Goal: Task Accomplishment & Management: Complete application form

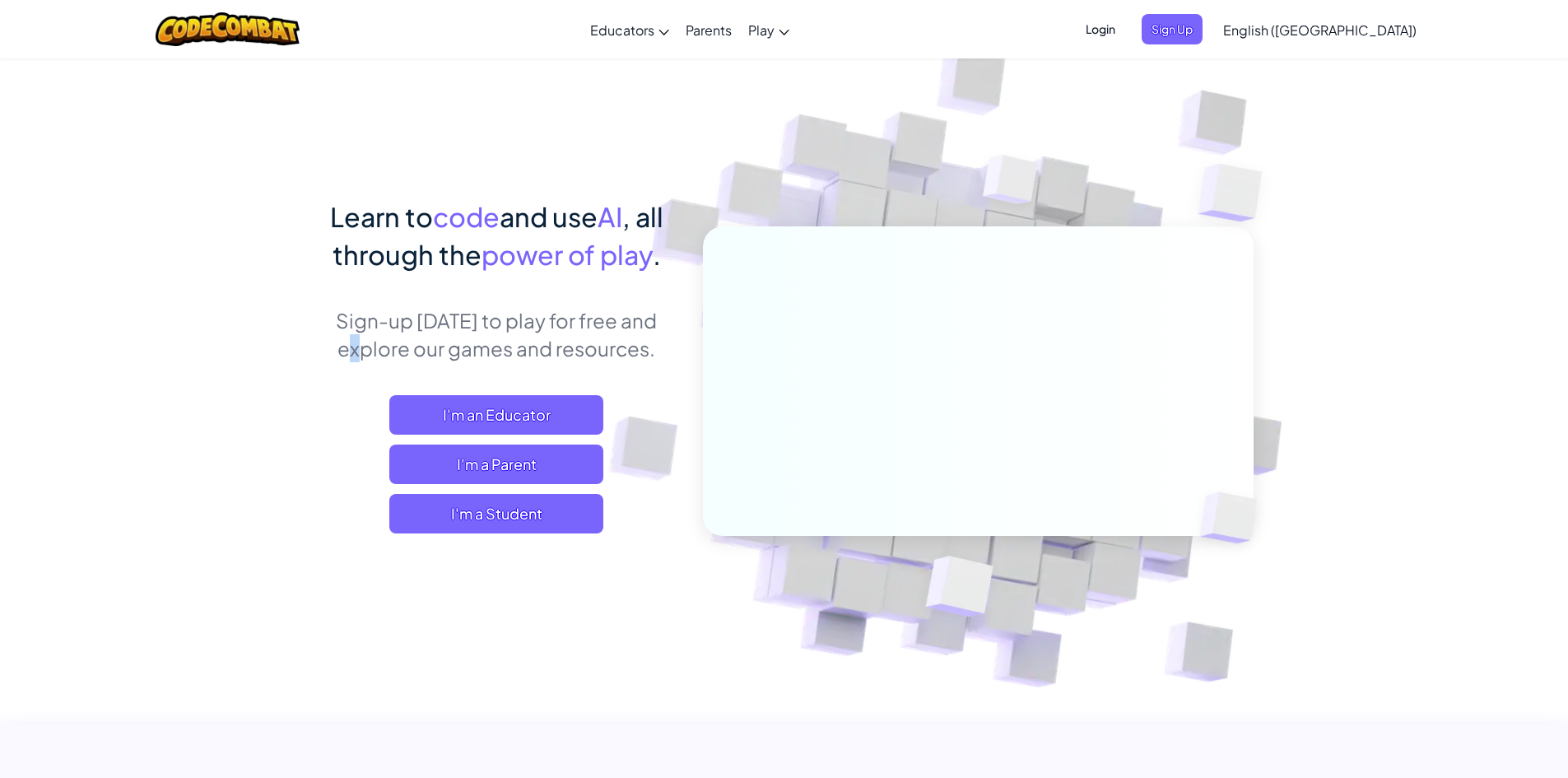
click at [570, 330] on p "Sign-up [DATE] to play for free and explore our games and resources." at bounding box center [497, 333] width 363 height 56
click at [527, 494] on span "I'm a Student" at bounding box center [497, 513] width 214 height 39
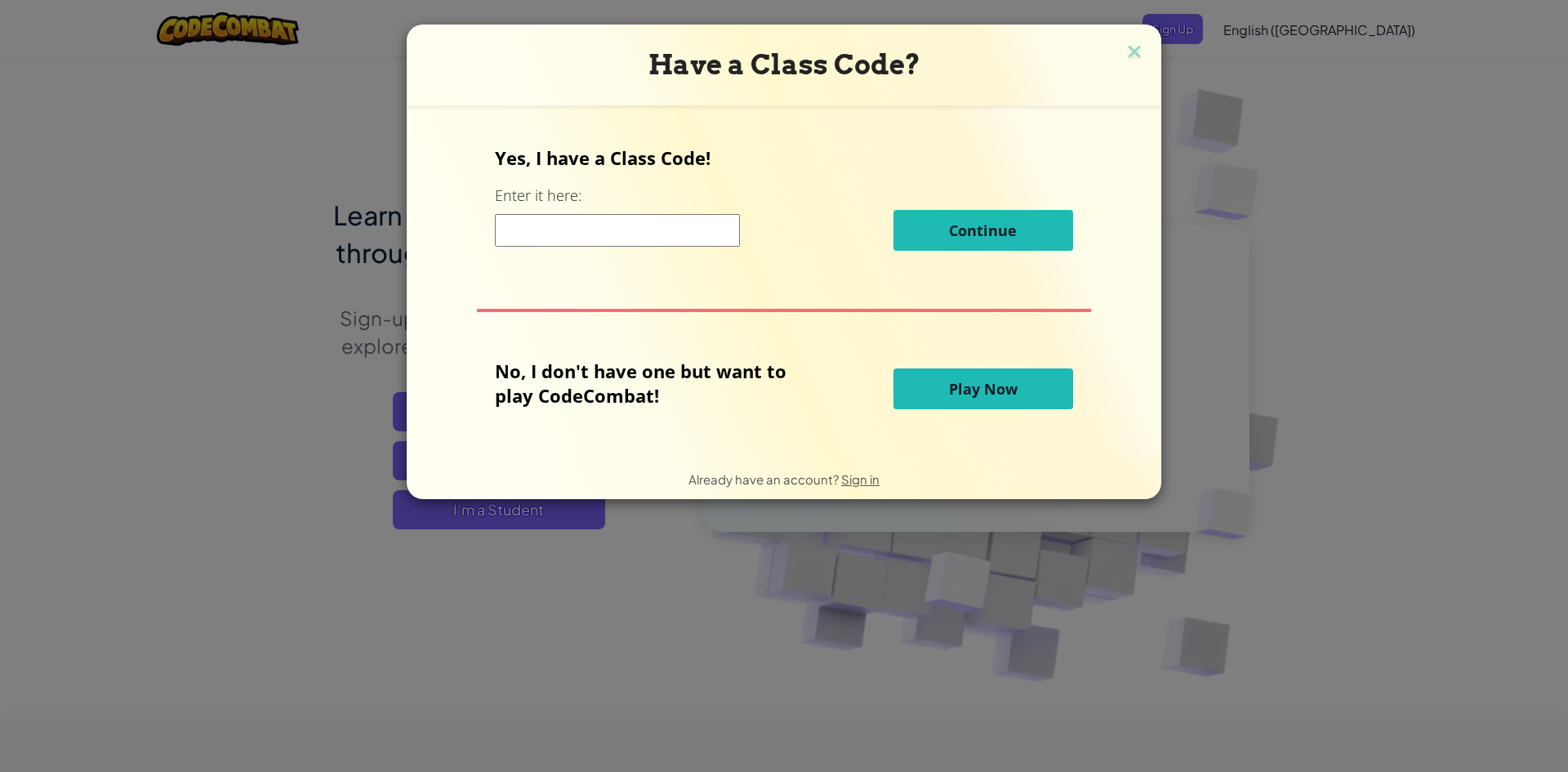
click at [702, 234] on input at bounding box center [617, 229] width 245 height 32
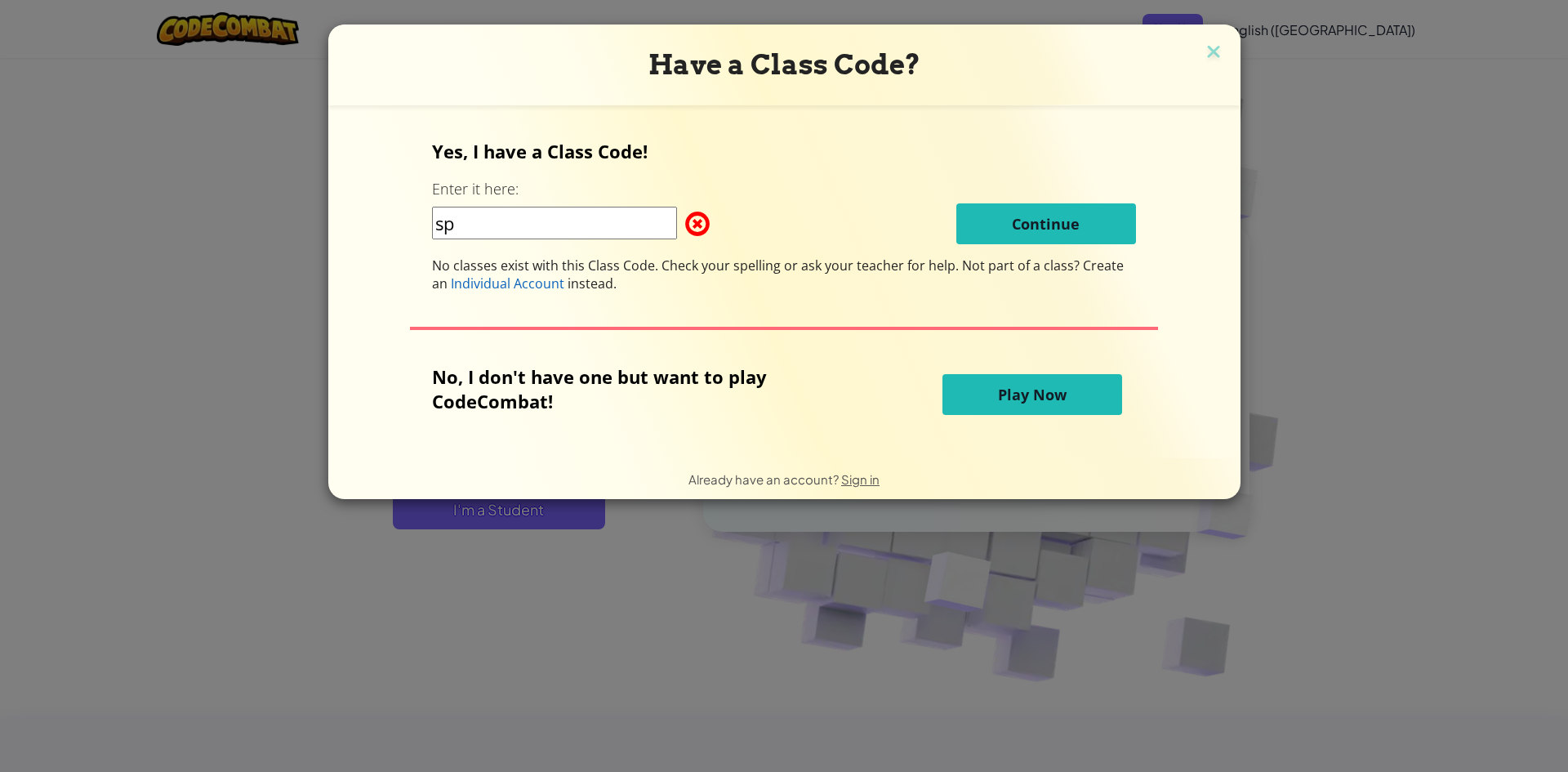
type input "s"
click at [534, 223] on input "Spellchearytop" at bounding box center [554, 223] width 245 height 32
type input "Spellchairtop"
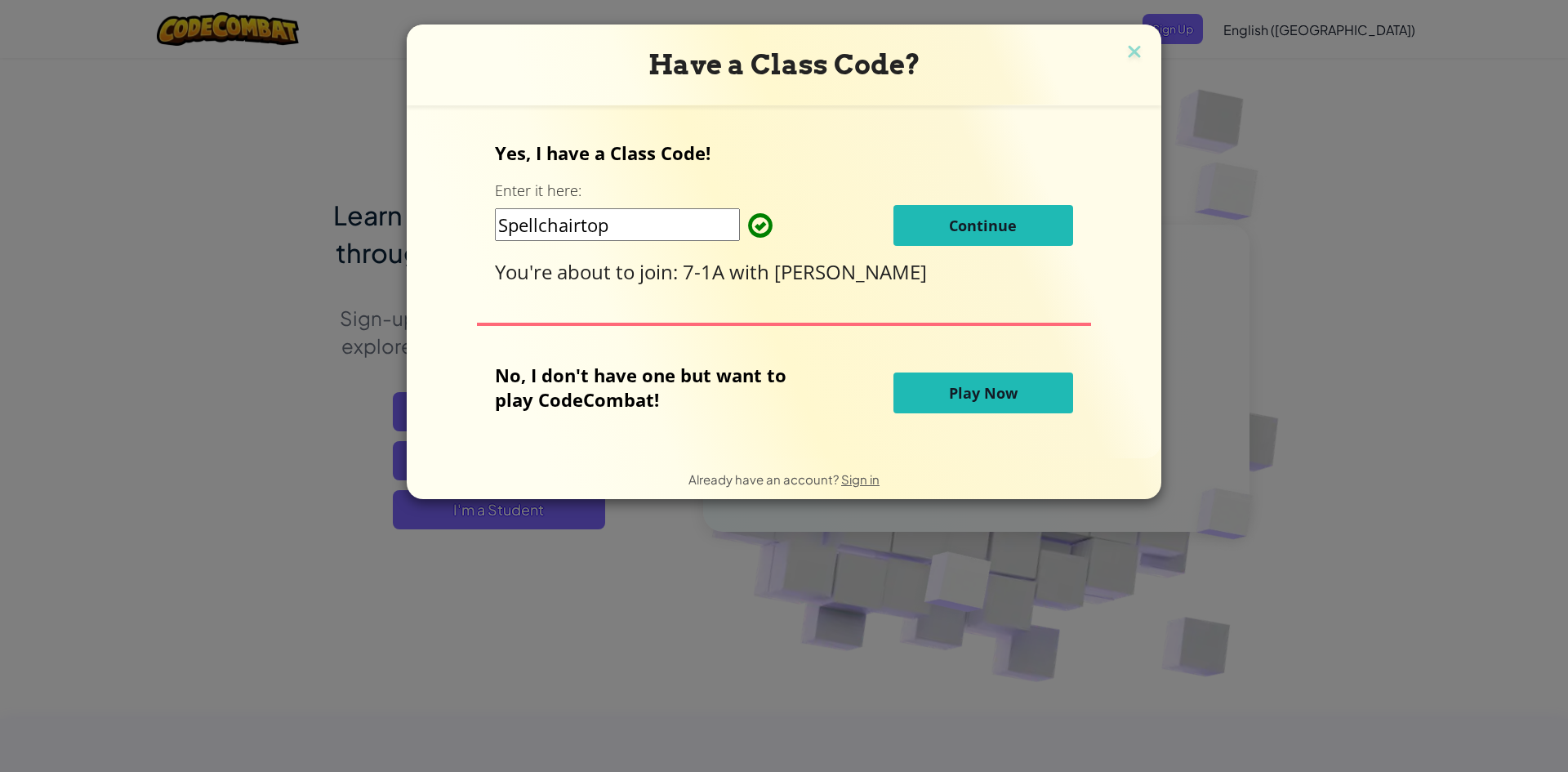
click button "Continue" at bounding box center [984, 225] width 180 height 41
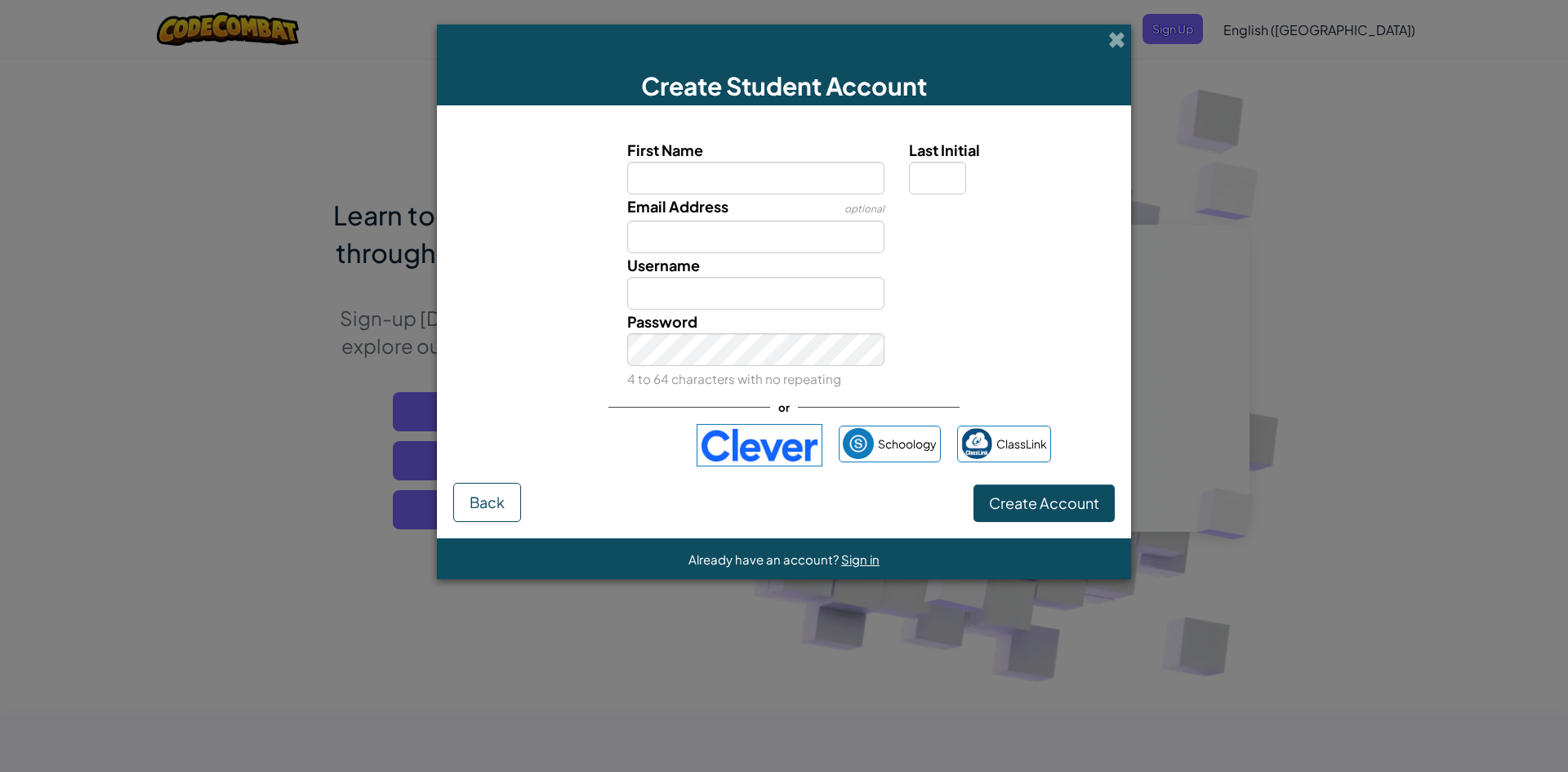
click at [650, 158] on span "First Name" at bounding box center [665, 149] width 76 height 19
click at [650, 162] on input "First Name" at bounding box center [756, 178] width 258 height 32
type input "[PERSON_NAME]"
drag, startPoint x: 664, startPoint y: 253, endPoint x: 674, endPoint y: 243, distance: 14.1
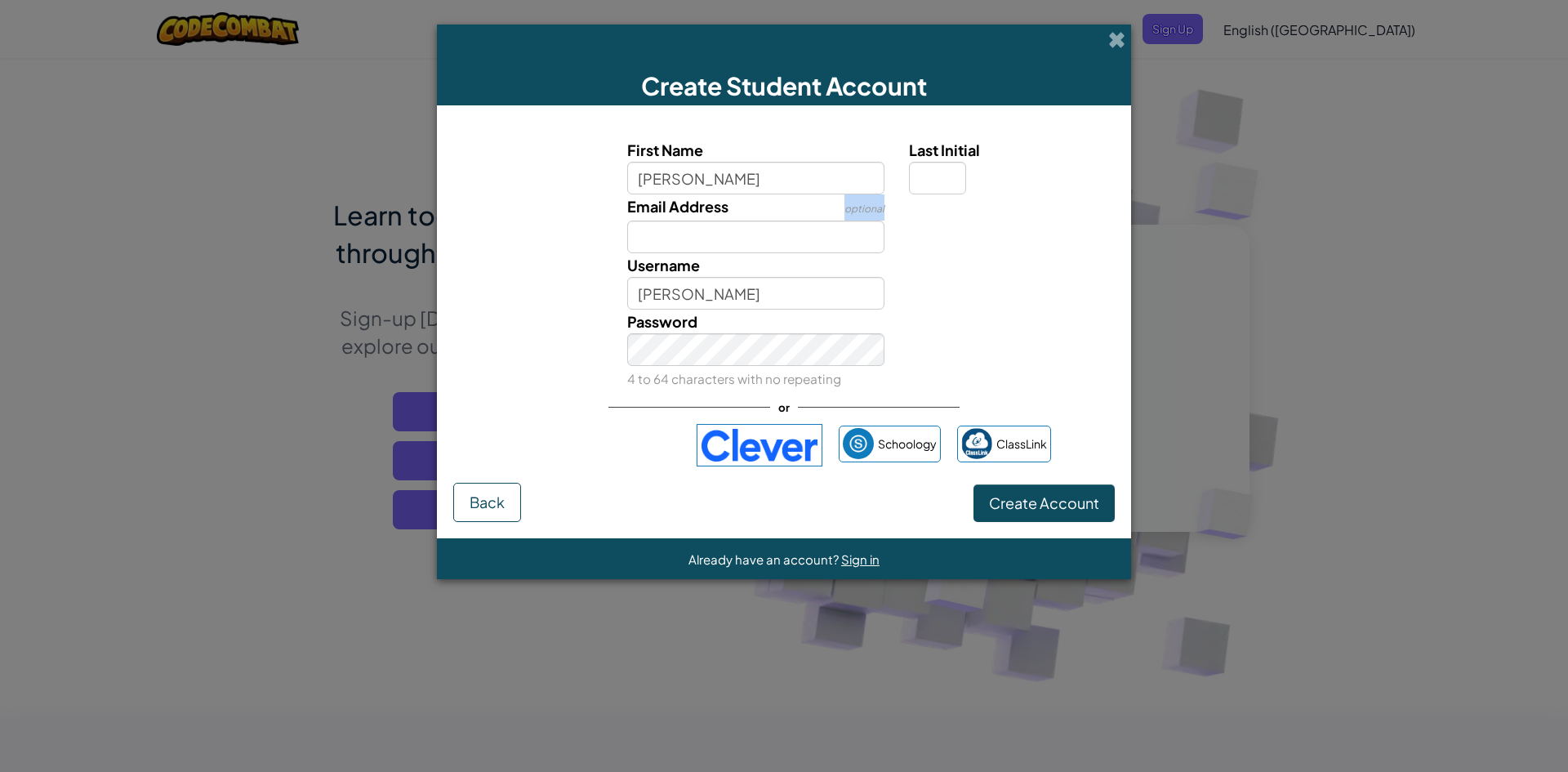
click at [667, 252] on div "First Name [PERSON_NAME] Last Initial Email Address optional Username [PERSON_N…" at bounding box center [784, 264] width 654 height 253
click at [677, 242] on input "Email Address" at bounding box center [756, 236] width 258 height 32
click at [702, 297] on input "[PERSON_NAME]" at bounding box center [756, 293] width 258 height 32
click at [702, 240] on input "Email Address" at bounding box center [756, 236] width 258 height 32
type input "k"
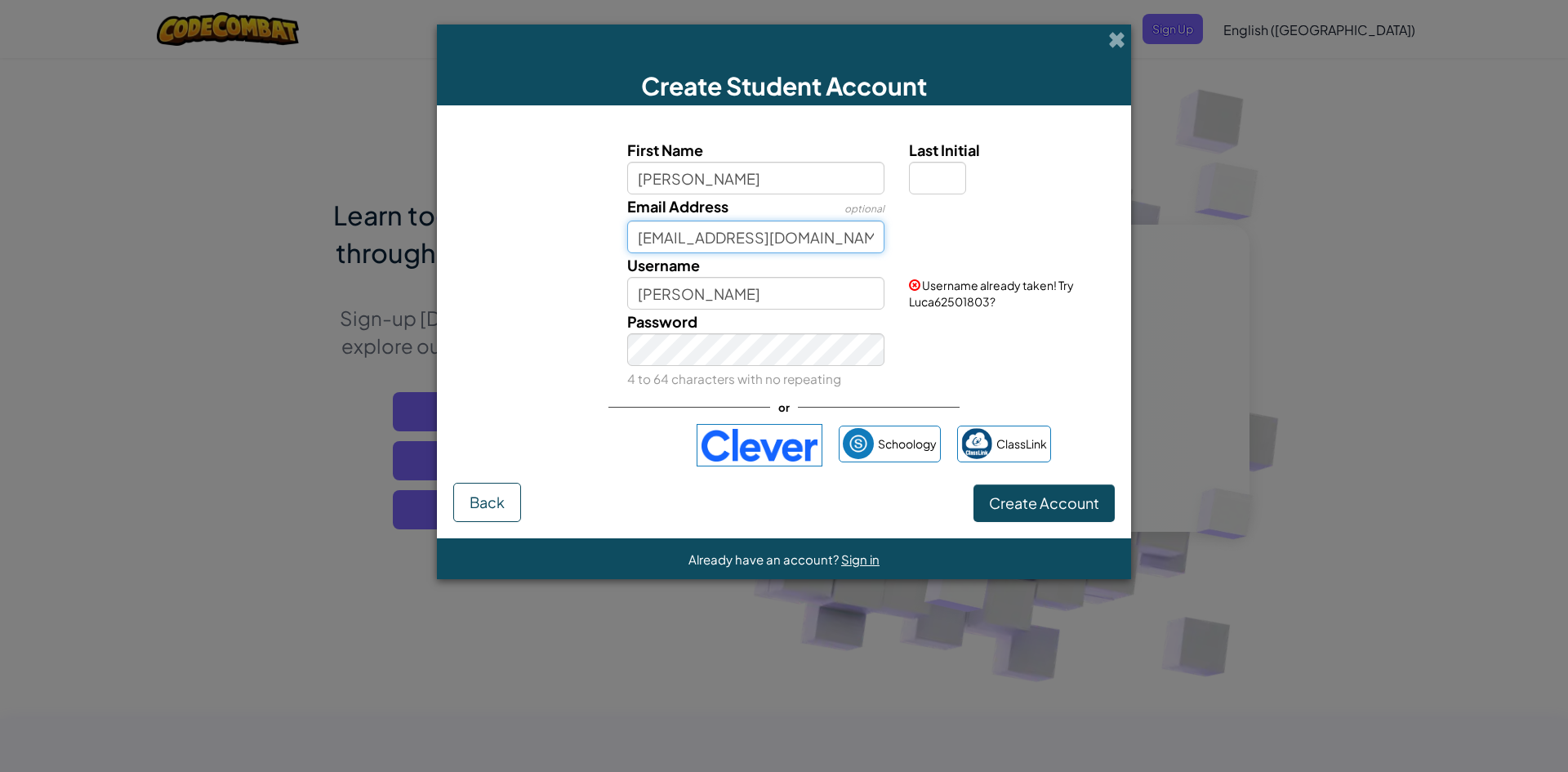
type input "[EMAIL_ADDRESS][DOMAIN_NAME]"
click at [744, 333] on div "Password 4 to 64 characters with no repeating" at bounding box center [756, 349] width 283 height 81
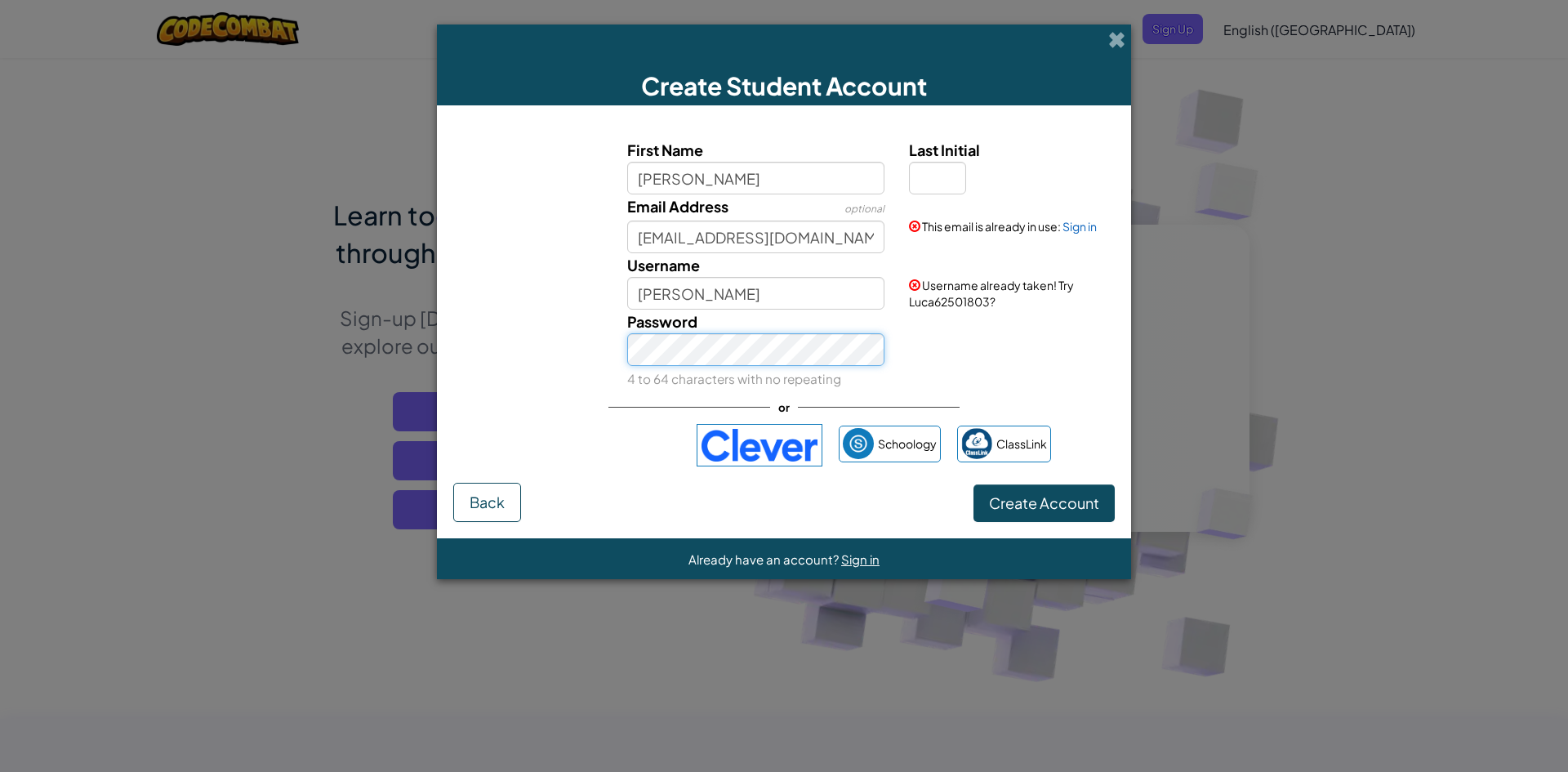
click at [974, 484] on button "Create Account" at bounding box center [1044, 503] width 141 height 37
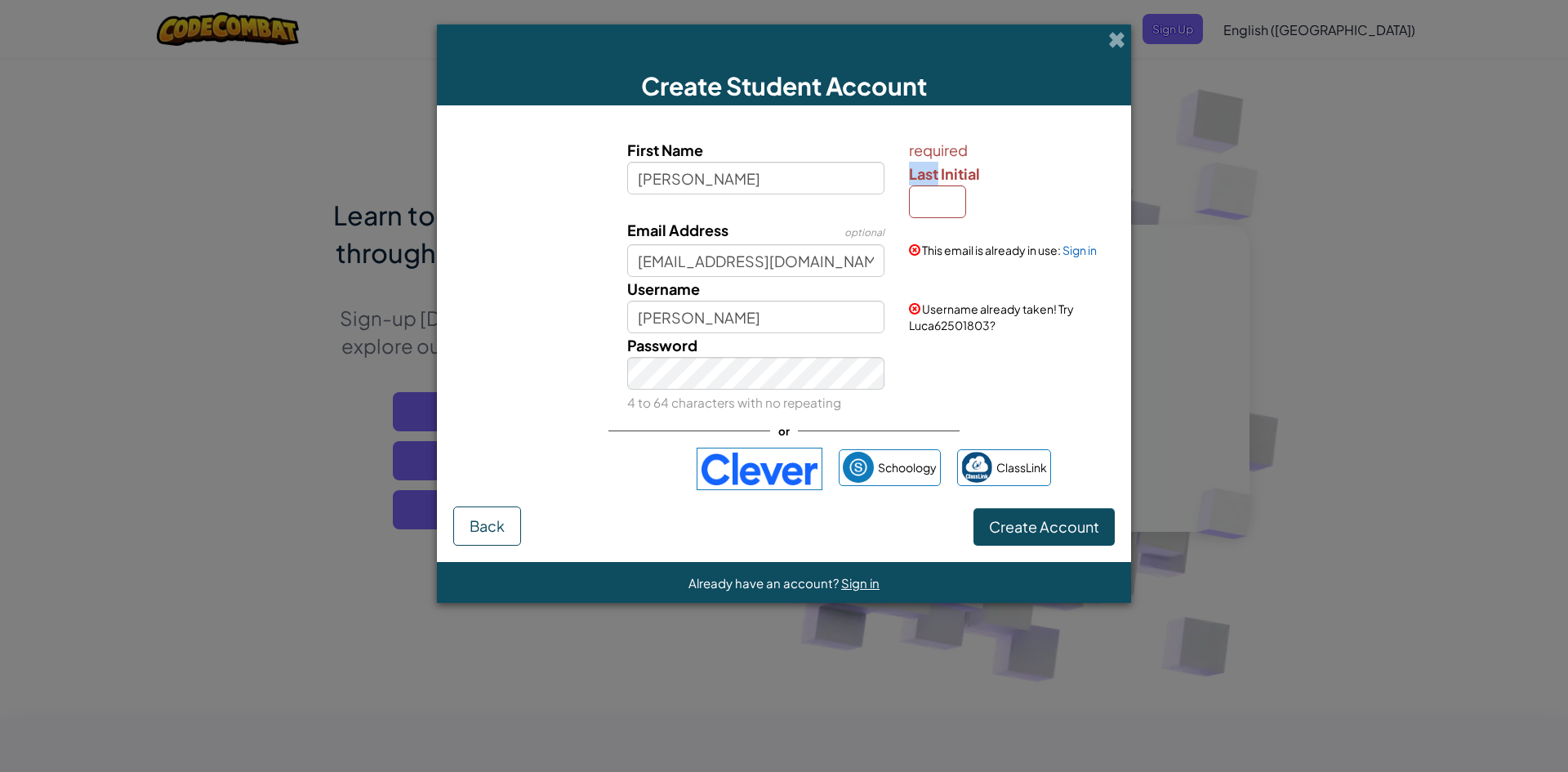
click at [938, 187] on div "required Last Initial" at bounding box center [1010, 178] width 202 height 80
click at [937, 202] on input "Last Initial" at bounding box center [938, 201] width 58 height 32
type input "L"
click at [974, 508] on button "Create Account" at bounding box center [1044, 527] width 141 height 37
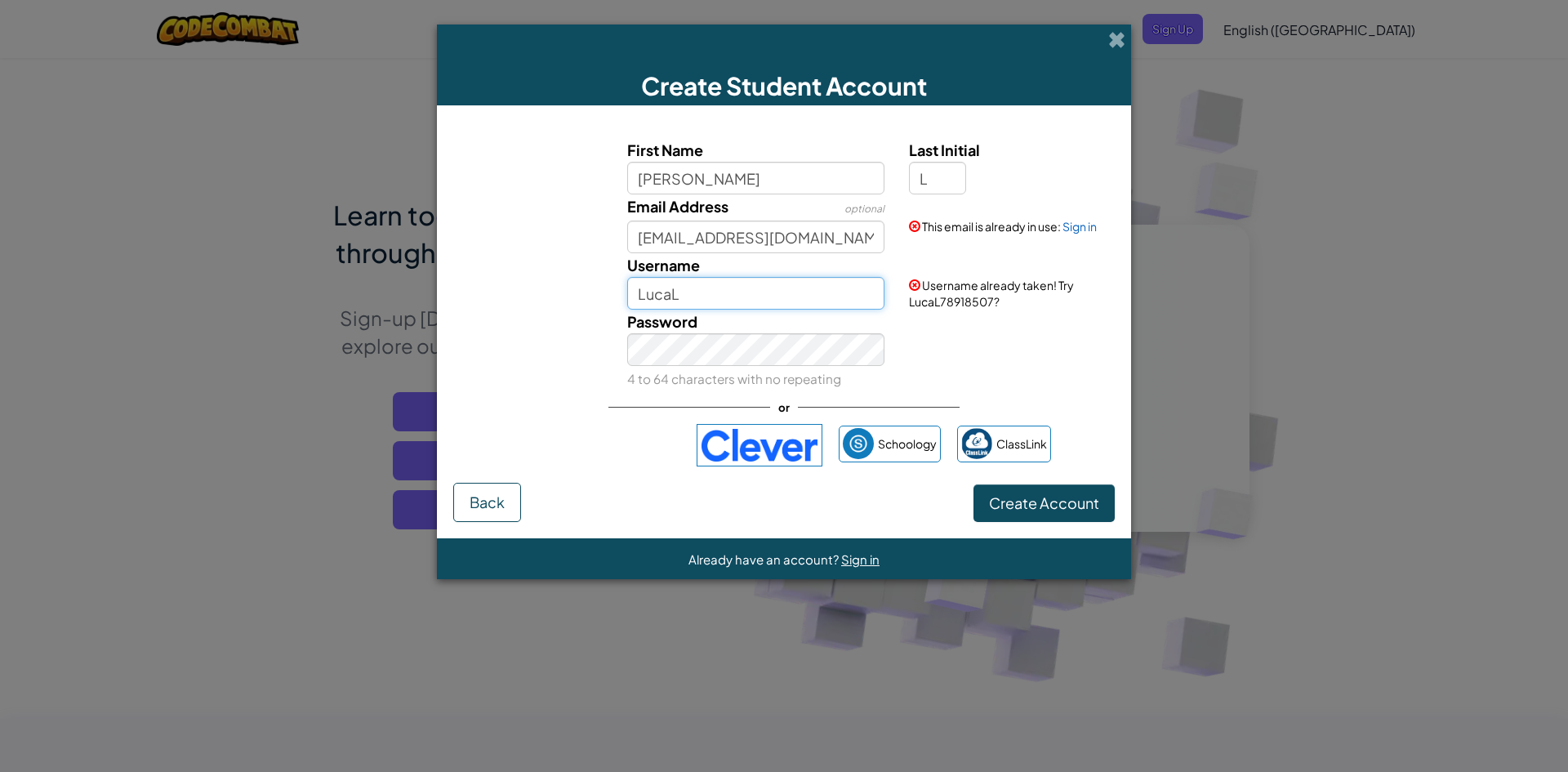
click at [694, 300] on input "LucaL" at bounding box center [756, 293] width 258 height 32
click at [974, 484] on button "Create Account" at bounding box center [1044, 503] width 141 height 37
click at [694, 300] on input "[PERSON_NAME]" at bounding box center [756, 293] width 258 height 32
click at [974, 484] on button "Create Account" at bounding box center [1044, 503] width 141 height 37
click at [722, 289] on input "[DOMAIN_NAME]" at bounding box center [756, 293] width 258 height 32
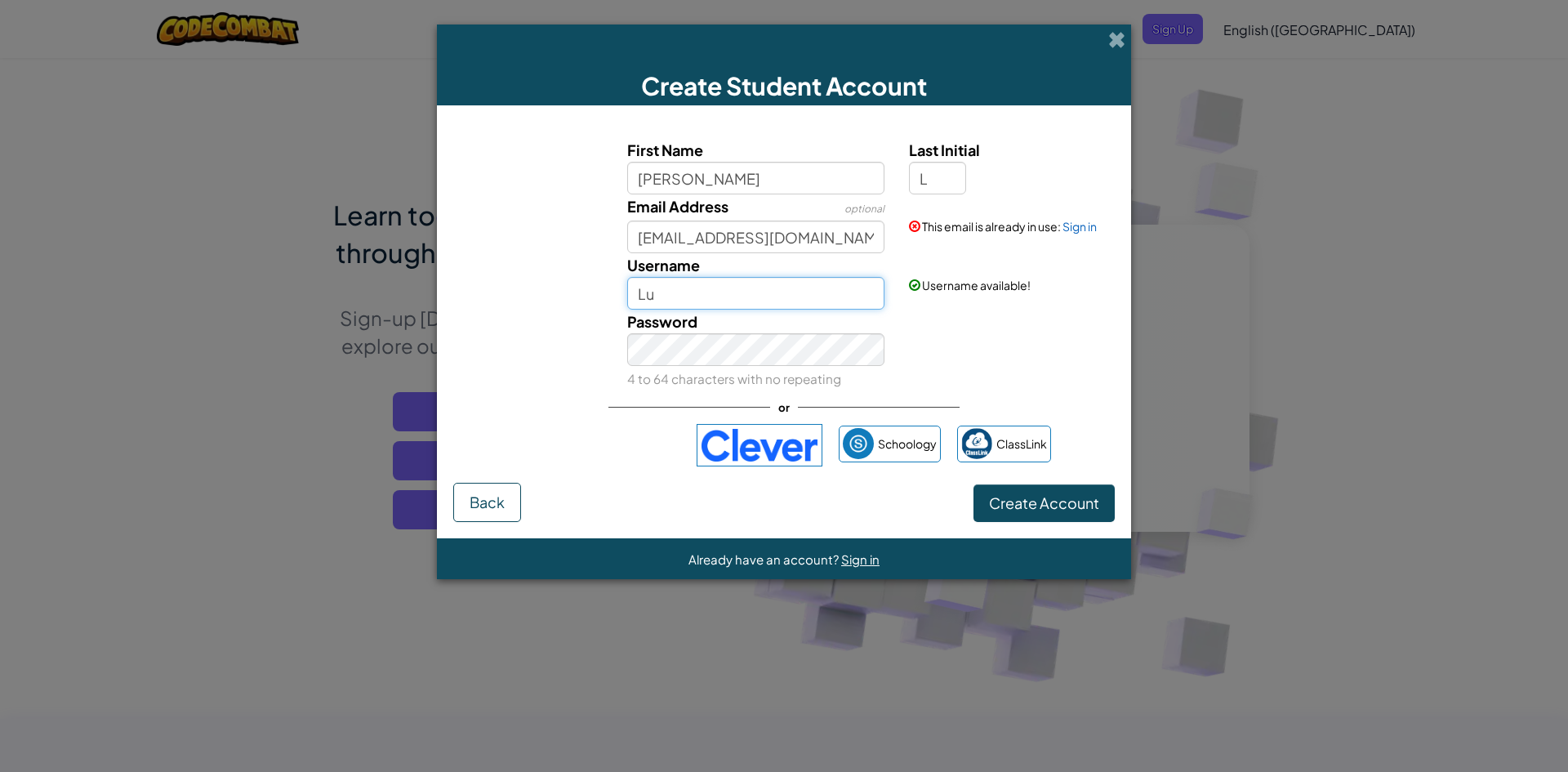
type input "L"
type input "Luca92125410"
click at [818, 233] on input "[EMAIL_ADDRESS][DOMAIN_NAME]" at bounding box center [756, 236] width 258 height 32
type input "[EMAIL_ADDRESS][DOMAIN_NAME]"
drag, startPoint x: 1053, startPoint y: 520, endPoint x: 1051, endPoint y: 496, distance: 24.1
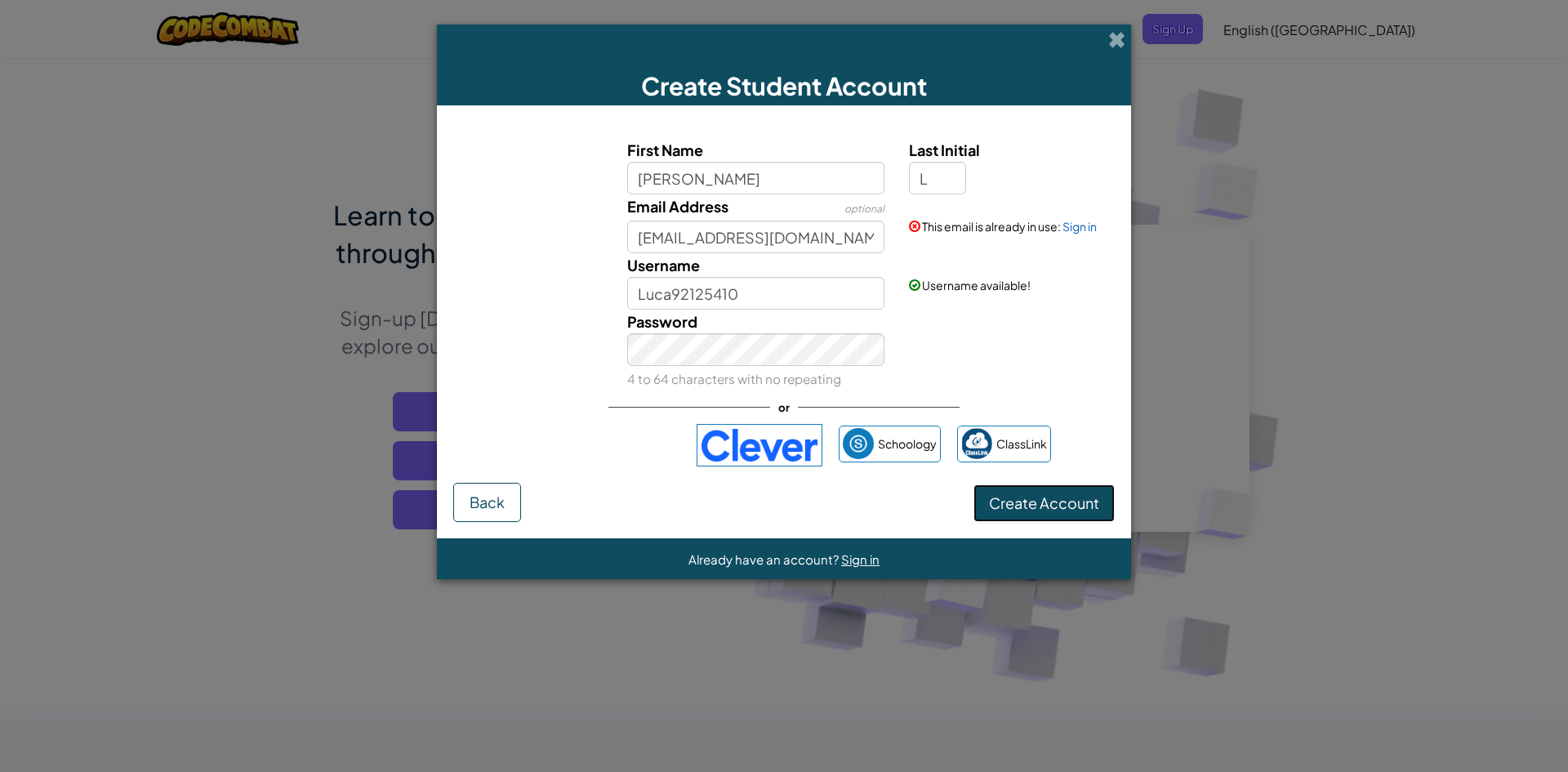
click at [1053, 509] on button "Create Account" at bounding box center [1044, 503] width 141 height 37
click at [1051, 496] on button "Create Account" at bounding box center [1044, 503] width 141 height 37
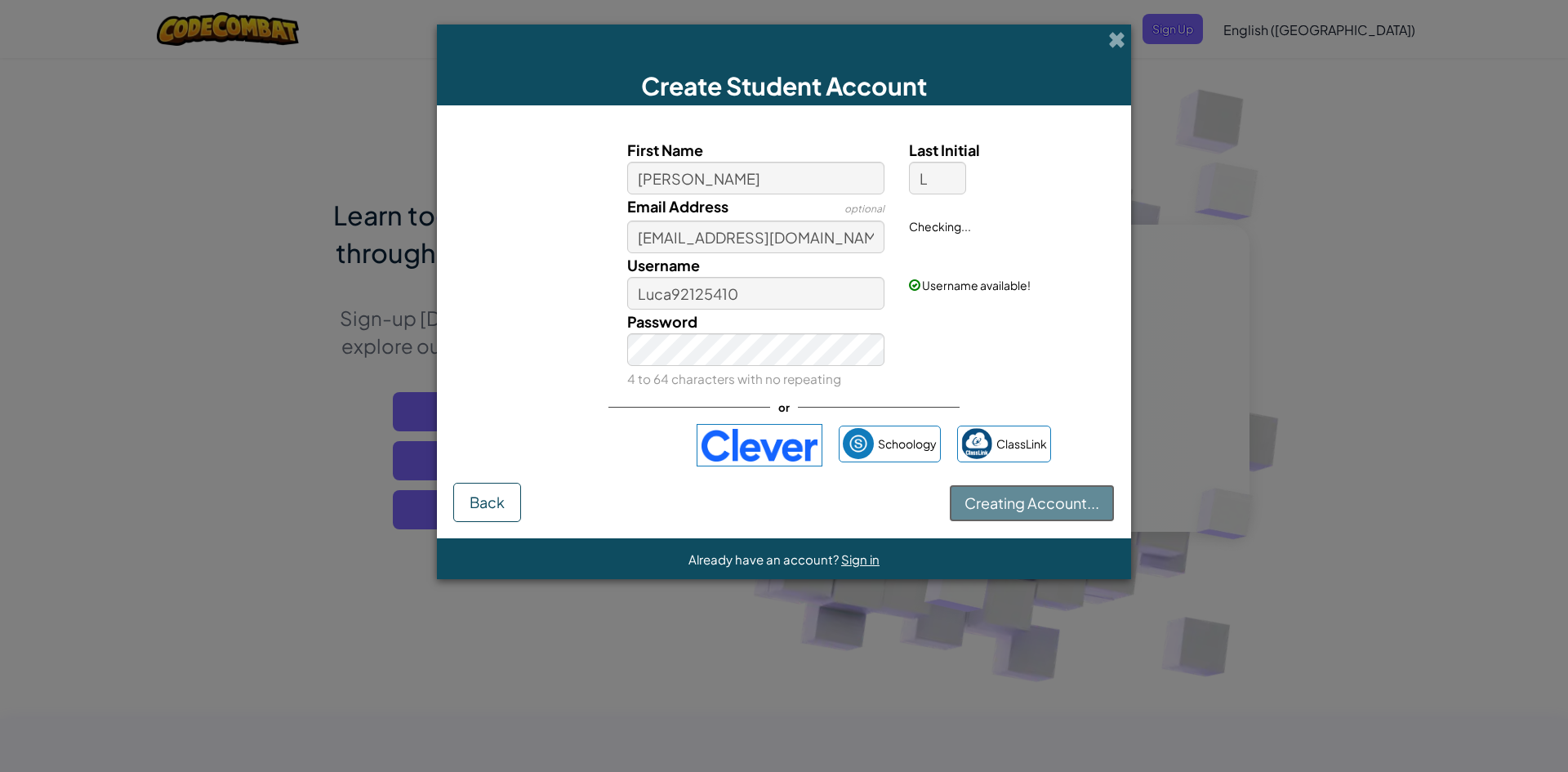
click at [1051, 496] on button "Creating Account..." at bounding box center [1032, 503] width 166 height 37
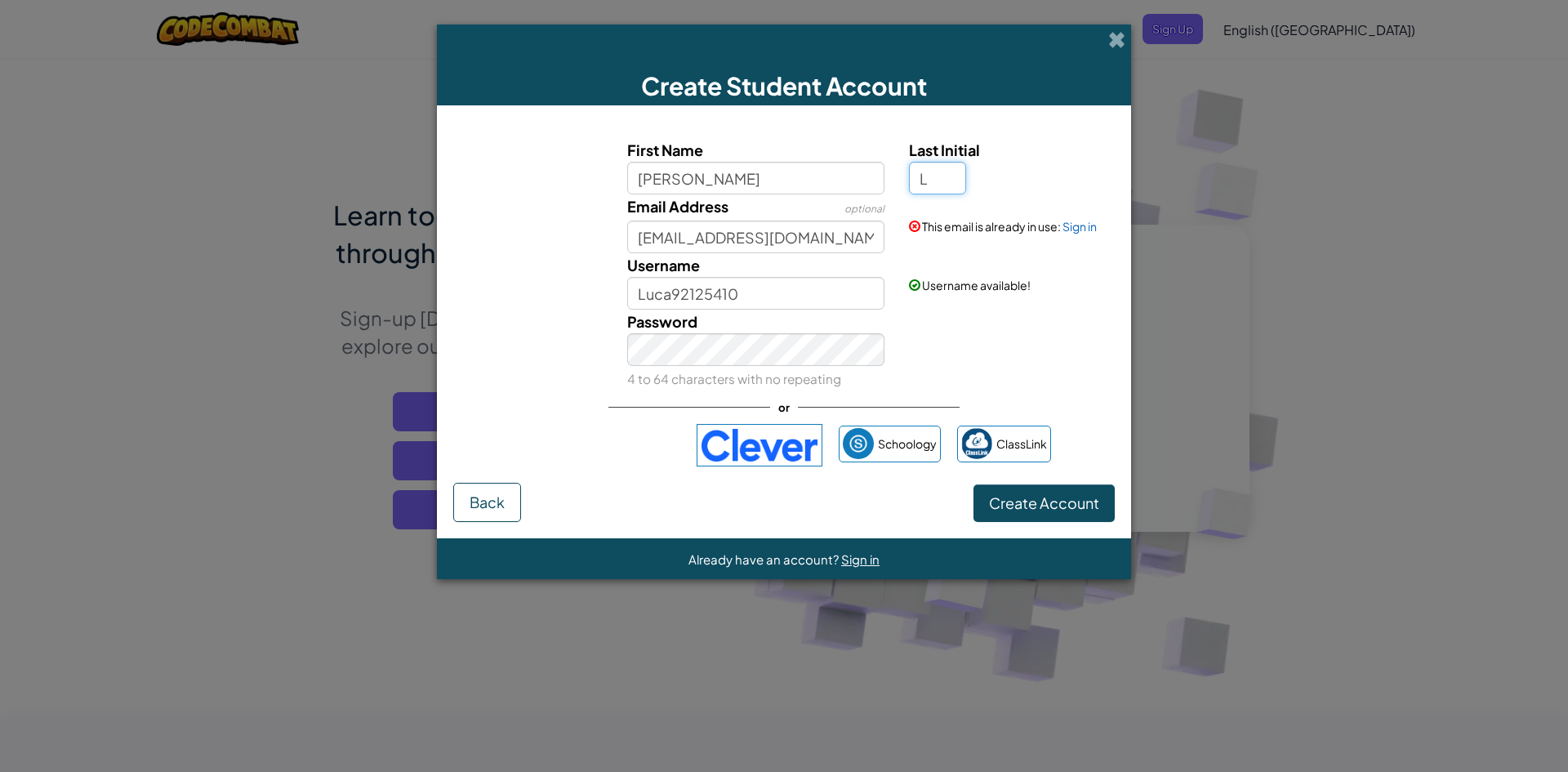
click at [951, 164] on input "L" at bounding box center [938, 178] width 58 height 32
click at [974, 484] on button "Create Account" at bounding box center [1044, 503] width 141 height 37
type input "[PERSON_NAME]"
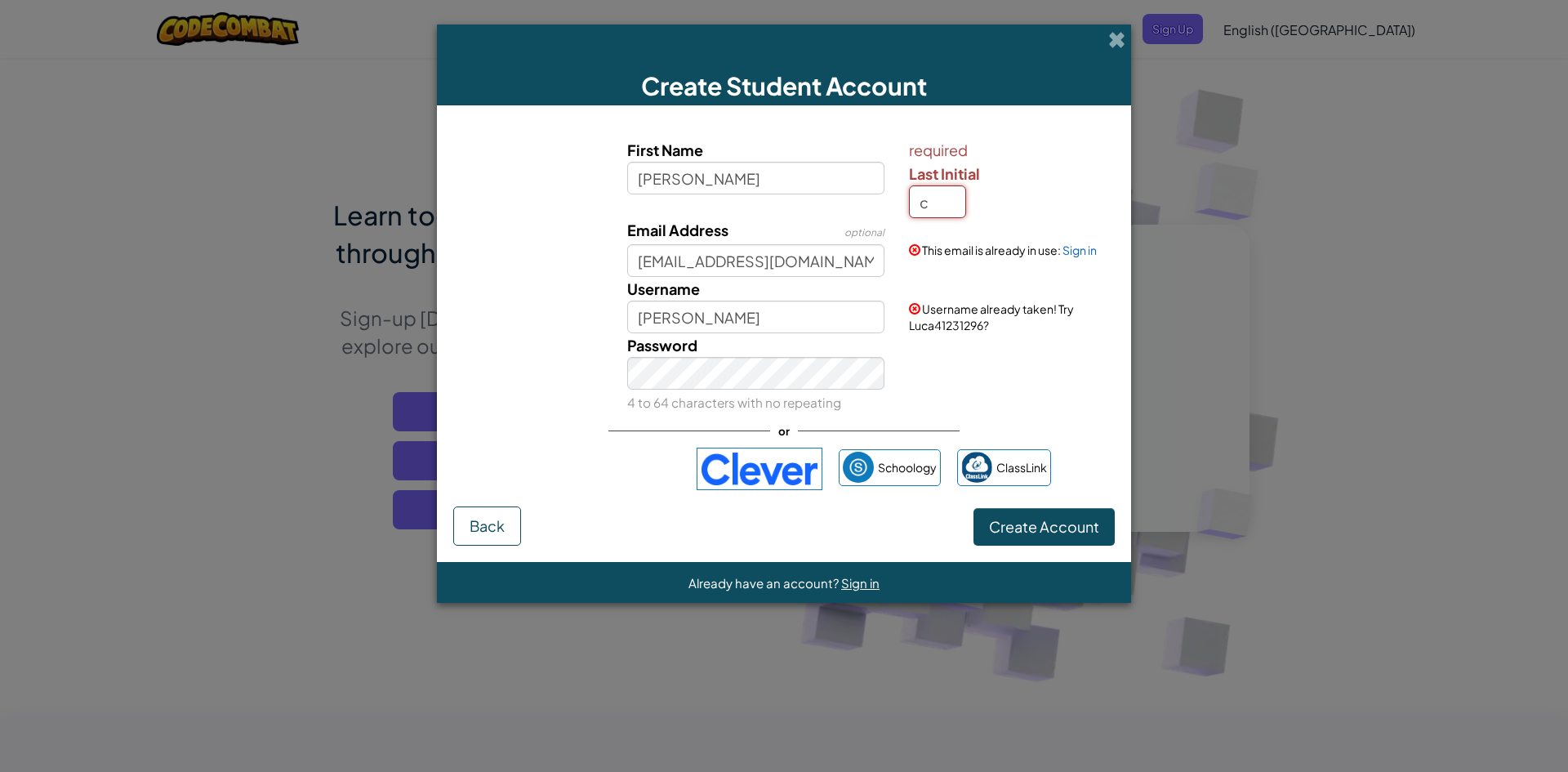
type input "c"
click at [974, 508] on button "Create Account" at bounding box center [1044, 527] width 141 height 37
type input "LucaC"
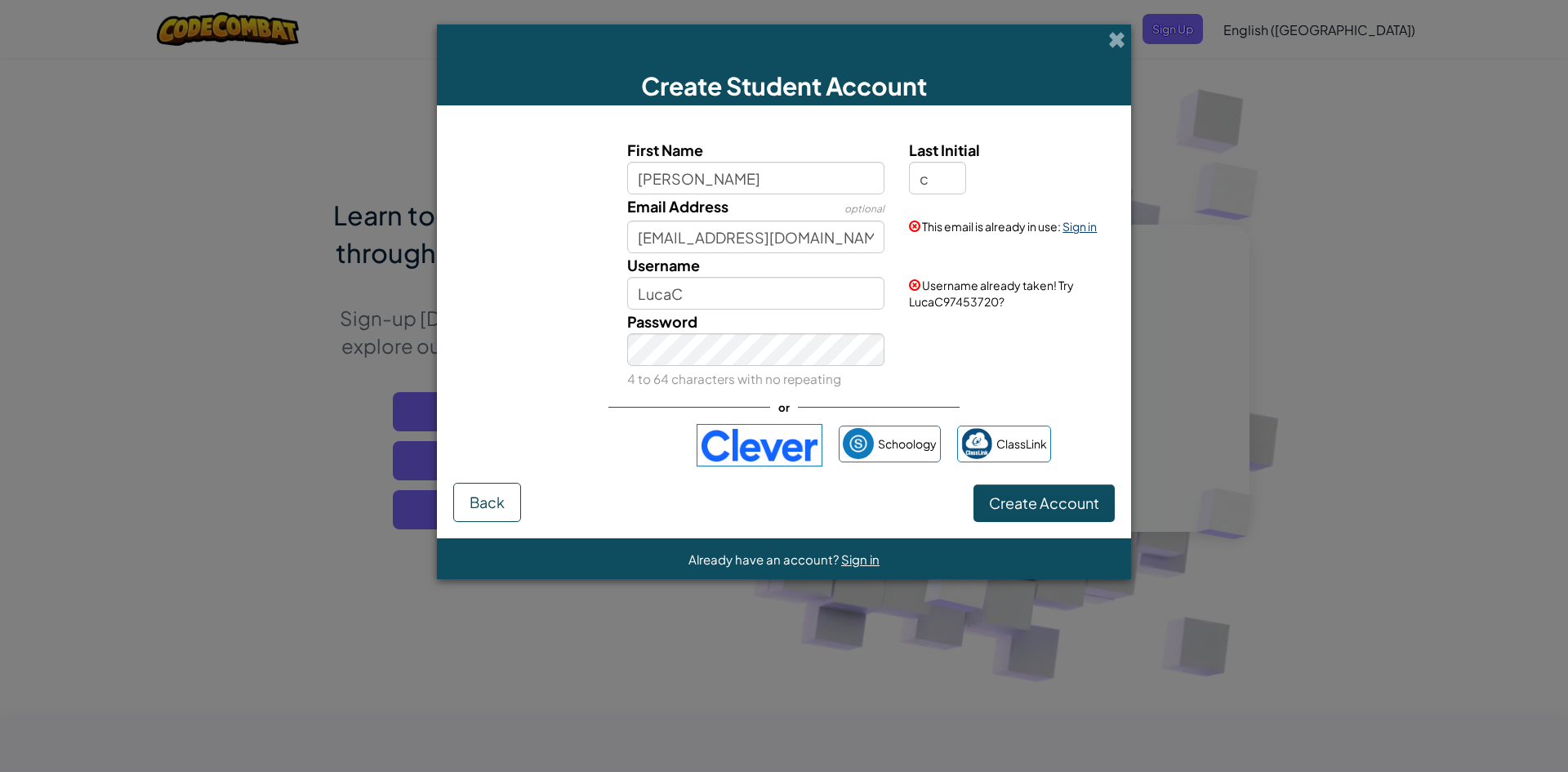
click at [1084, 228] on link "Sign in" at bounding box center [1079, 225] width 34 height 15
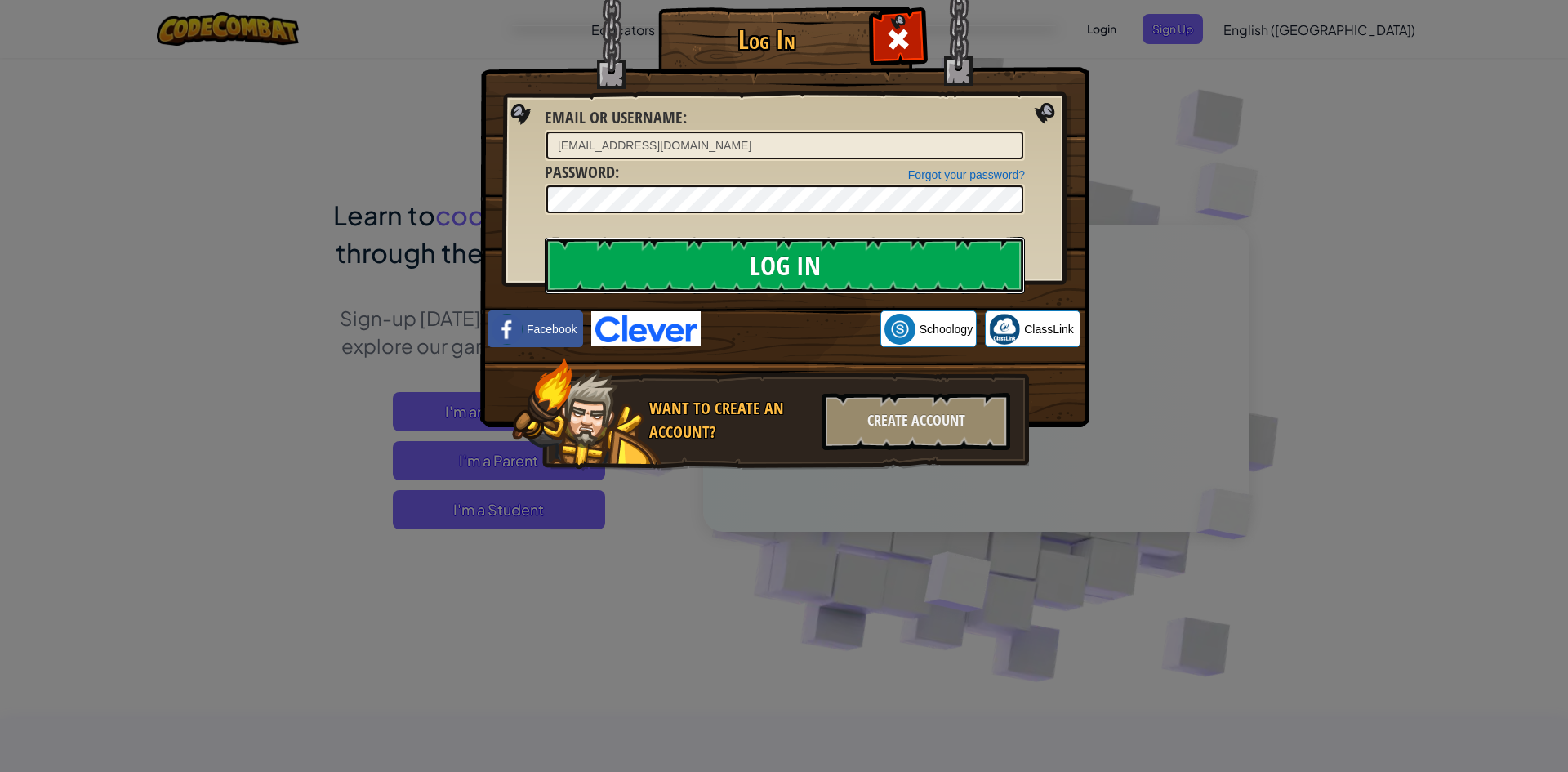
click at [664, 271] on input "Log In" at bounding box center [784, 265] width 480 height 58
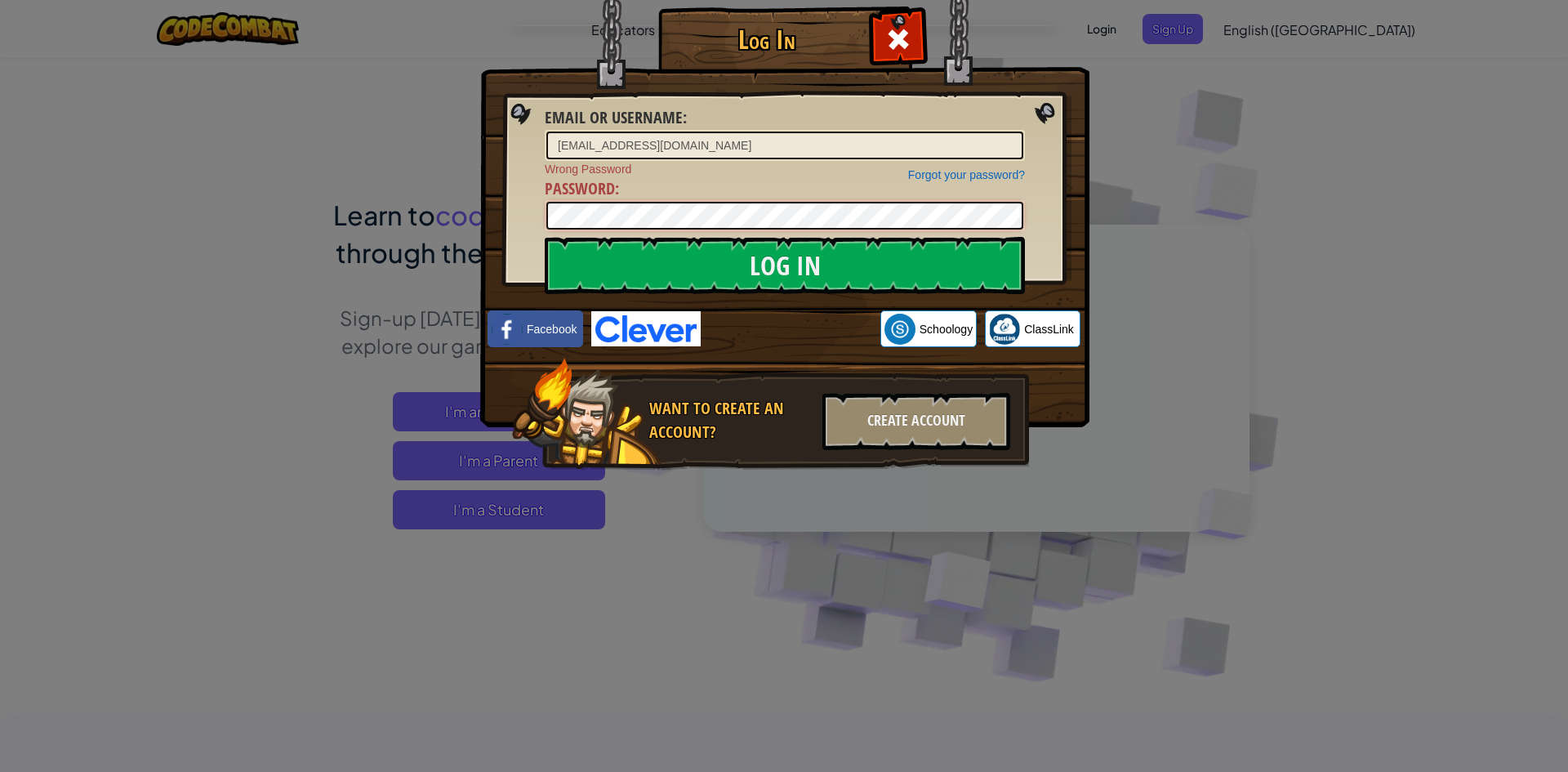
click at [544, 237] on input "Log In" at bounding box center [784, 265] width 480 height 58
click at [882, 56] on div at bounding box center [898, 37] width 52 height 52
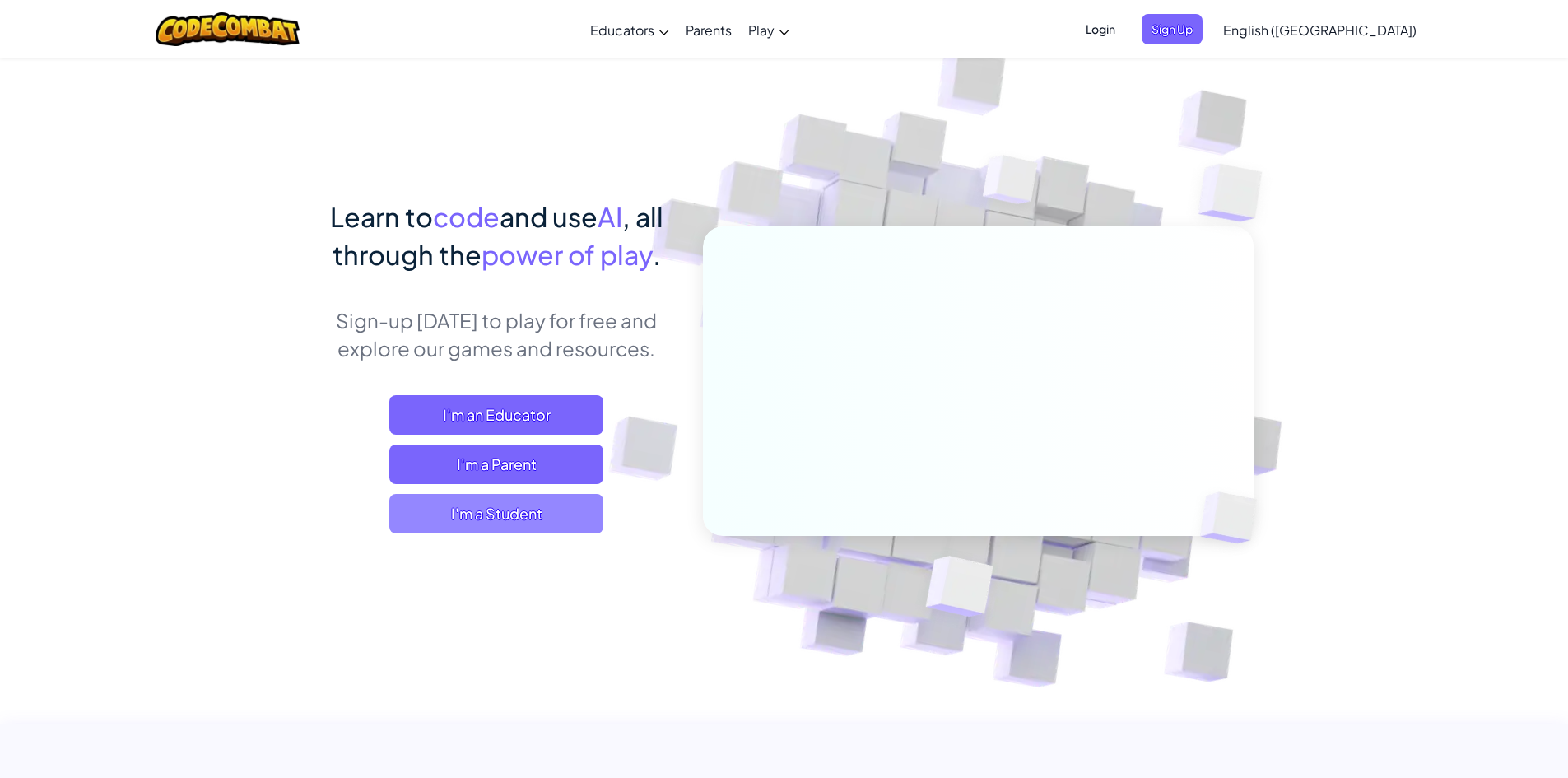
click at [506, 511] on span "I'm a Student" at bounding box center [497, 513] width 214 height 39
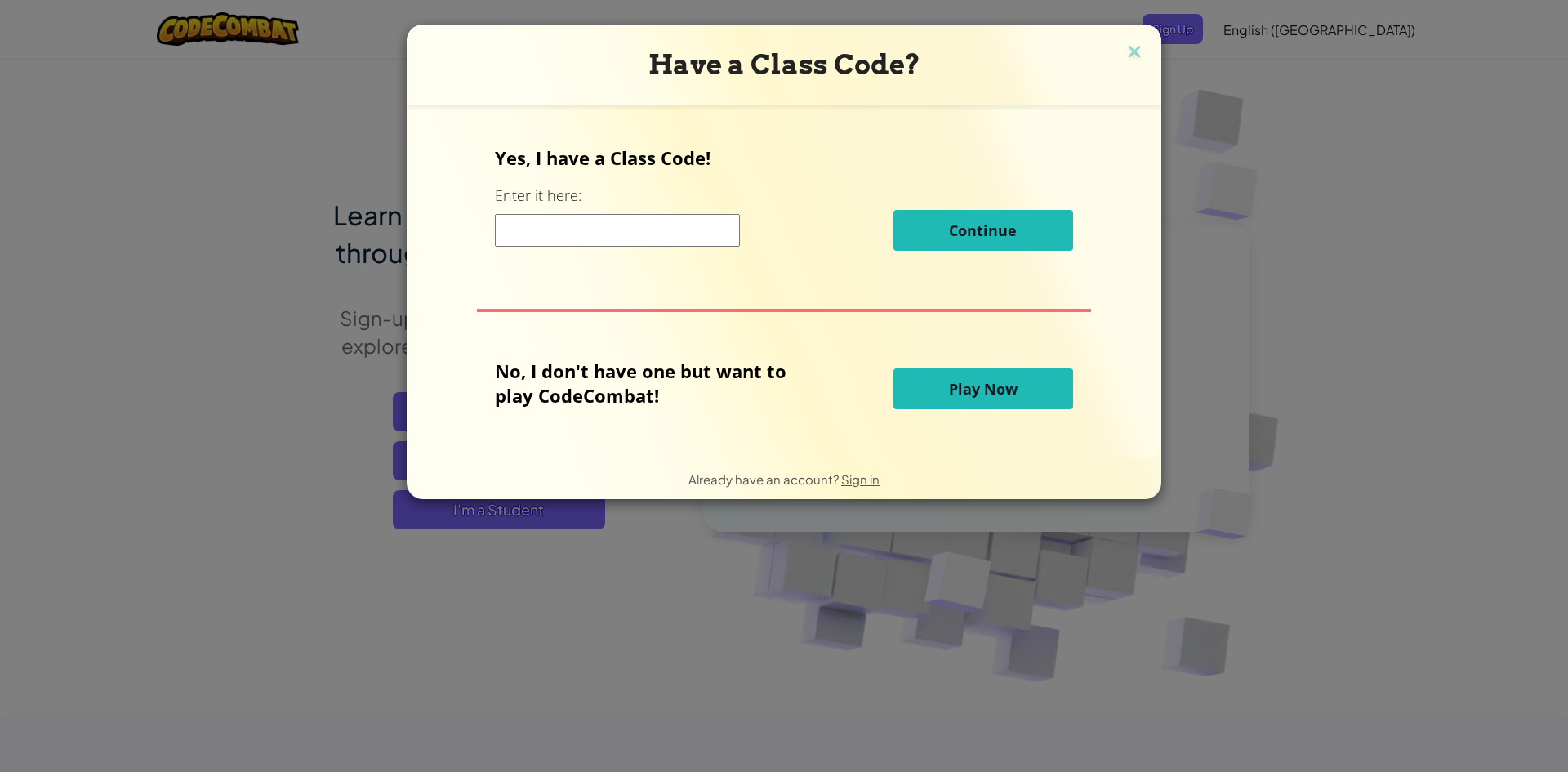
click at [951, 381] on span "Play Now" at bounding box center [984, 388] width 68 height 20
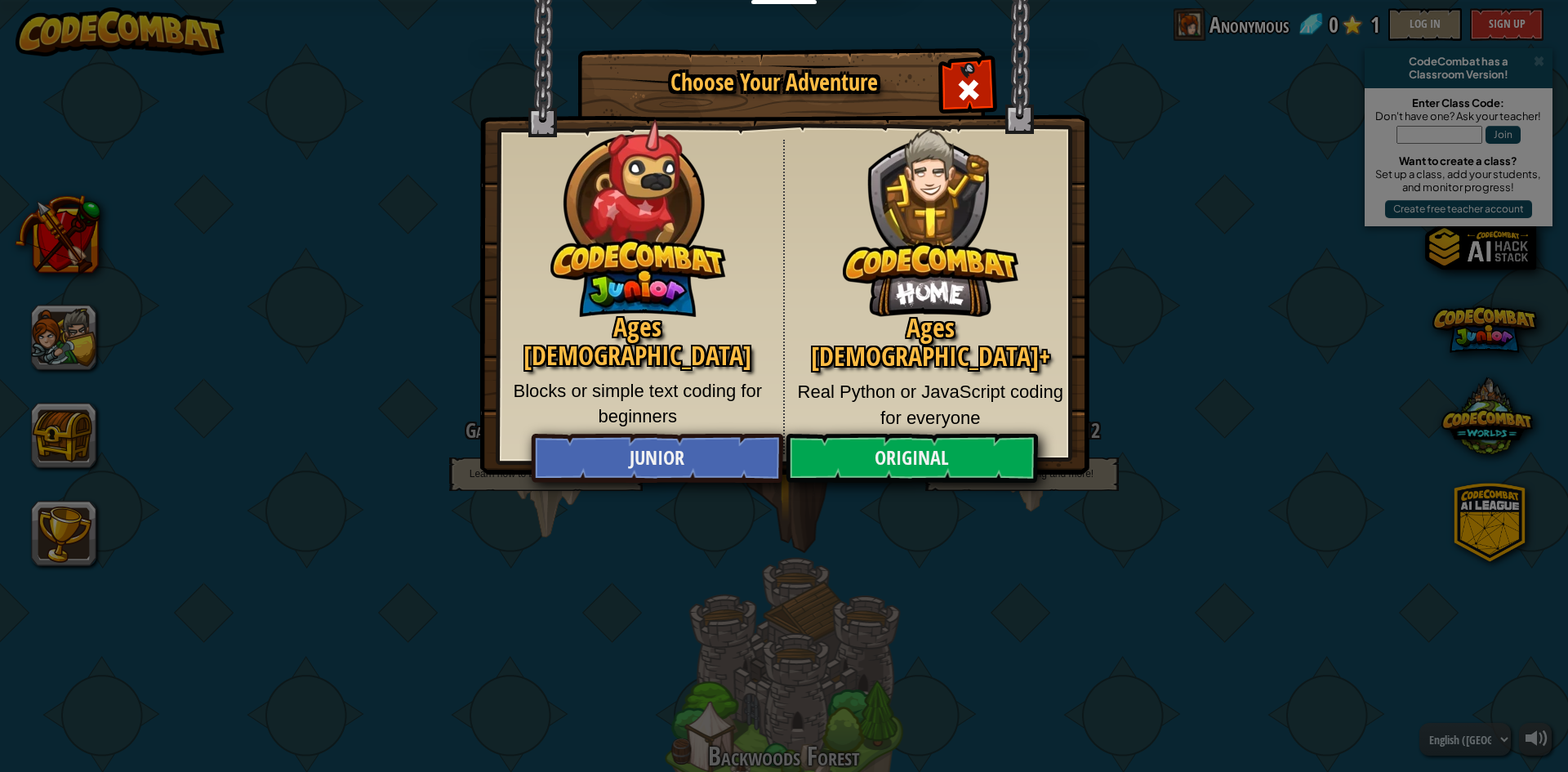
click at [990, 515] on div "Choose Your Adventure Ages [DEMOGRAPHIC_DATA] Blocks or simple text coding for …" at bounding box center [784, 386] width 1568 height 772
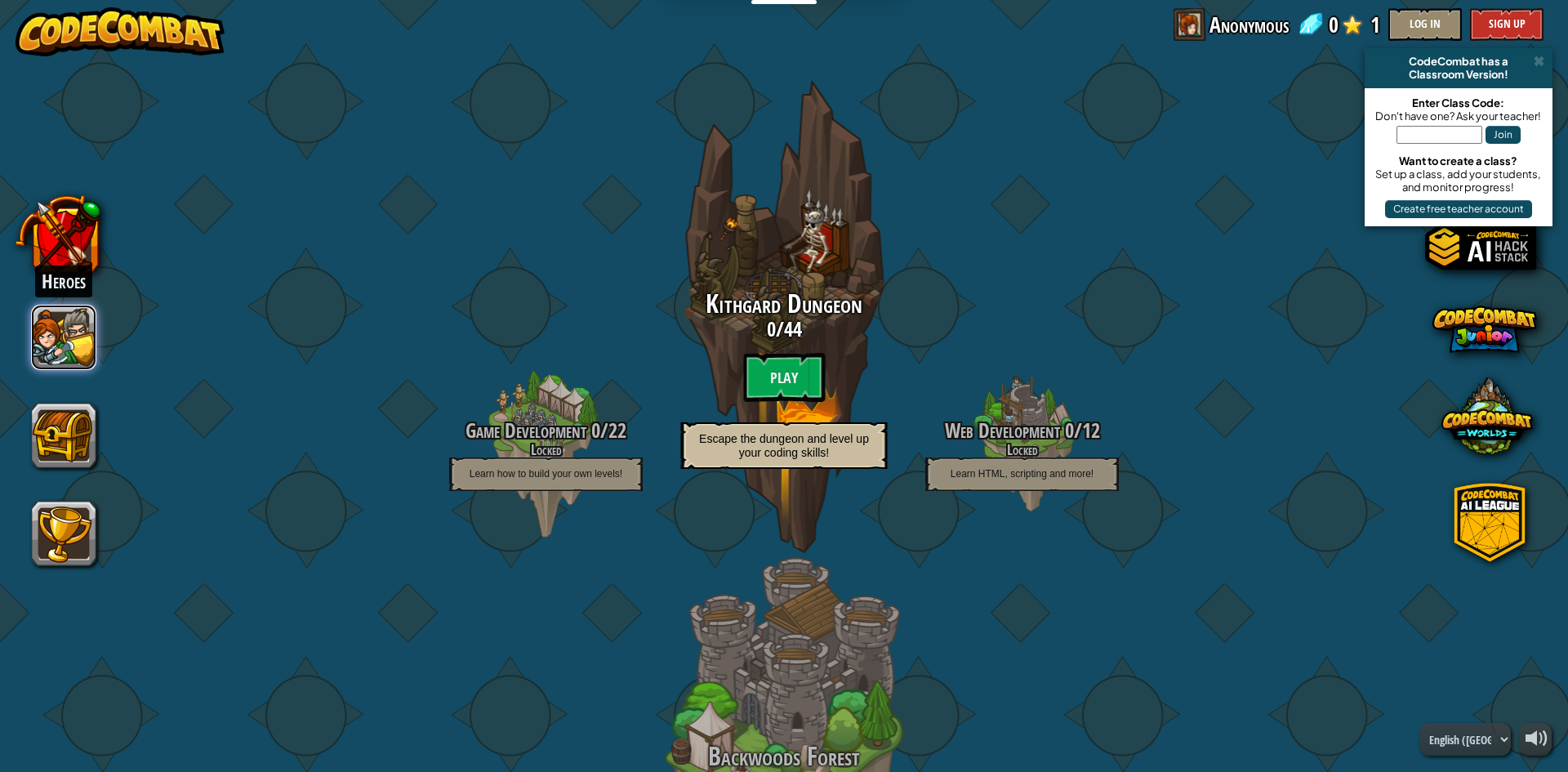
click at [64, 346] on button at bounding box center [63, 337] width 65 height 65
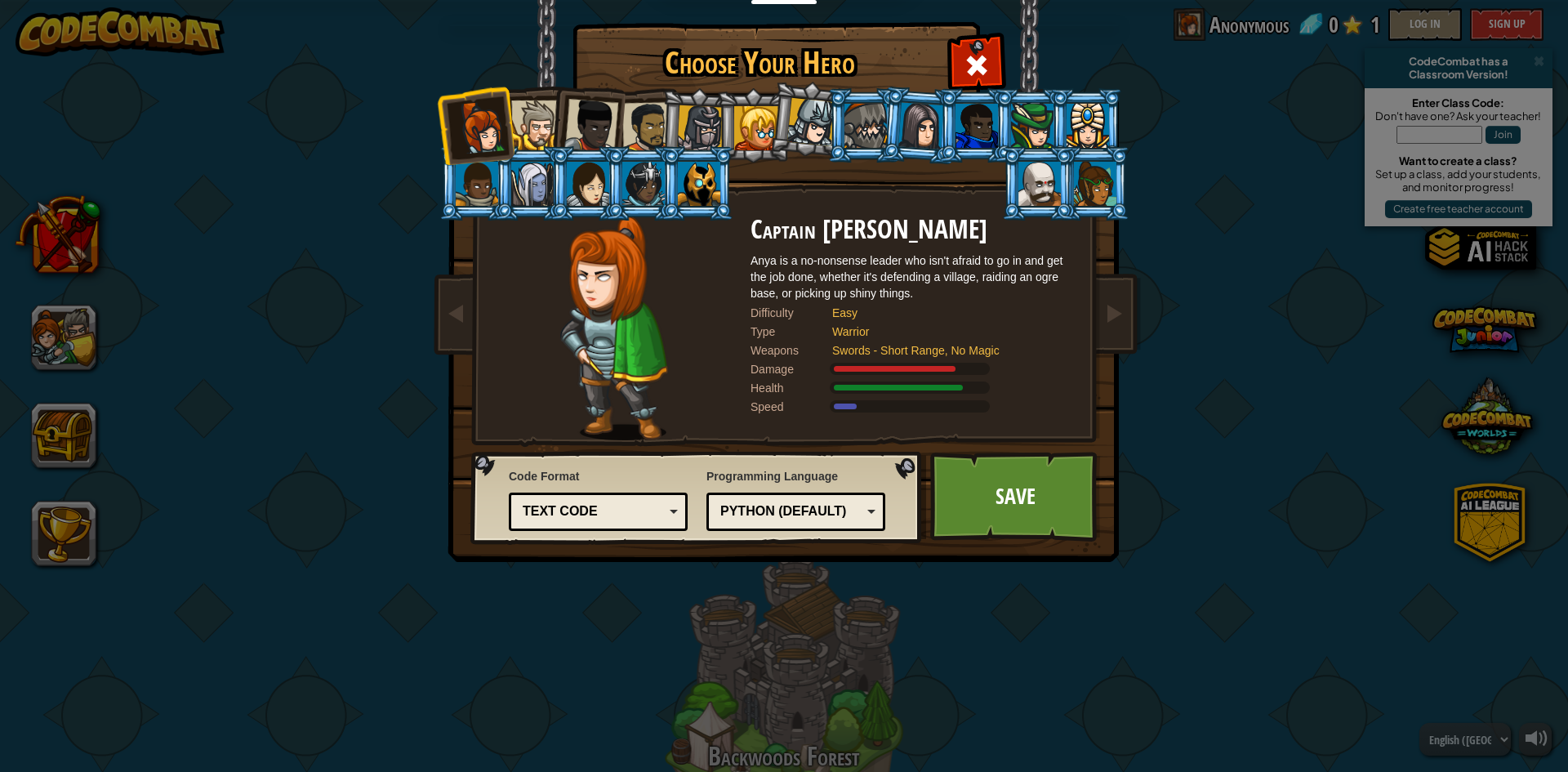
click at [565, 152] on li at bounding box center [585, 183] width 73 height 74
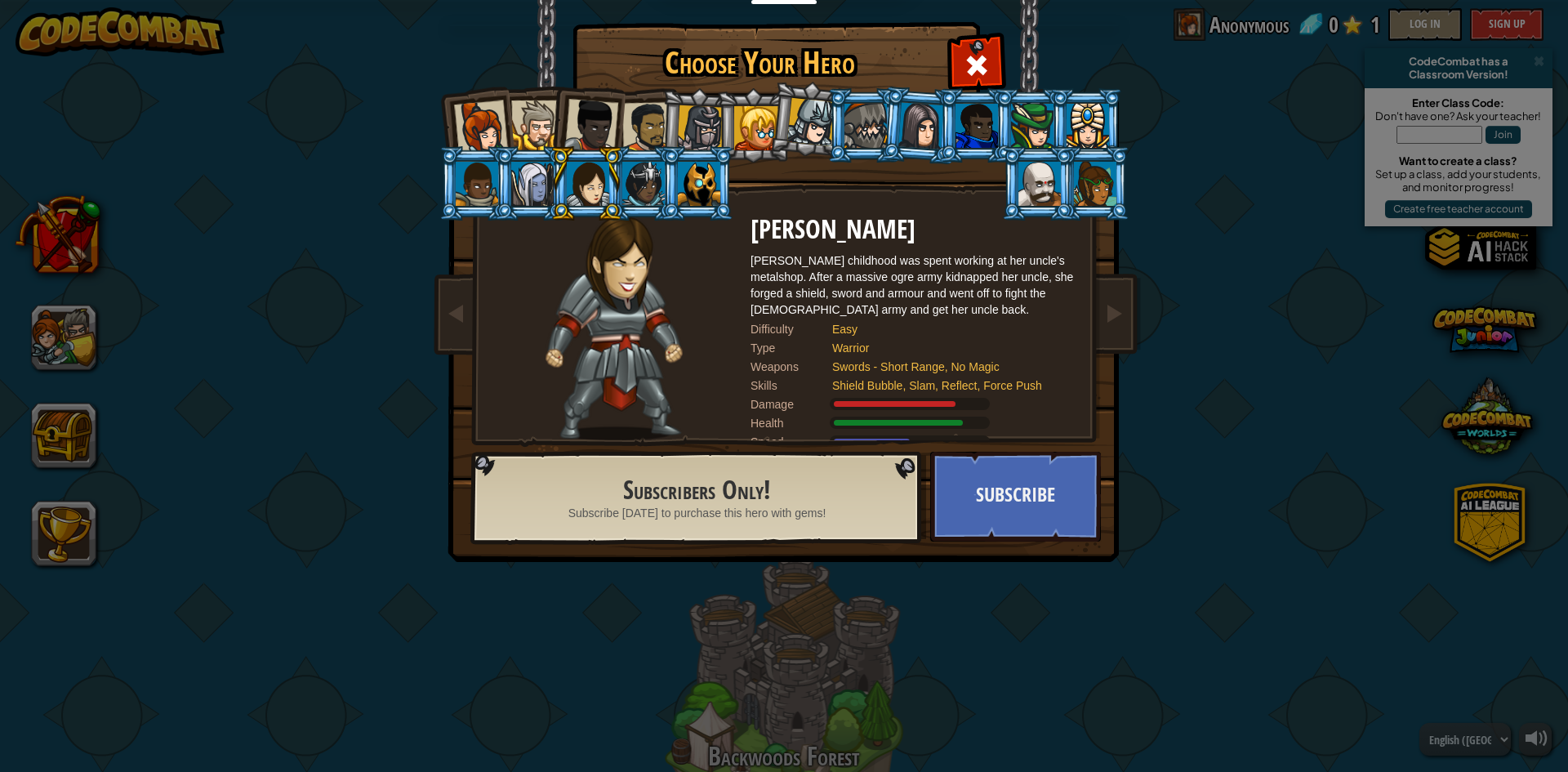
click at [553, 119] on li at bounding box center [586, 123] width 80 height 80
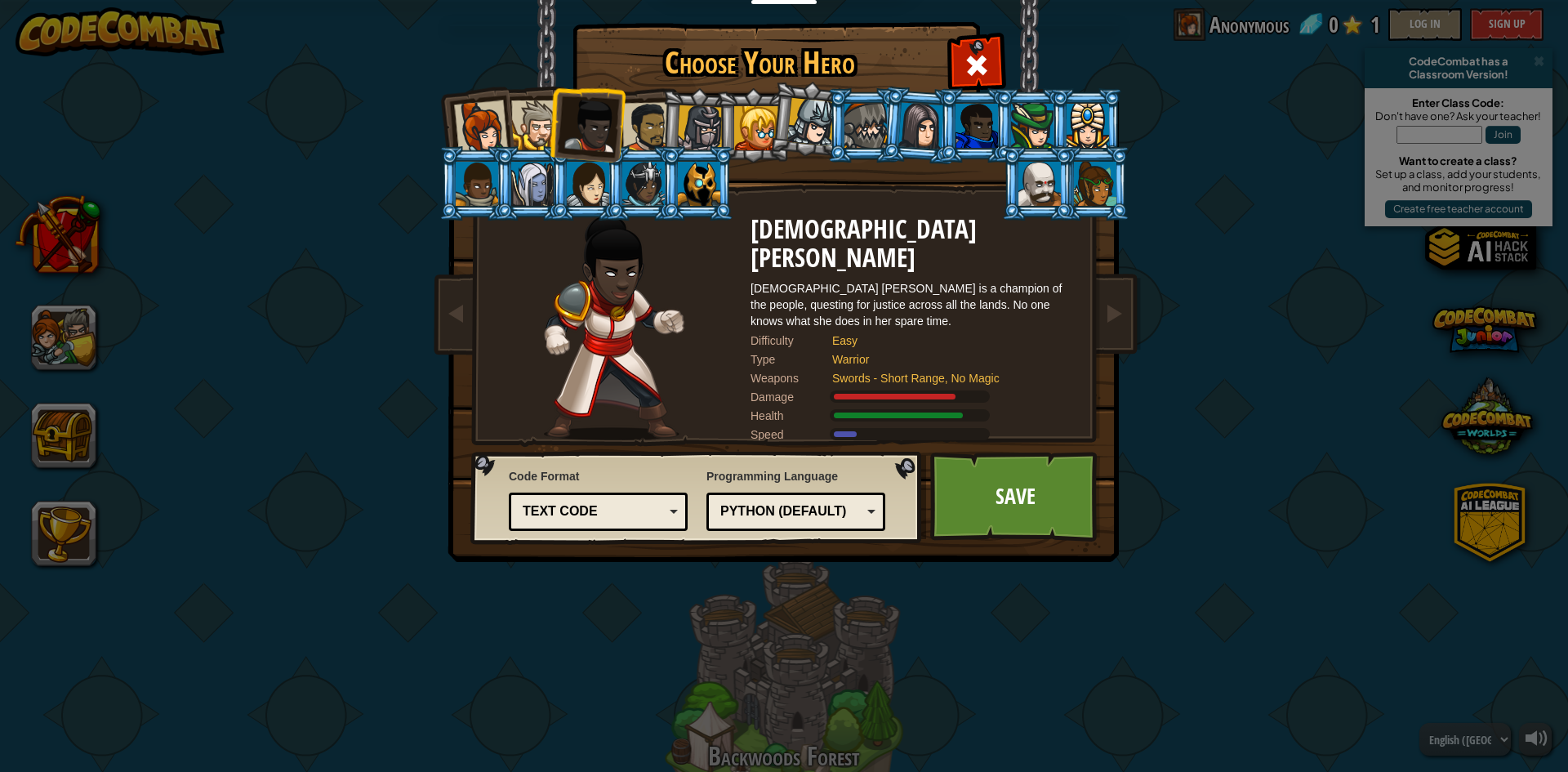
click at [549, 117] on li at bounding box center [586, 123] width 80 height 80
click at [511, 116] on li at bounding box center [475, 125] width 80 height 80
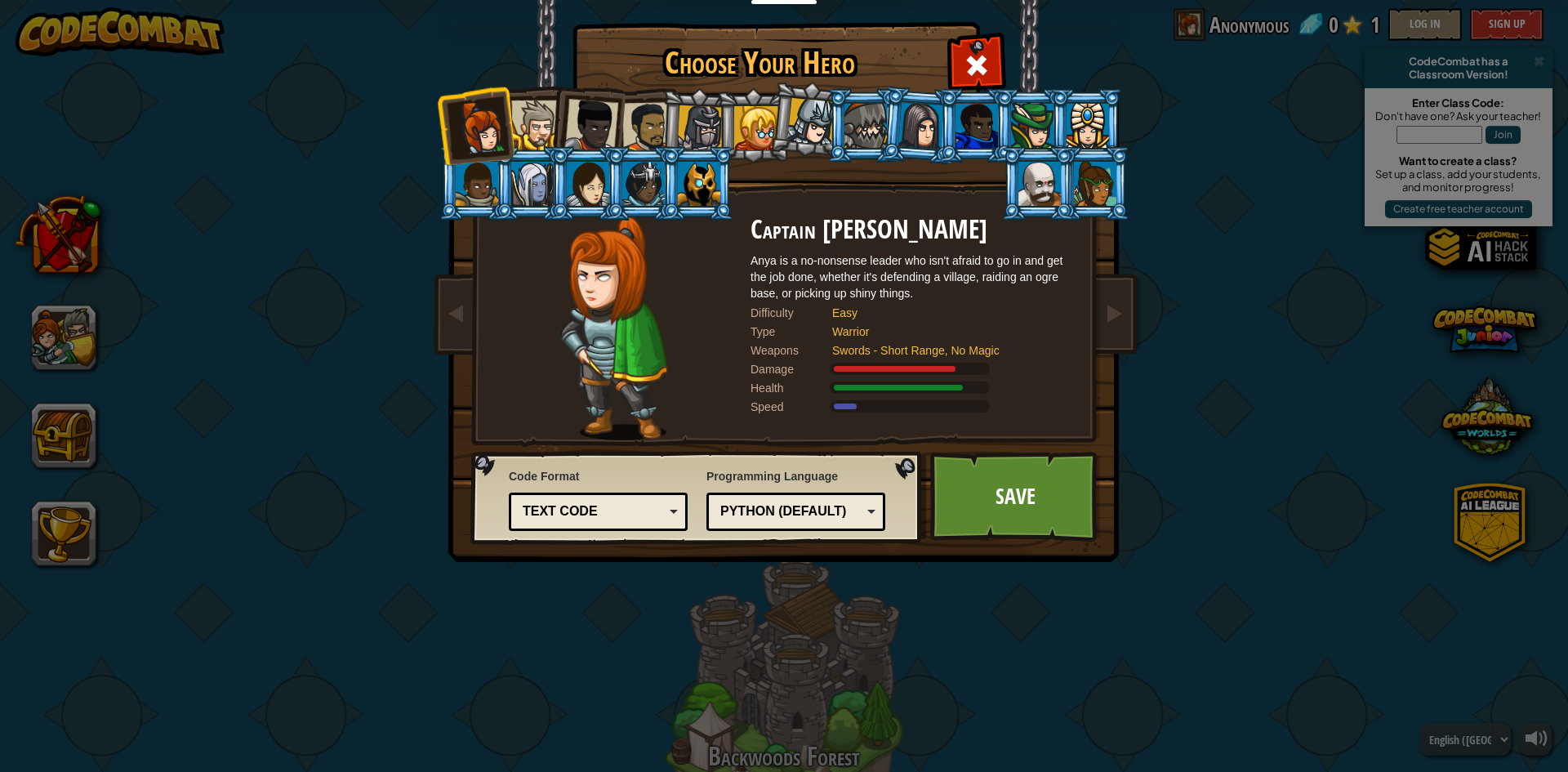
click at [541, 117] on div at bounding box center [536, 125] width 50 height 50
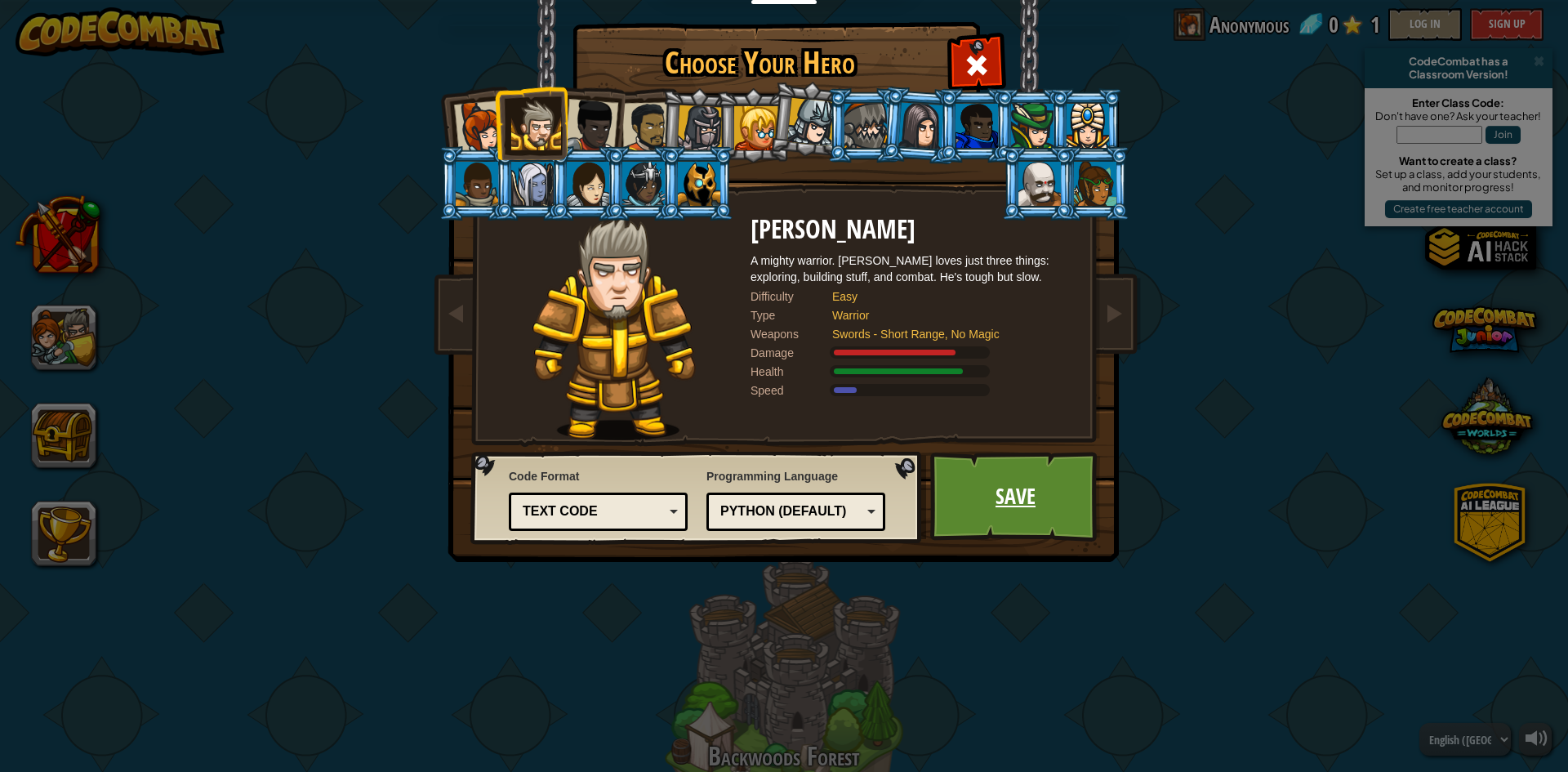
click at [1006, 461] on link "Save" at bounding box center [1015, 497] width 171 height 90
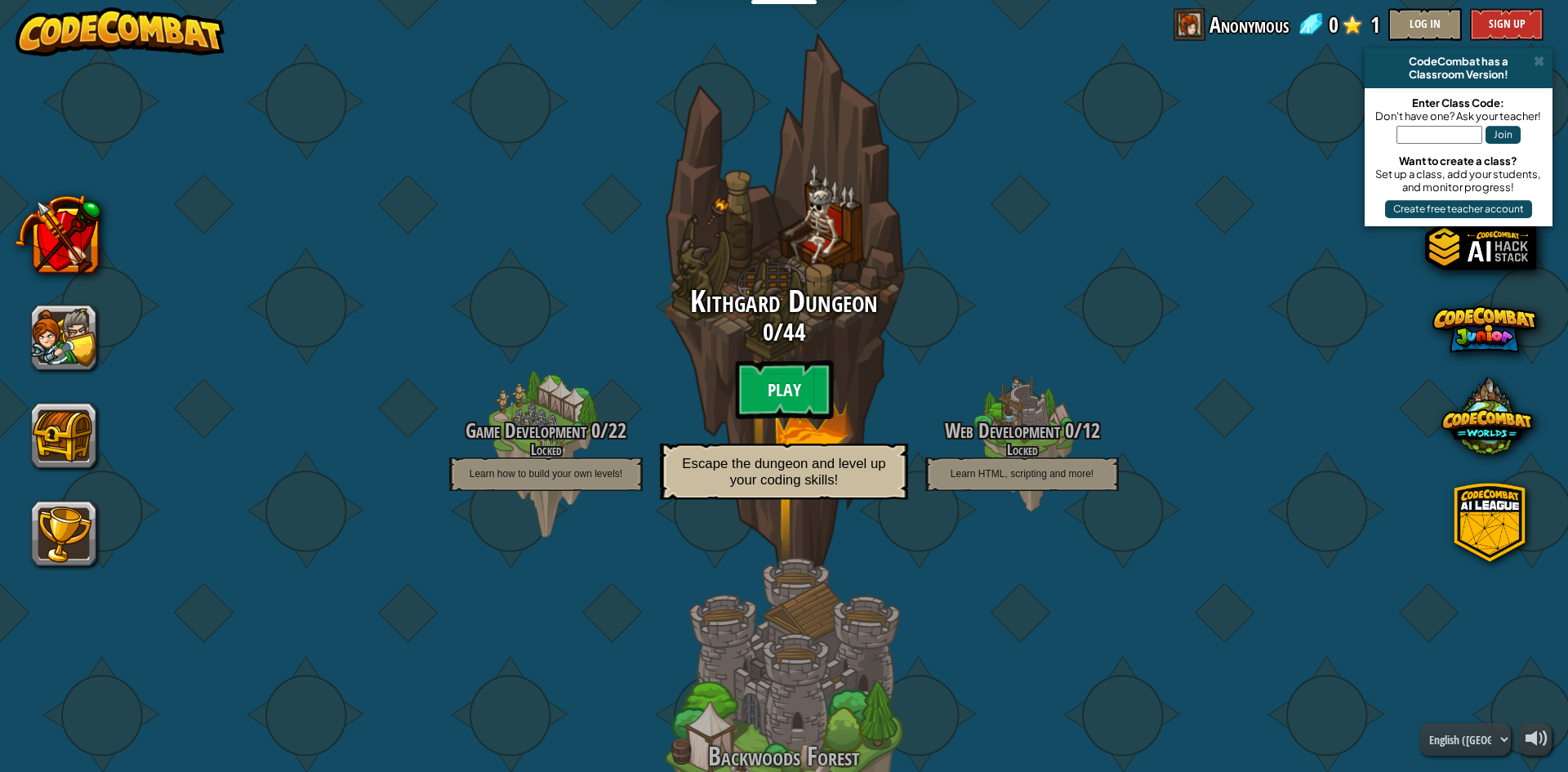
click at [797, 368] on btn "Play" at bounding box center [784, 389] width 98 height 59
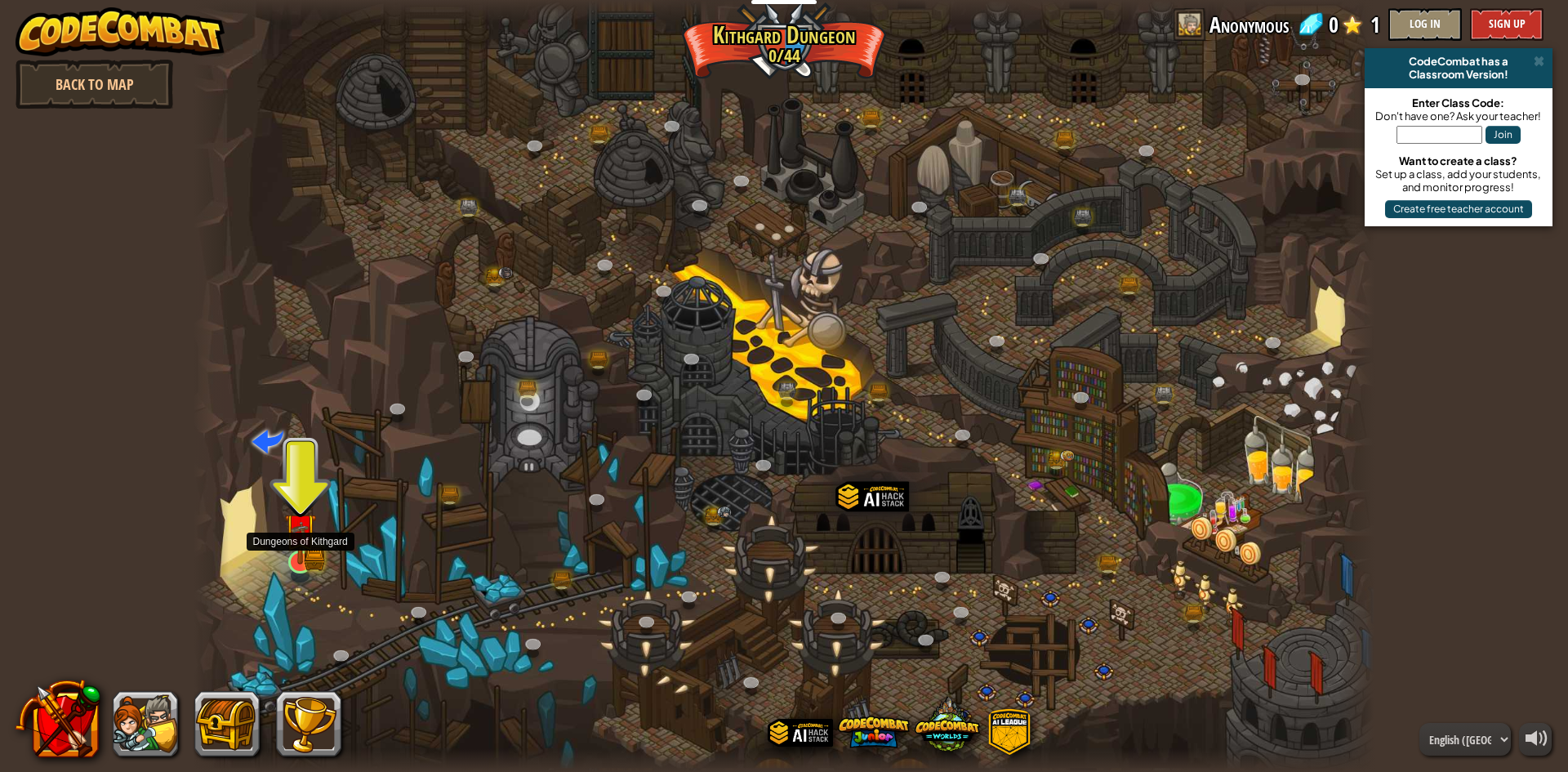
click at [304, 526] on img at bounding box center [300, 529] width 32 height 70
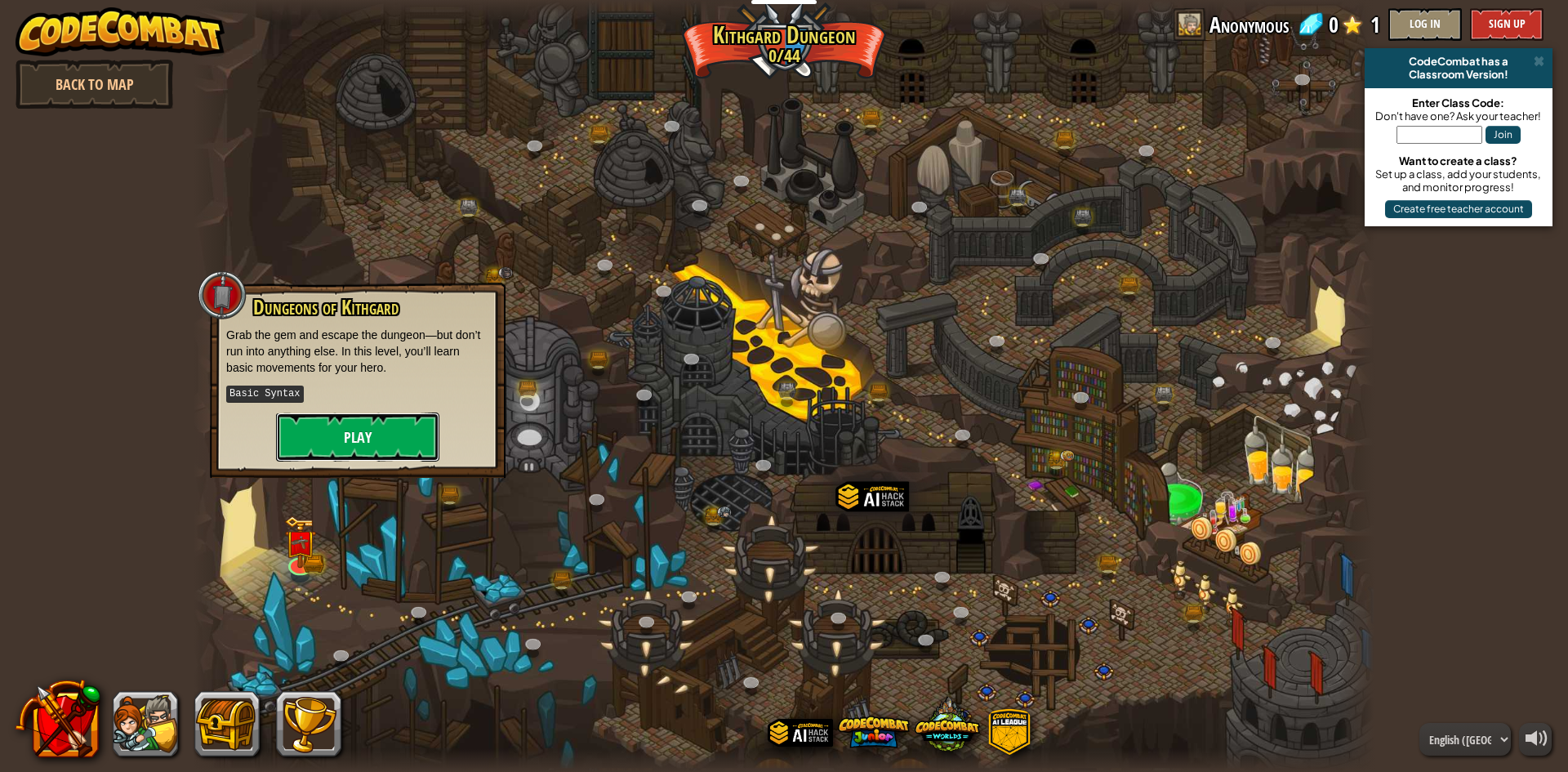
click at [318, 431] on button "Play" at bounding box center [357, 437] width 163 height 49
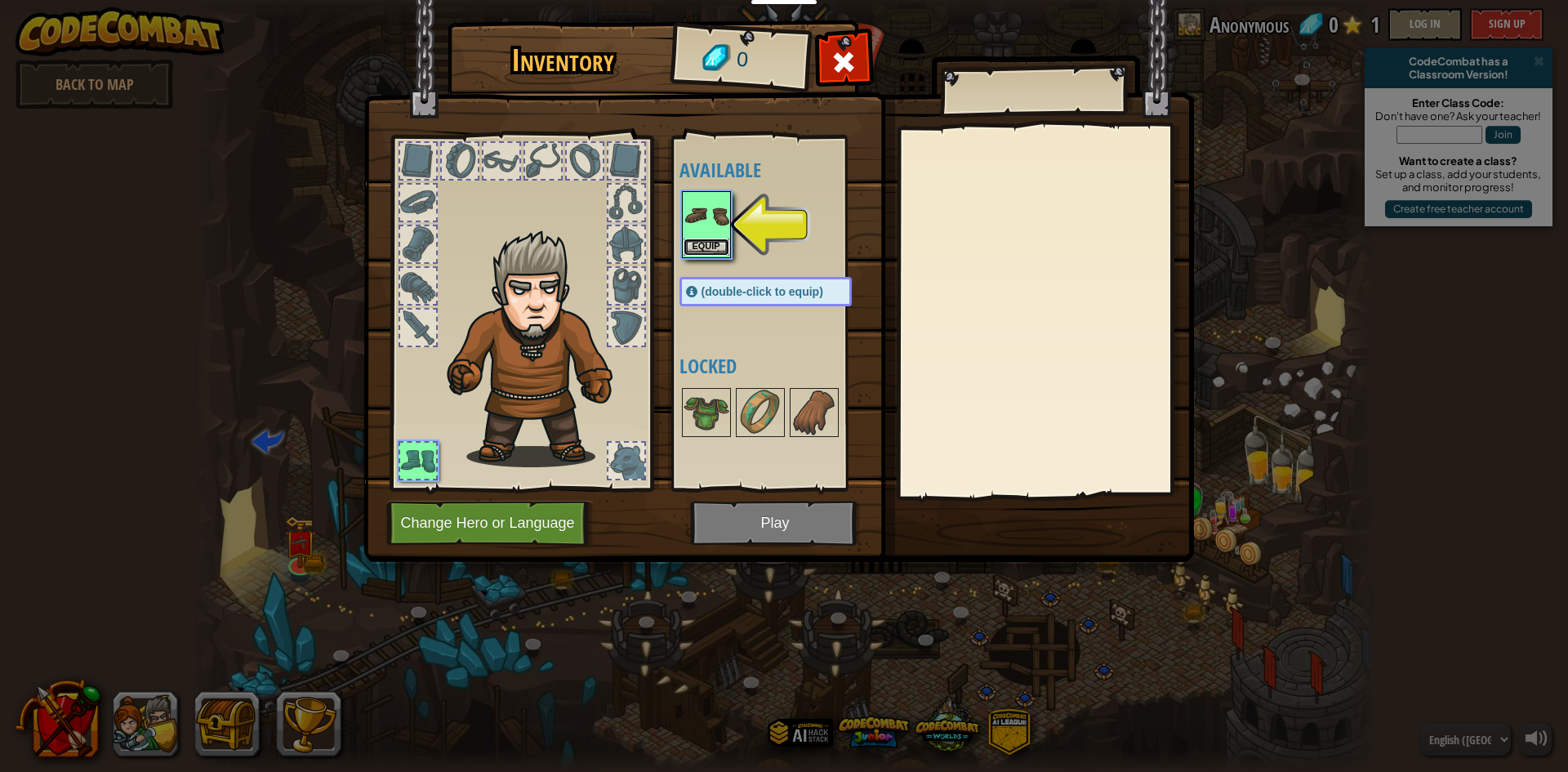
click at [712, 238] on button "Equip" at bounding box center [706, 247] width 46 height 18
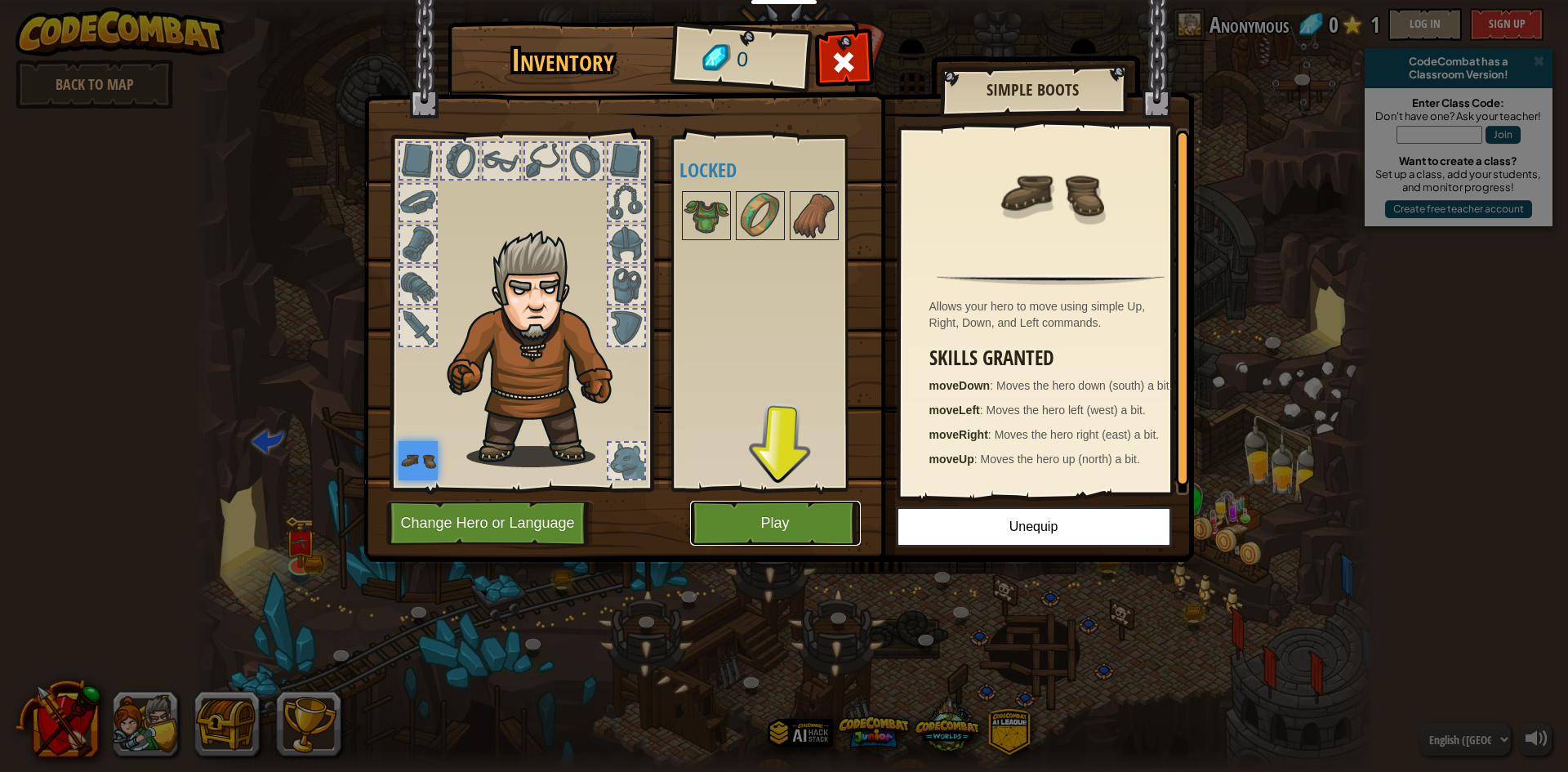
click at [809, 509] on button "Play" at bounding box center [775, 523] width 171 height 45
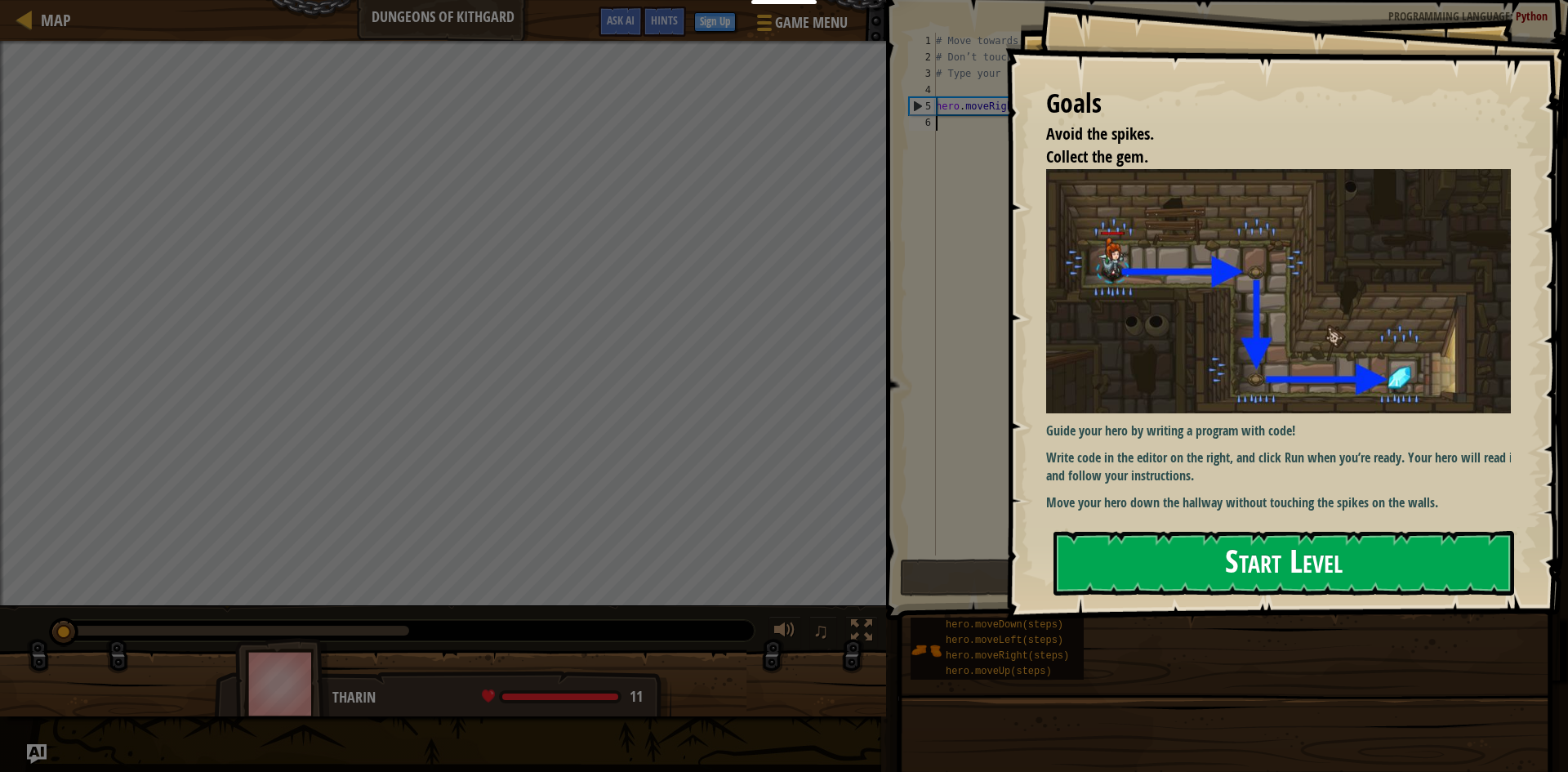
click at [1311, 569] on button "Start Level" at bounding box center [1284, 563] width 461 height 64
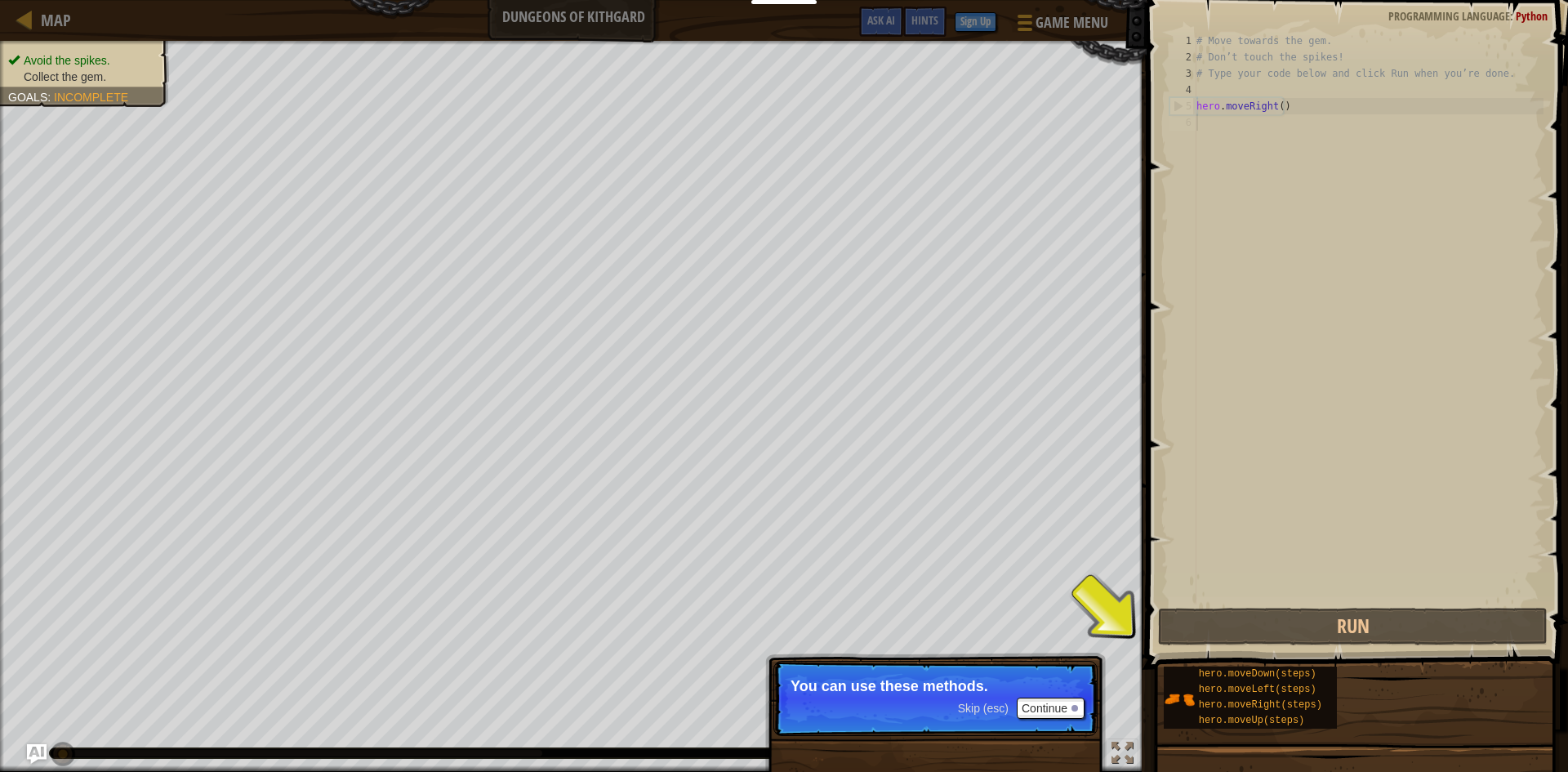
click at [1247, 128] on div "# Move towards the gem. # Don’t touch the spikes! # Type your code below and cl…" at bounding box center [1368, 334] width 350 height 604
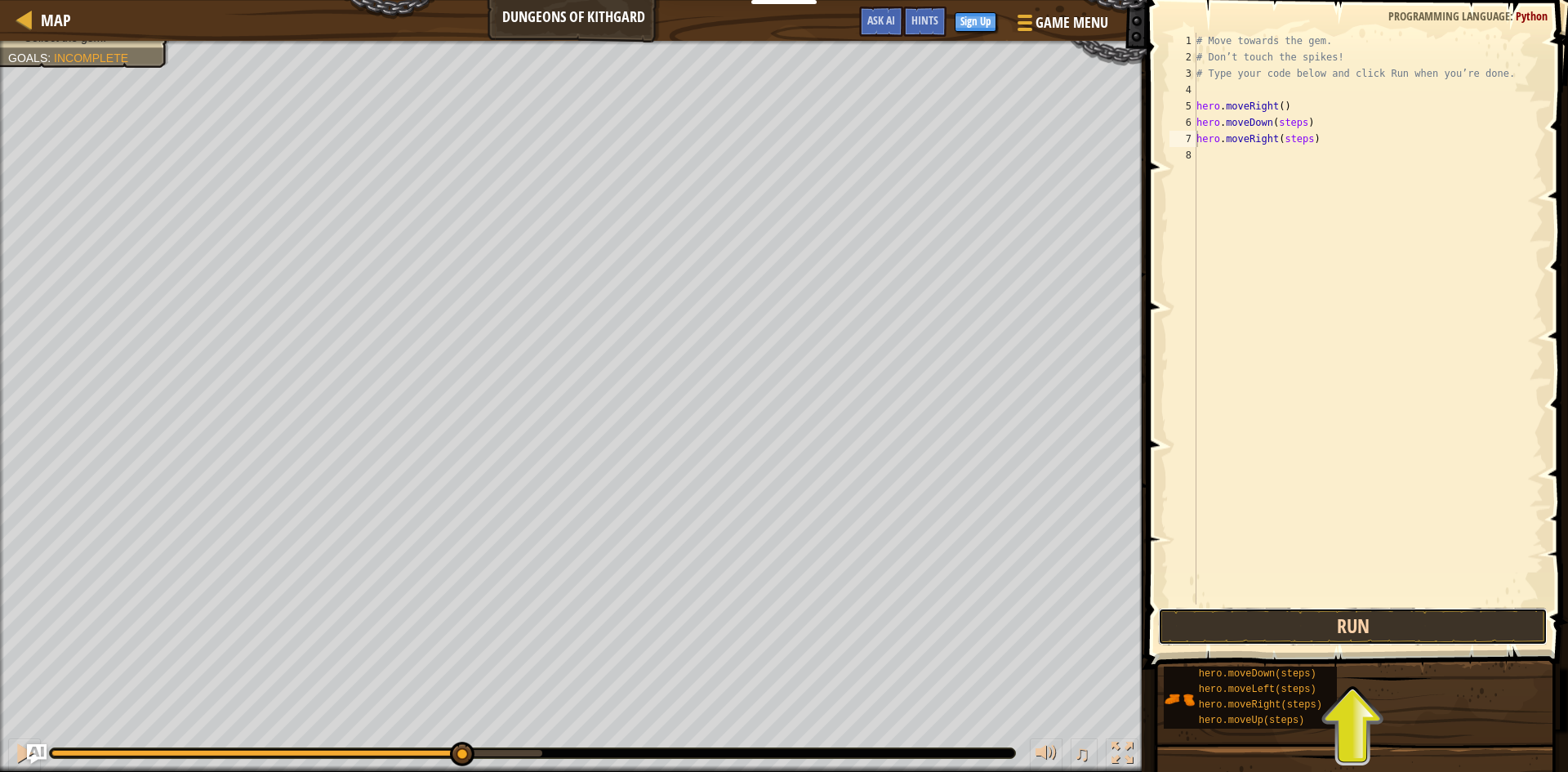
click at [1298, 613] on button "Run" at bounding box center [1352, 627] width 389 height 37
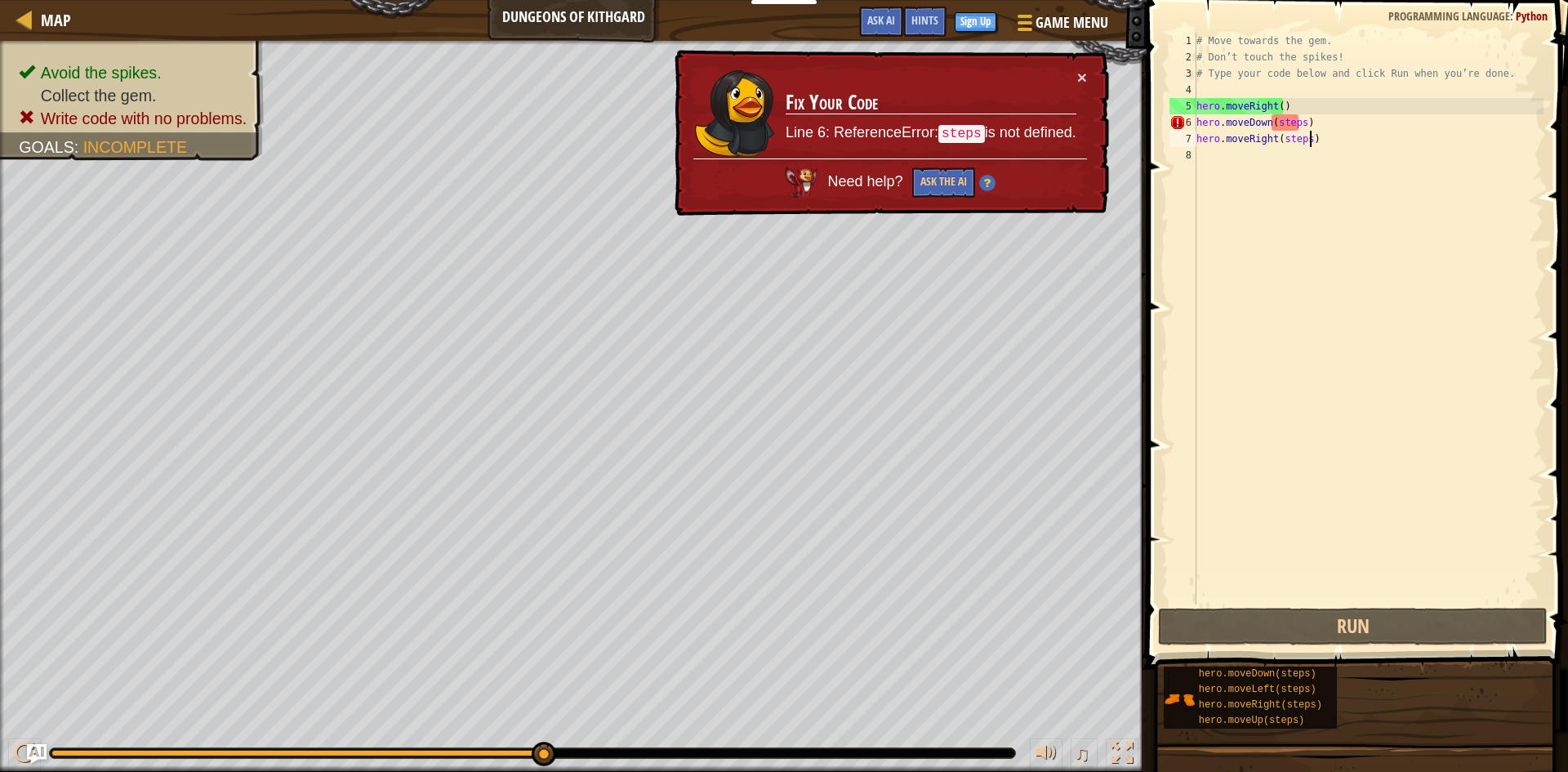
click at [1313, 133] on div "# Move towards the gem. # Don’t touch the spikes! # Type your code below and cl…" at bounding box center [1368, 334] width 350 height 604
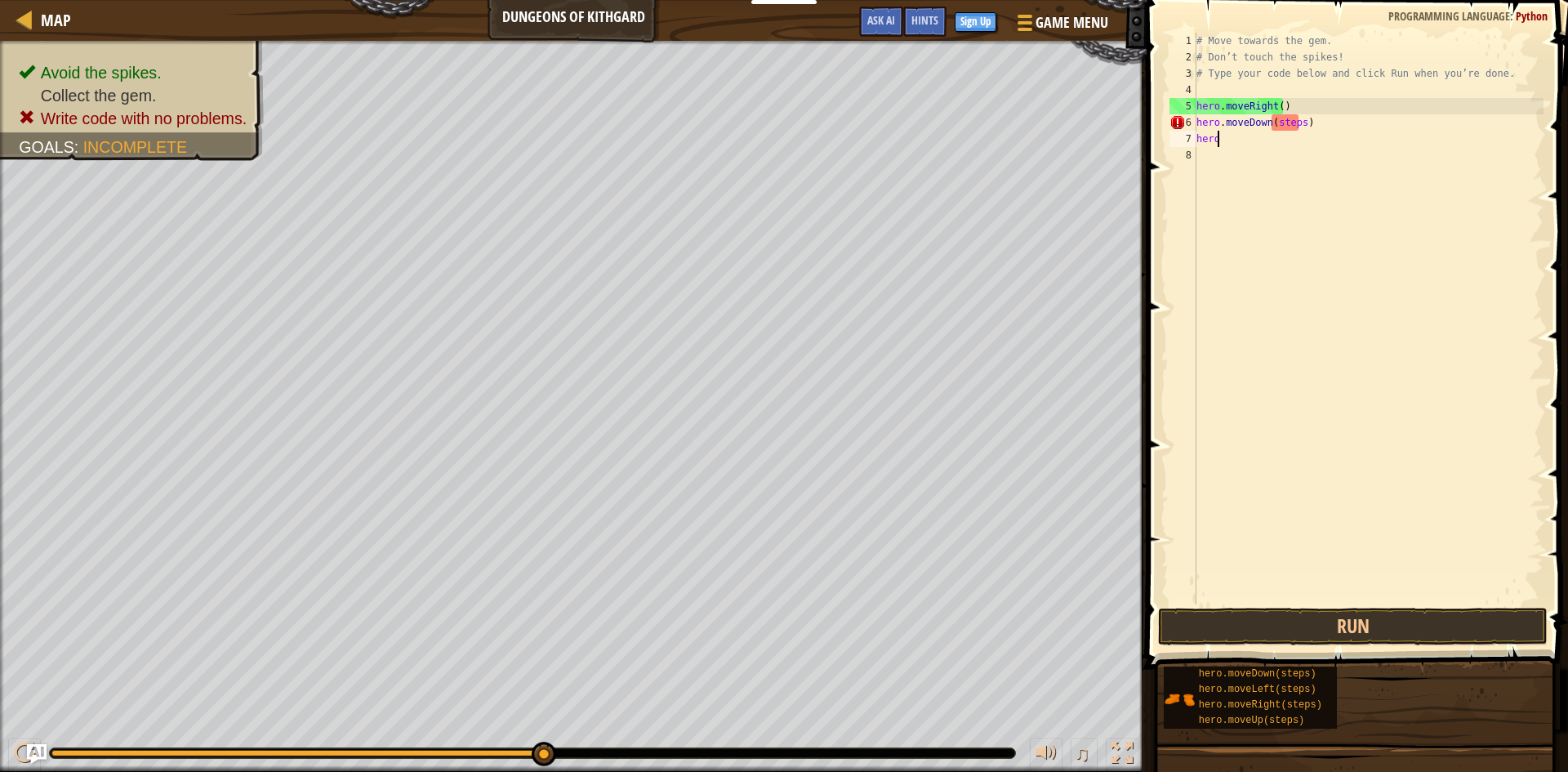
type textarea "h"
click at [1319, 622] on button "Run" at bounding box center [1352, 627] width 389 height 37
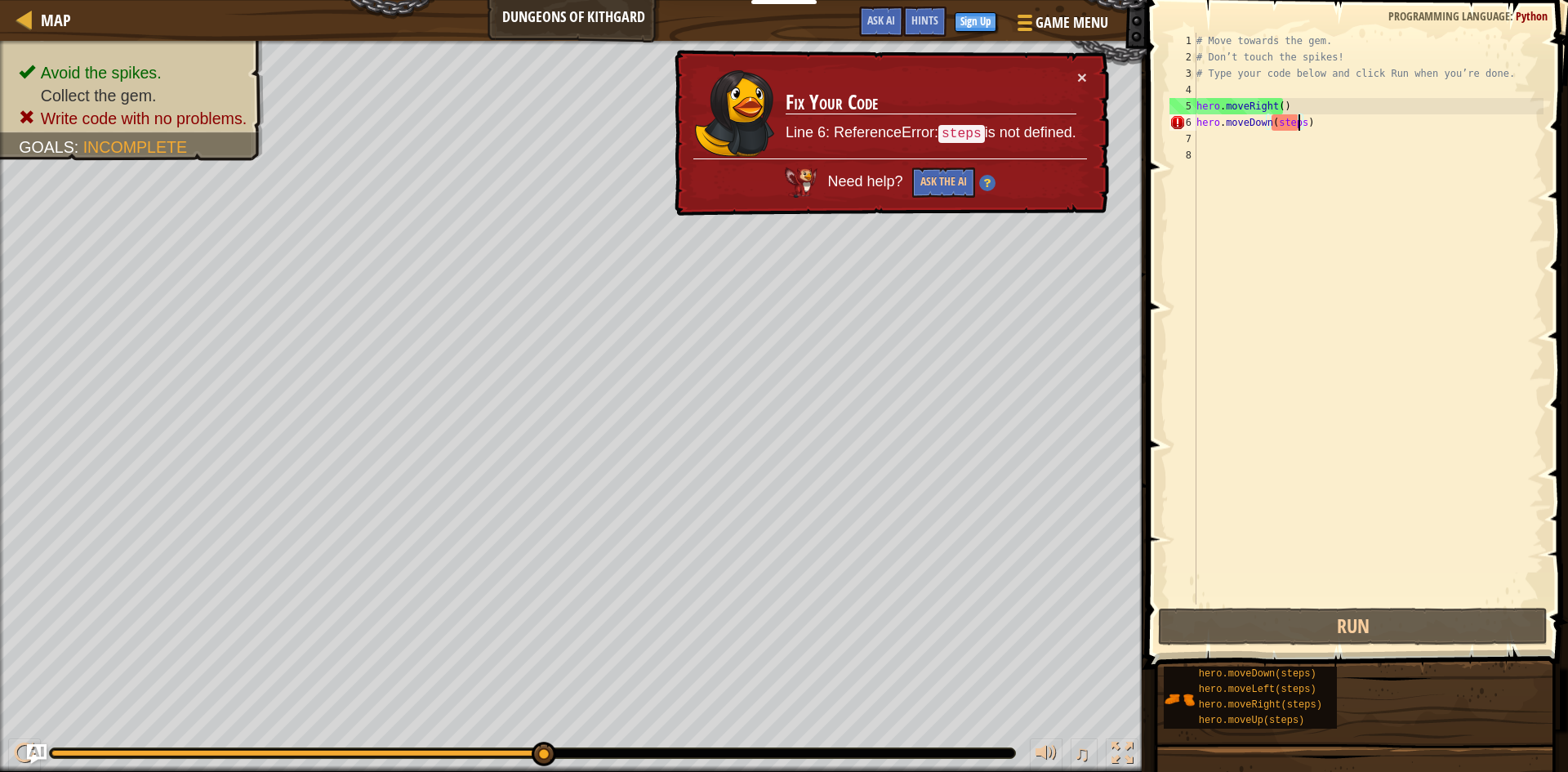
click at [1300, 118] on div "# Move towards the gem. # Don’t touch the spikes! # Type your code below and cl…" at bounding box center [1368, 334] width 350 height 604
click at [1305, 118] on div "# Move towards the gem. # Don’t touch the spikes! # Type your code below and cl…" at bounding box center [1368, 334] width 350 height 604
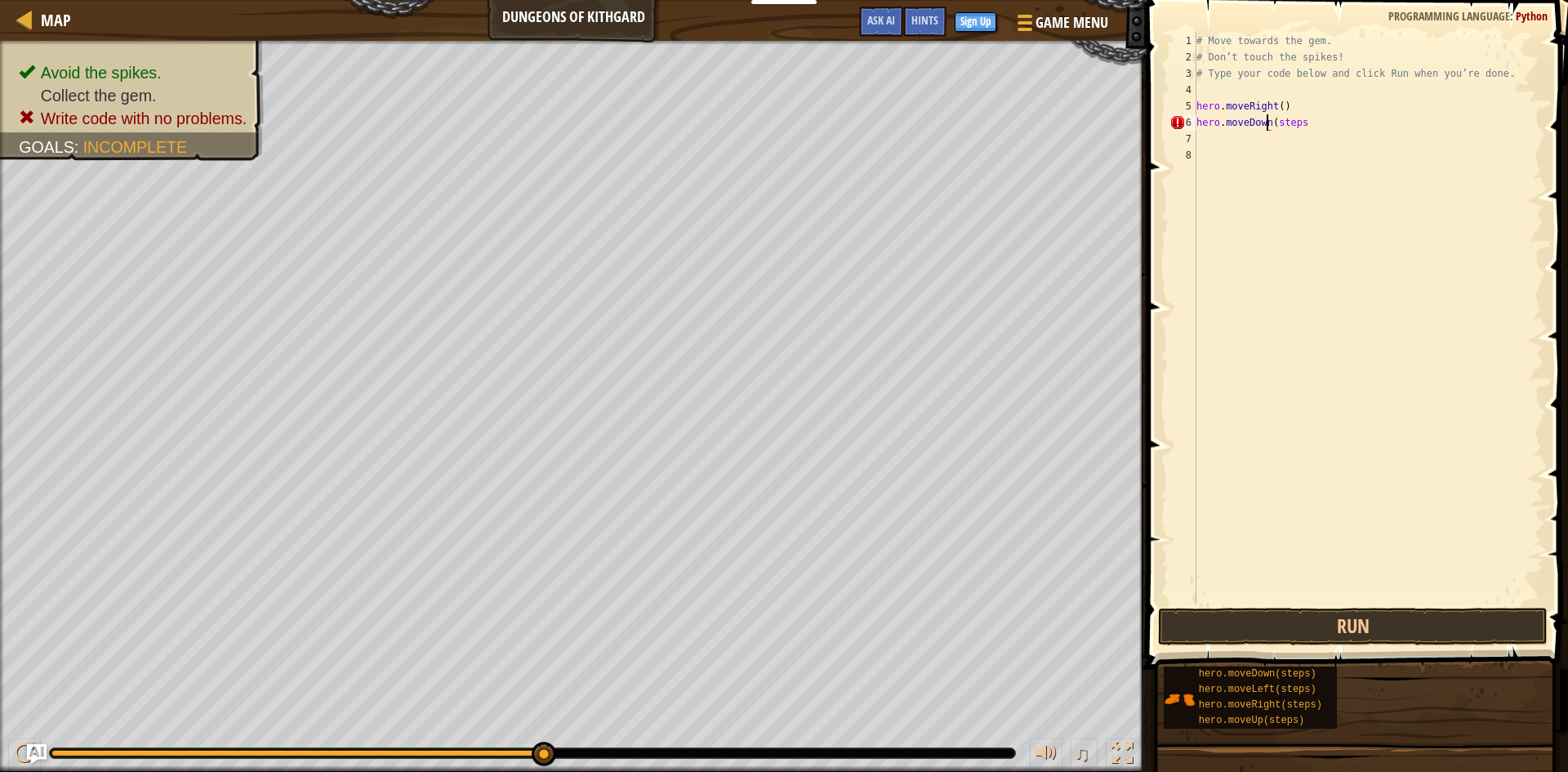
click at [1269, 121] on div "# Move towards the gem. # Don’t touch the spikes! # Type your code below and cl…" at bounding box center [1368, 334] width 350 height 604
click at [1276, 123] on div "# Move towards the gem. # Don’t touch the spikes! # Type your code below and cl…" at bounding box center [1368, 334] width 350 height 604
click at [1305, 121] on div "# Move towards the gem. # Don’t touch the spikes! # Type your code below and cl…" at bounding box center [1368, 334] width 350 height 604
type textarea "h"
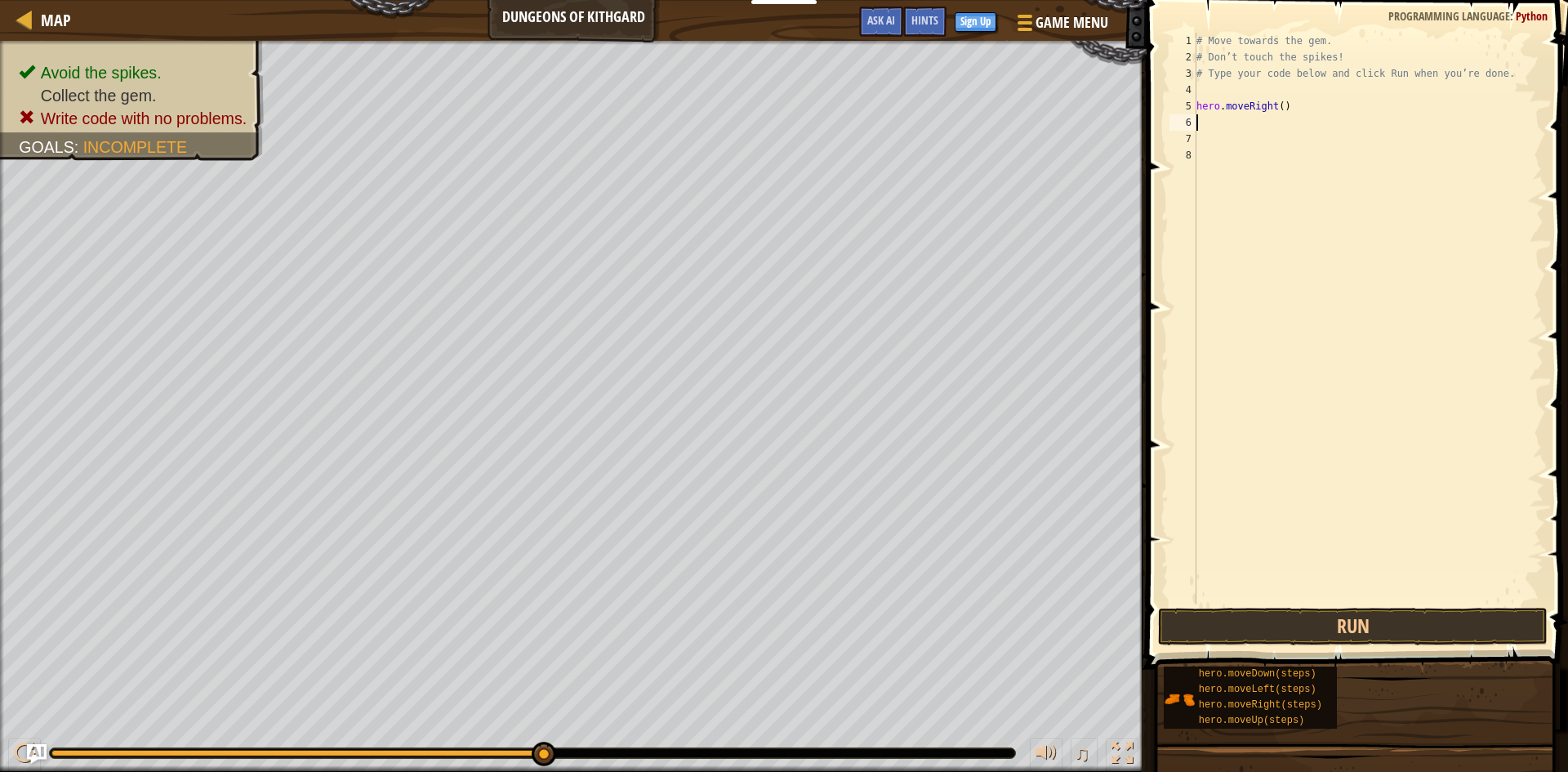
type textarea "h"
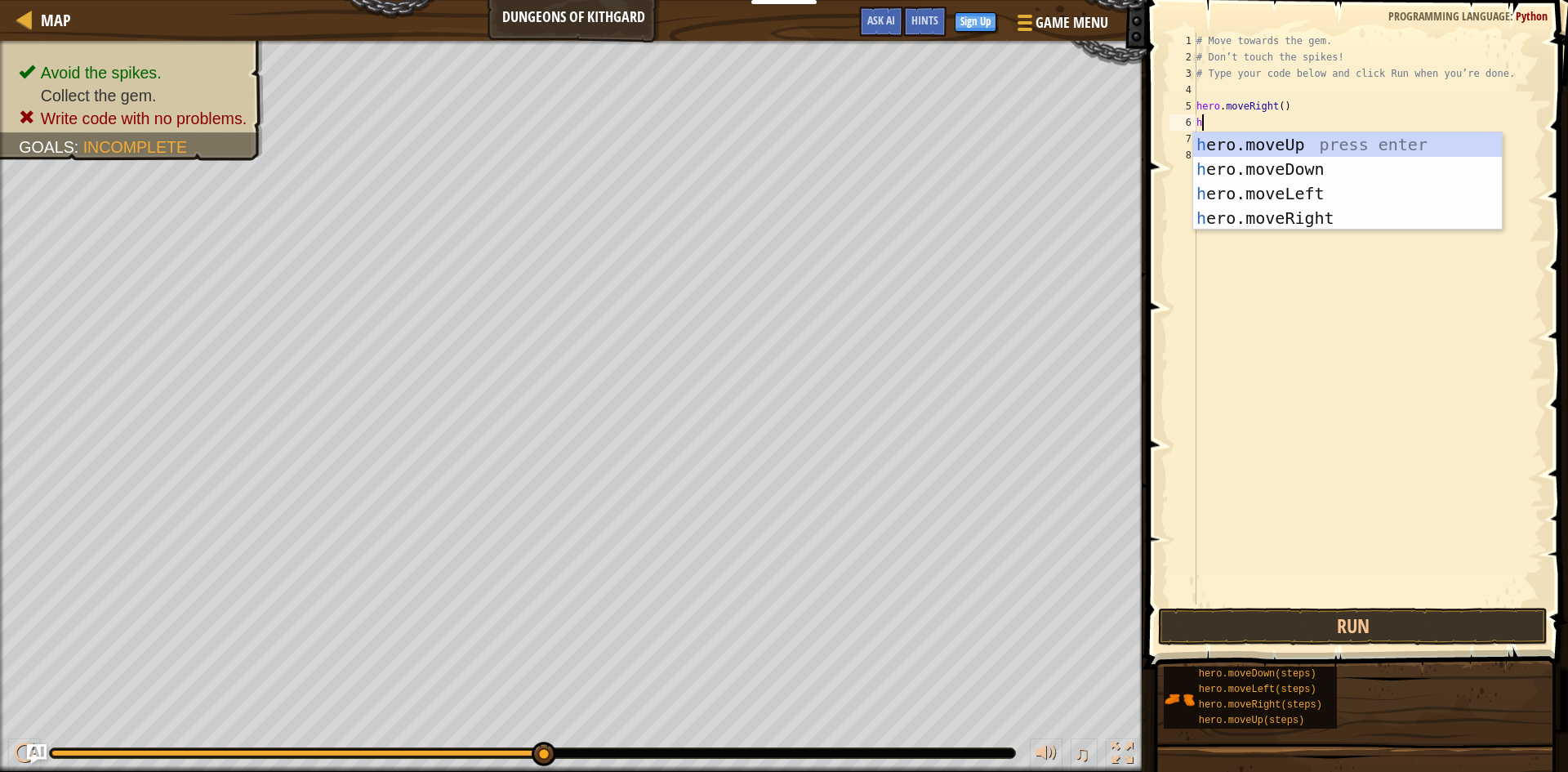
scroll to position [8, 0]
click at [1285, 163] on div "h ero.moveUp press enter h ero.moveDown press enter h ero.moveLeft press enter …" at bounding box center [1347, 206] width 308 height 147
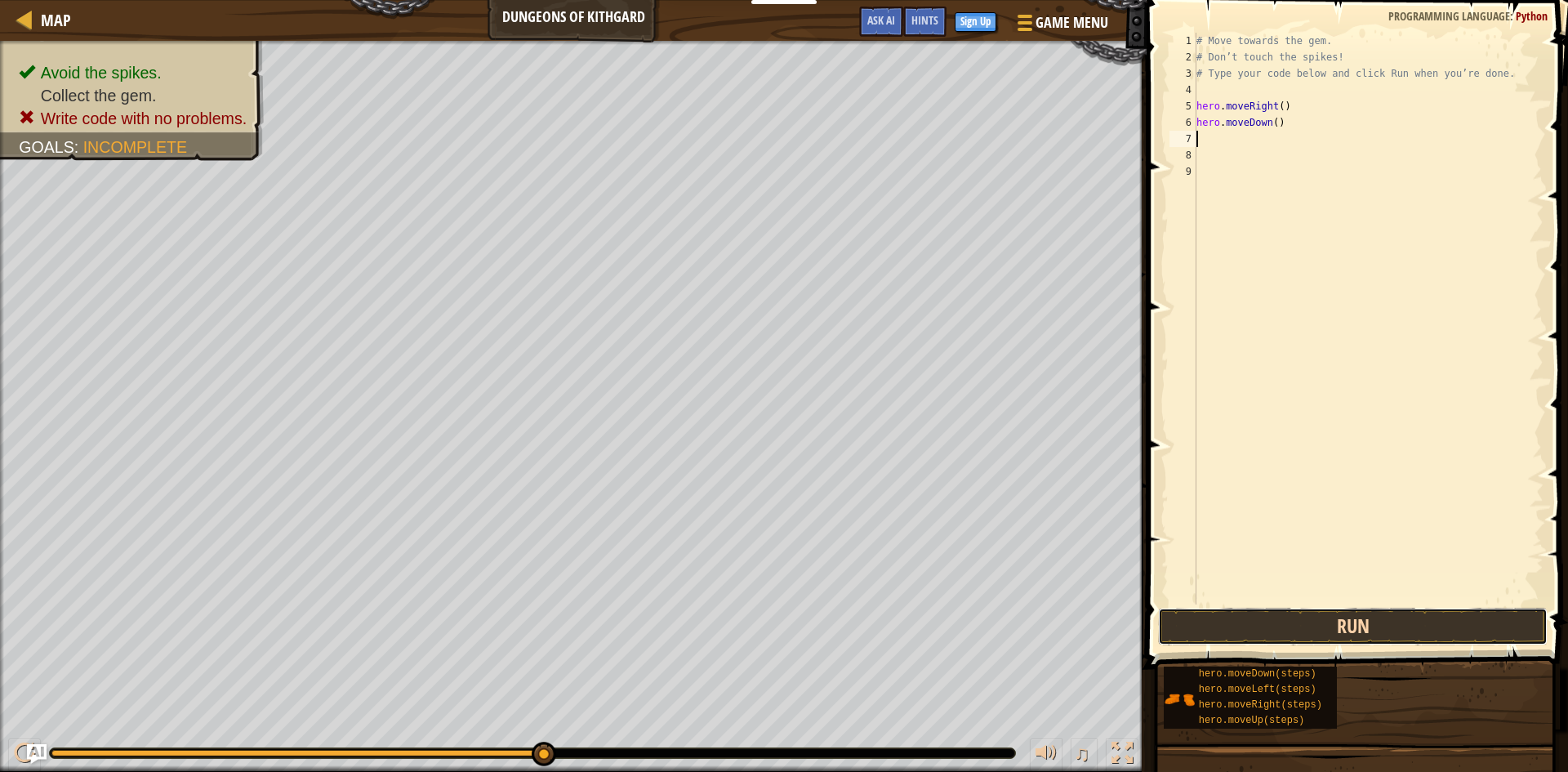
click at [1260, 613] on button "Run" at bounding box center [1352, 627] width 389 height 37
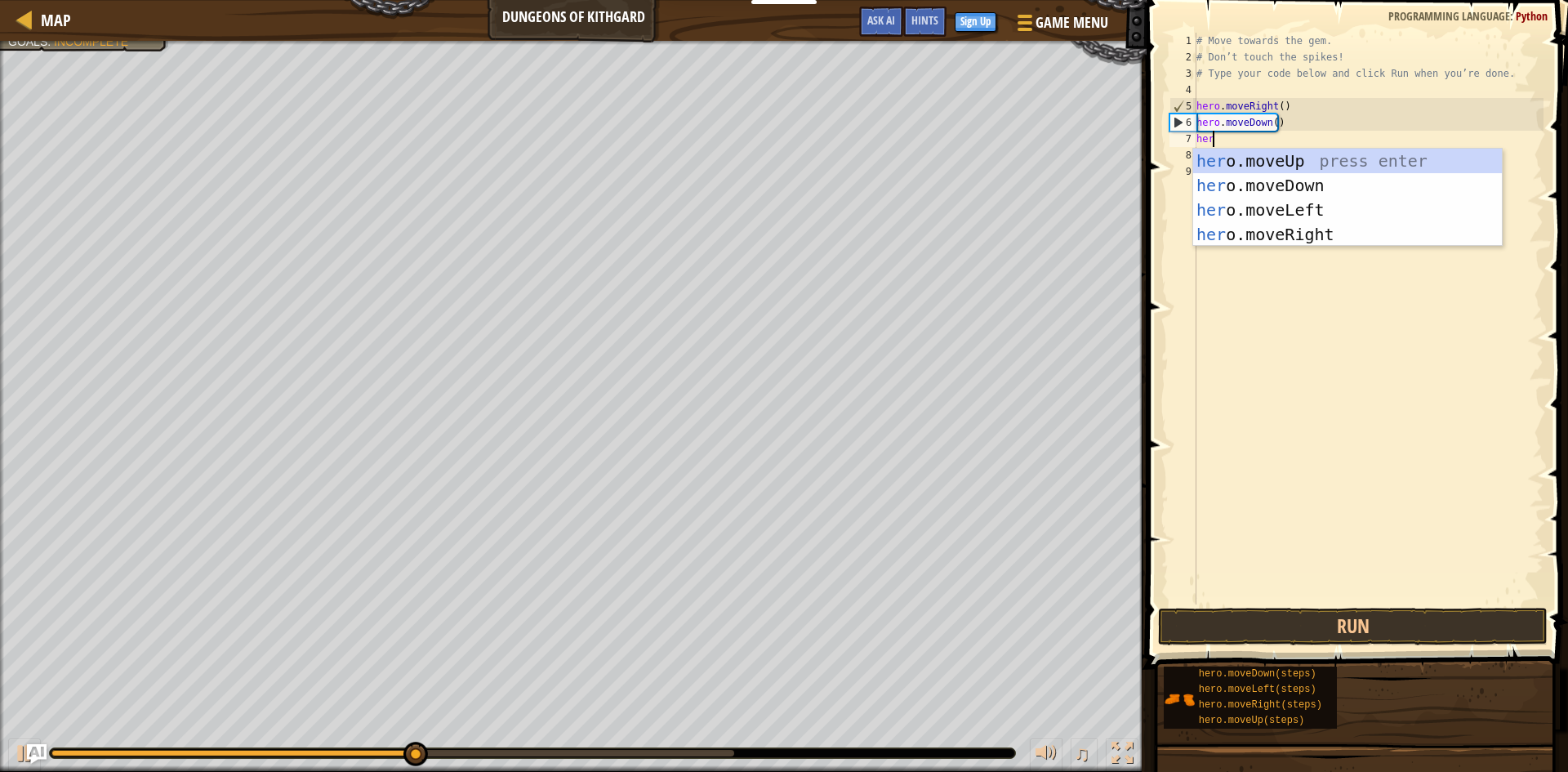
scroll to position [8, 1]
type textarea "hero"
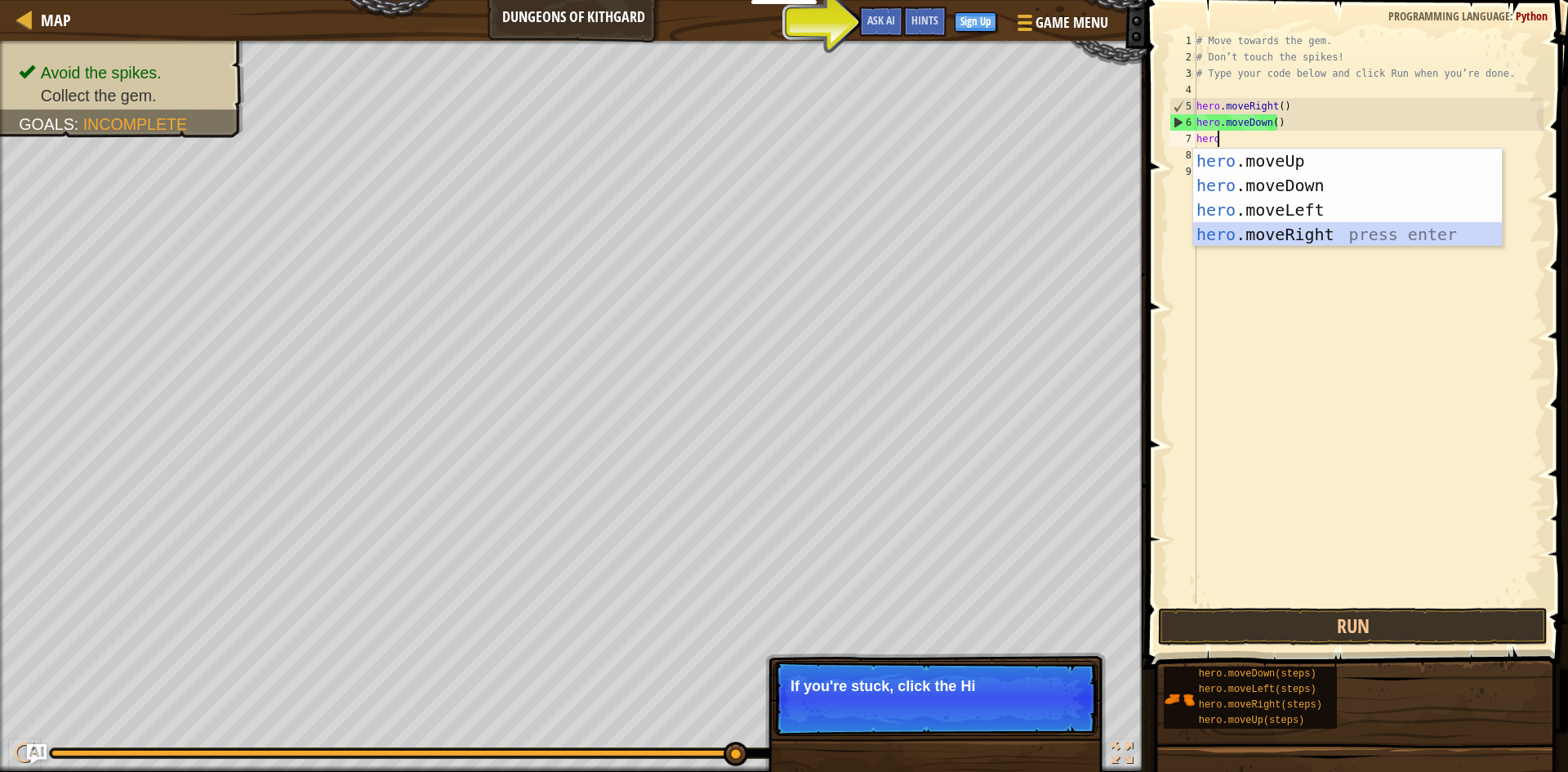
click at [1246, 233] on div "hero .moveUp press enter hero .moveDown press enter hero .moveLeft press enter …" at bounding box center [1347, 222] width 308 height 147
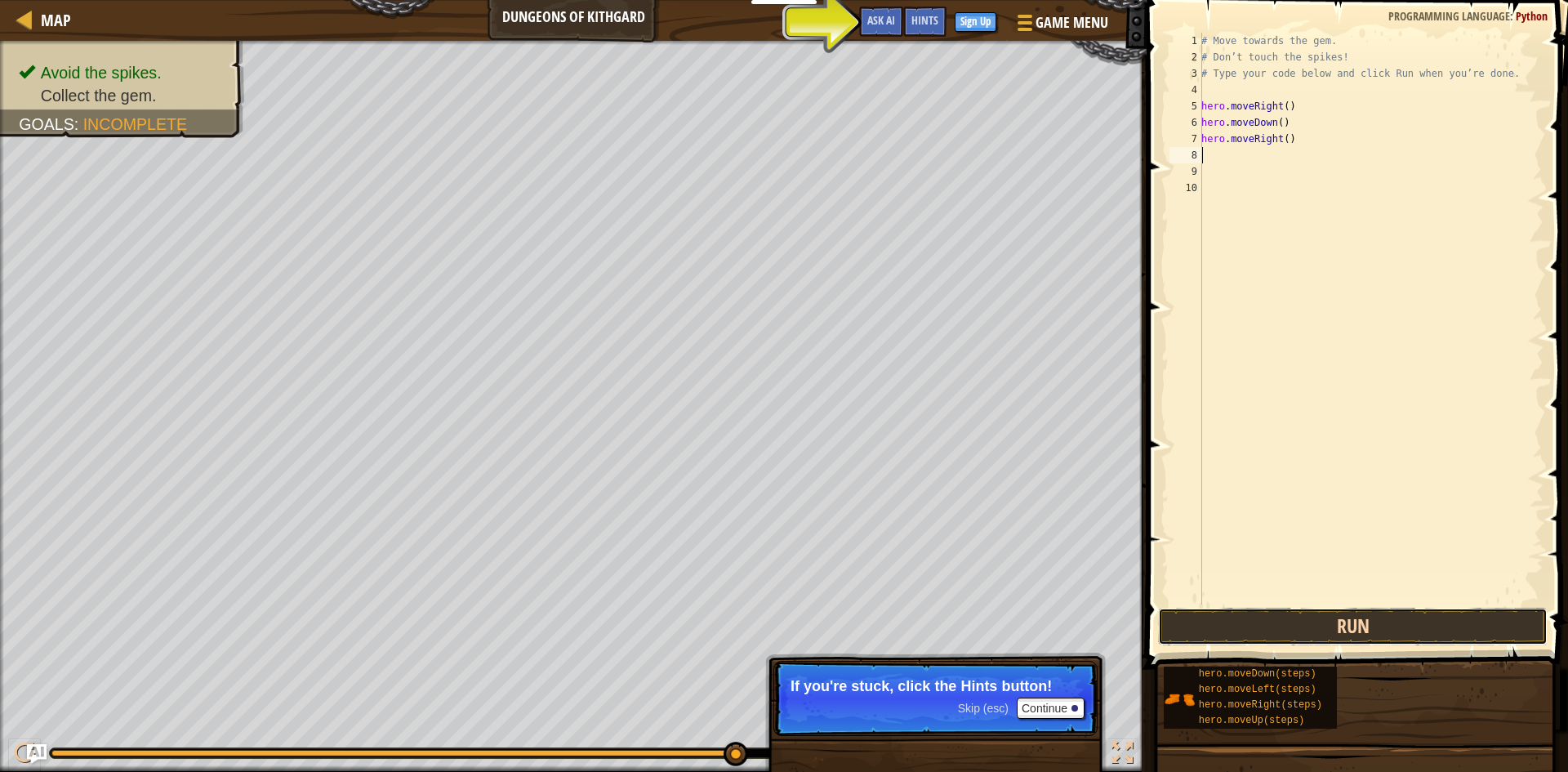
click at [1264, 629] on button "Run" at bounding box center [1352, 627] width 389 height 37
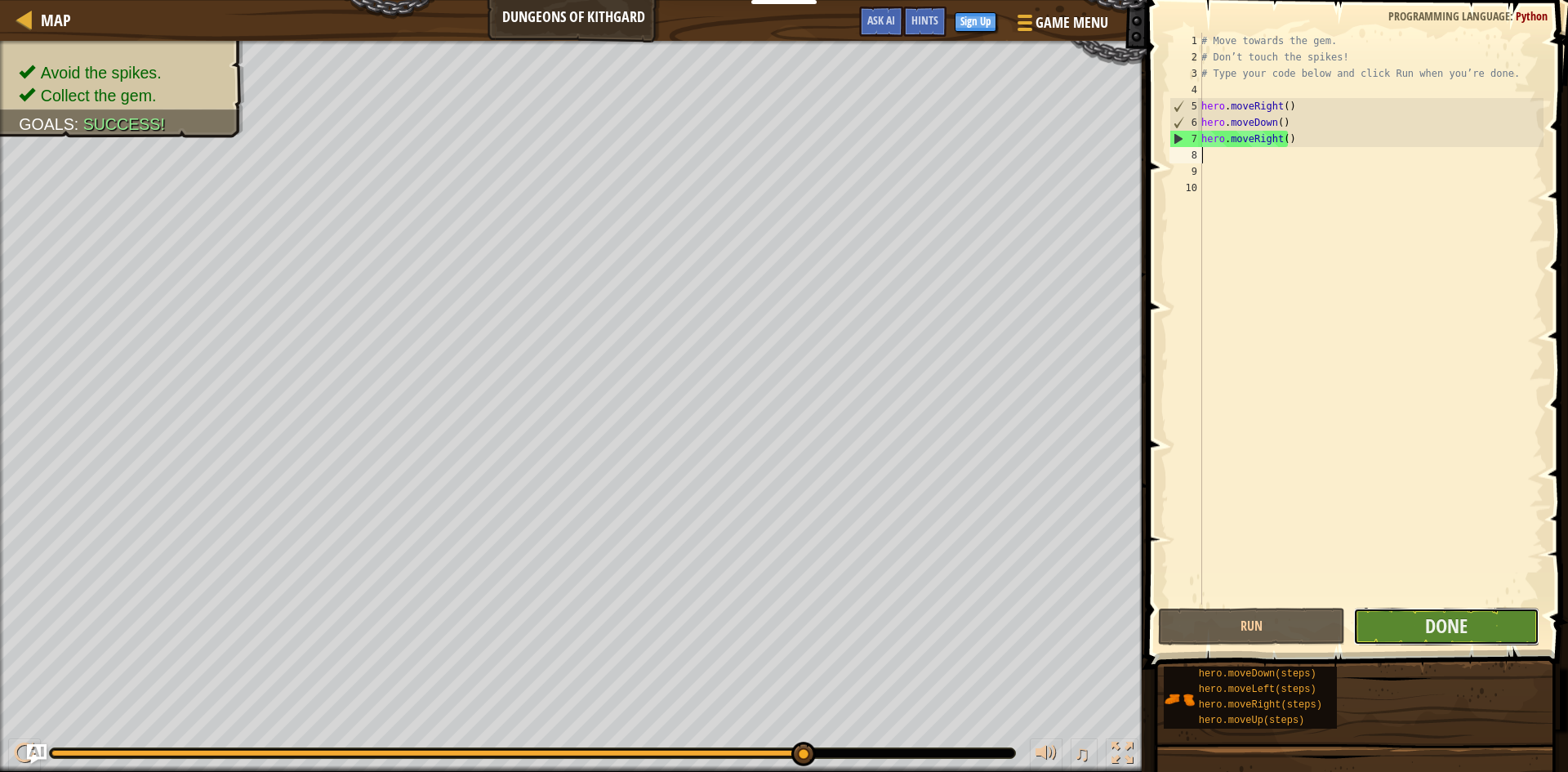
click at [1379, 630] on button "Done" at bounding box center [1447, 627] width 187 height 37
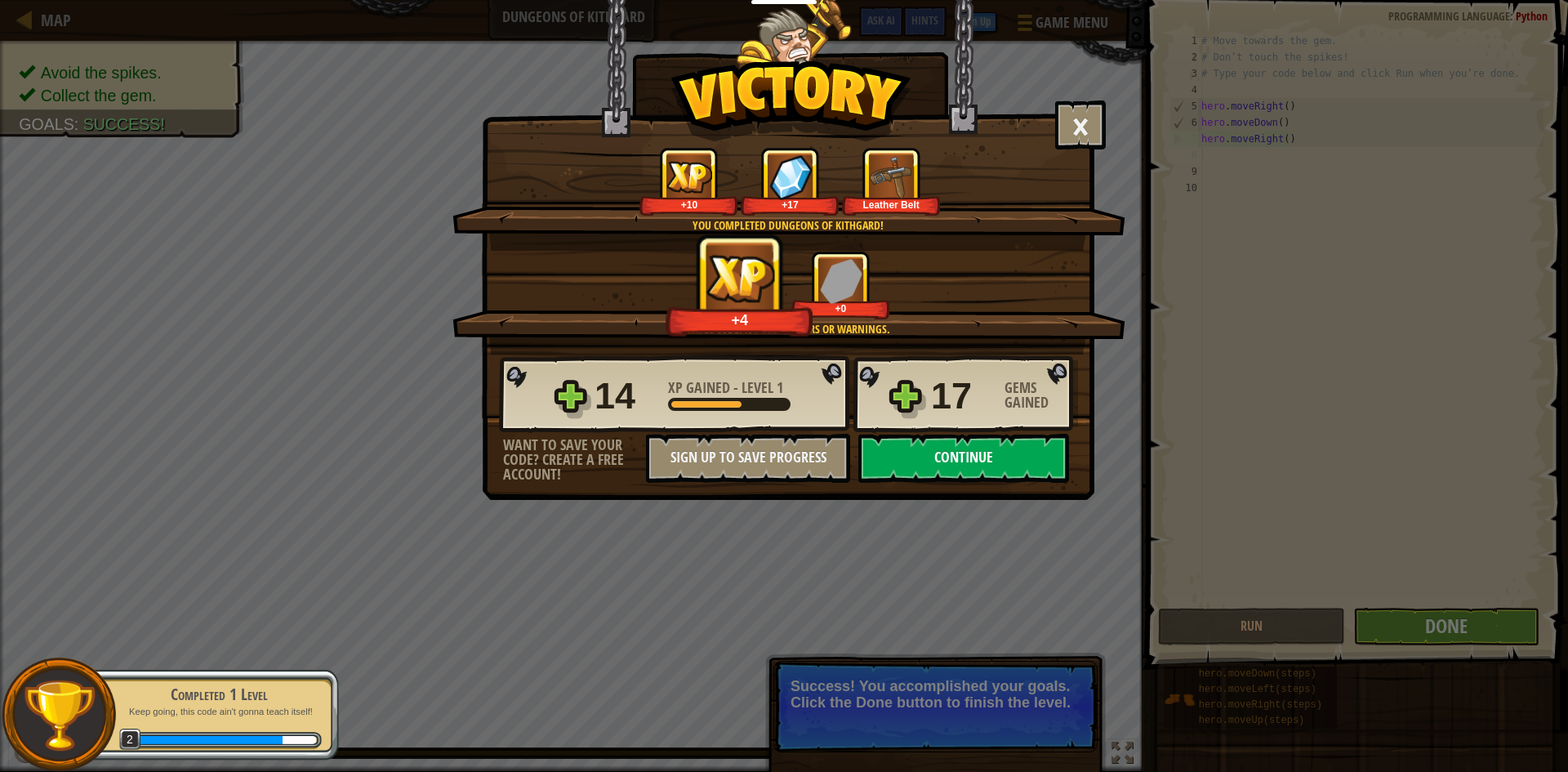
click at [952, 449] on button "Continue" at bounding box center [964, 458] width 211 height 49
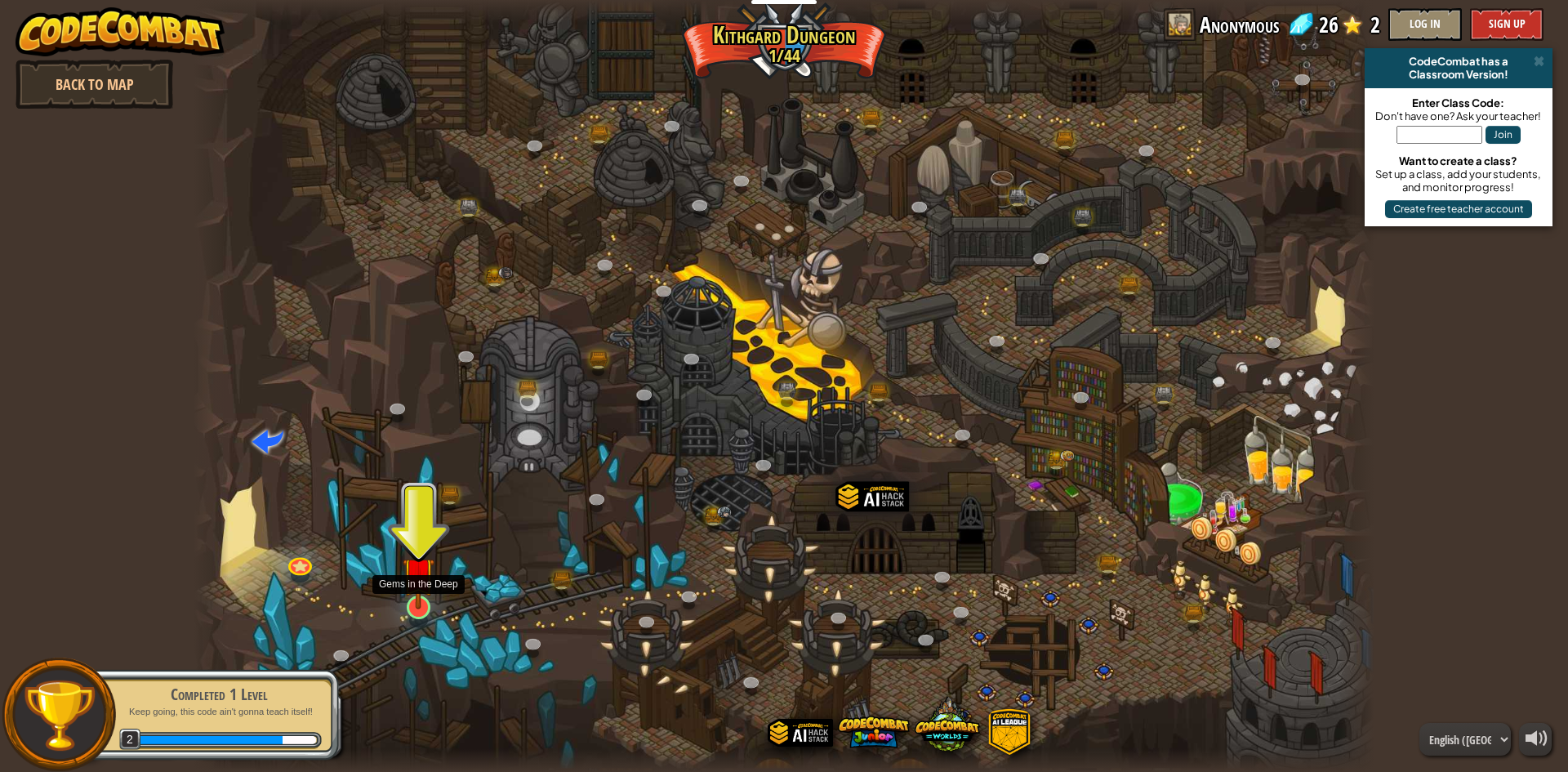
click at [413, 601] on img at bounding box center [419, 573] width 32 height 72
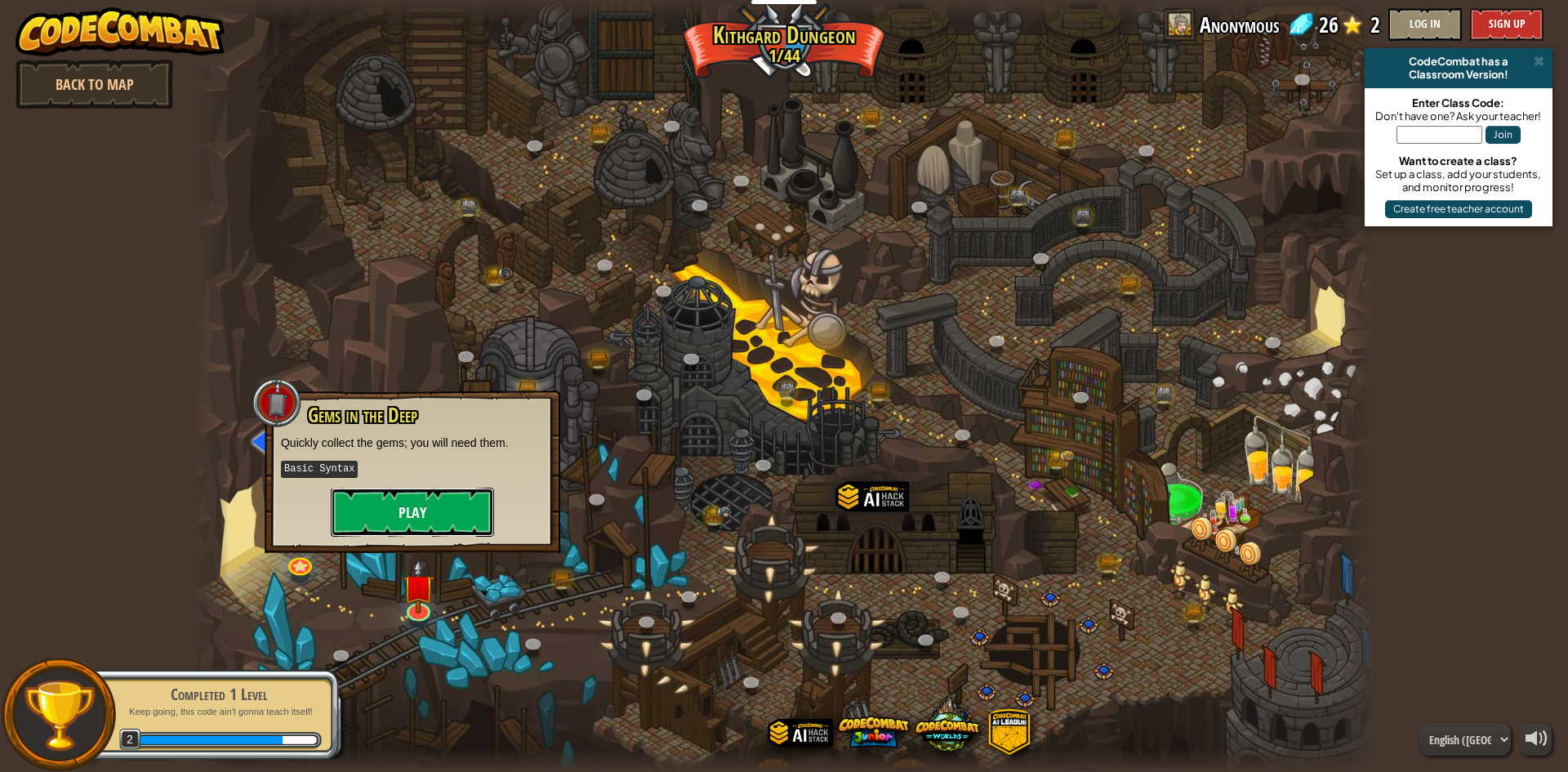
click at [388, 508] on button "Play" at bounding box center [412, 512] width 163 height 49
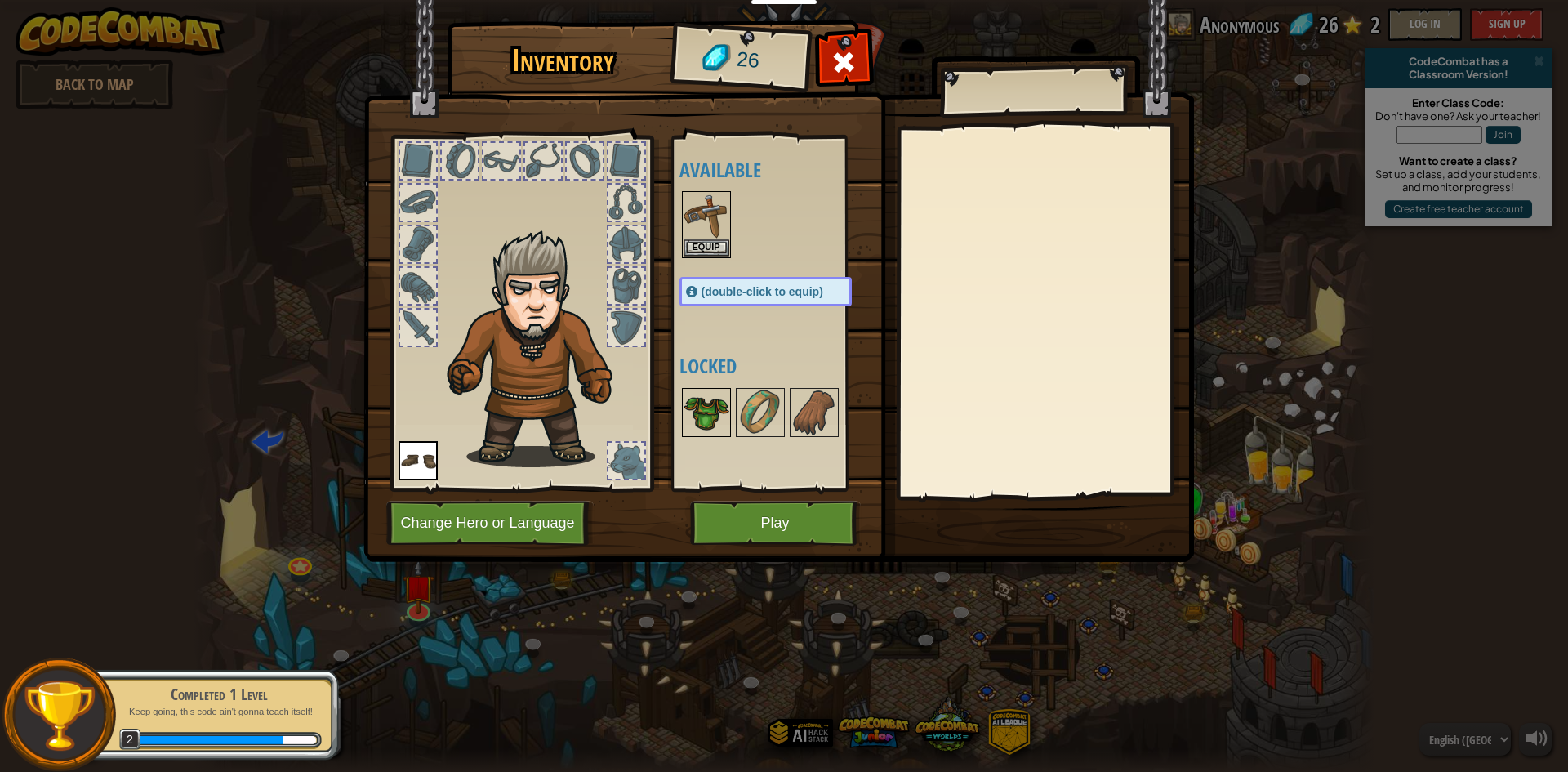
click at [704, 424] on img at bounding box center [706, 412] width 46 height 46
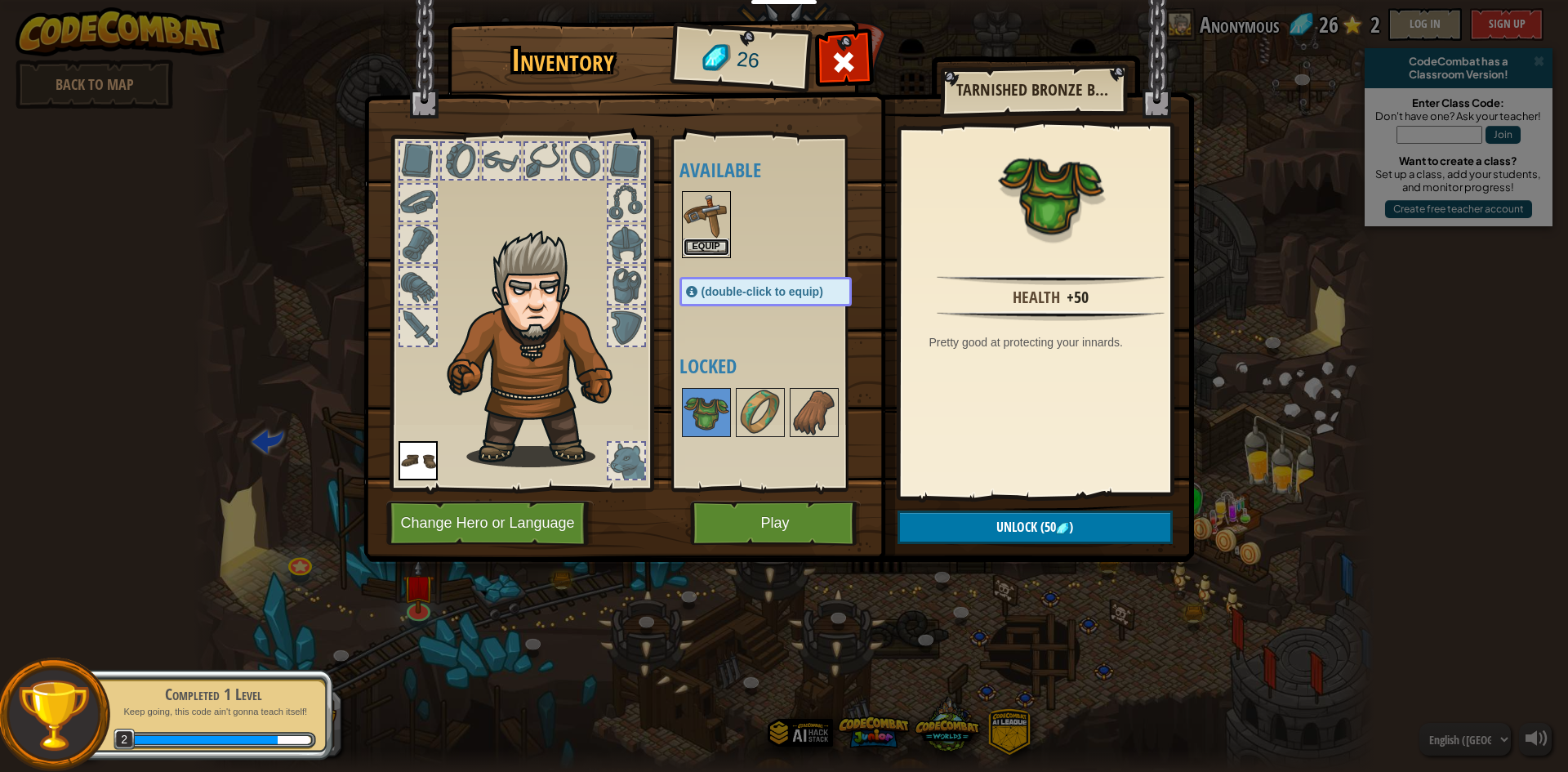
click at [719, 245] on button "Equip" at bounding box center [706, 247] width 46 height 18
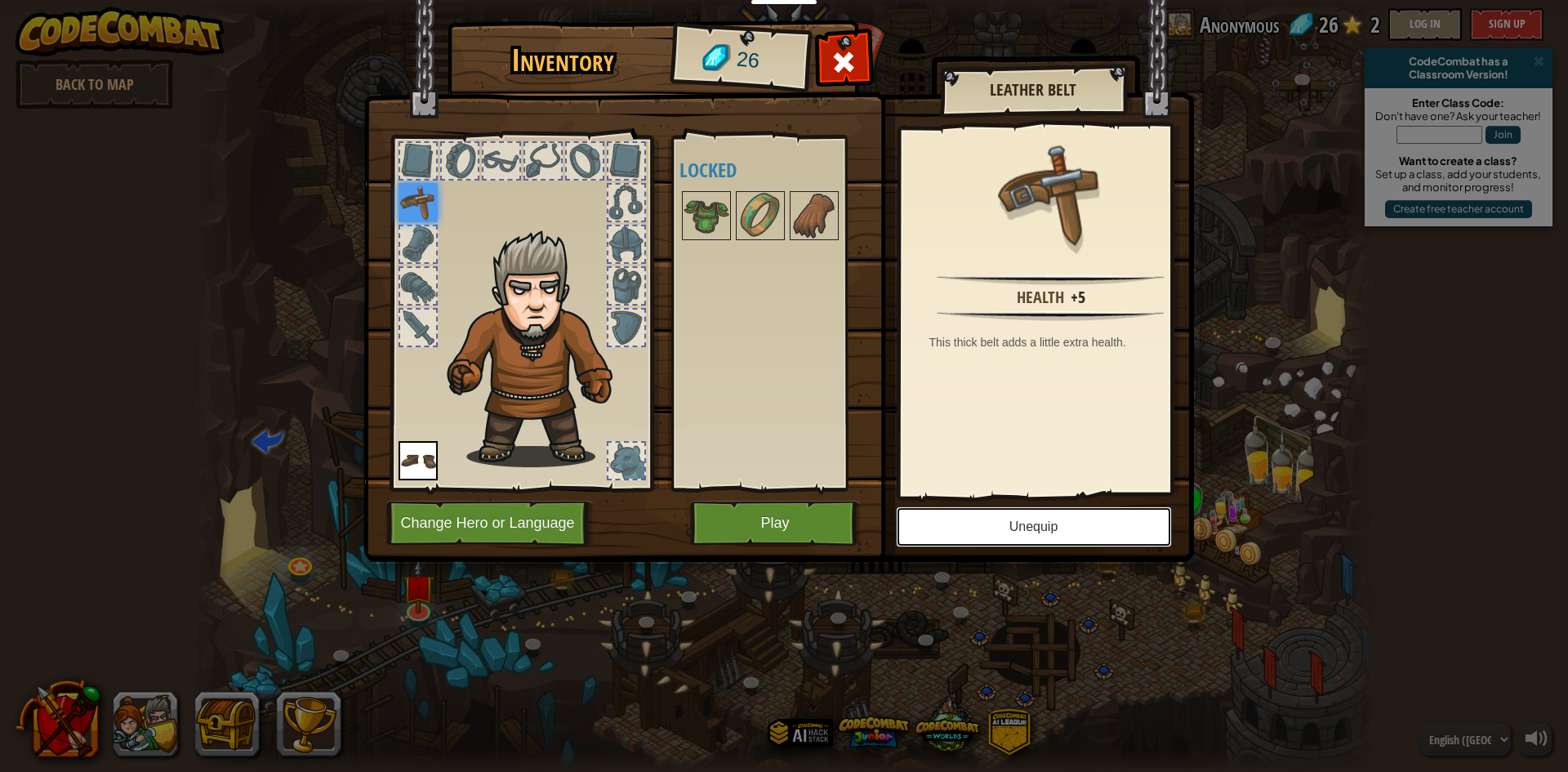
click at [1048, 532] on button "Unequip" at bounding box center [1033, 527] width 276 height 41
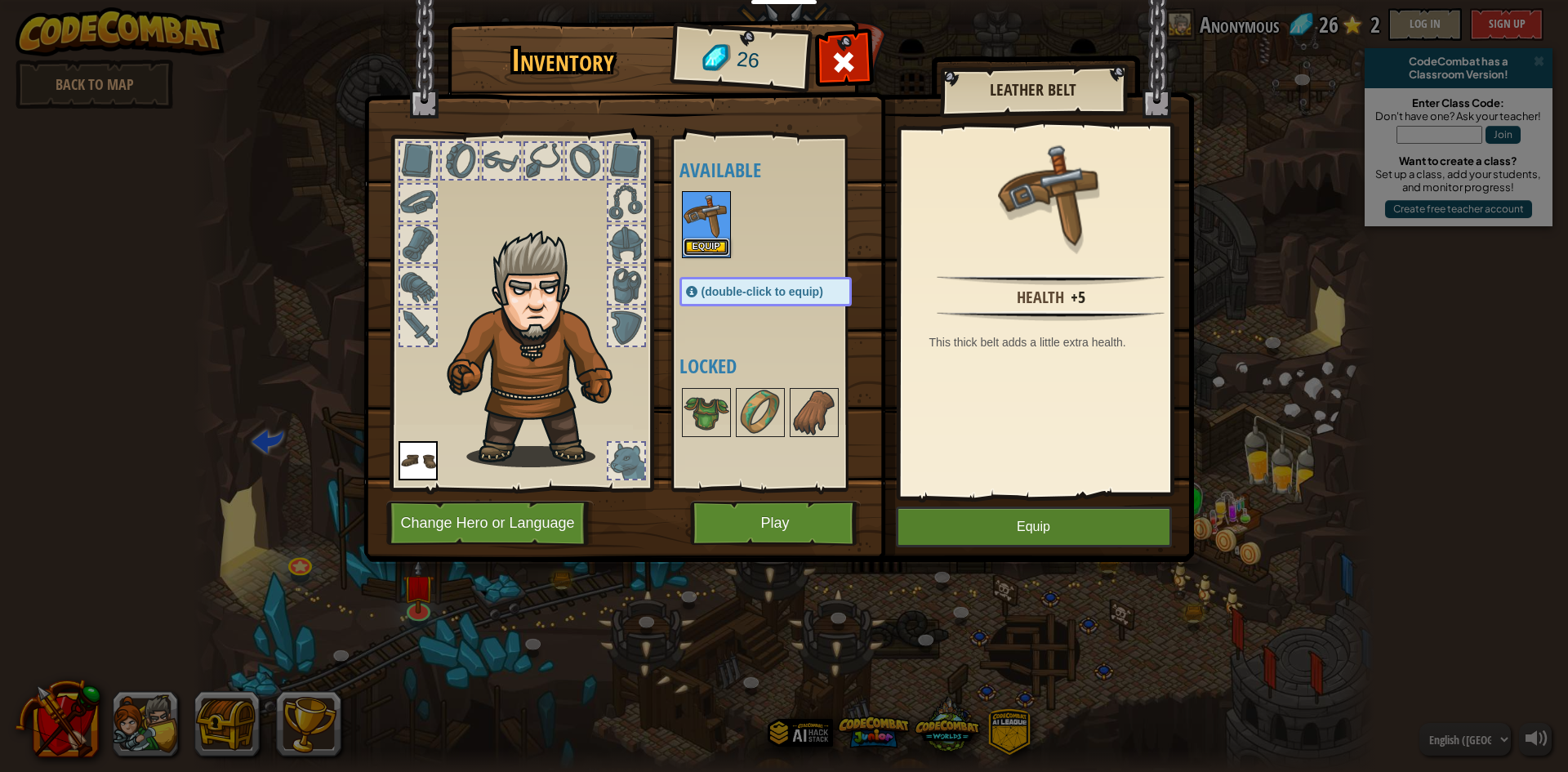
click at [699, 245] on button "Equip" at bounding box center [706, 247] width 46 height 18
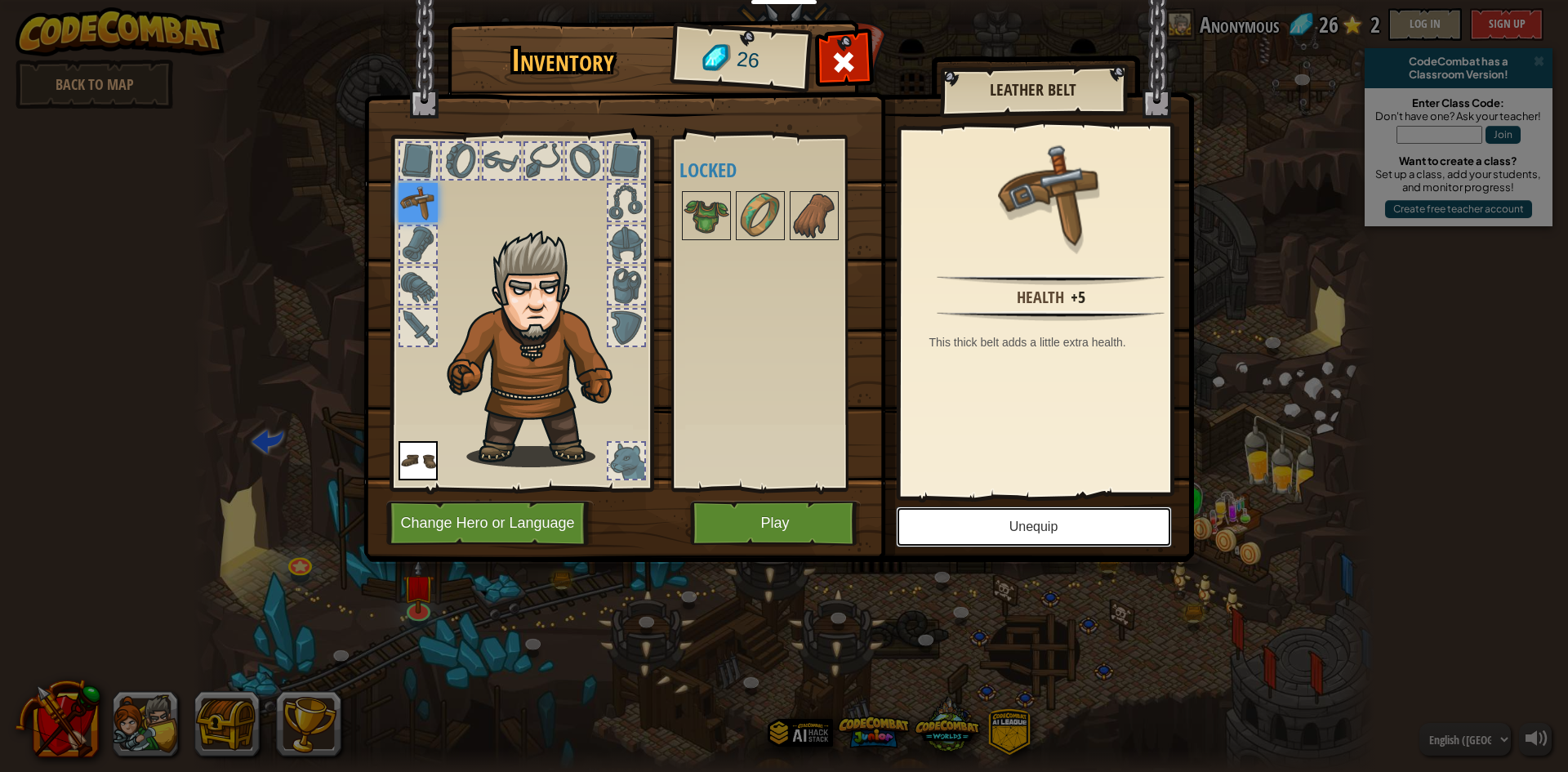
click at [976, 532] on button "Unequip" at bounding box center [1033, 527] width 276 height 41
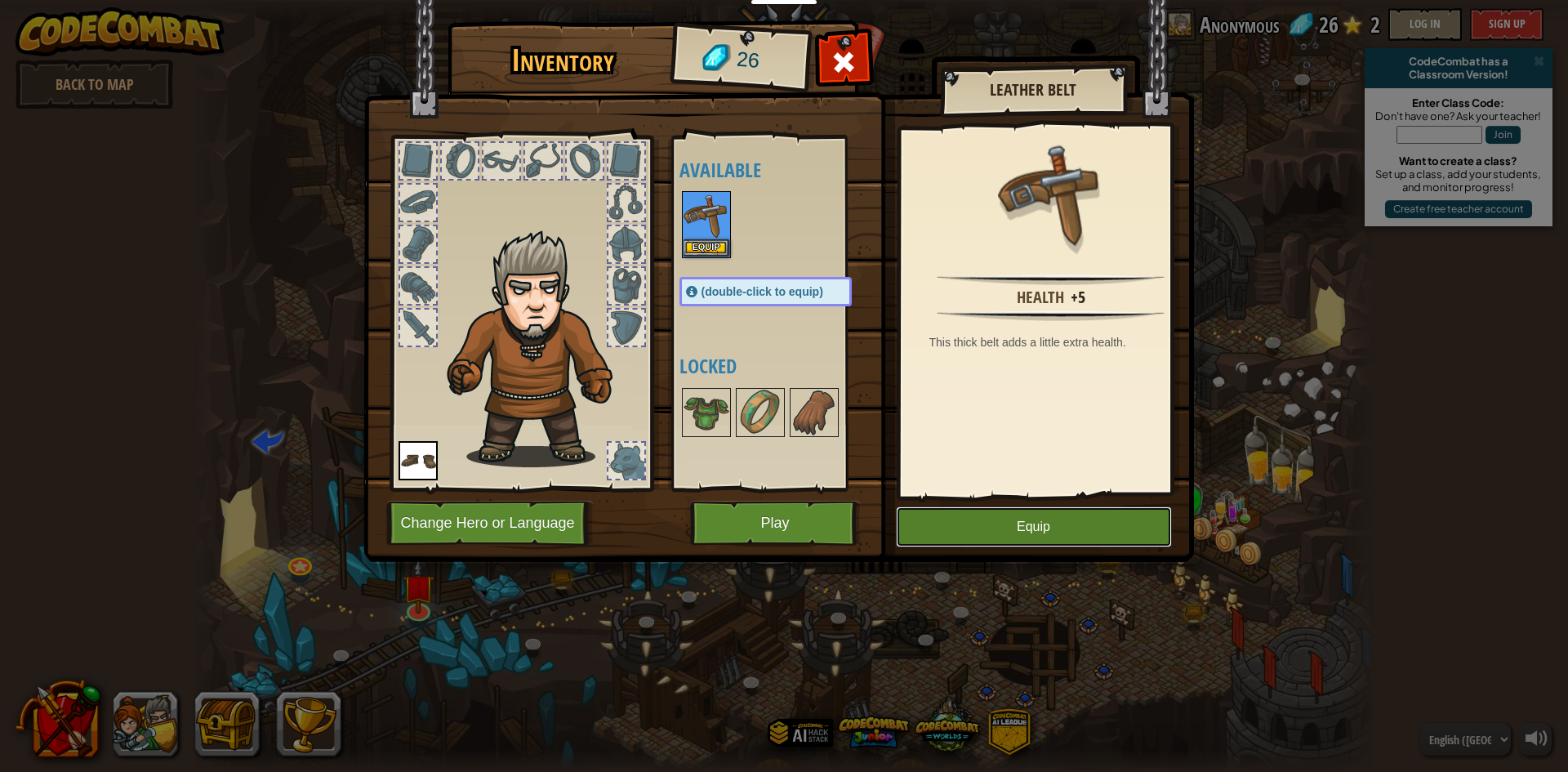
click at [976, 532] on button "Equip" at bounding box center [1033, 527] width 276 height 41
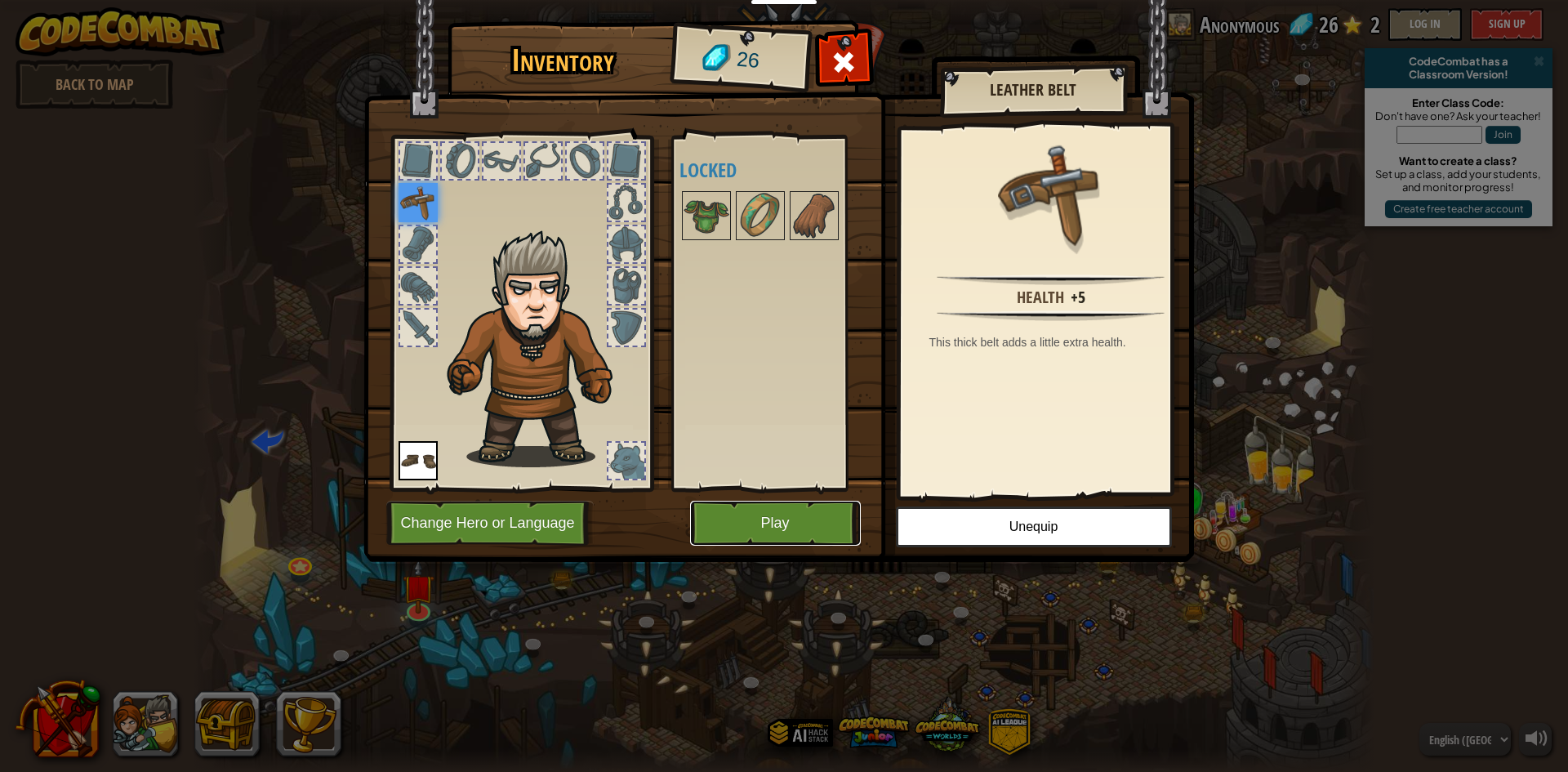
click at [834, 516] on button "Play" at bounding box center [775, 523] width 171 height 45
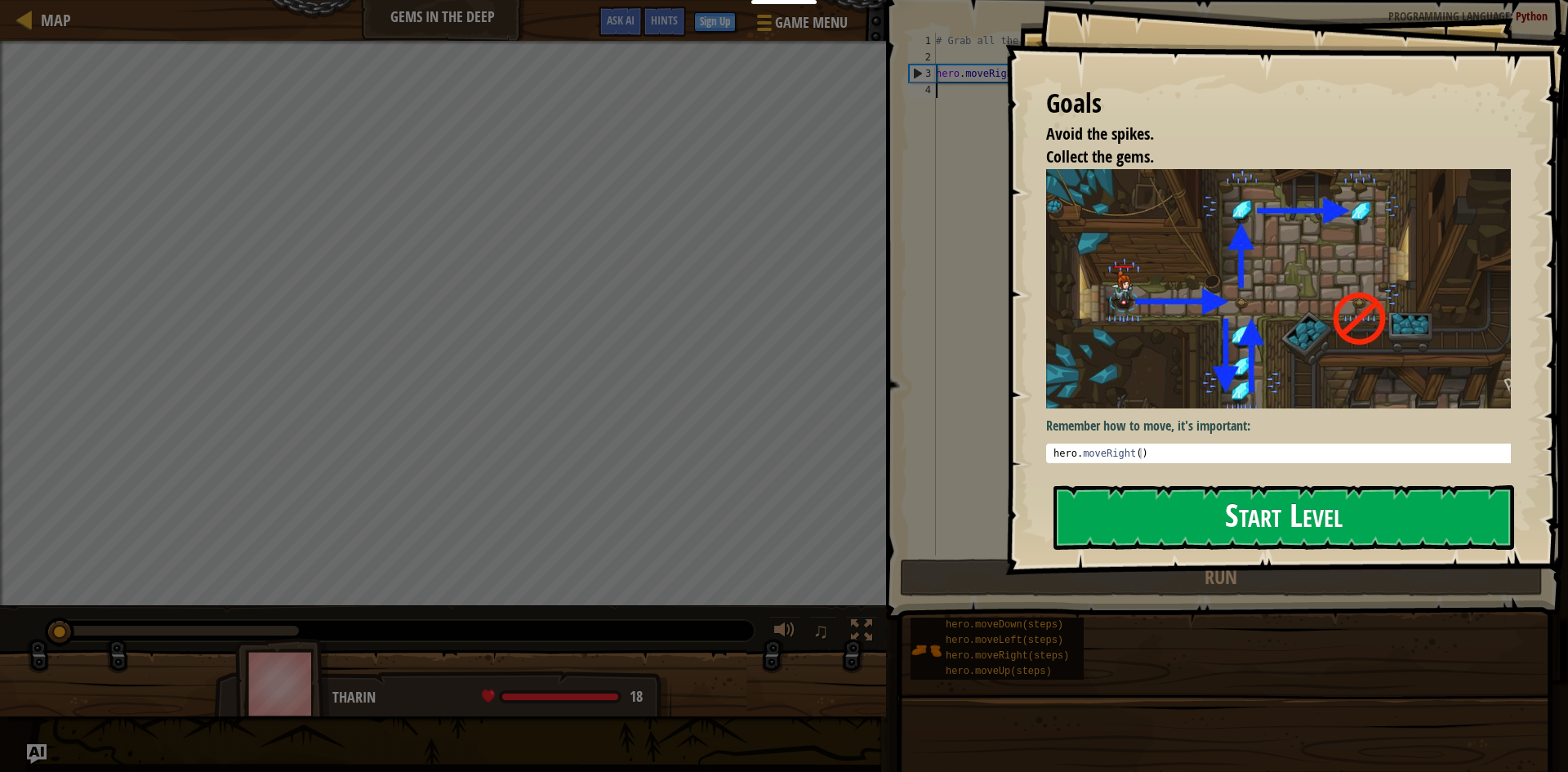
click at [1140, 485] on button "Start Level" at bounding box center [1284, 517] width 461 height 64
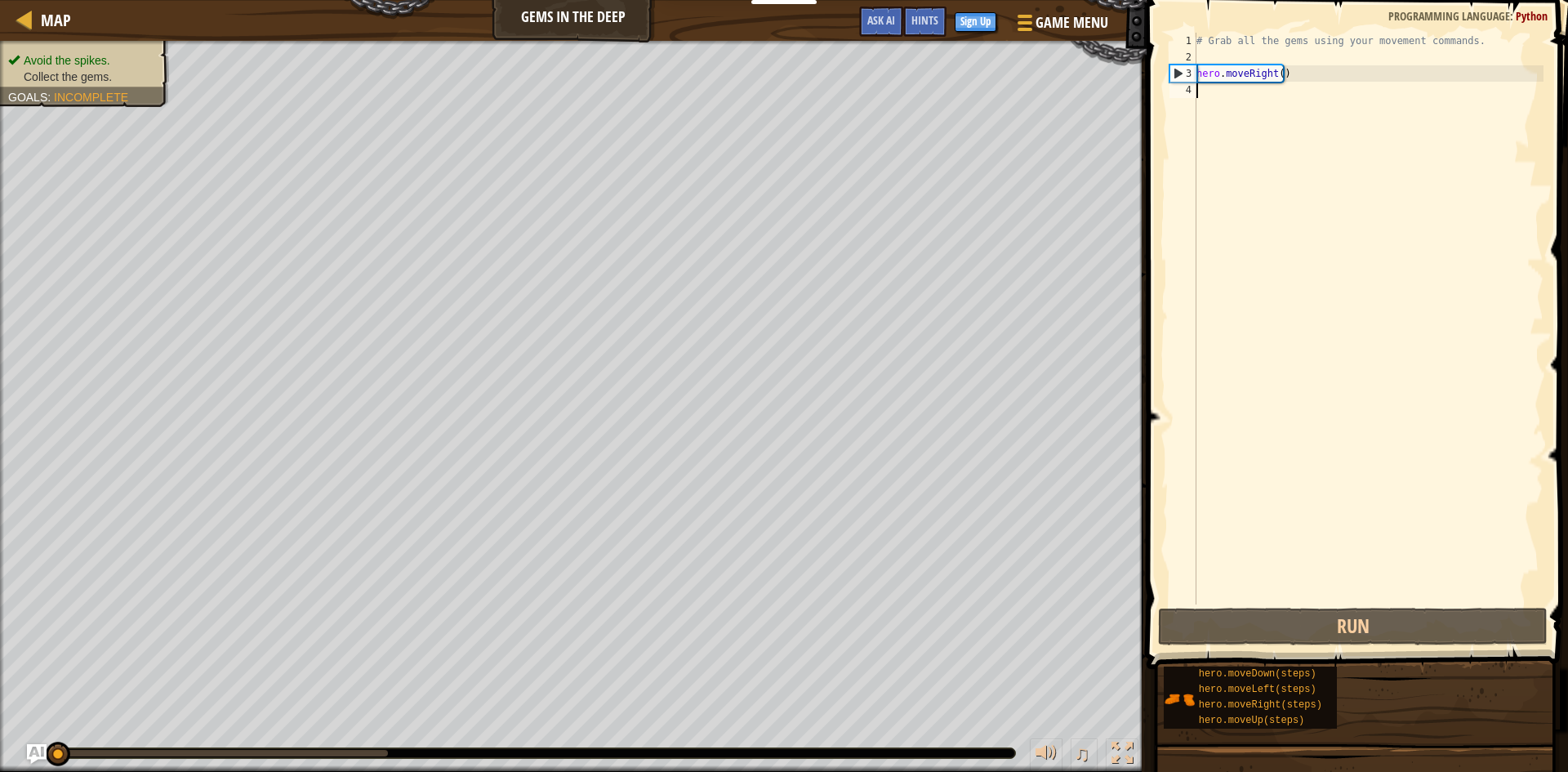
type textarea "h"
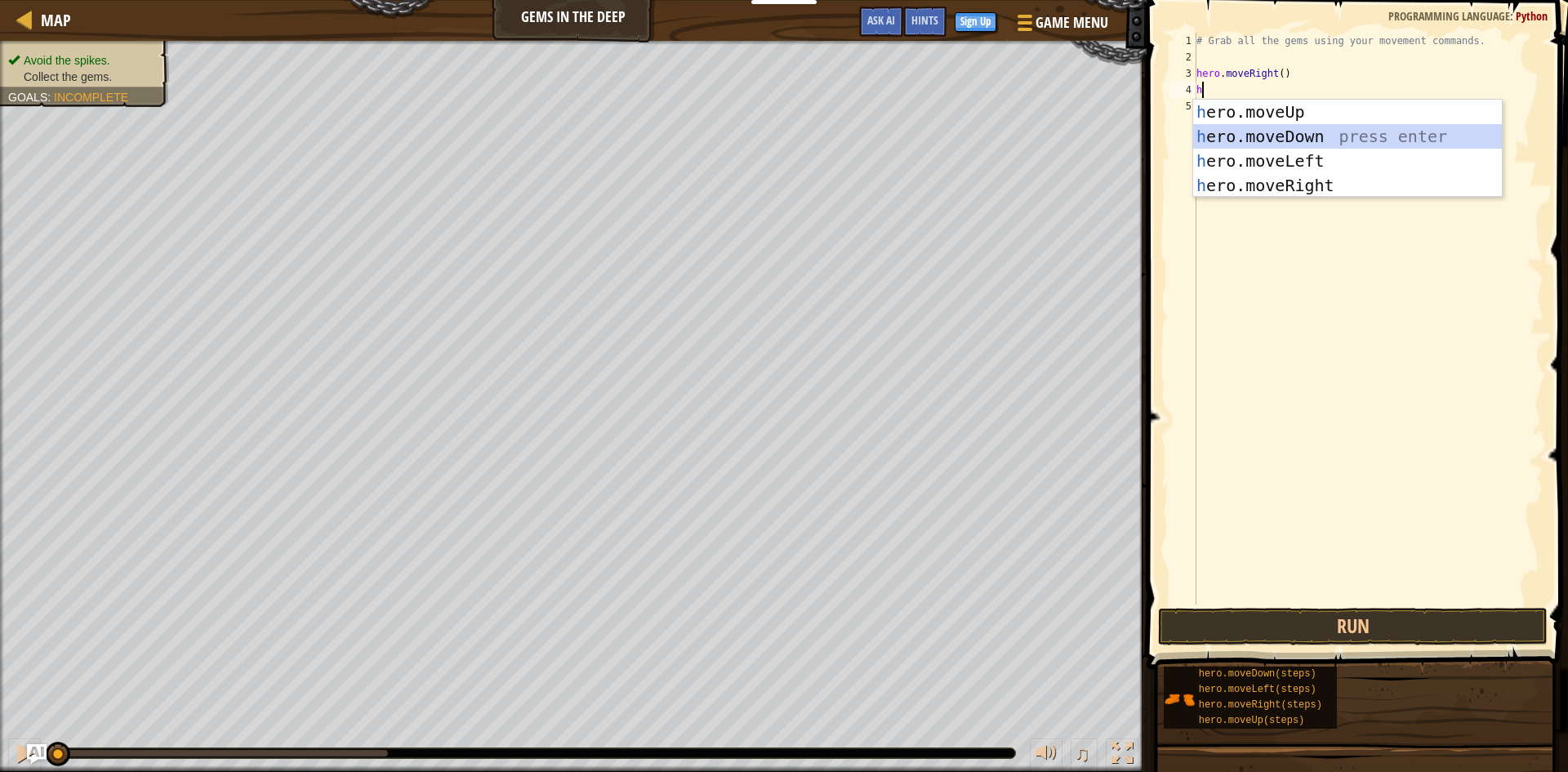
click at [1257, 128] on div "h ero.moveUp press enter h ero.moveDown press enter h ero.moveLeft press enter …" at bounding box center [1347, 173] width 308 height 147
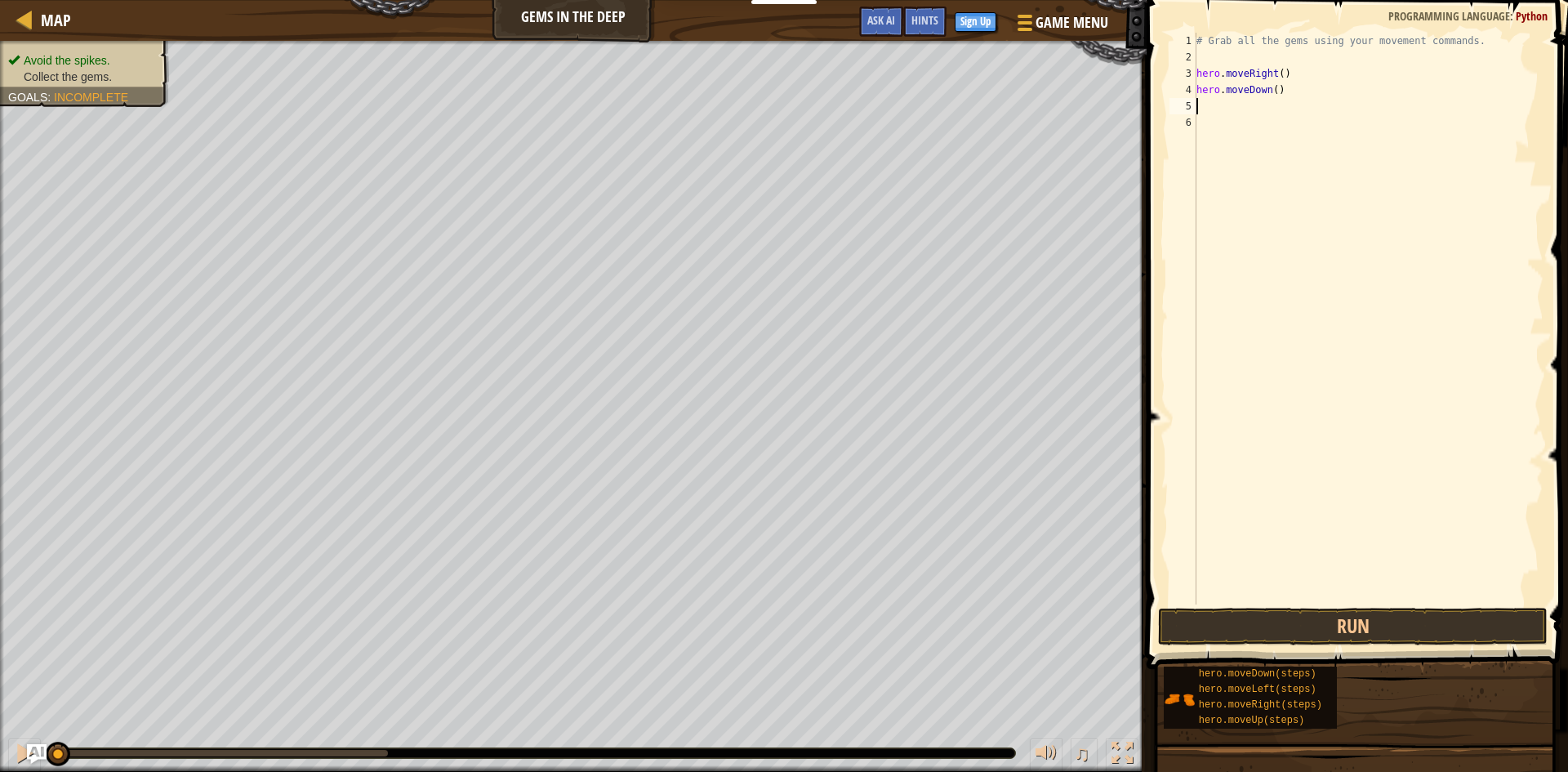
type textarea "h"
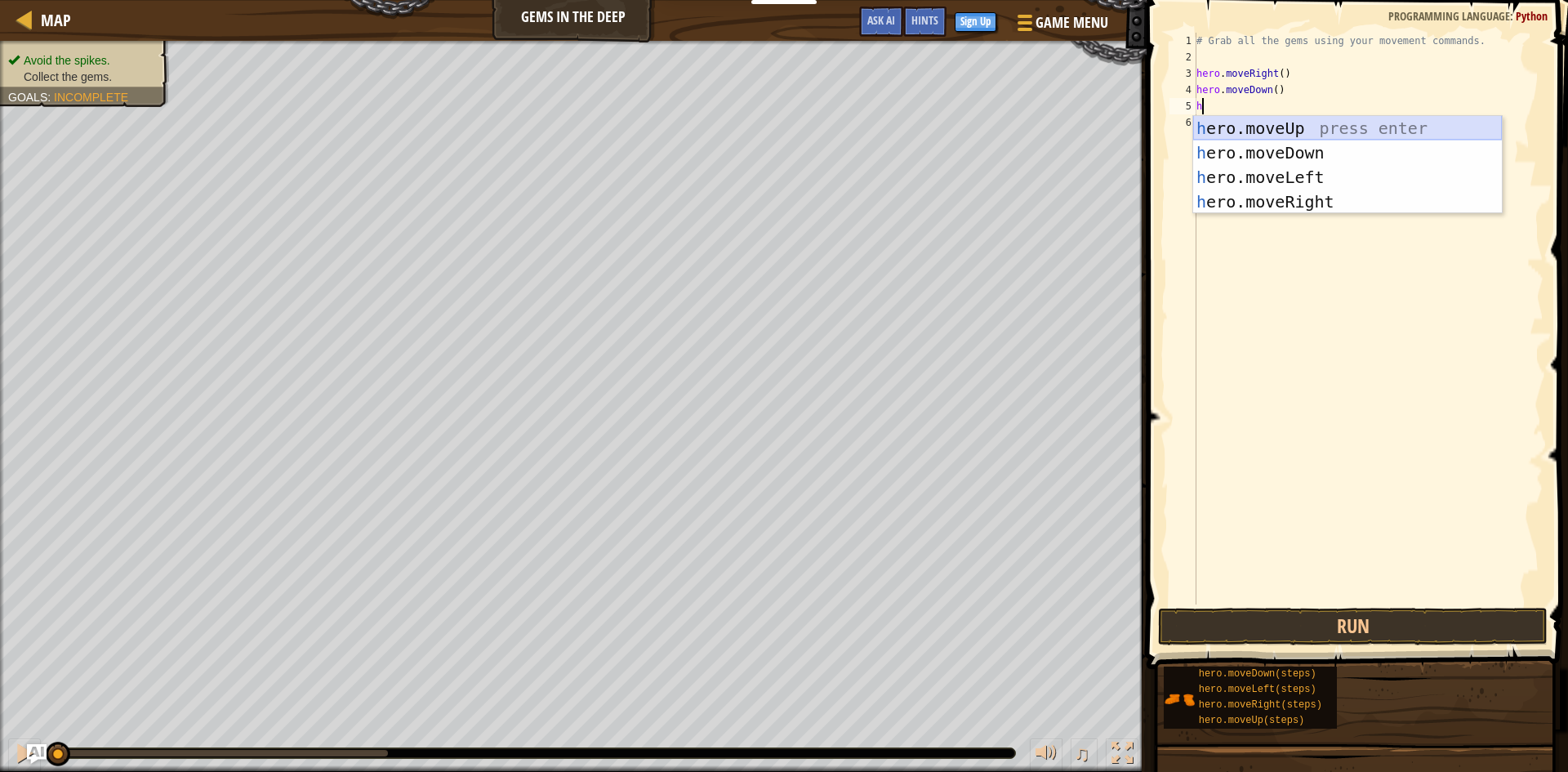
click at [1245, 121] on div "h ero.moveUp press enter h ero.moveDown press enter h ero.moveLeft press enter …" at bounding box center [1347, 189] width 308 height 147
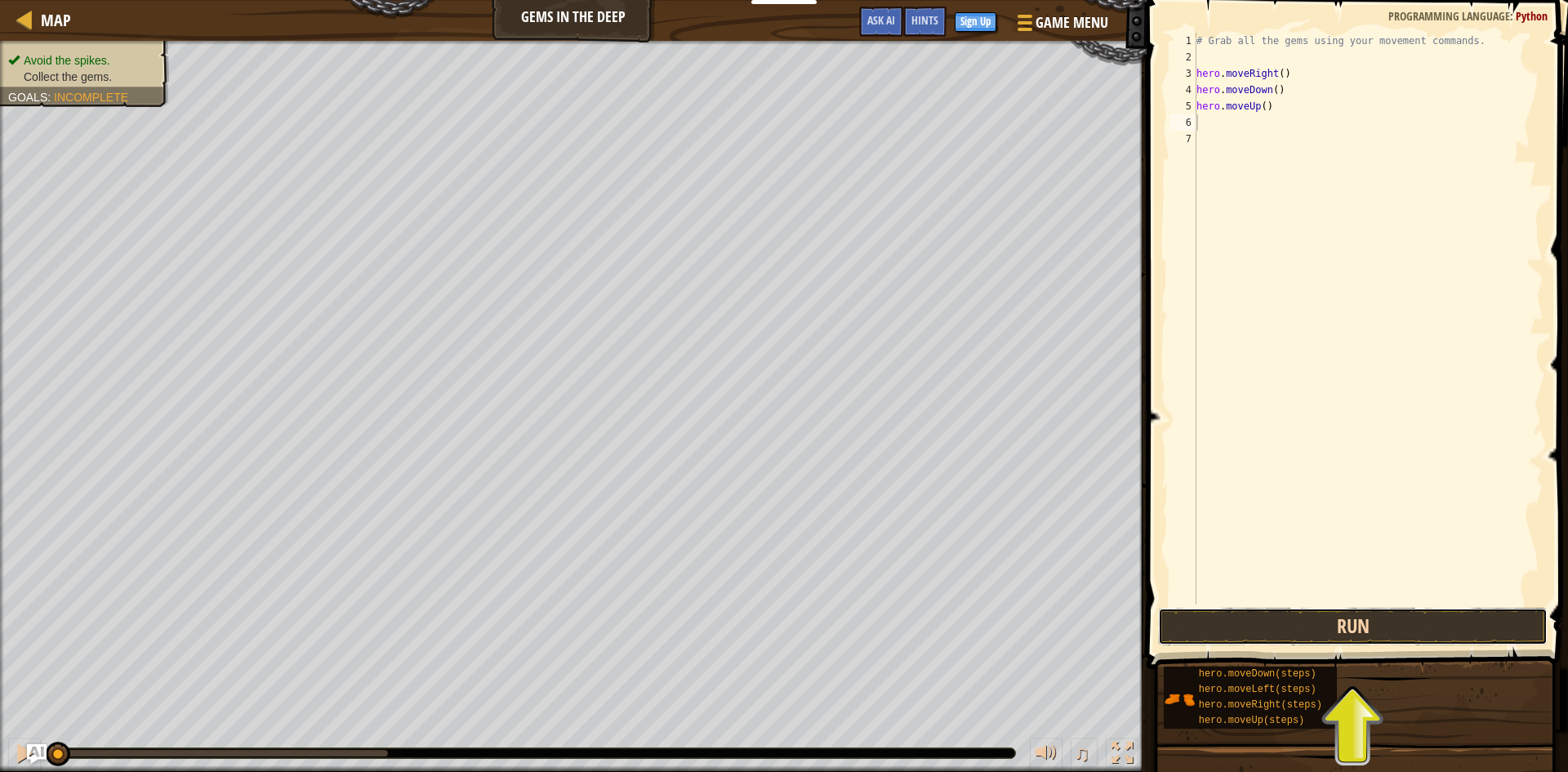
drag, startPoint x: 1210, startPoint y: 638, endPoint x: 1212, endPoint y: 610, distance: 28.1
click at [1212, 611] on button "Run" at bounding box center [1352, 627] width 389 height 37
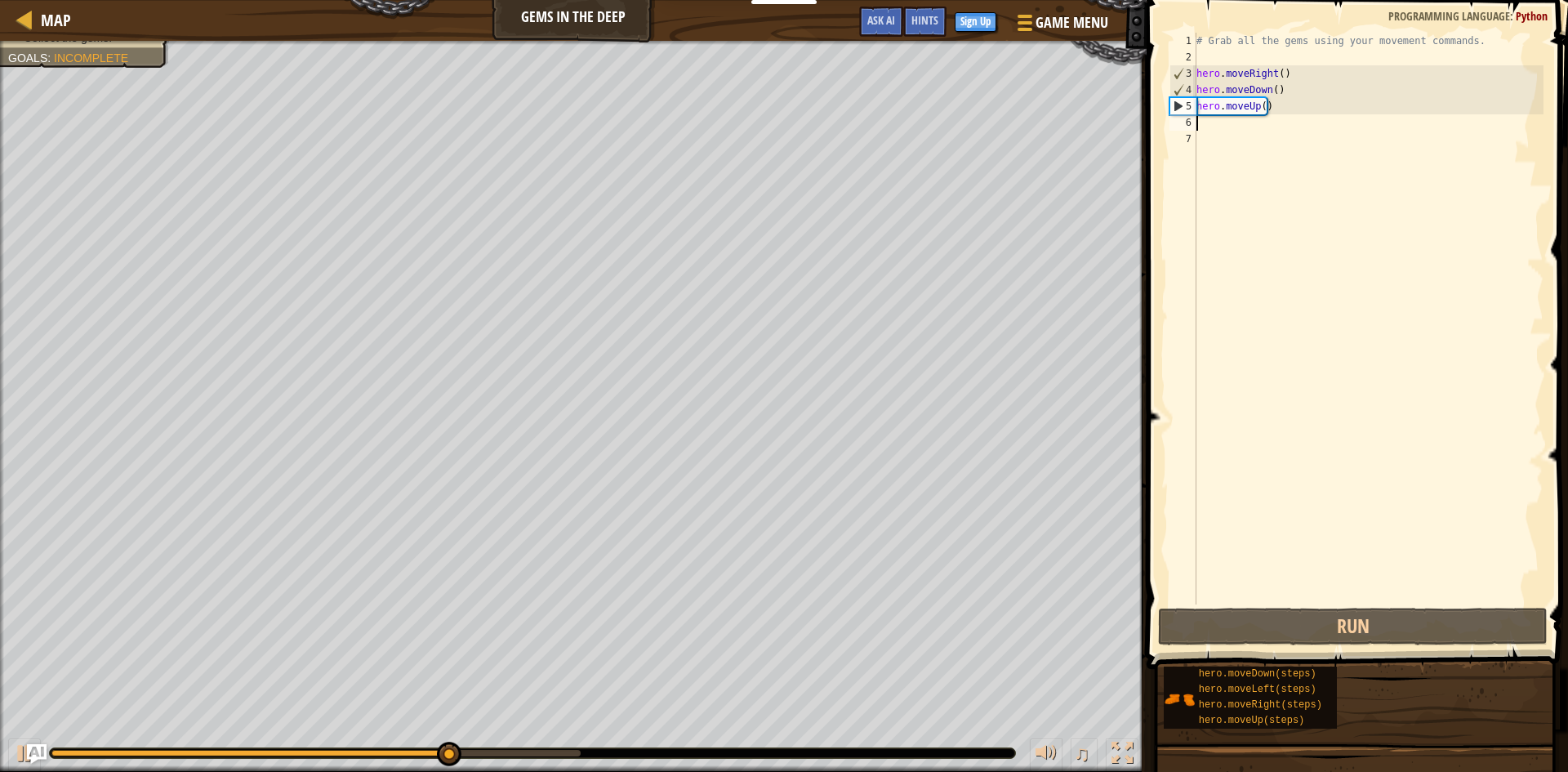
type textarea "h"
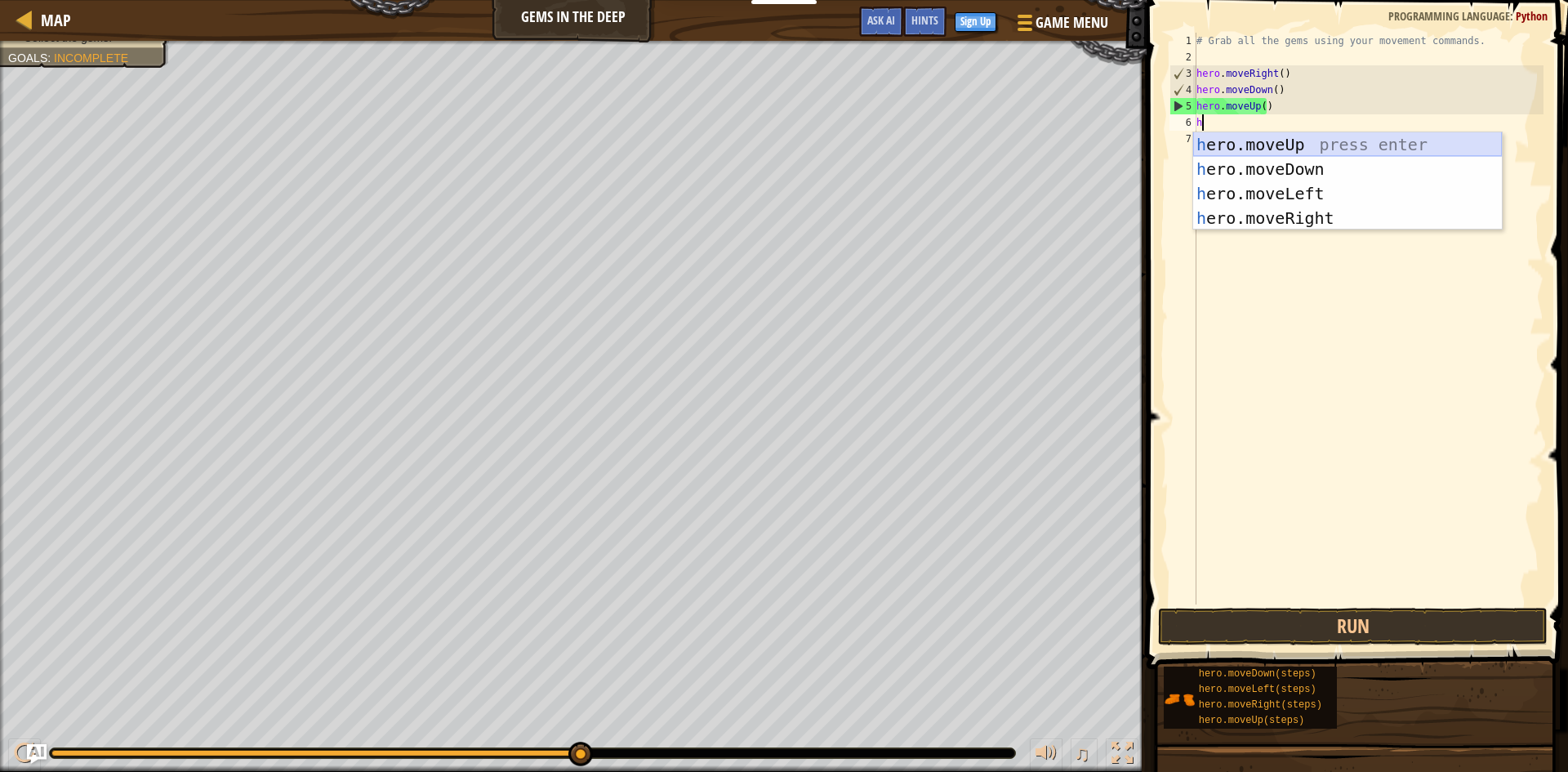
click at [1307, 133] on div "h ero.moveUp press enter h ero.moveDown press enter h ero.moveLeft press enter …" at bounding box center [1347, 206] width 308 height 147
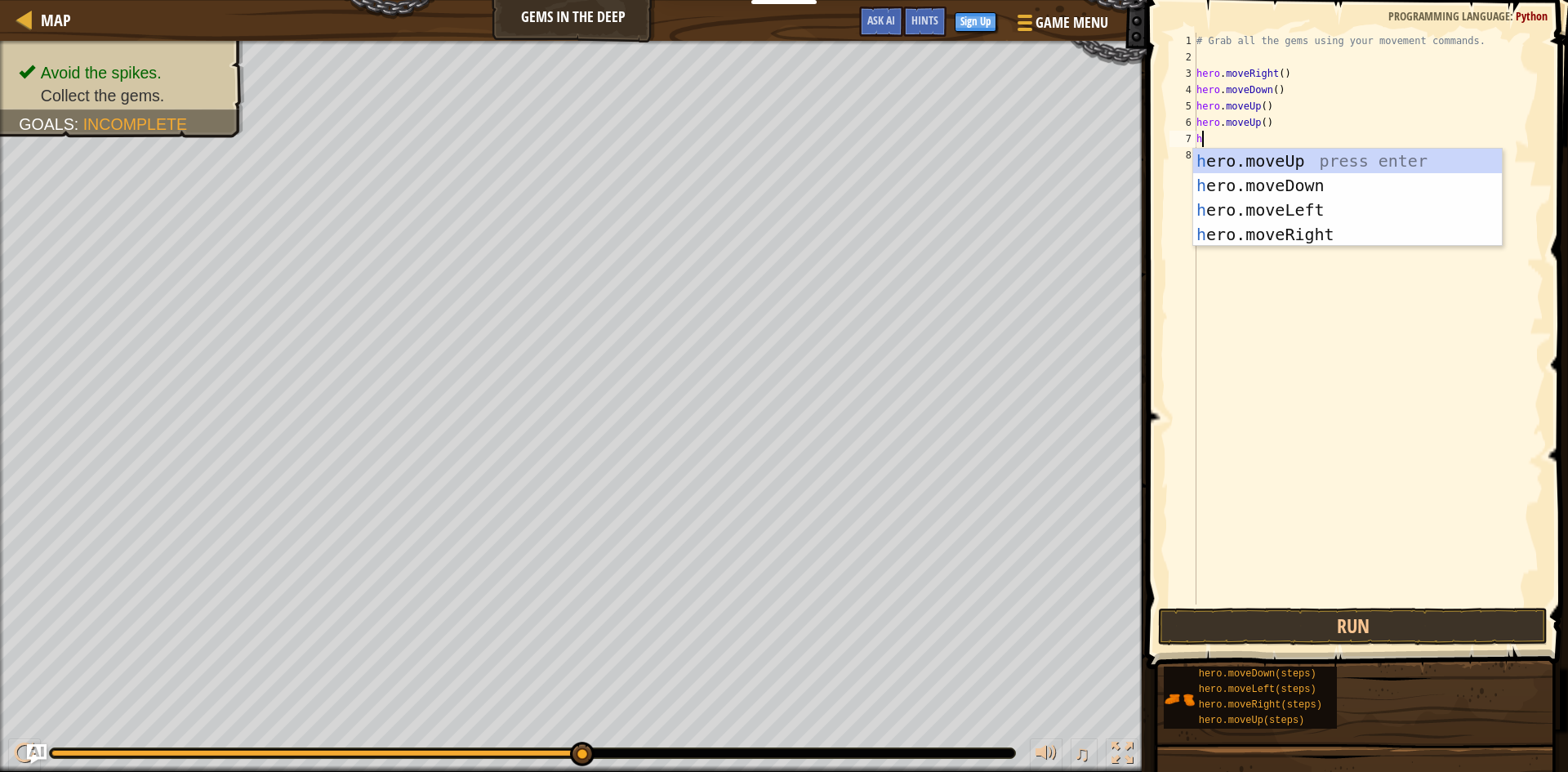
type textarea "he"
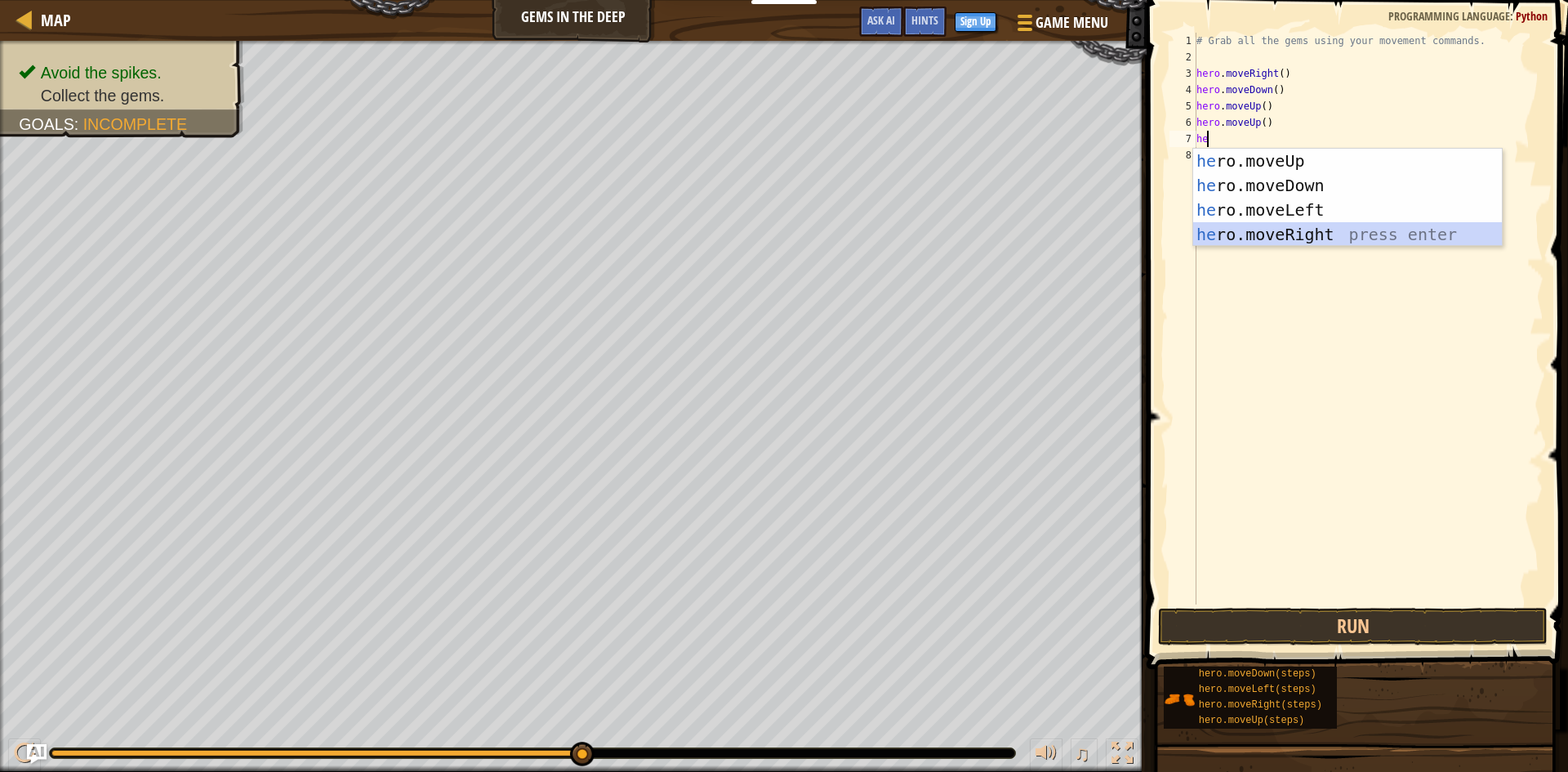
click at [1266, 236] on div "he ro.moveUp press enter he ro.moveDown press enter he ro.moveLeft press enter …" at bounding box center [1347, 222] width 308 height 147
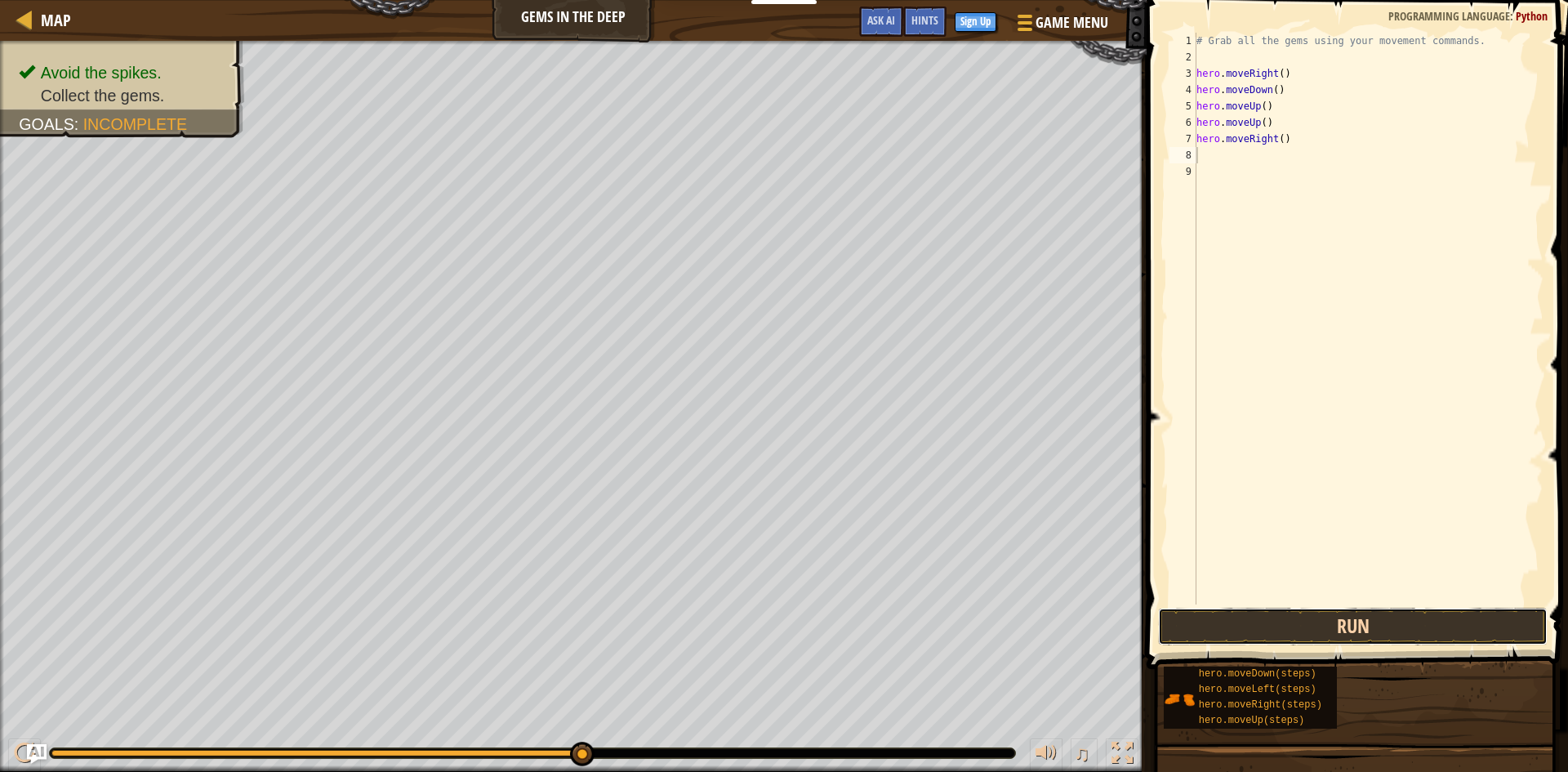
click at [1350, 640] on button "Run" at bounding box center [1352, 627] width 389 height 37
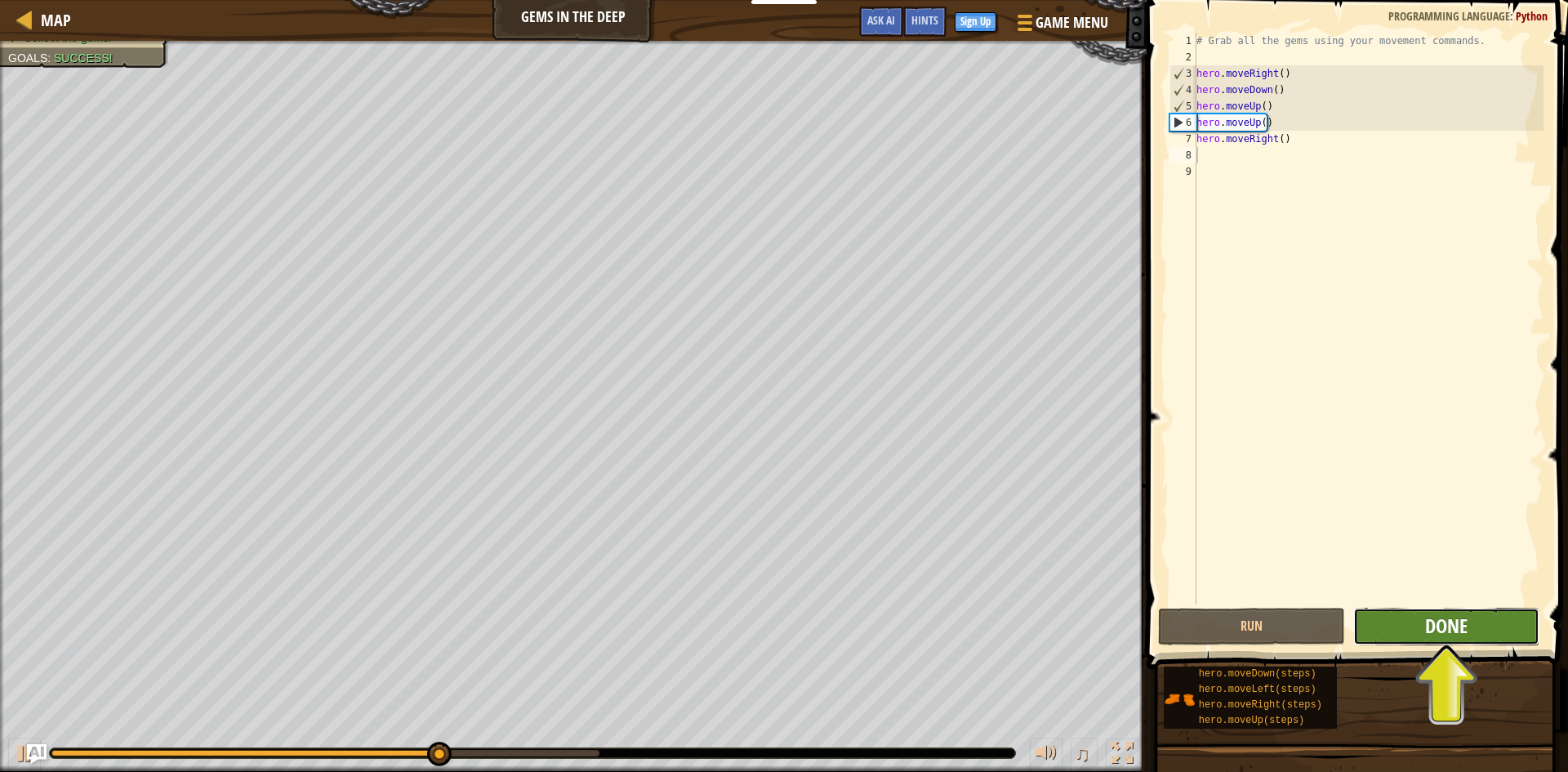
click at [1441, 624] on span "Done" at bounding box center [1446, 626] width 43 height 26
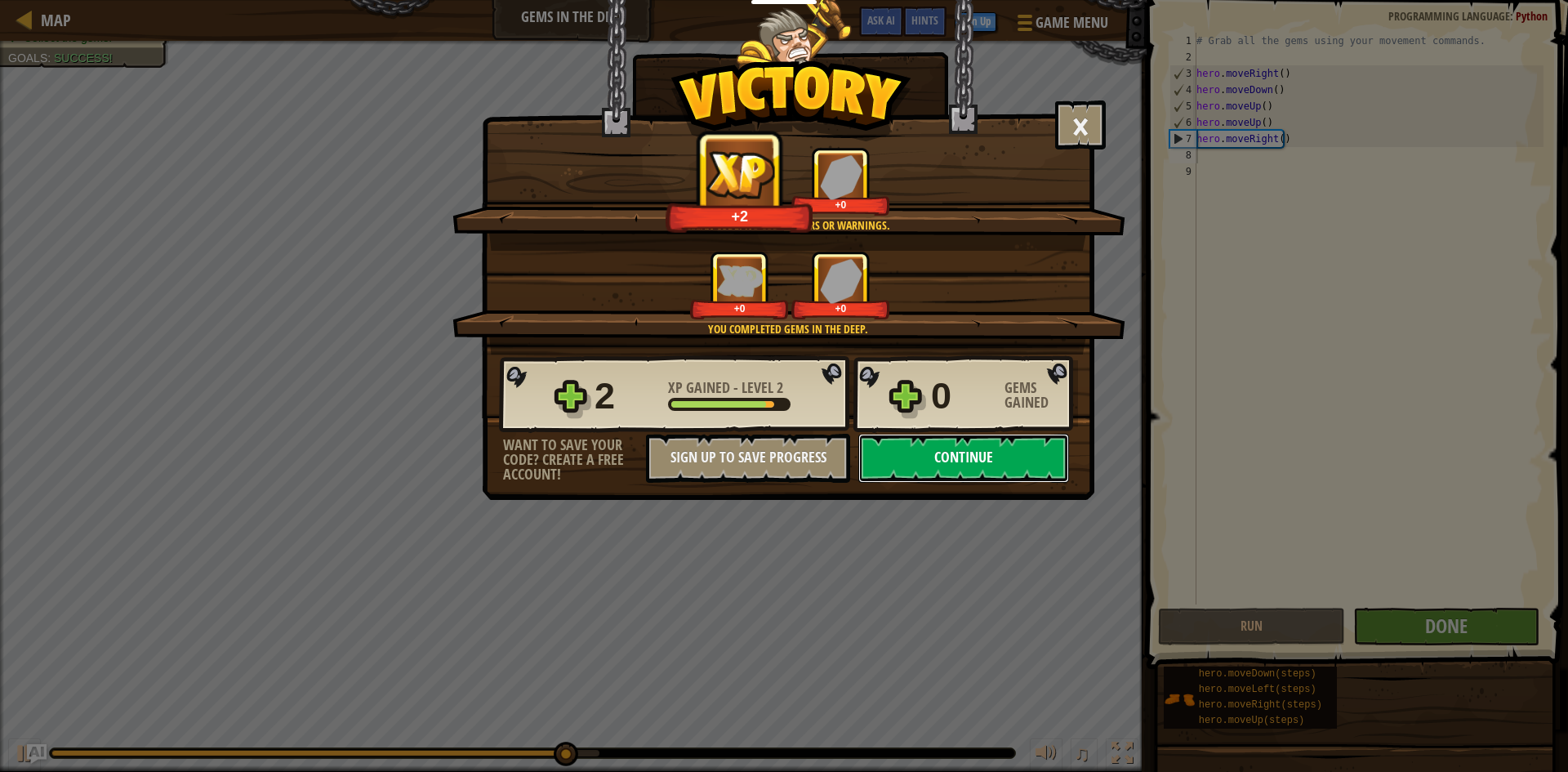
click at [905, 472] on button "Continue" at bounding box center [964, 458] width 211 height 49
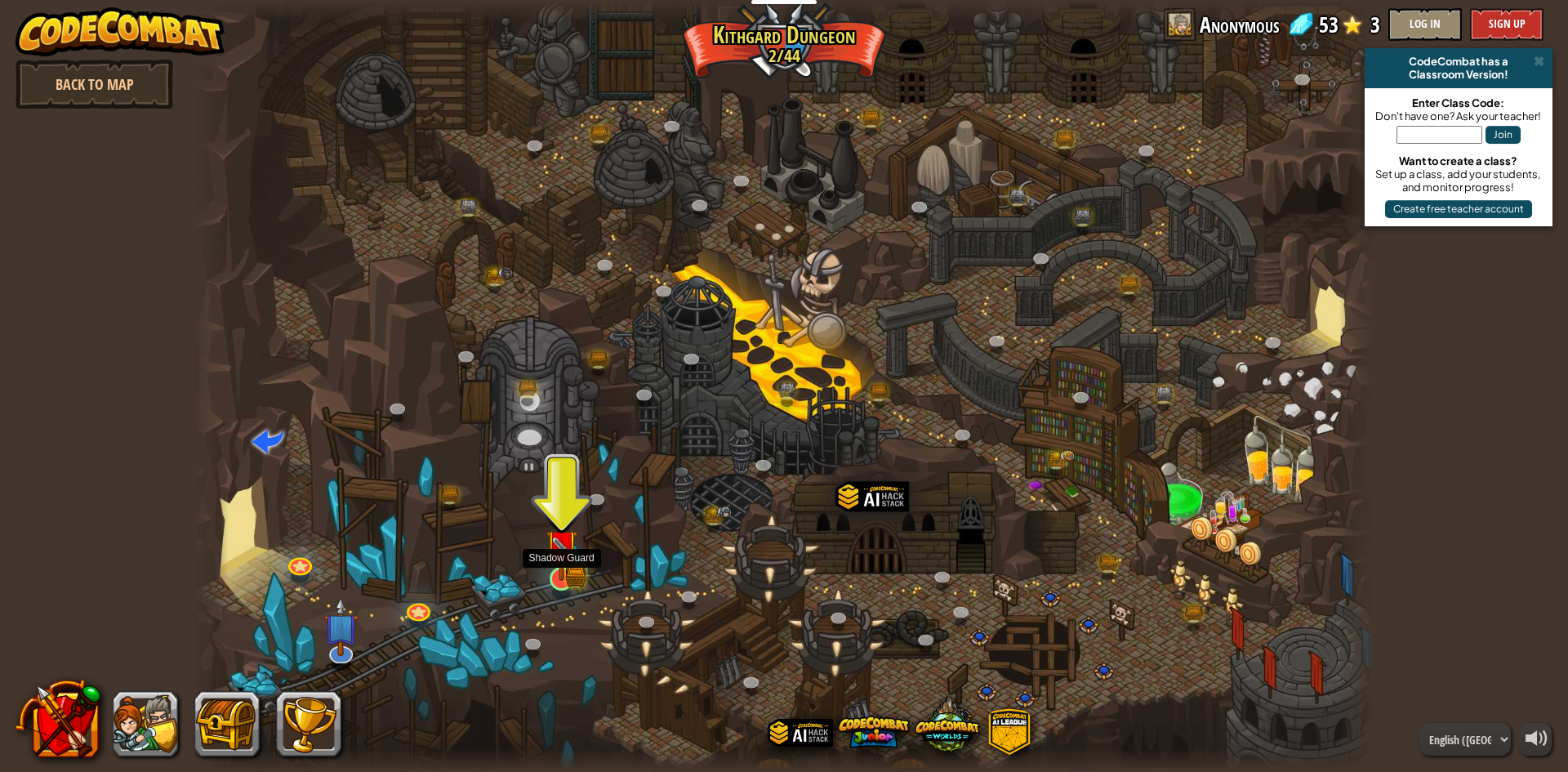
click at [559, 564] on img at bounding box center [561, 546] width 32 height 70
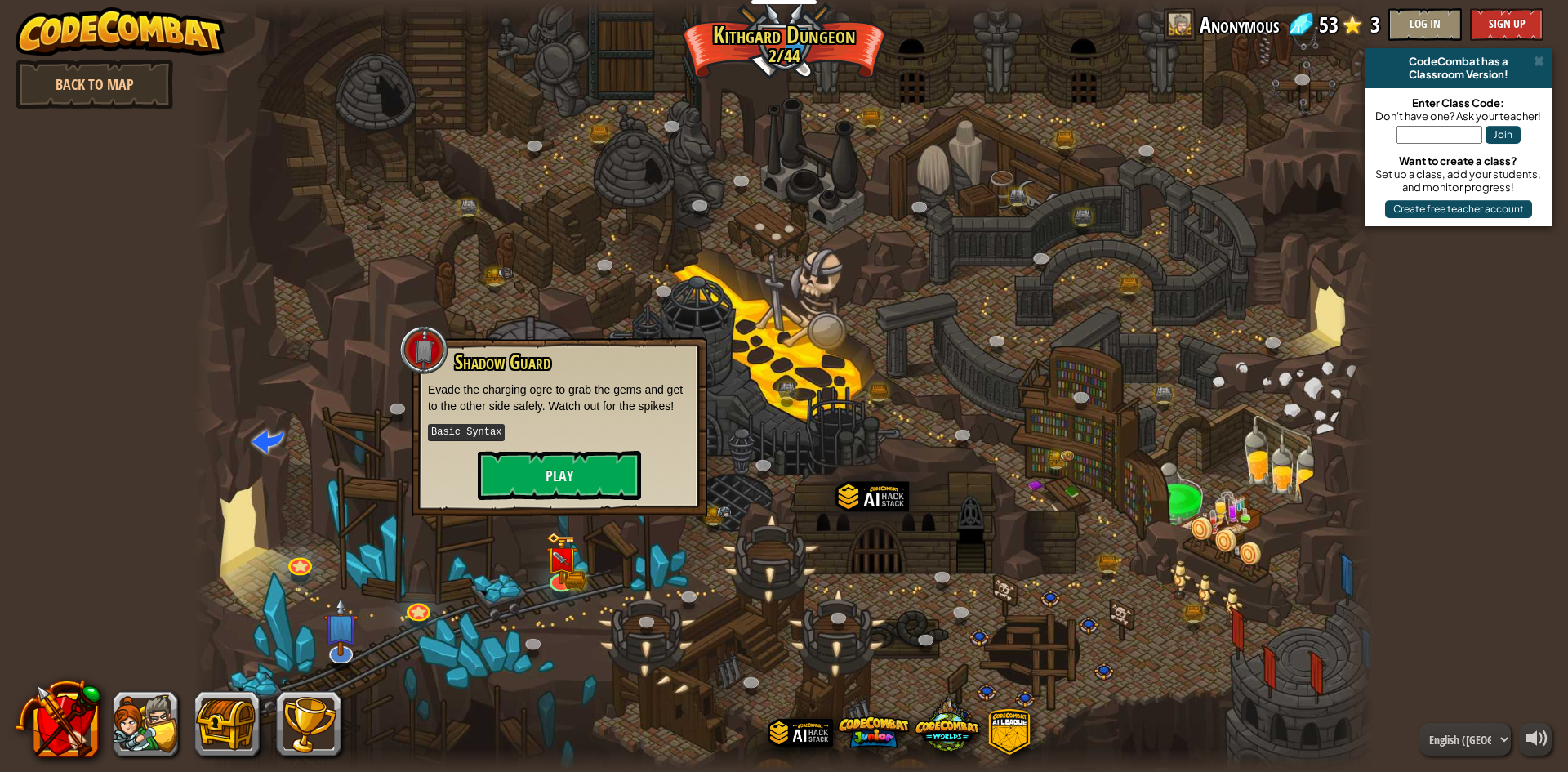
click at [569, 448] on div "Shadow Guard Evade the charging ogre to grab the gems and get to the other side…" at bounding box center [559, 426] width 262 height 148
click at [570, 448] on div "Shadow Guard Evade the charging ogre to grab the gems and get to the other side…" at bounding box center [559, 426] width 262 height 148
click at [576, 473] on button "Play" at bounding box center [559, 475] width 163 height 49
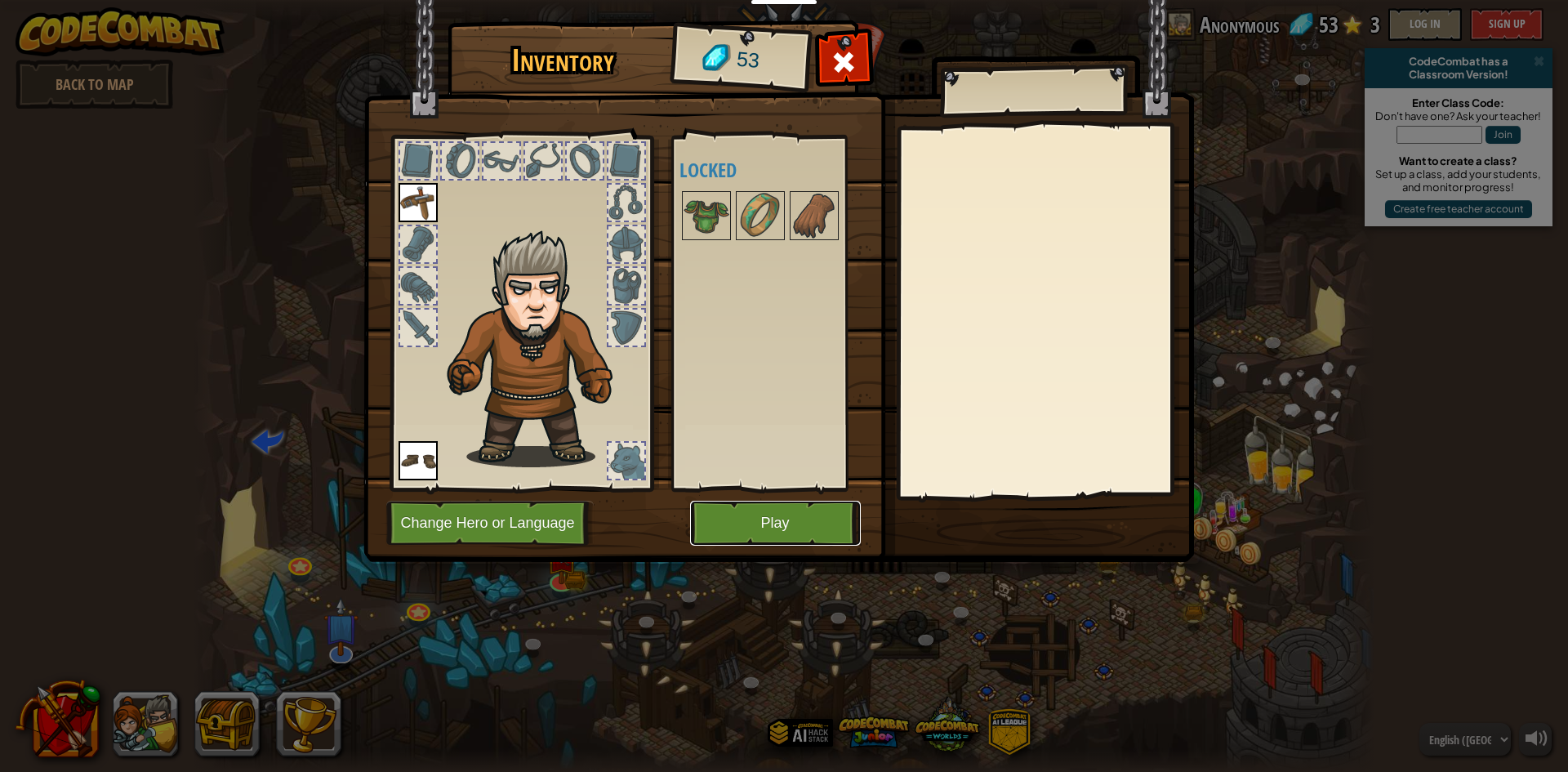
click at [829, 534] on button "Play" at bounding box center [775, 523] width 171 height 45
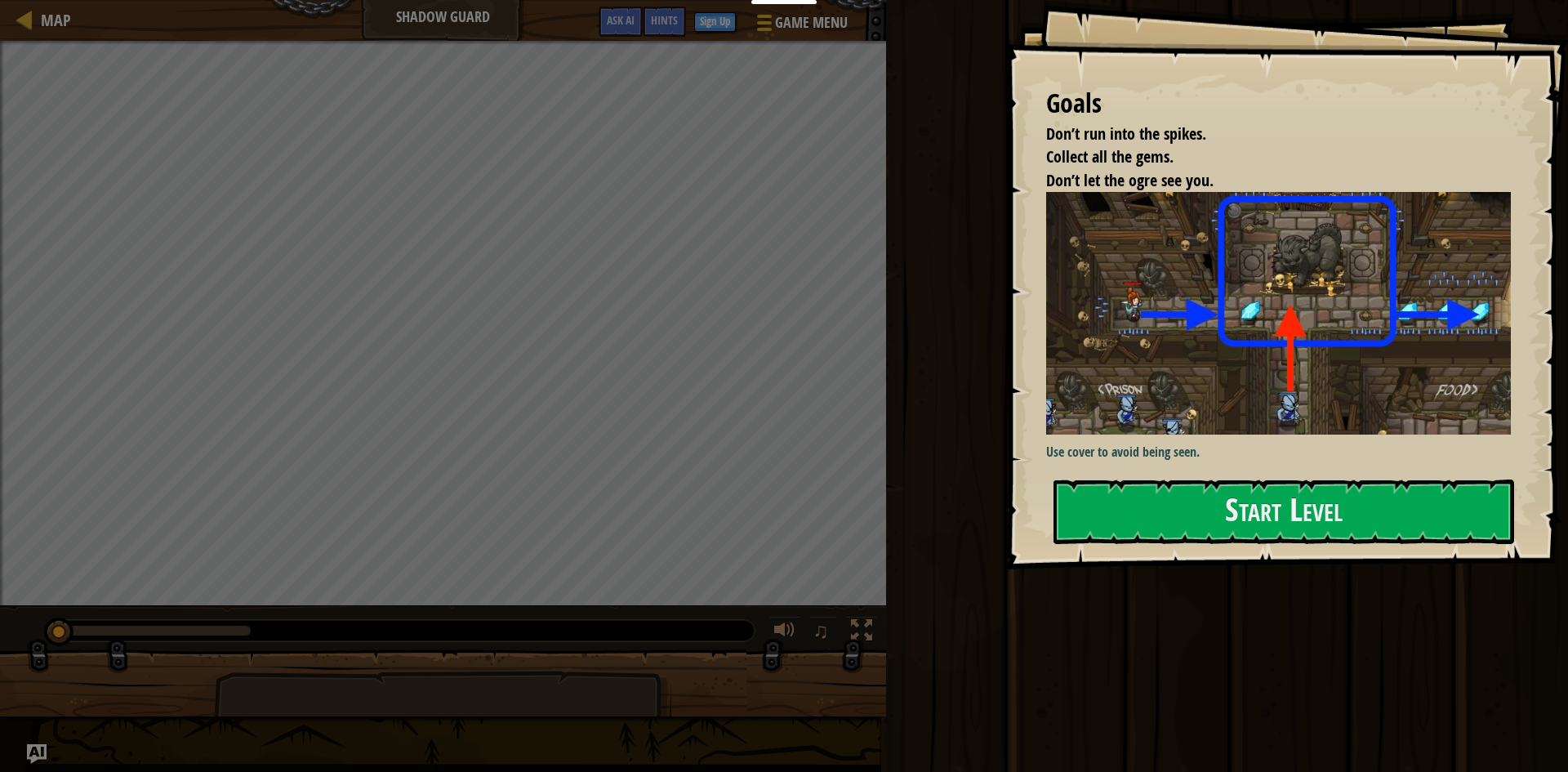
click at [1194, 468] on div "Goals Don’t run into the spikes. Collect all the gems. Don’t let the ogre see y…" at bounding box center [1286, 284] width 563 height 569
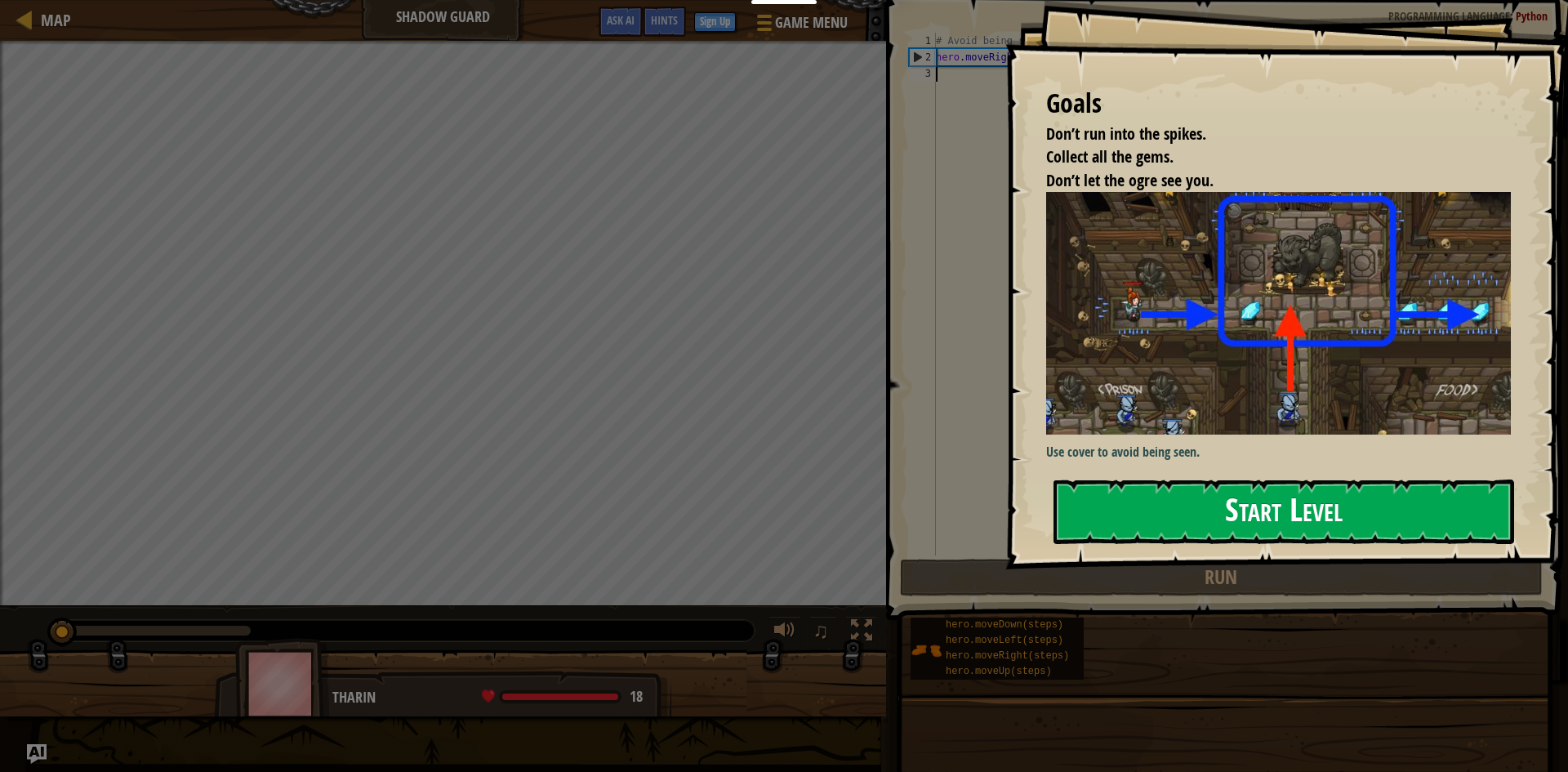
click at [1194, 487] on button "Start Level" at bounding box center [1284, 511] width 461 height 64
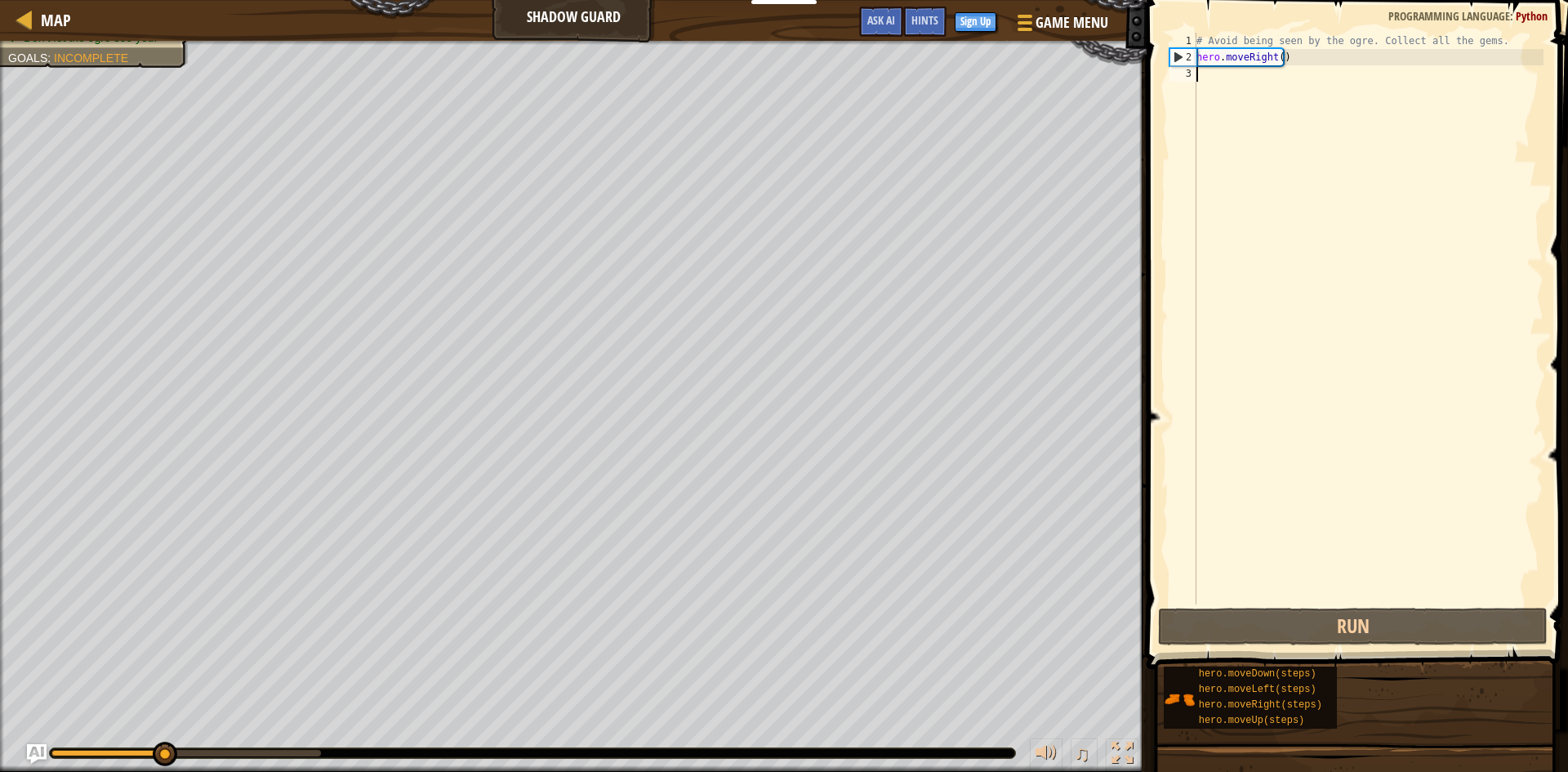
type textarea "h"
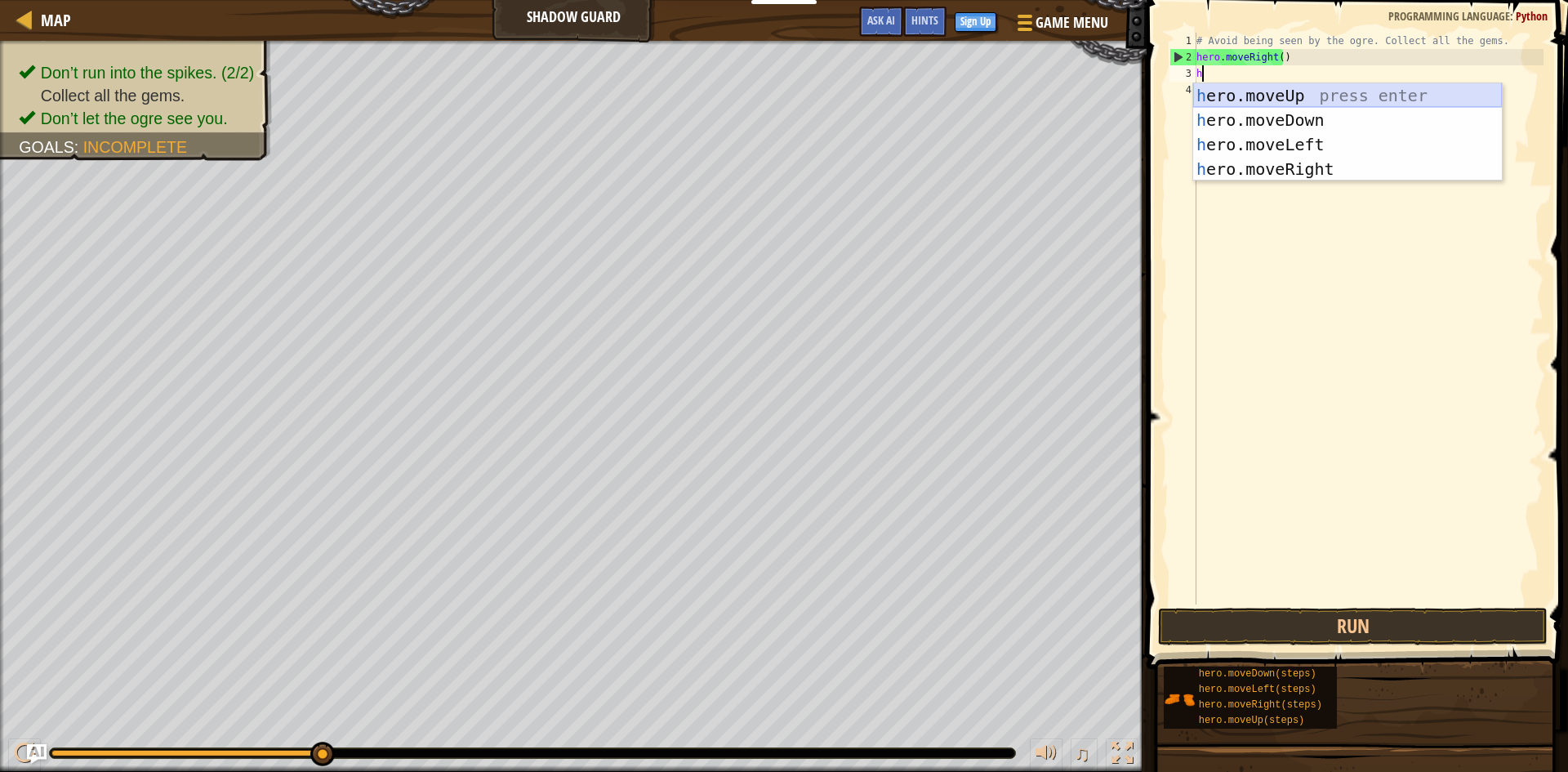
click at [1234, 98] on div "h ero.moveUp press enter h ero.moveDown press enter h ero.moveLeft press enter …" at bounding box center [1347, 156] width 308 height 147
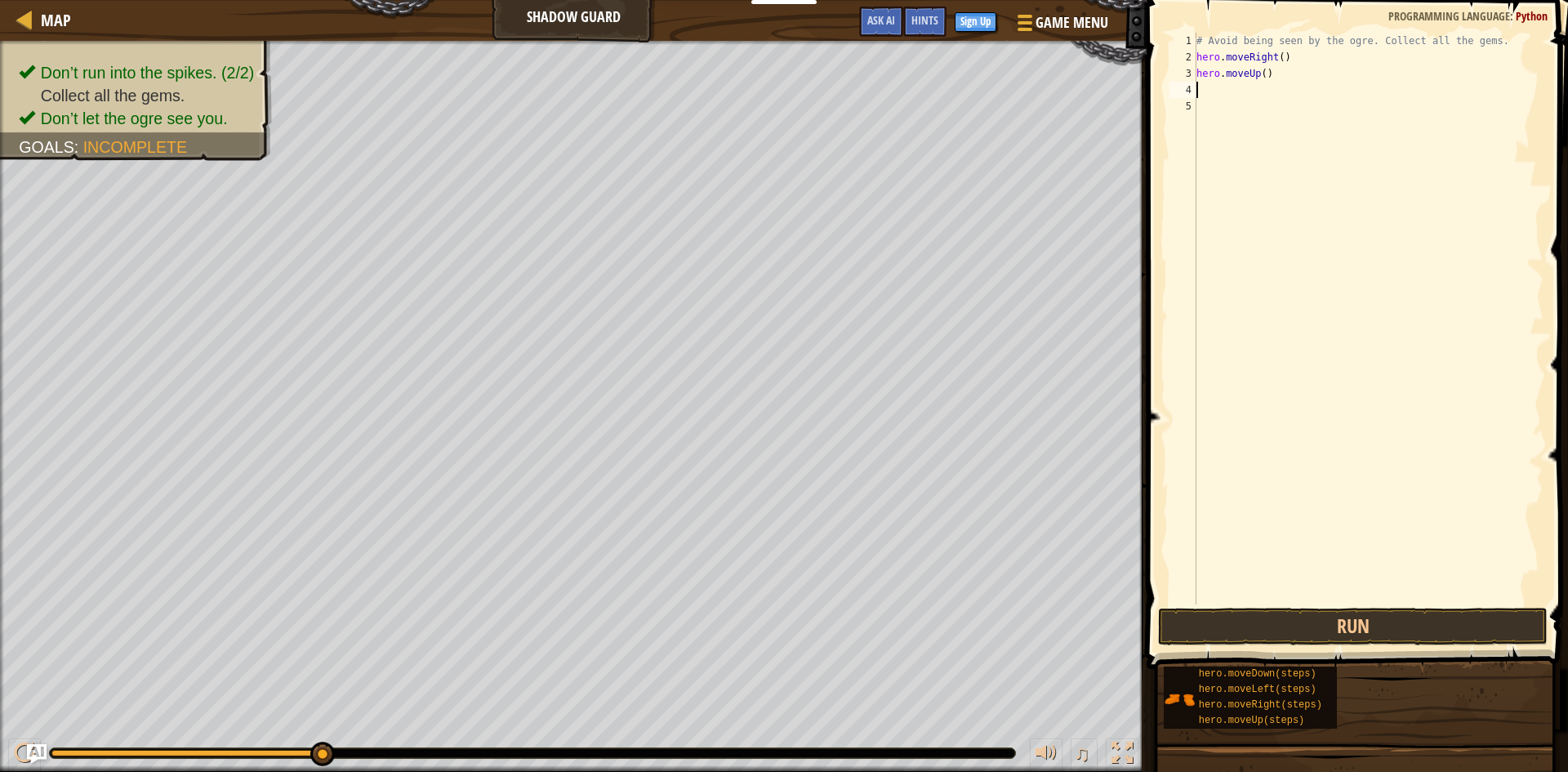
type textarea "h"
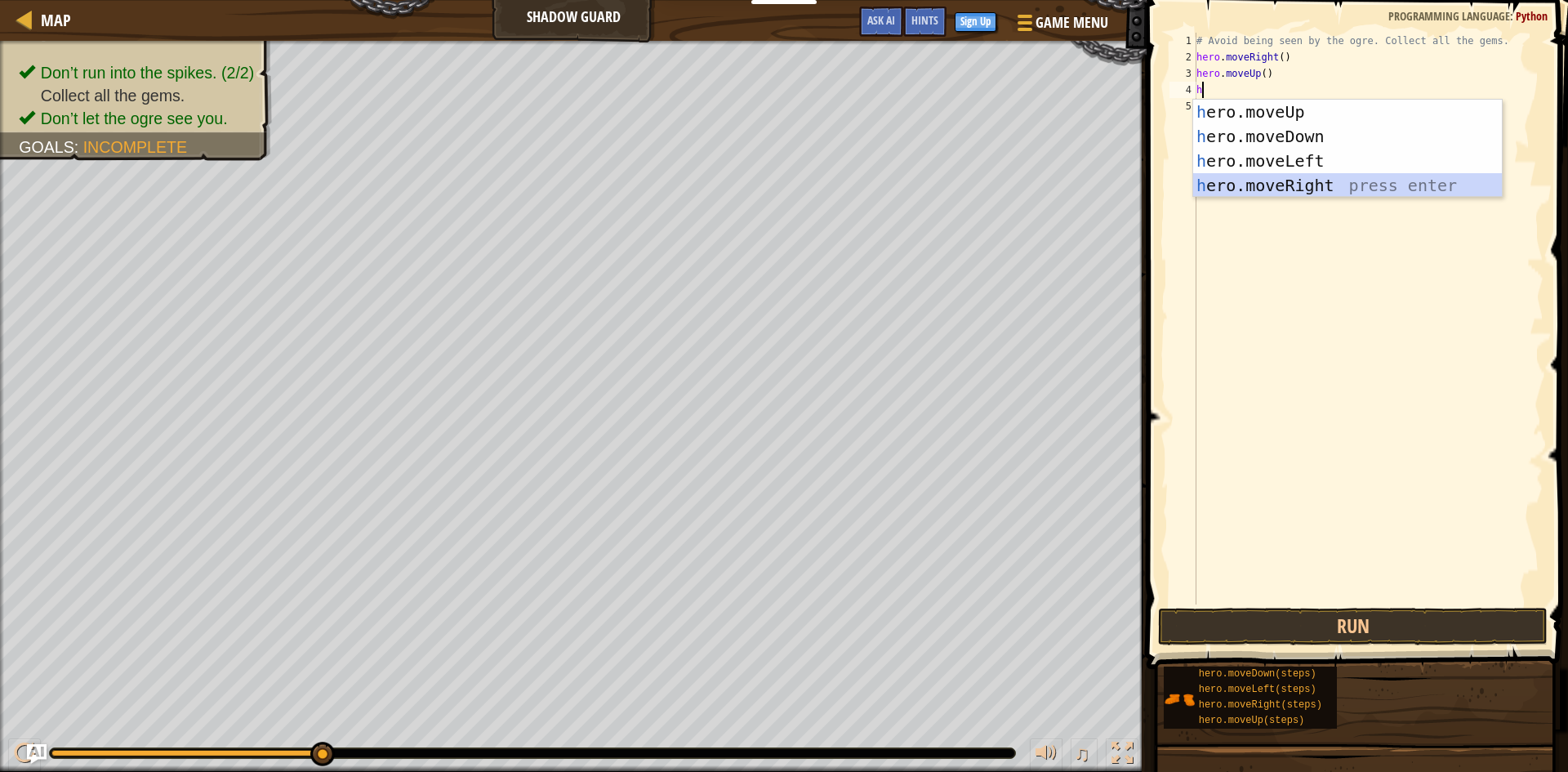
click at [1276, 185] on div "h ero.moveUp press enter h ero.moveDown press enter h ero.moveLeft press enter …" at bounding box center [1347, 173] width 308 height 147
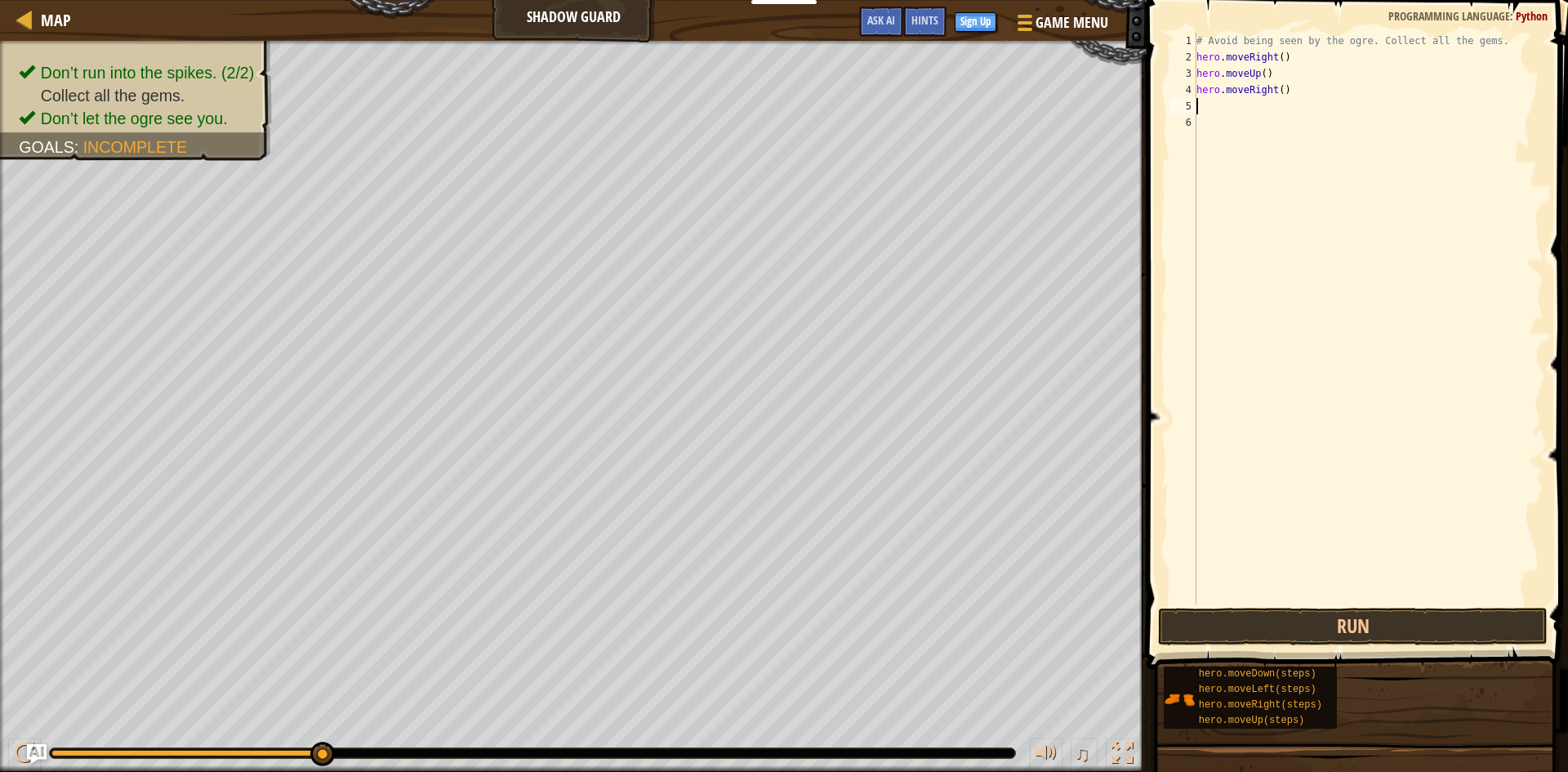
type textarea "h"
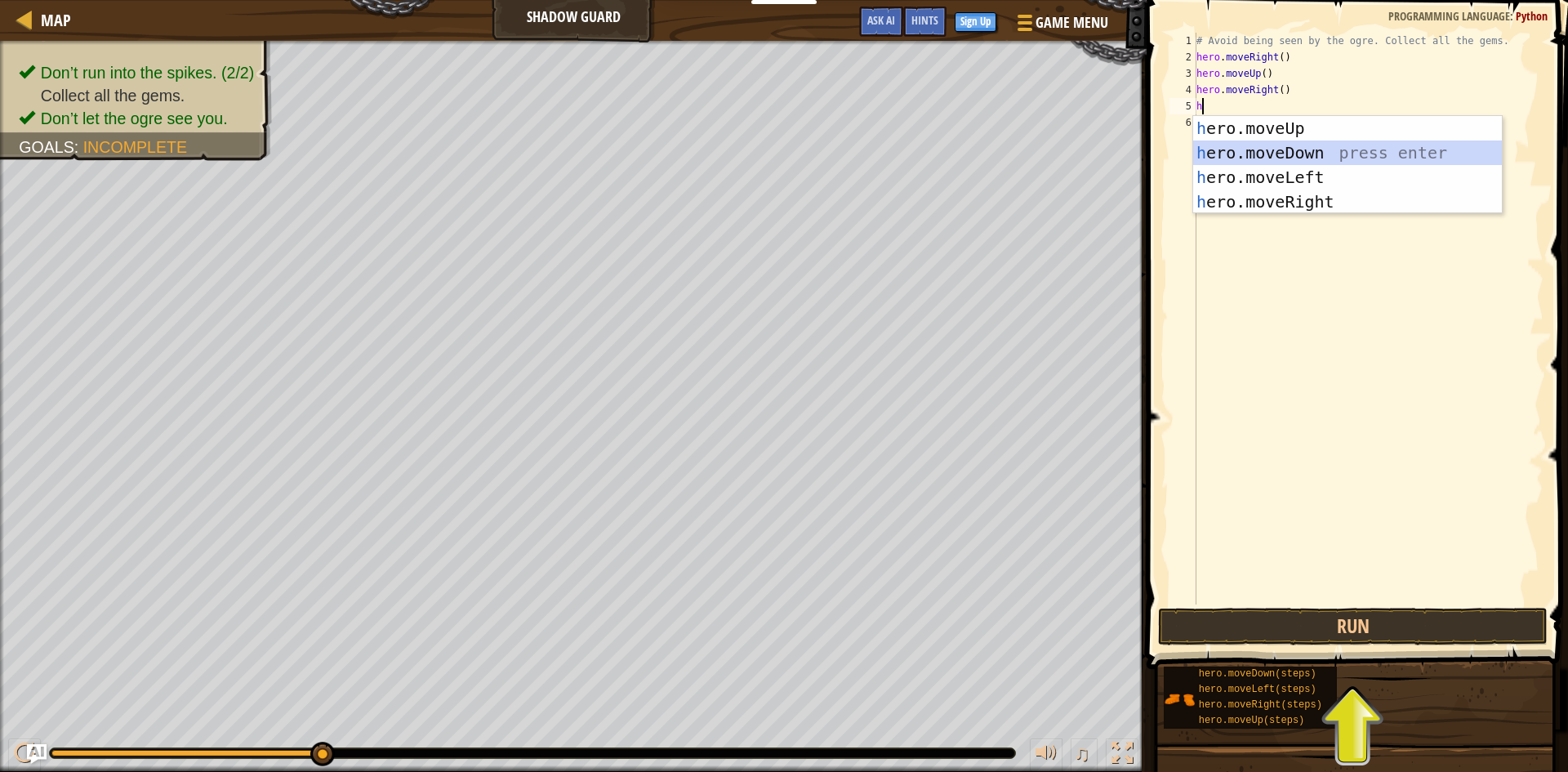
click at [1272, 160] on div "h ero.moveUp press enter h ero.moveDown press enter h ero.moveLeft press enter …" at bounding box center [1347, 189] width 308 height 147
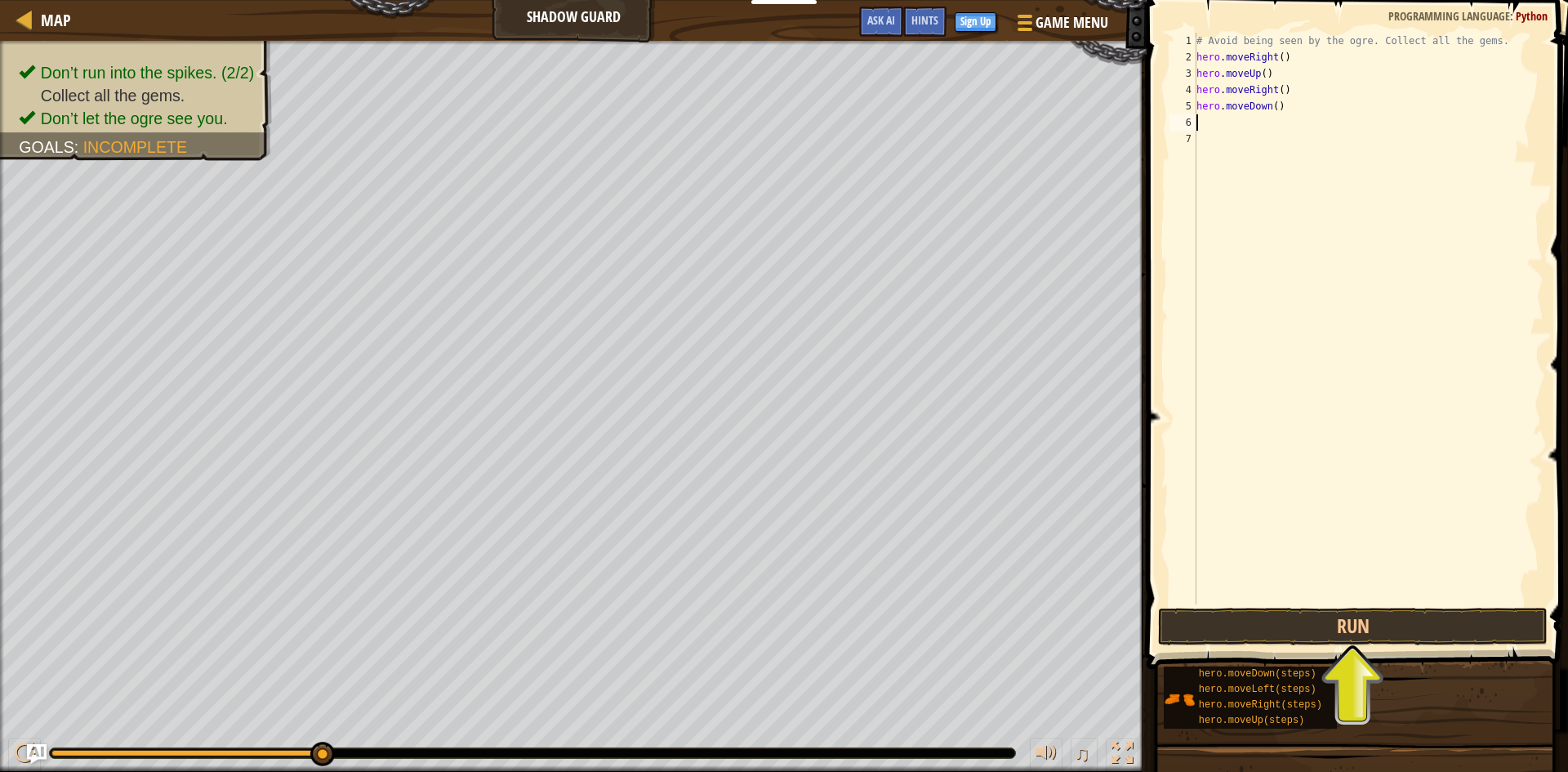
type textarea "h"
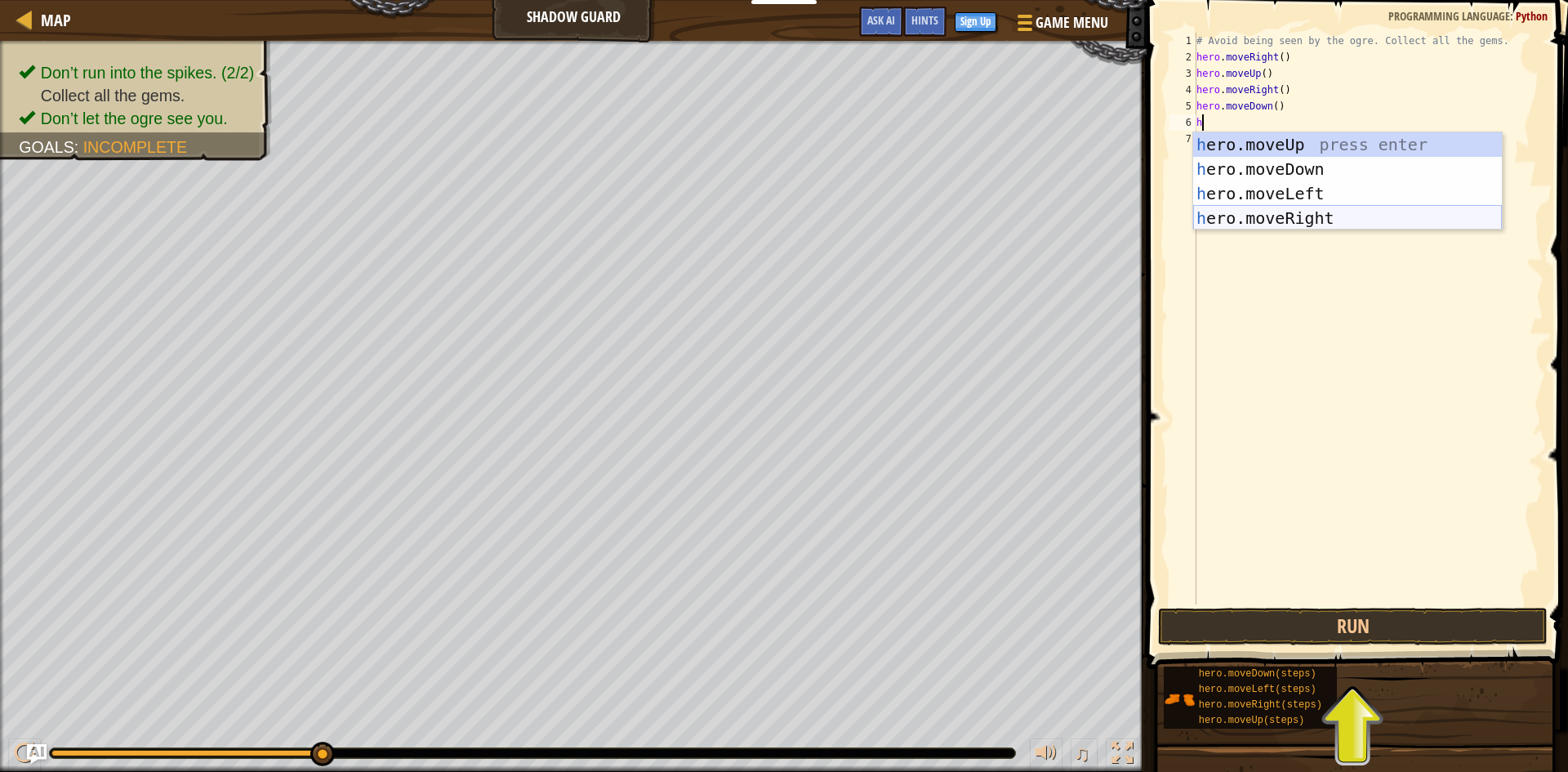
click at [1254, 227] on div "h ero.moveUp press enter h ero.moveDown press enter h ero.moveLeft press enter …" at bounding box center [1347, 206] width 308 height 147
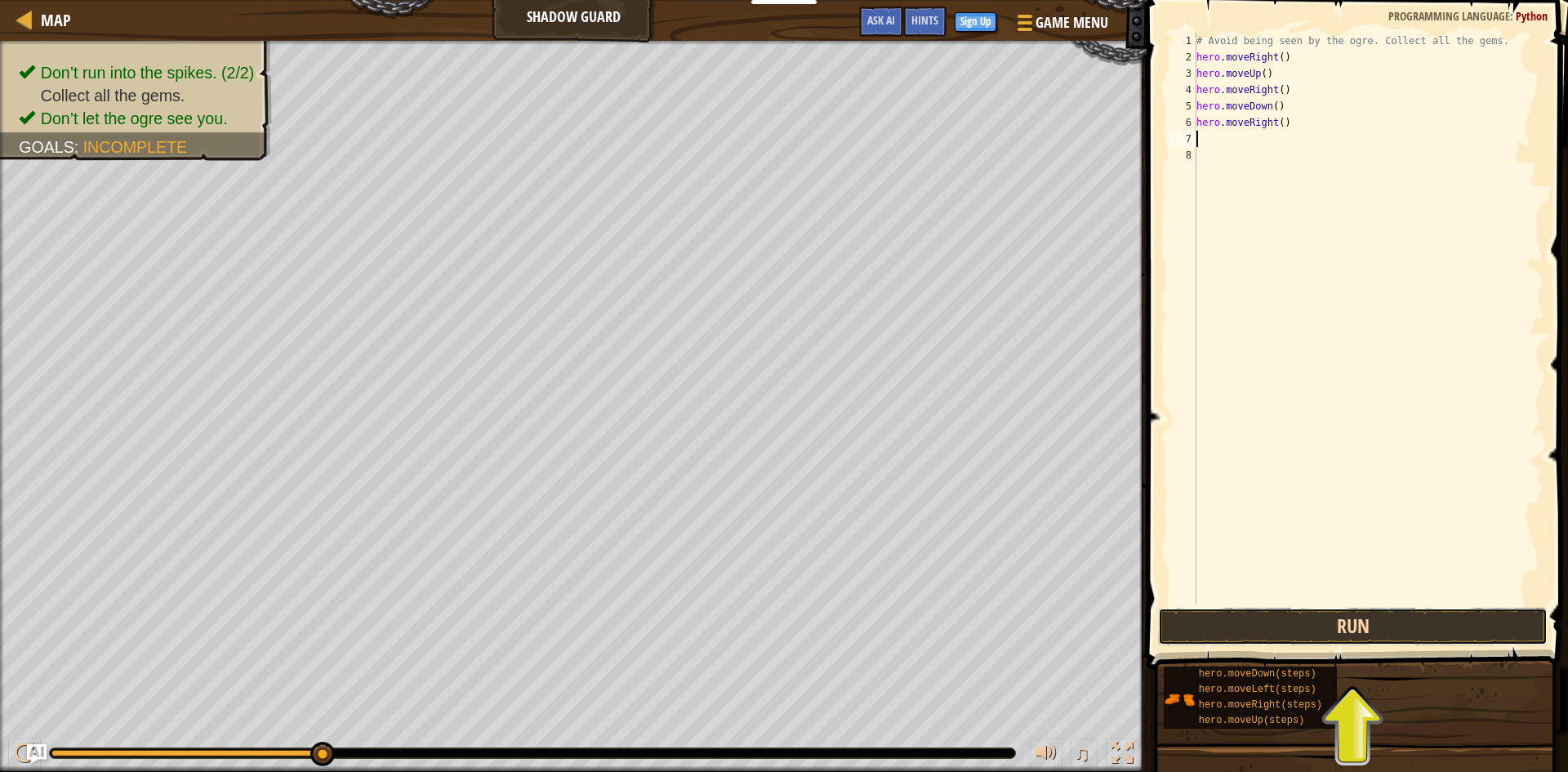
click at [1311, 611] on button "Run" at bounding box center [1352, 627] width 389 height 37
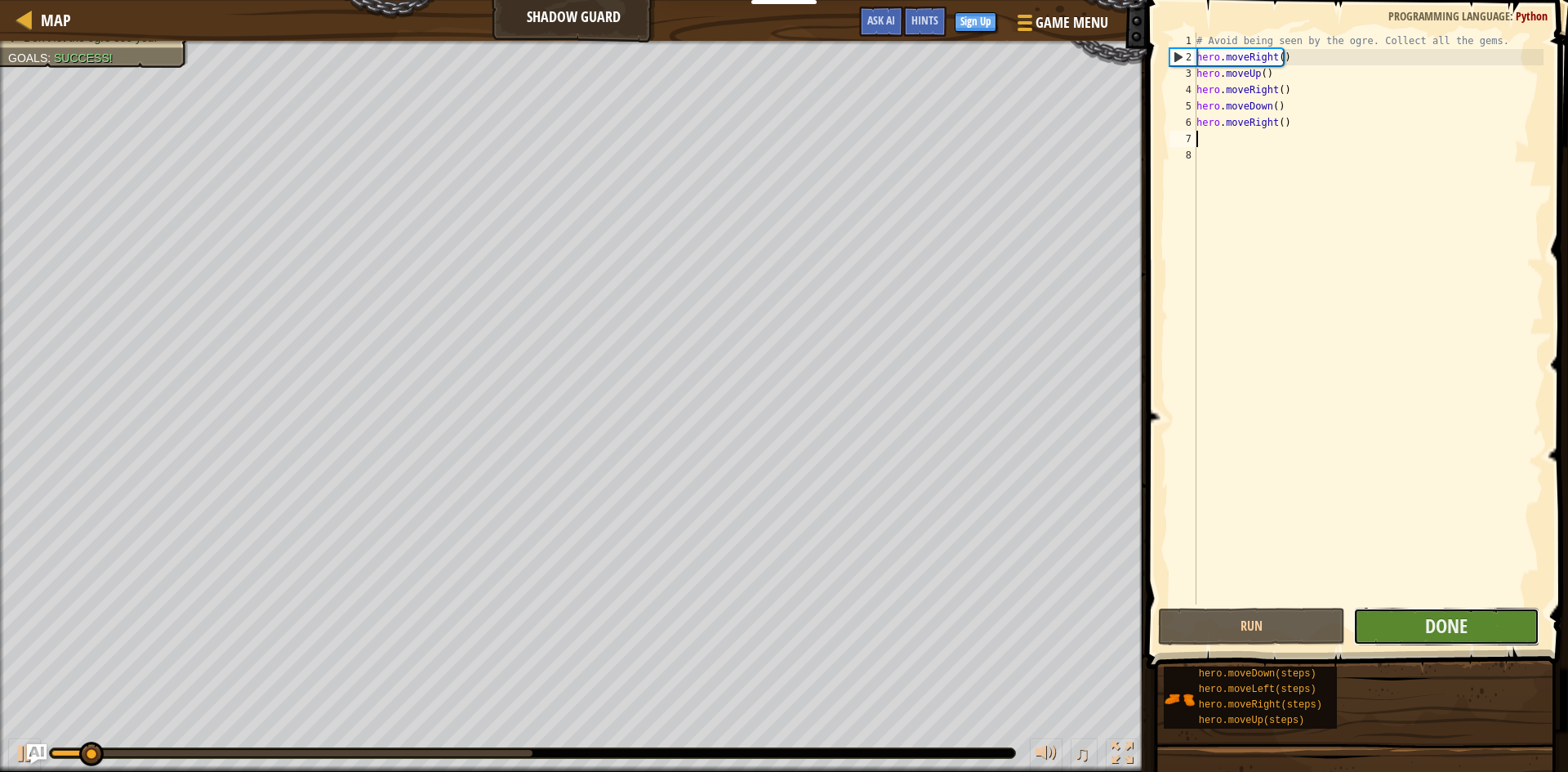
click at [1423, 632] on button "Done" at bounding box center [1447, 627] width 187 height 37
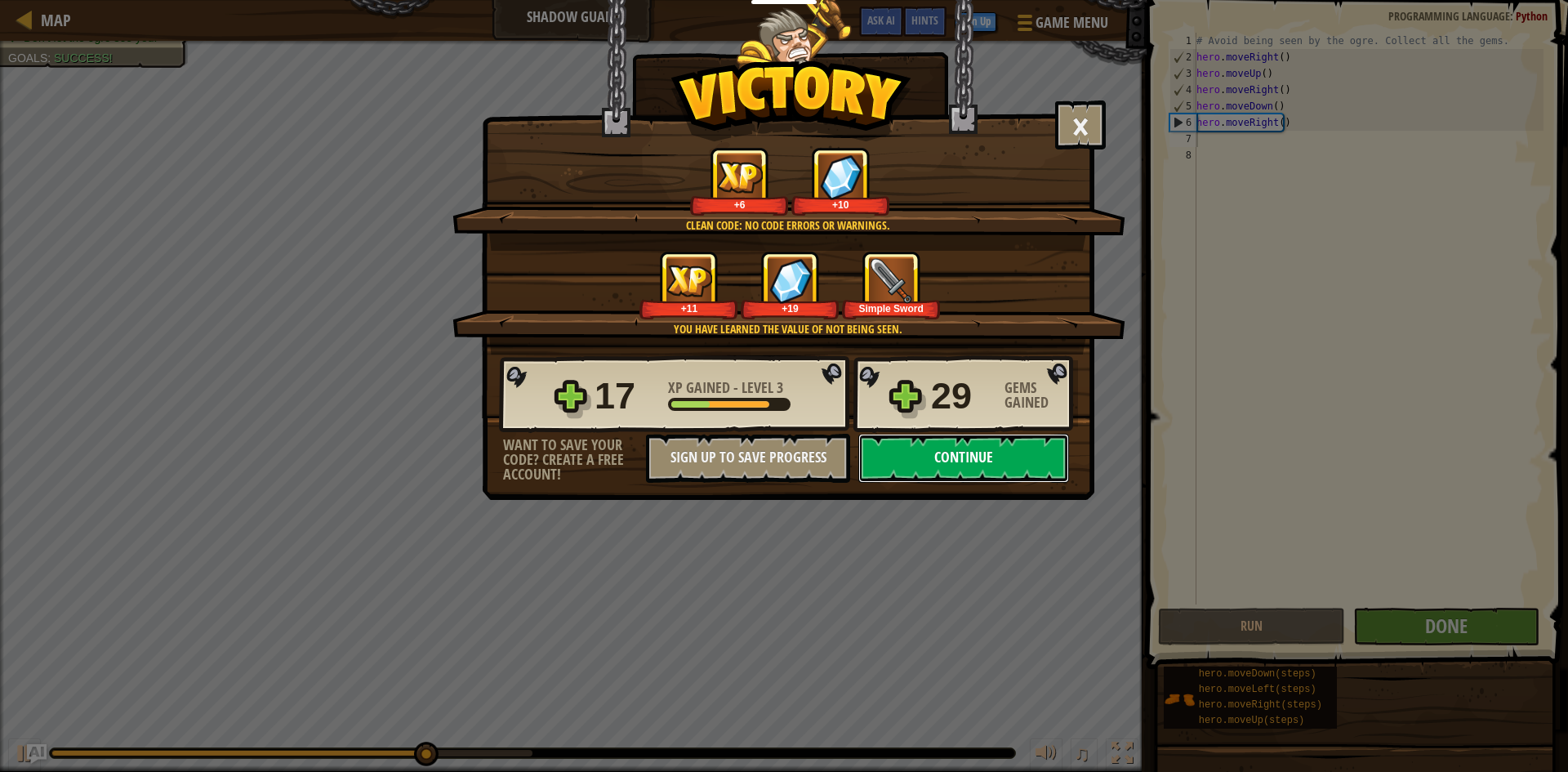
click at [948, 453] on button "Continue" at bounding box center [964, 458] width 211 height 49
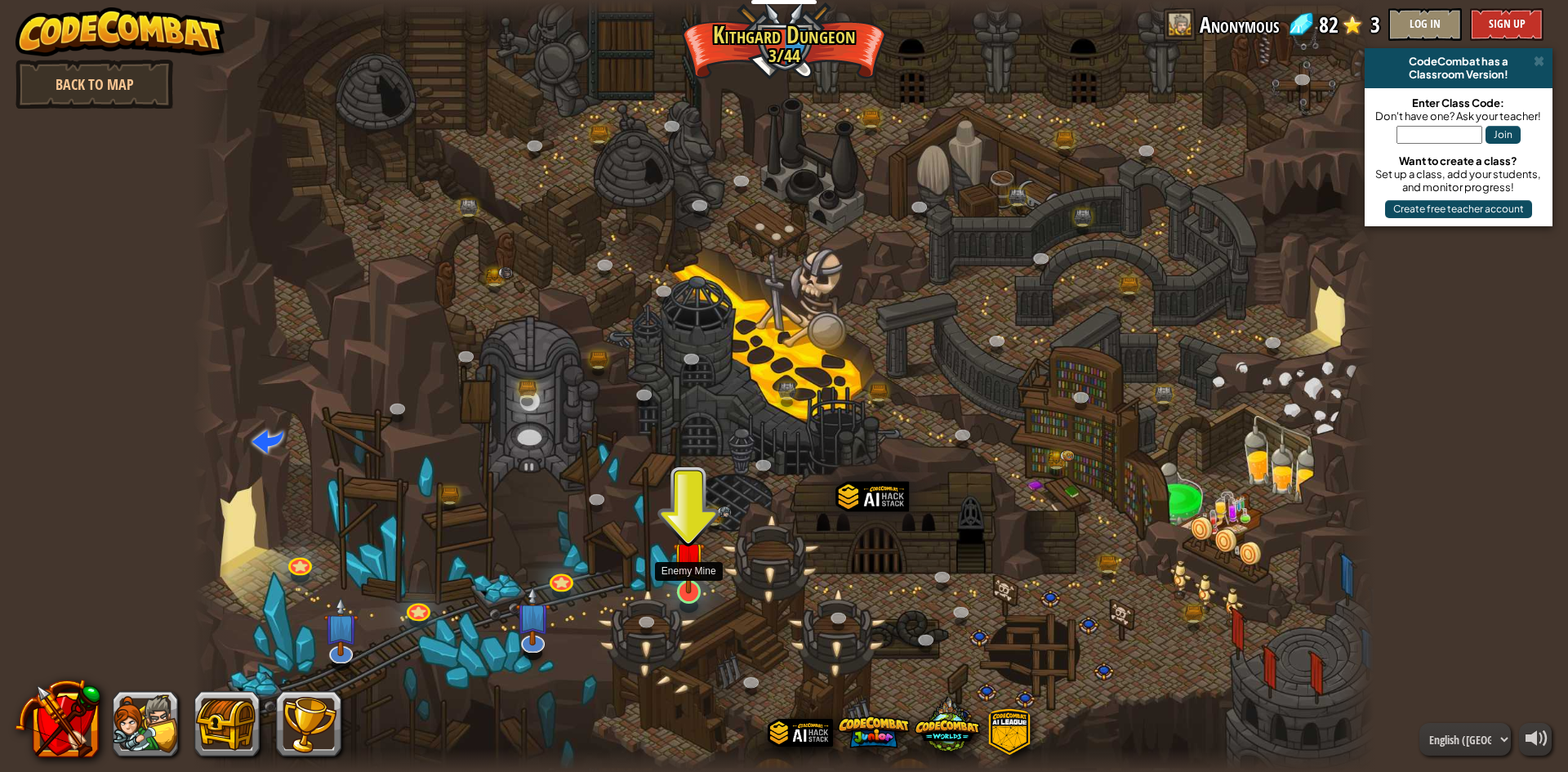
click at [697, 584] on img at bounding box center [689, 557] width 32 height 72
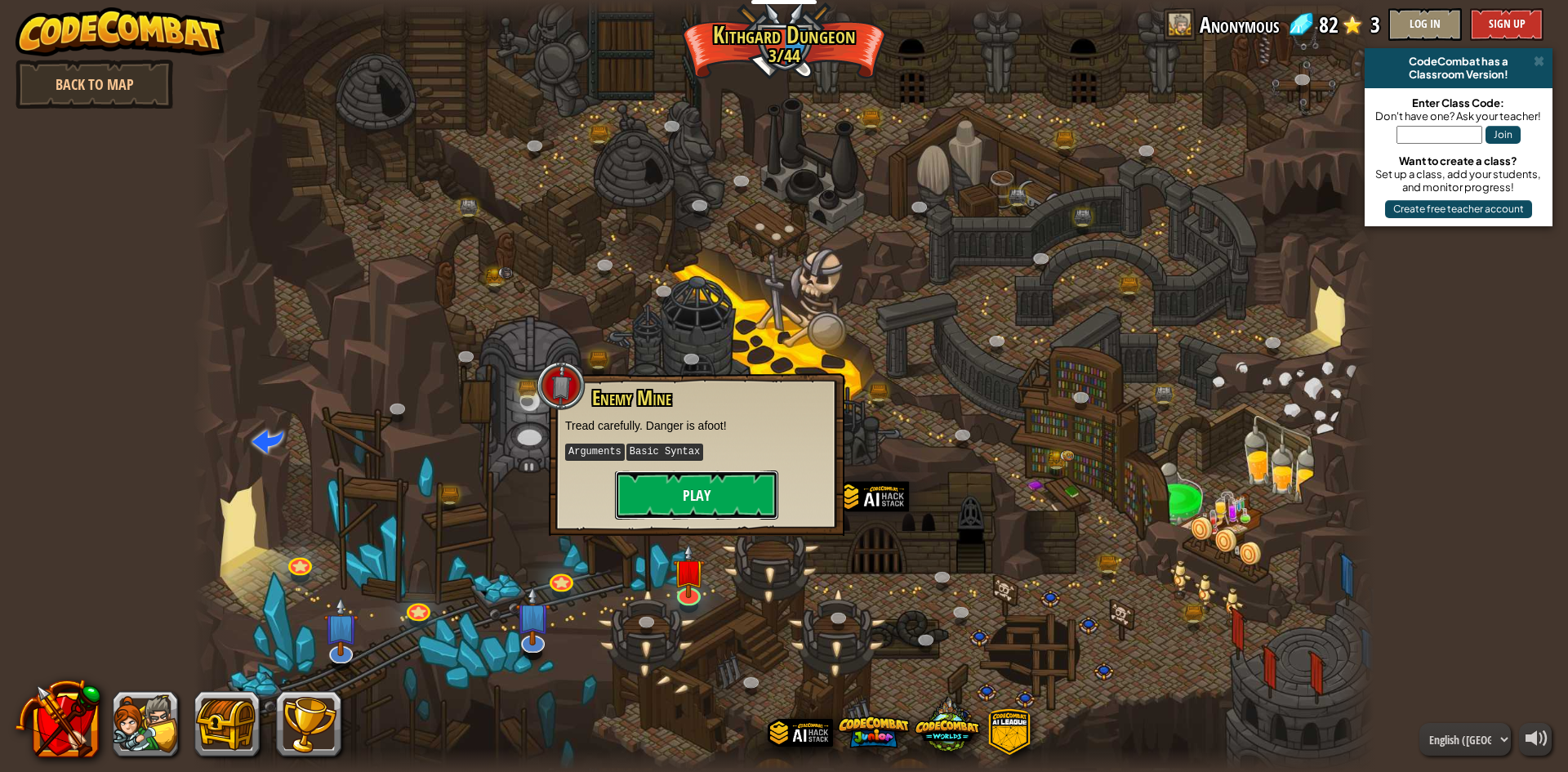
click at [666, 488] on button "Play" at bounding box center [696, 495] width 163 height 49
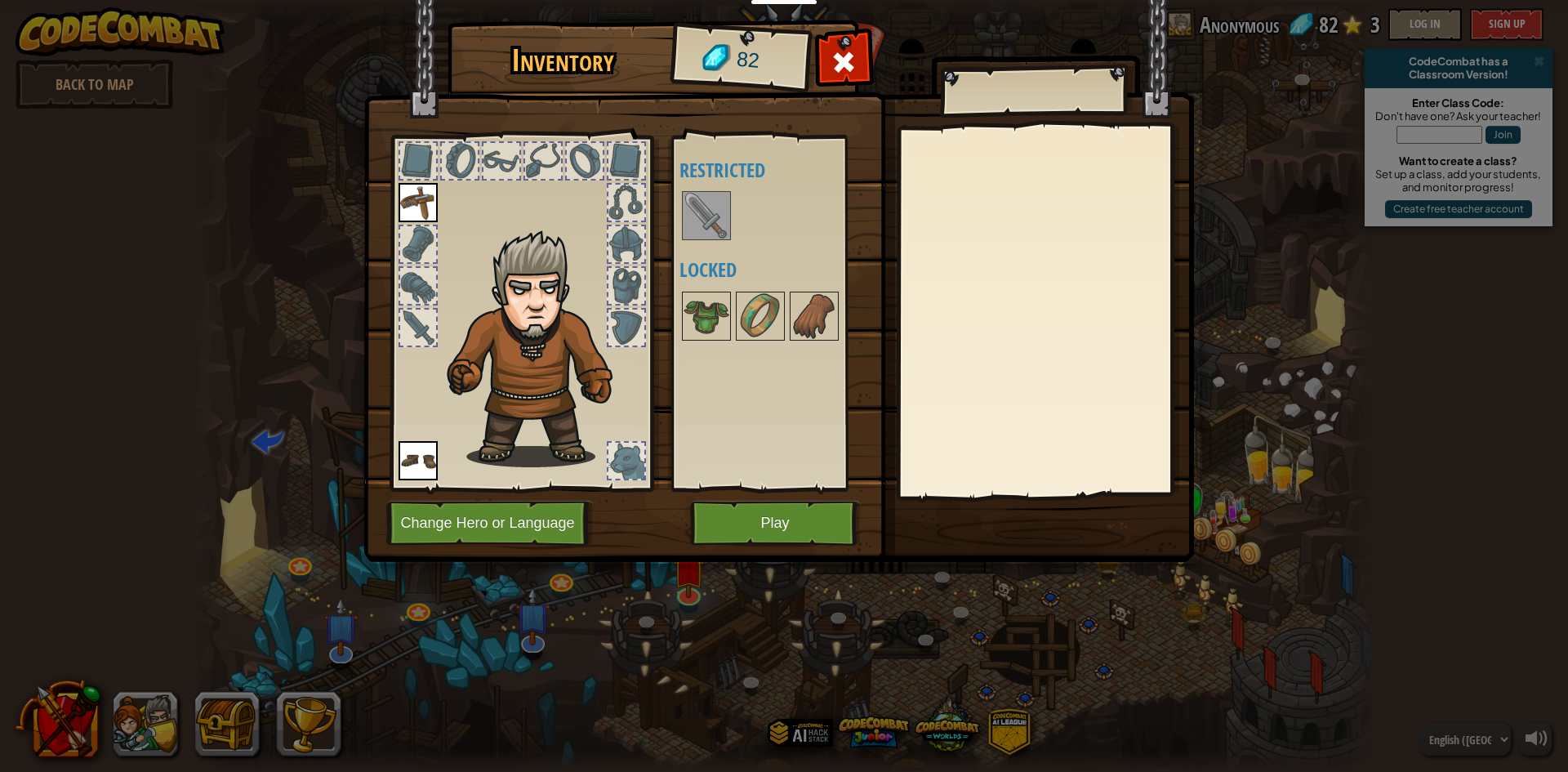
drag, startPoint x: 680, startPoint y: 231, endPoint x: 684, endPoint y: 222, distance: 9.8
click at [683, 223] on div "Available Equip Equip (double-click to equip) Restricted Locked" at bounding box center [782, 312] width 205 height 341
click at [684, 222] on img at bounding box center [706, 216] width 46 height 46
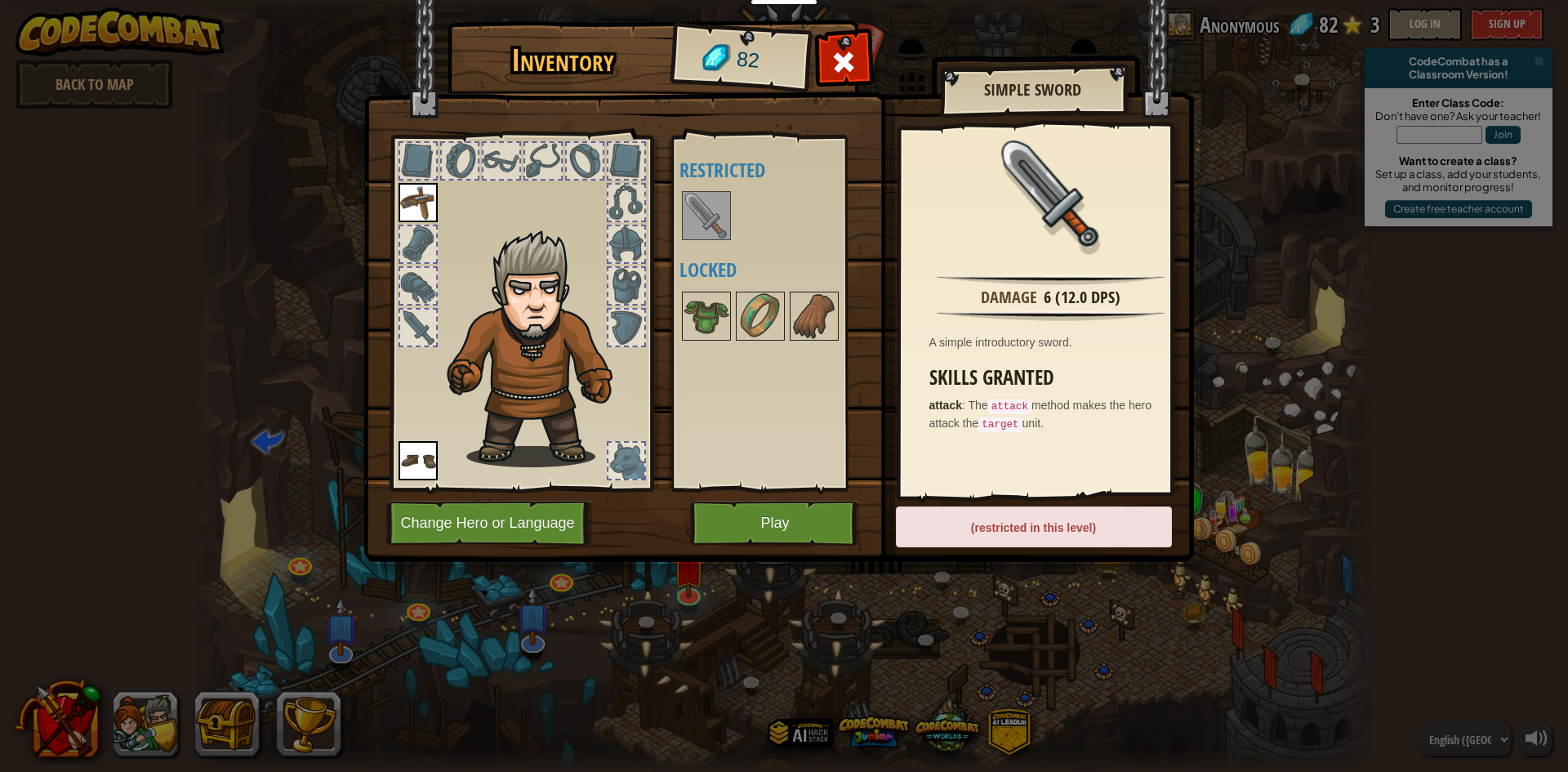
click at [692, 223] on img at bounding box center [706, 216] width 46 height 46
click at [756, 523] on button "Play" at bounding box center [775, 523] width 171 height 45
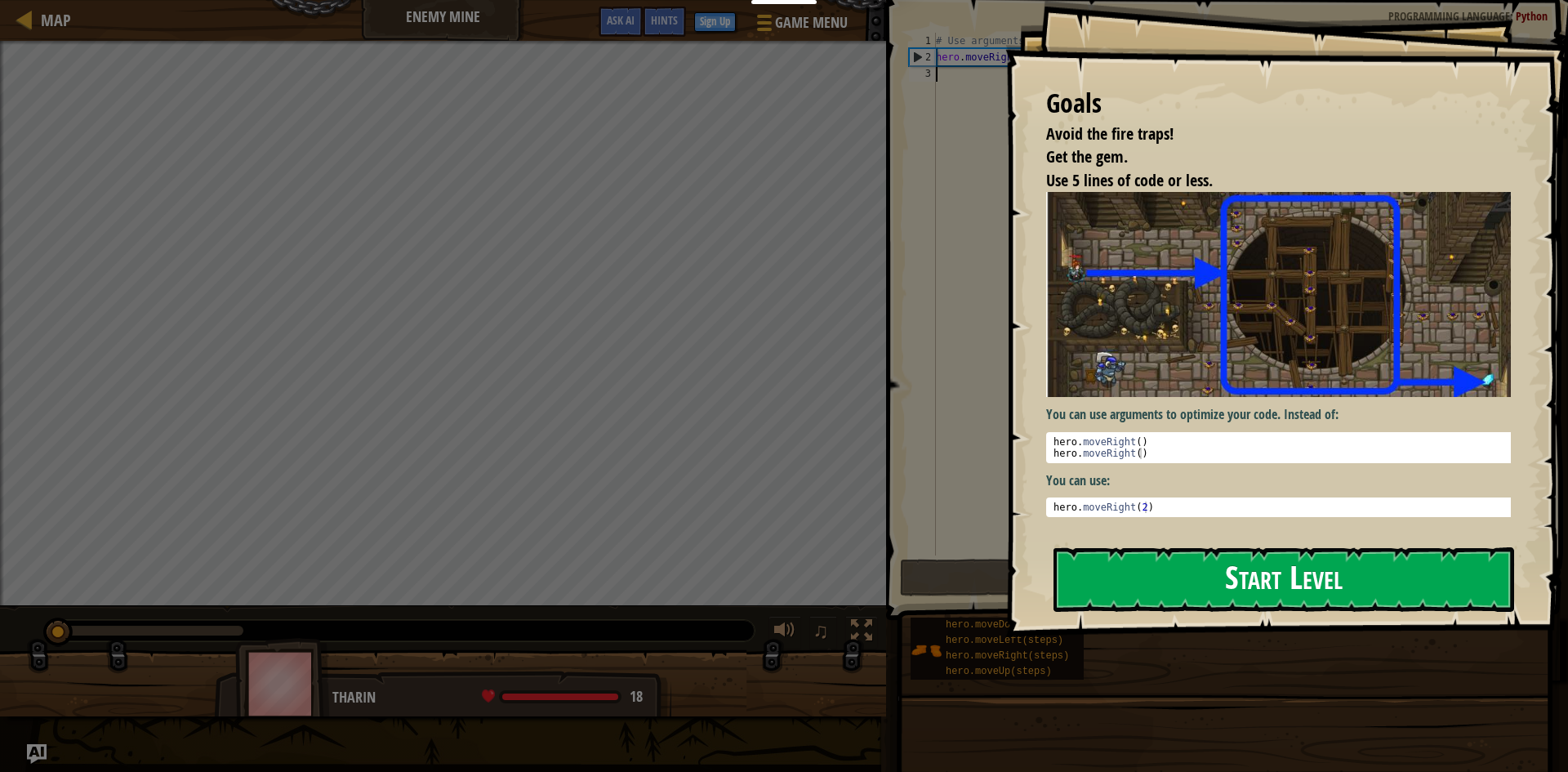
click at [1237, 564] on button "Start Level" at bounding box center [1284, 580] width 461 height 64
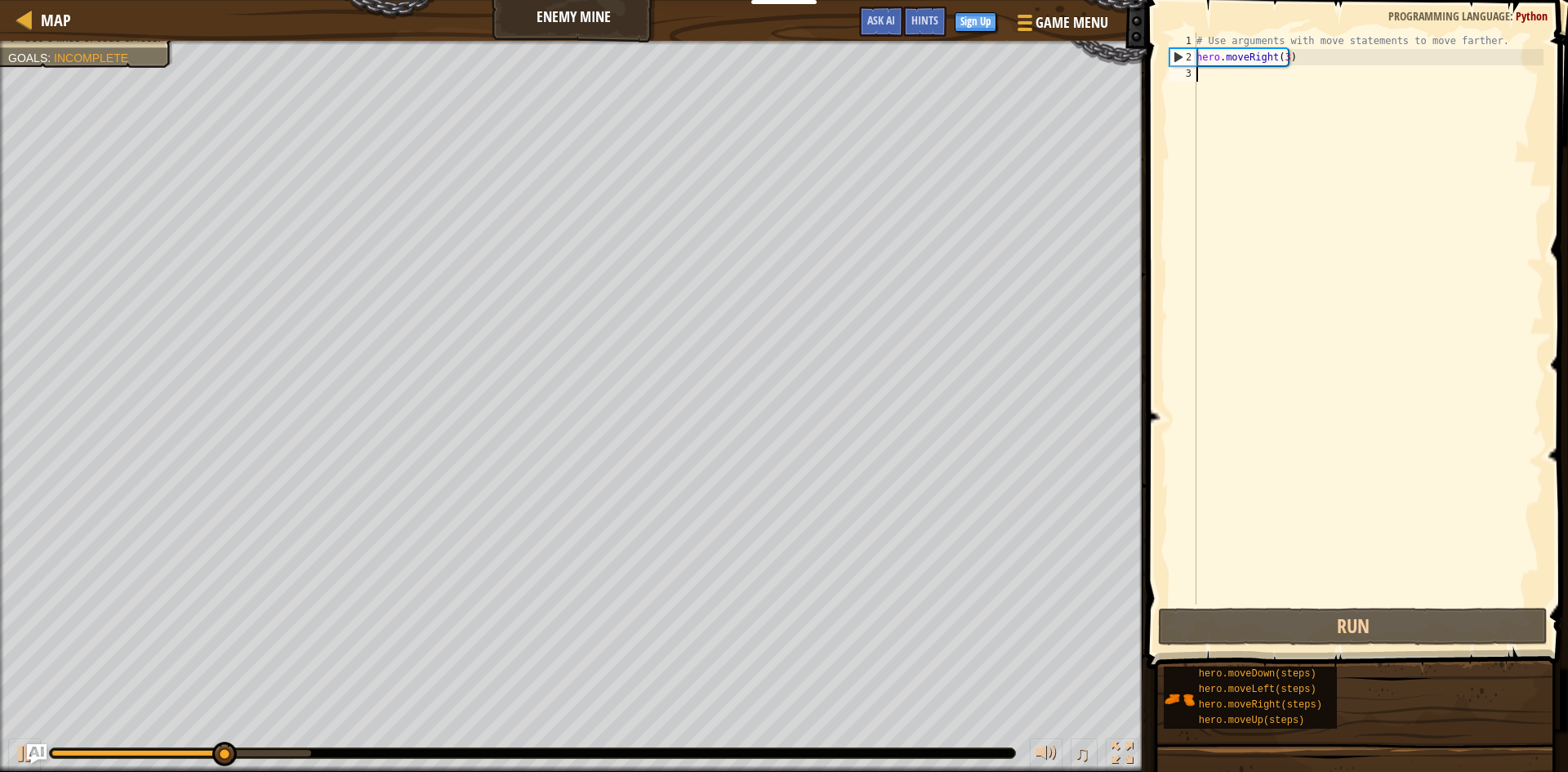
type textarea "h"
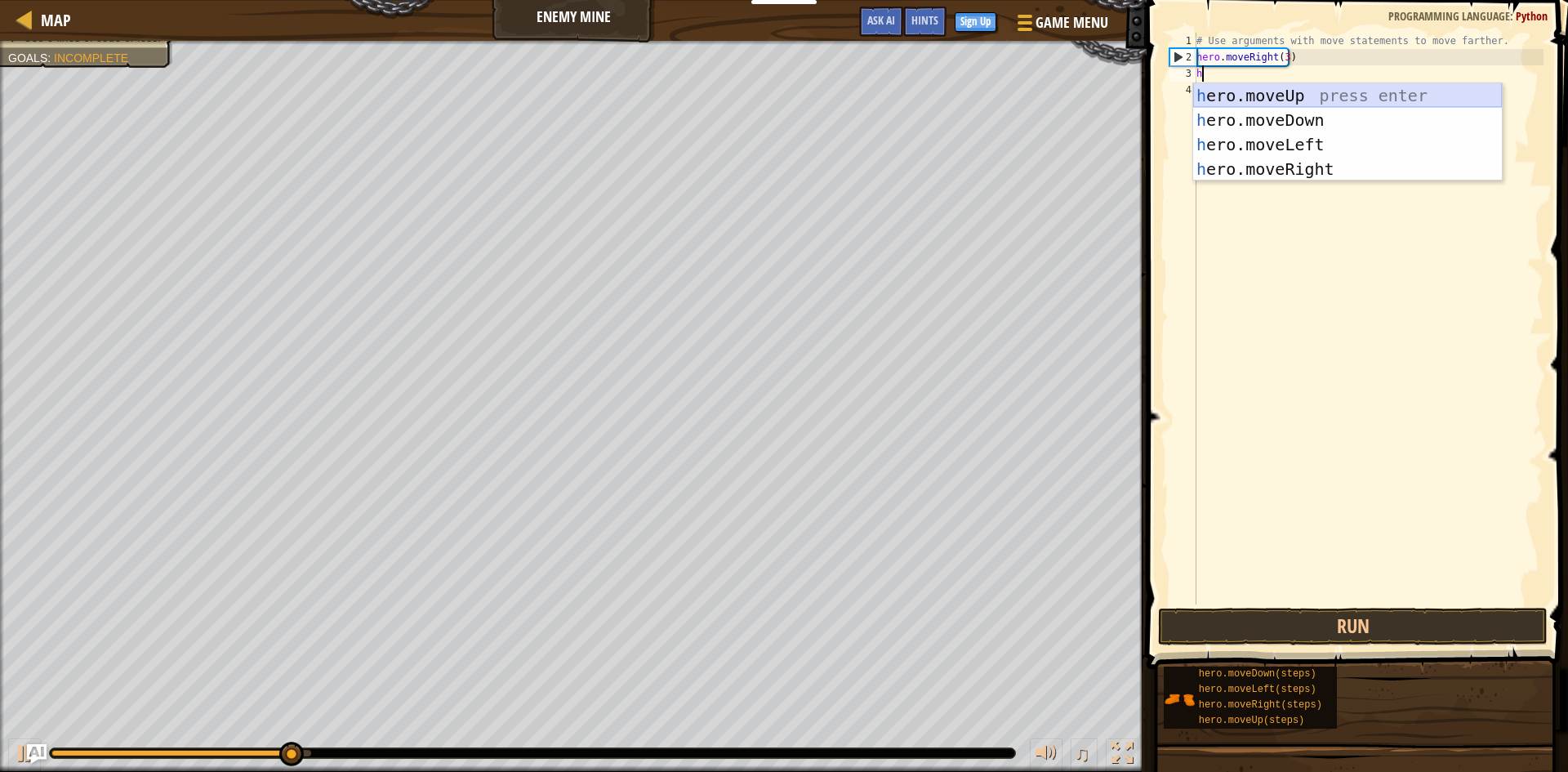
click at [1238, 86] on div "h ero.moveUp press enter h ero.moveDown press enter h ero.moveLeft press enter …" at bounding box center [1347, 156] width 308 height 147
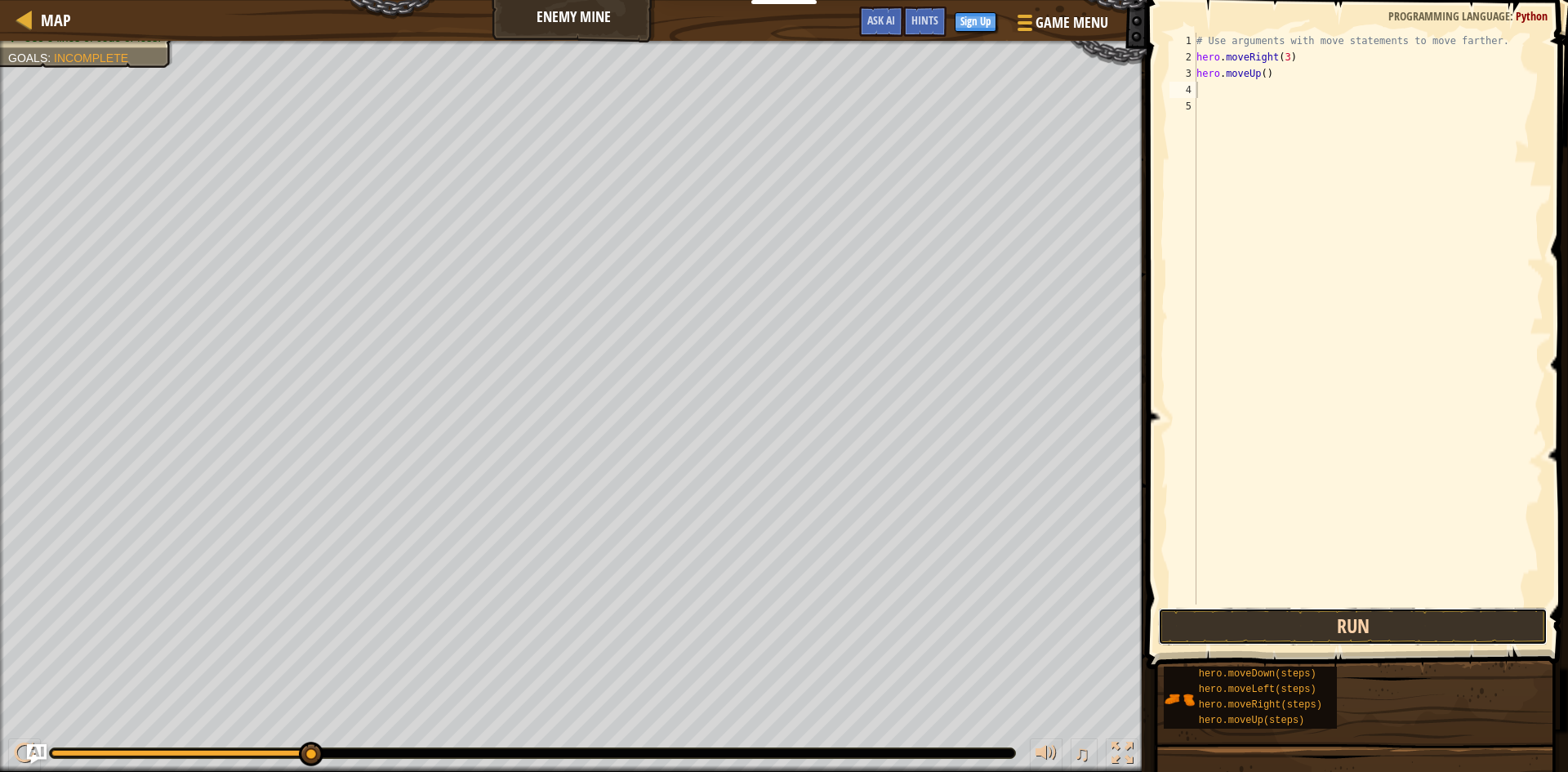
click at [1230, 629] on button "Run" at bounding box center [1352, 627] width 389 height 37
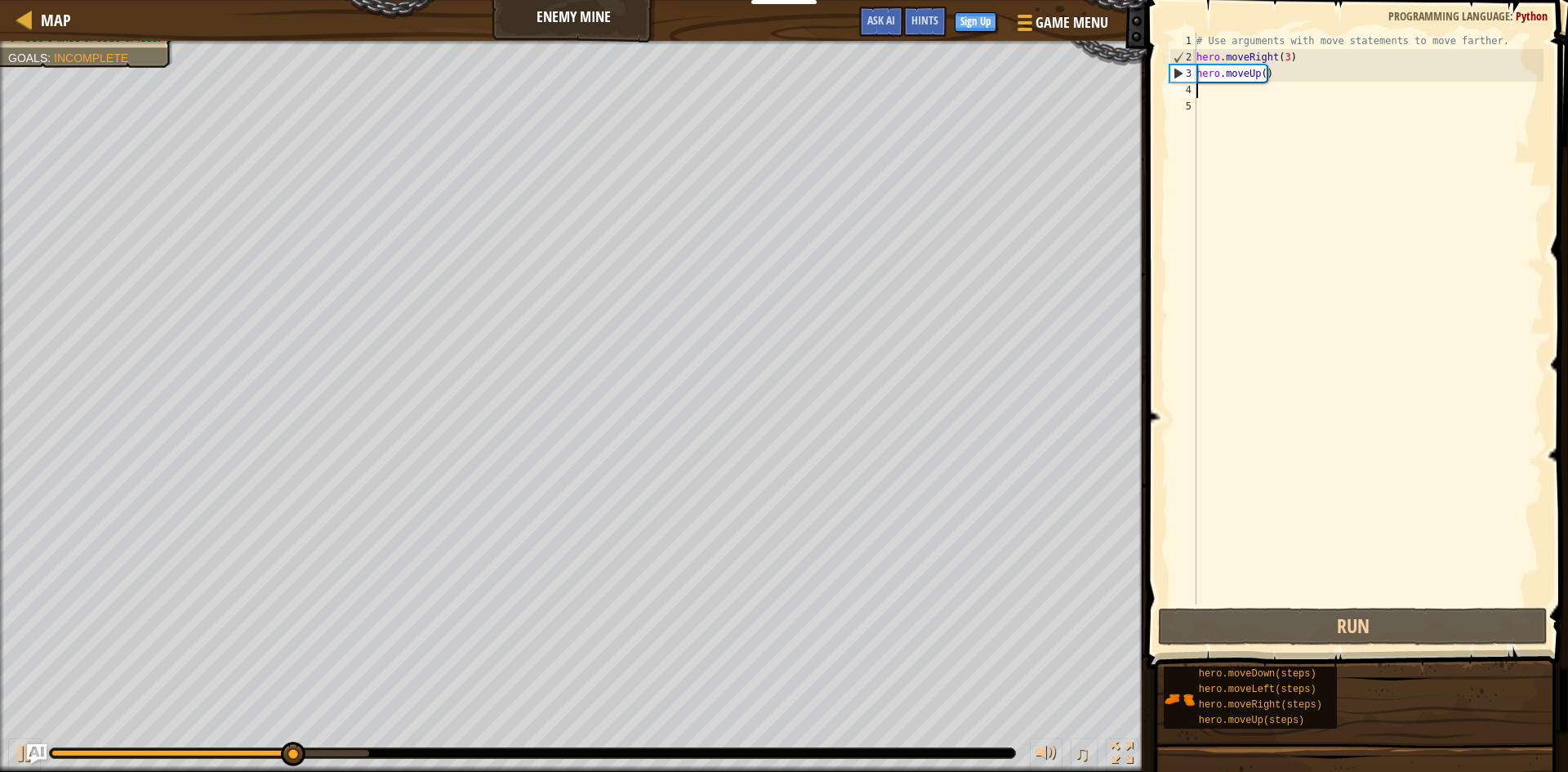
type textarea "h"
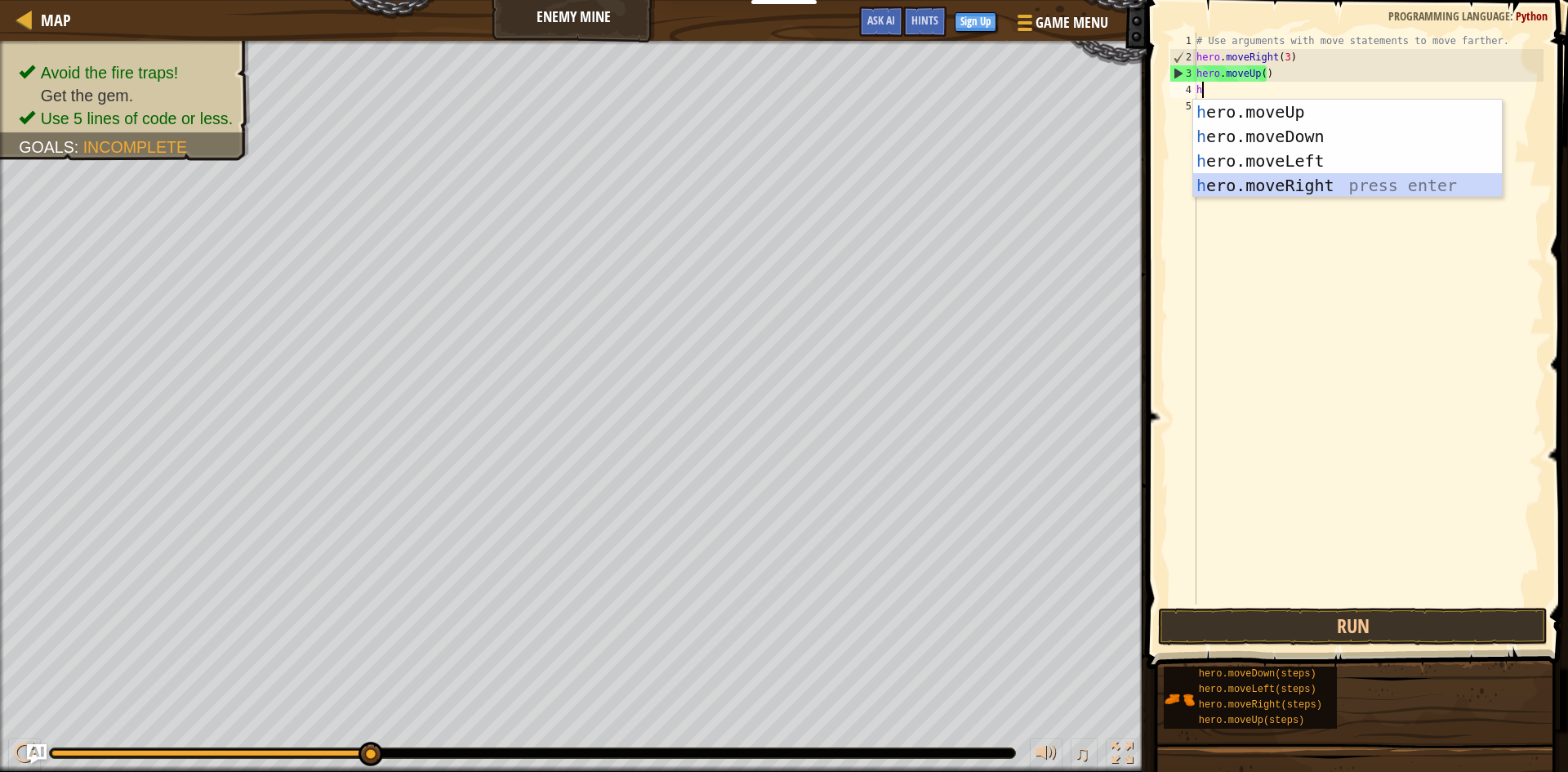
click at [1256, 189] on div "h ero.moveUp press enter h ero.moveDown press enter h ero.moveLeft press enter …" at bounding box center [1347, 173] width 308 height 147
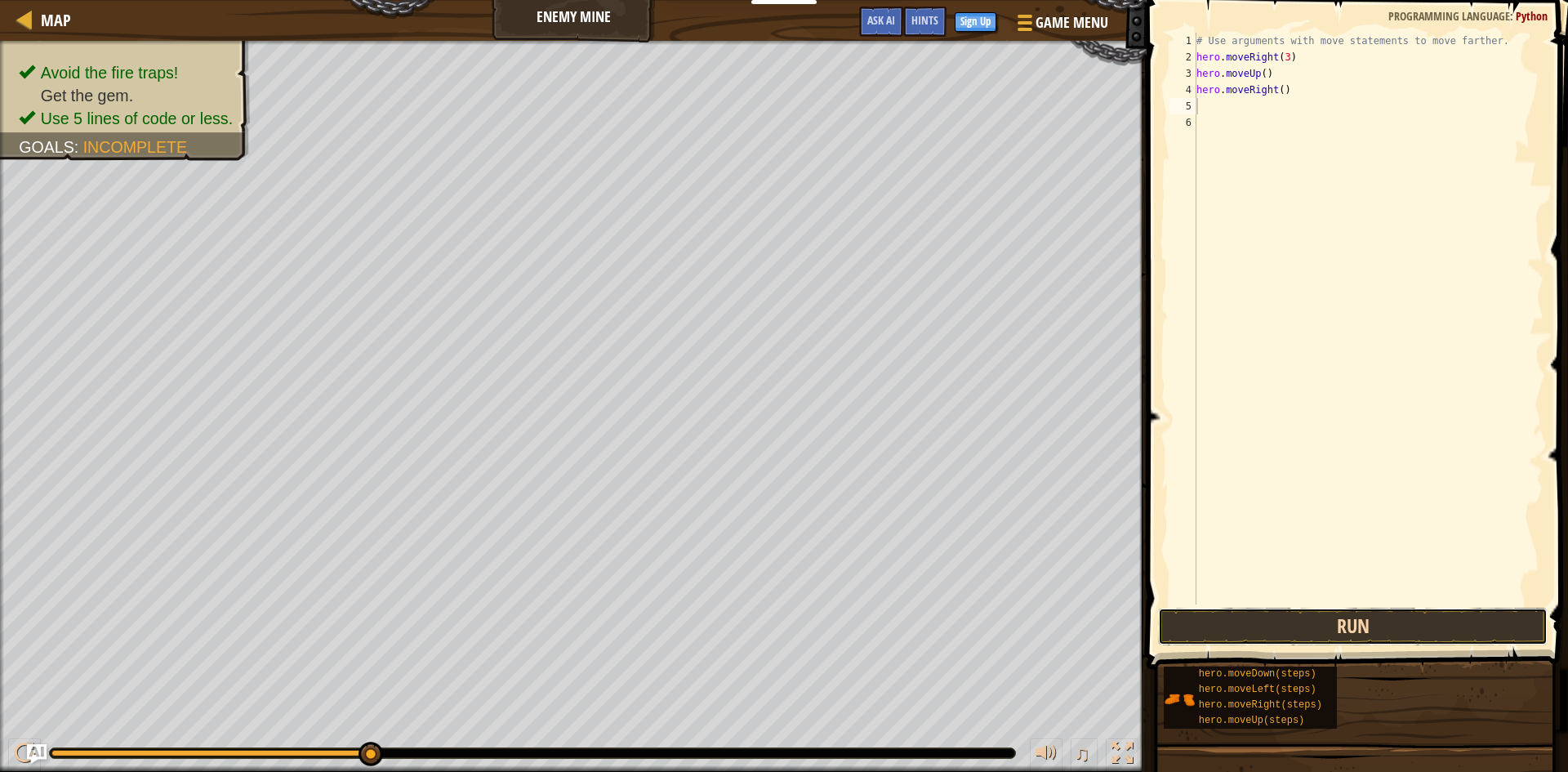
click at [1370, 612] on button "Run" at bounding box center [1352, 627] width 389 height 37
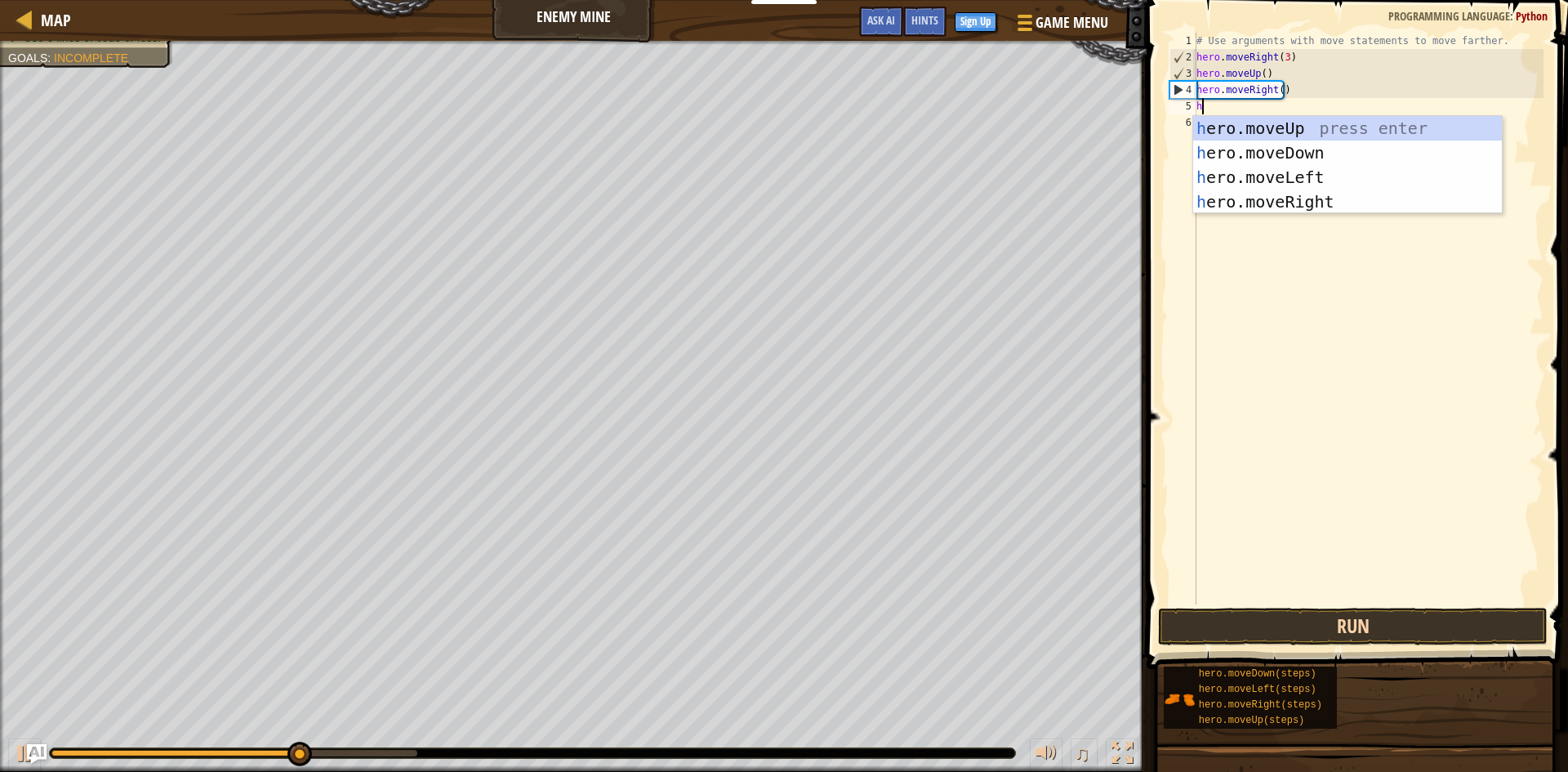
type textarea "he"
click at [1285, 151] on div "he ro.moveUp press enter he ro.moveDown press enter he ro.moveLeft press enter …" at bounding box center [1347, 189] width 308 height 147
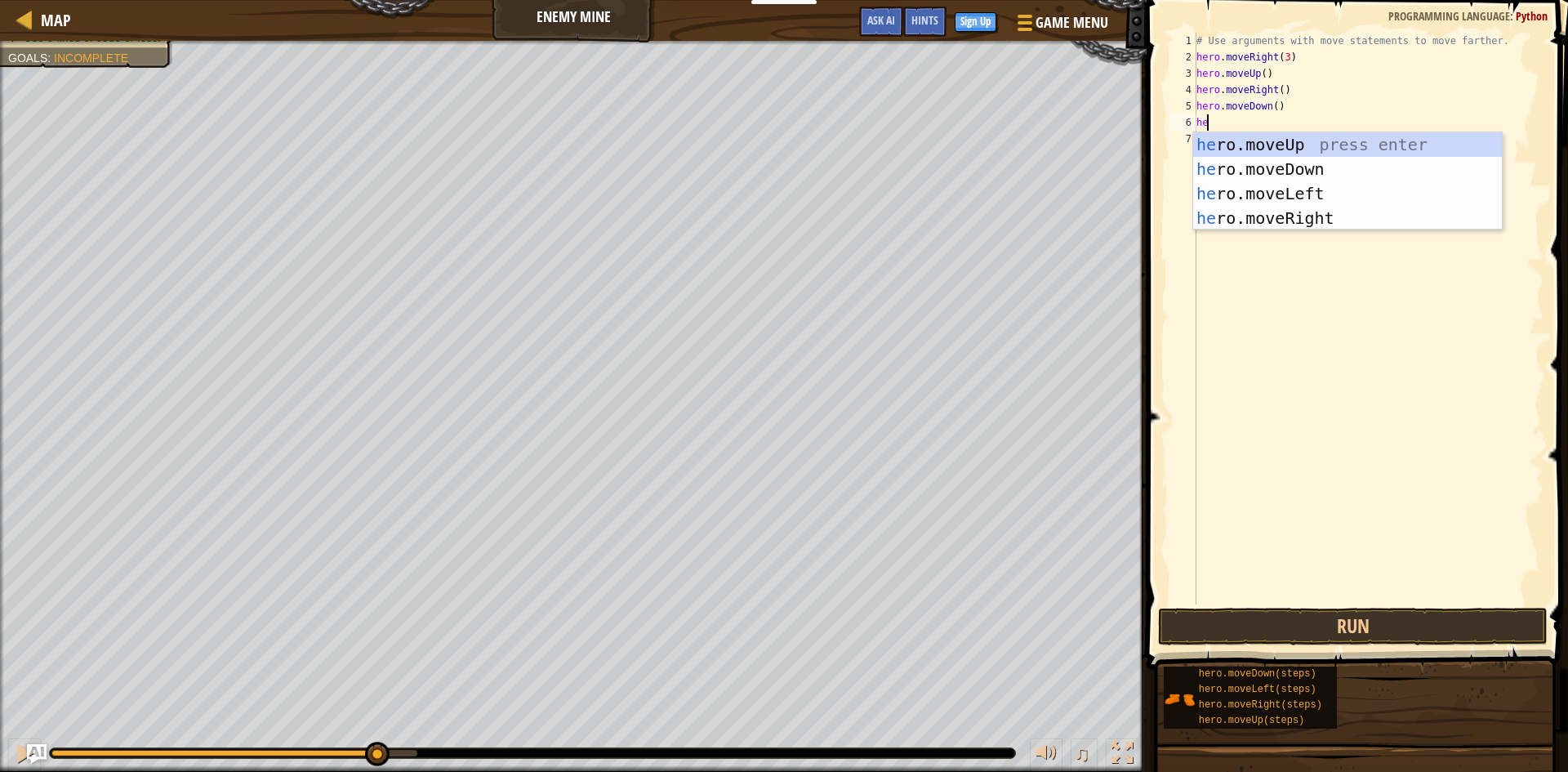
type textarea "her"
click at [1229, 168] on div "her o.moveUp press enter her o.moveDown press enter her o.moveLeft press enter …" at bounding box center [1347, 206] width 308 height 147
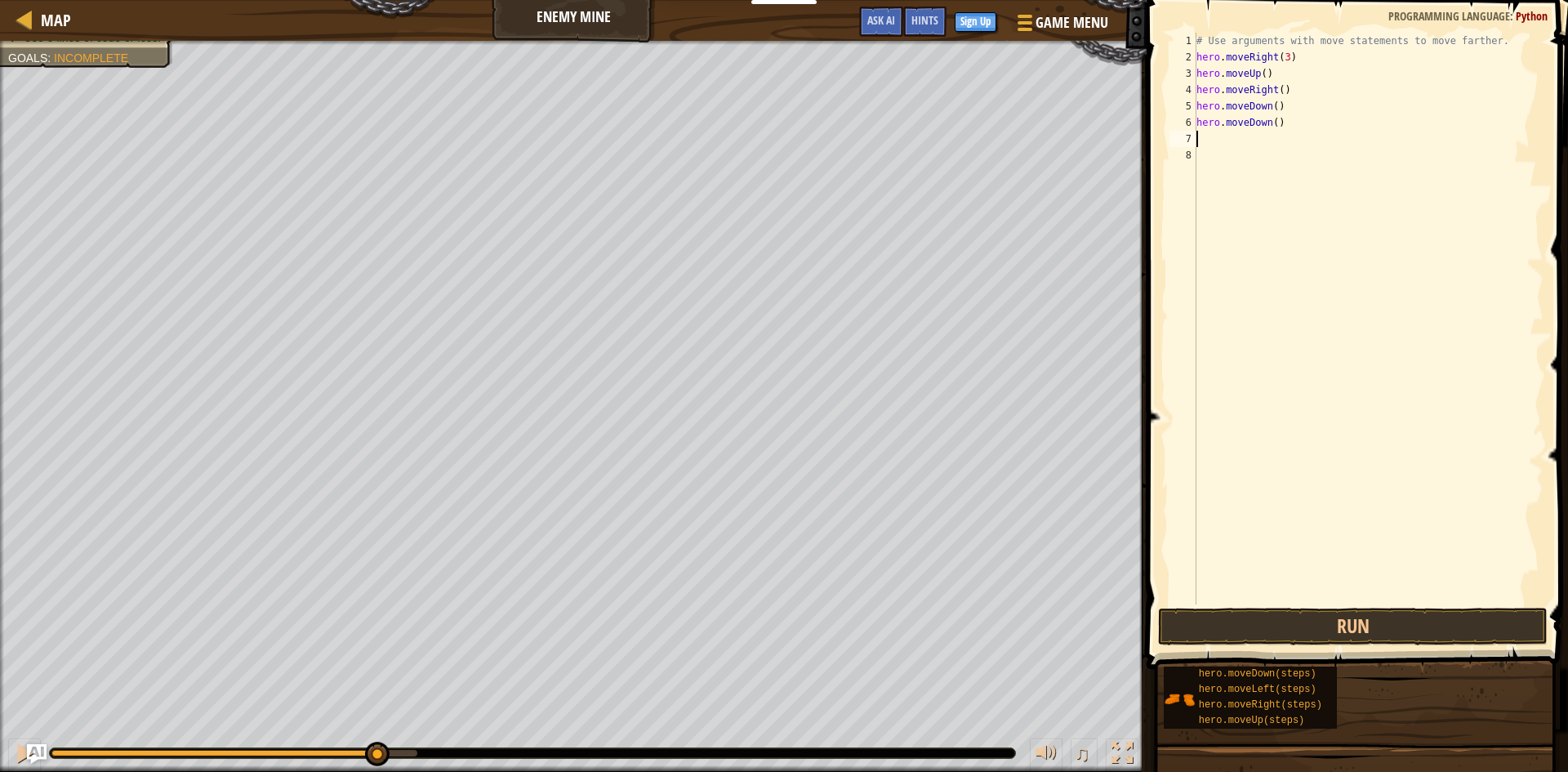
scroll to position [8, 0]
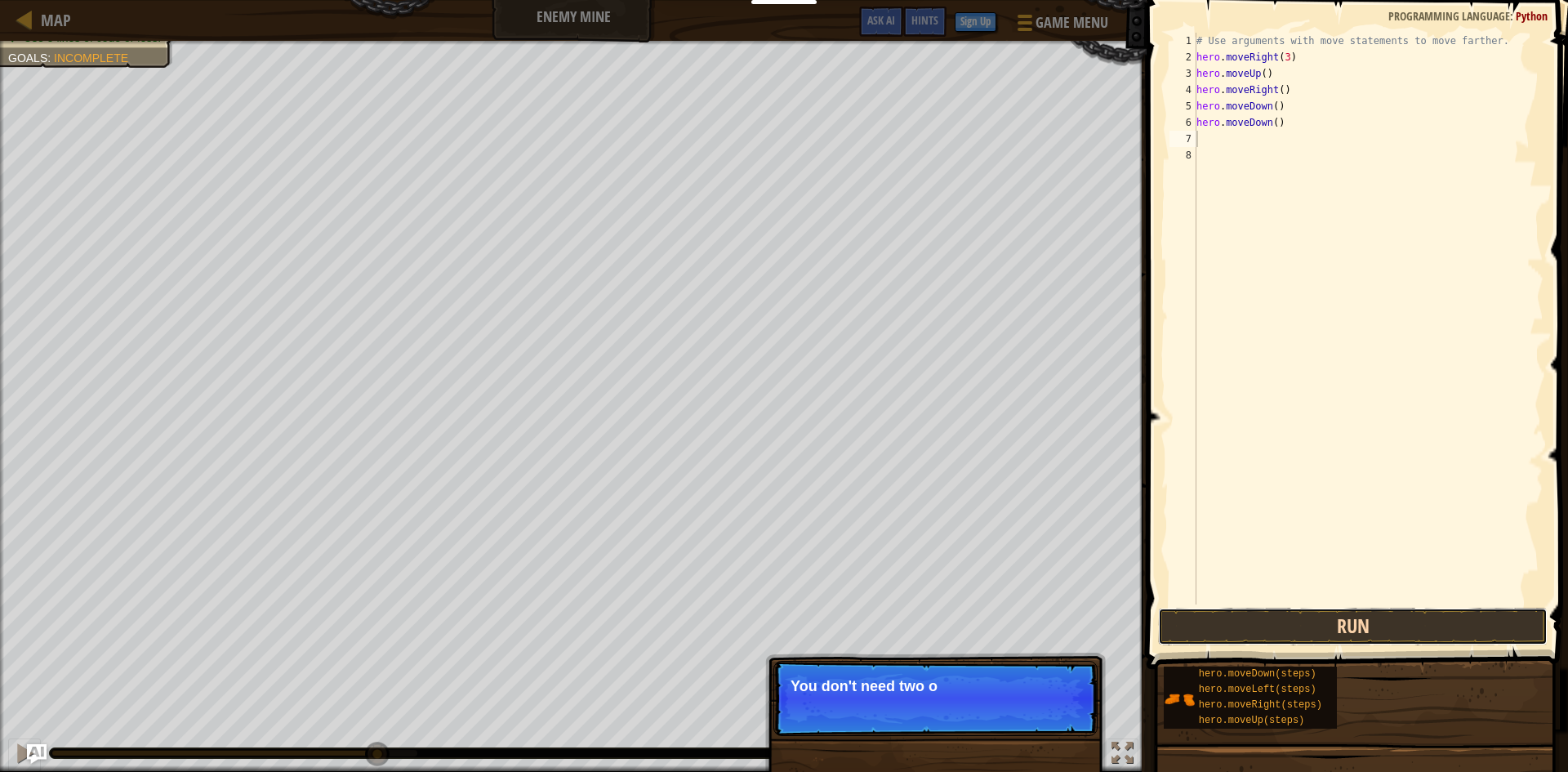
click at [1278, 620] on button "Run" at bounding box center [1352, 627] width 389 height 37
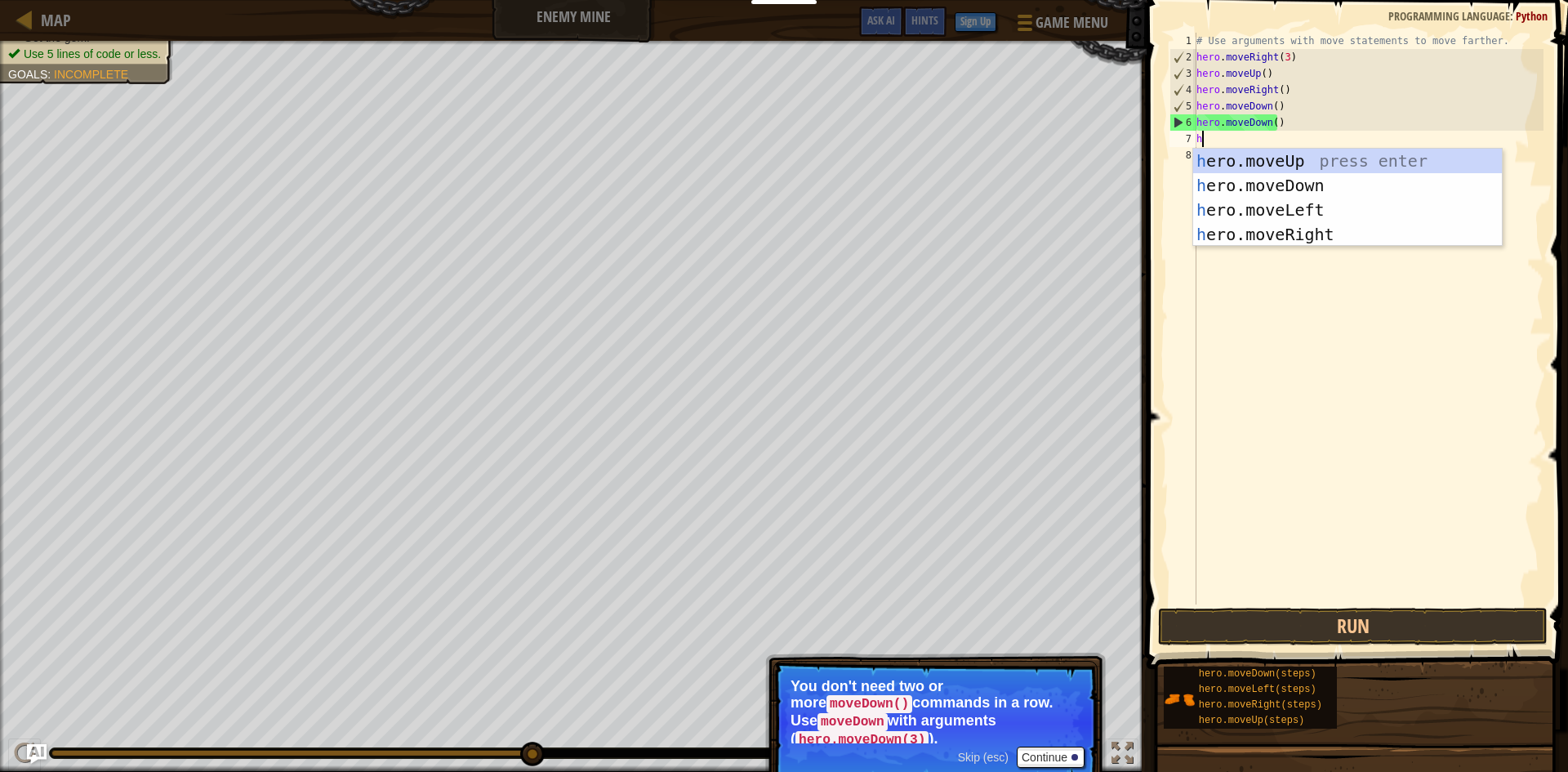
type textarea "he"
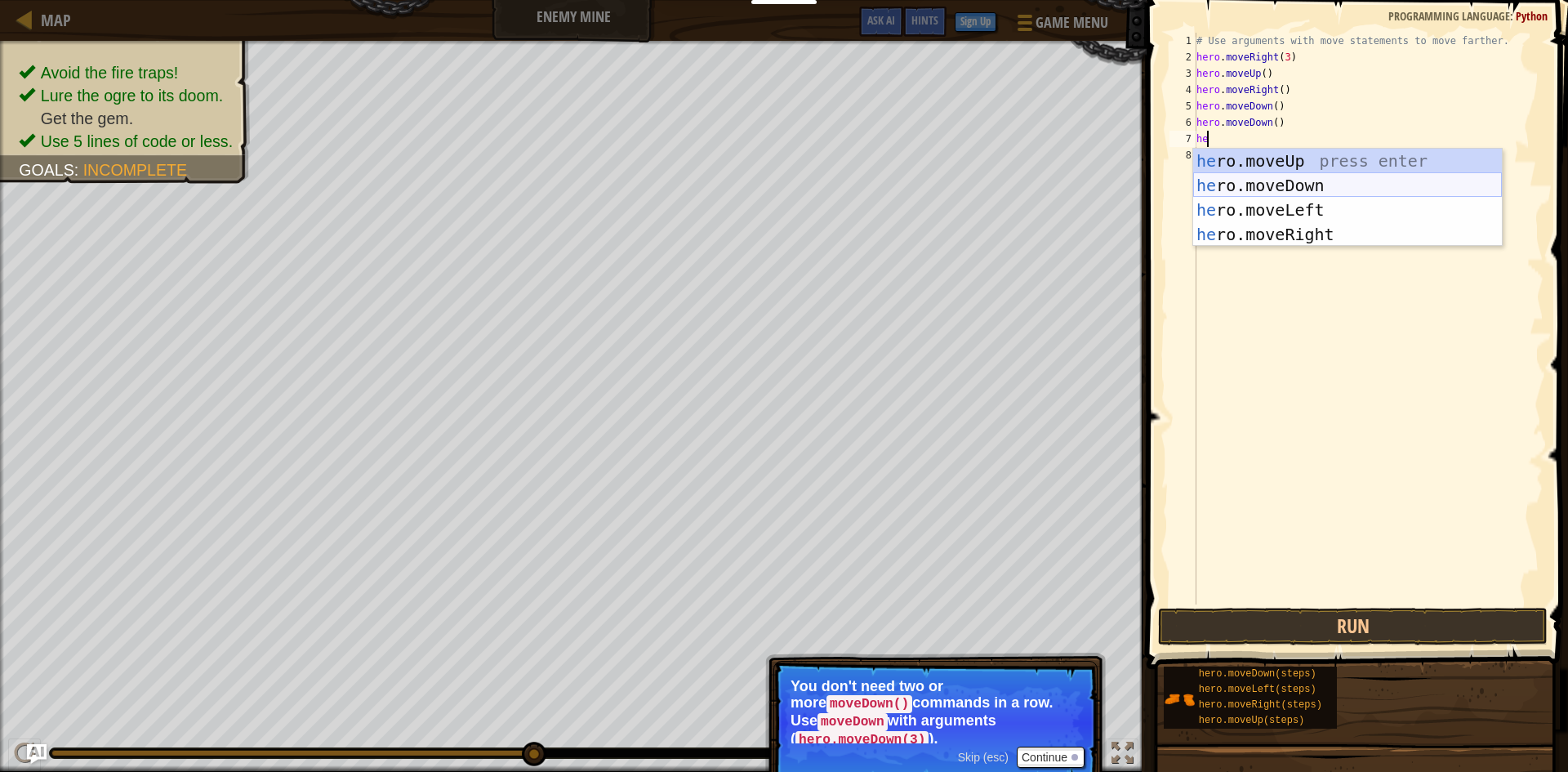
click at [1240, 187] on div "he ro.moveUp press enter he ro.moveDown press enter he ro.moveLeft press enter …" at bounding box center [1347, 222] width 308 height 147
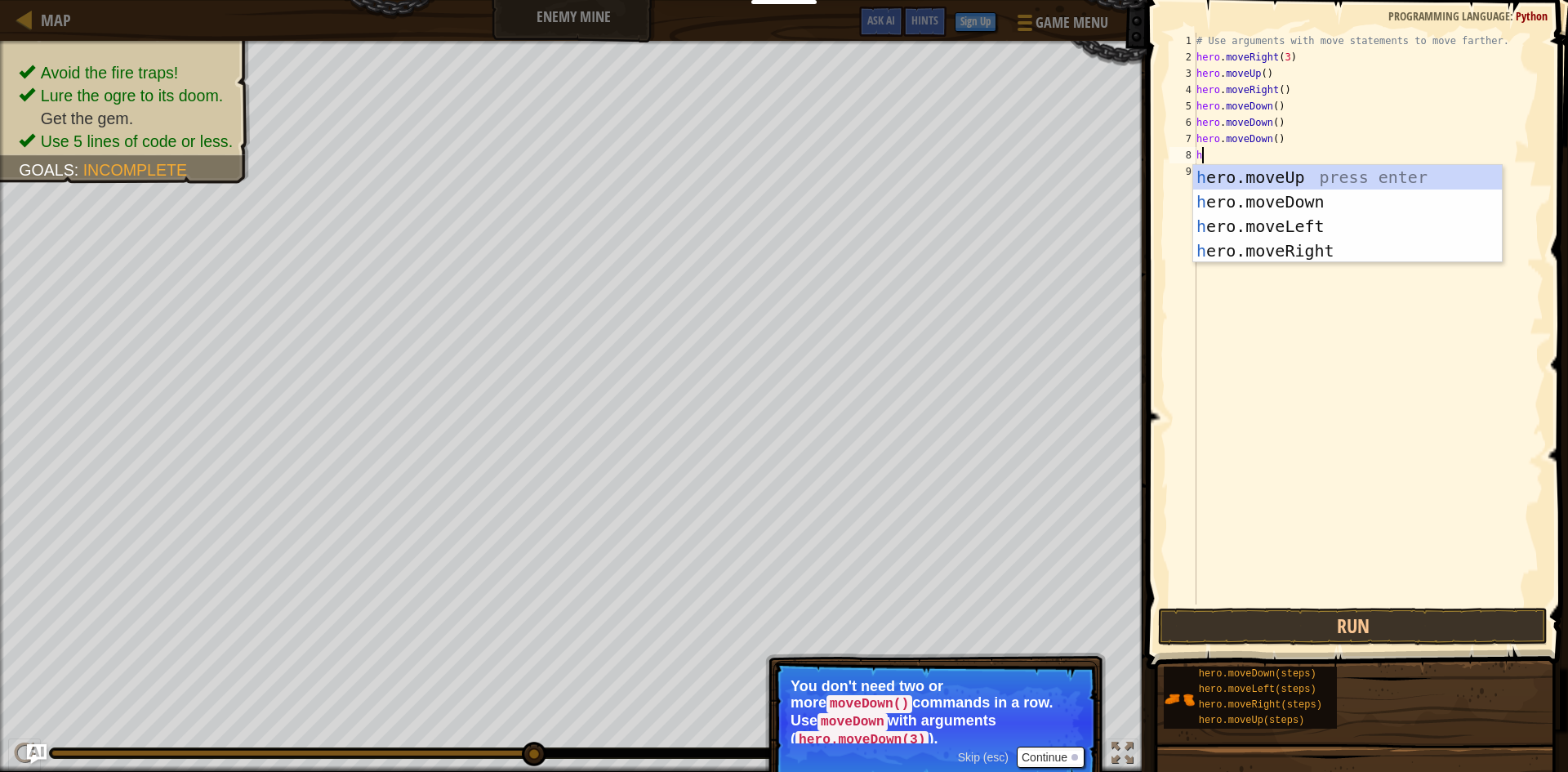
type textarea "h"
click at [1044, 747] on button "Continue" at bounding box center [1050, 757] width 67 height 21
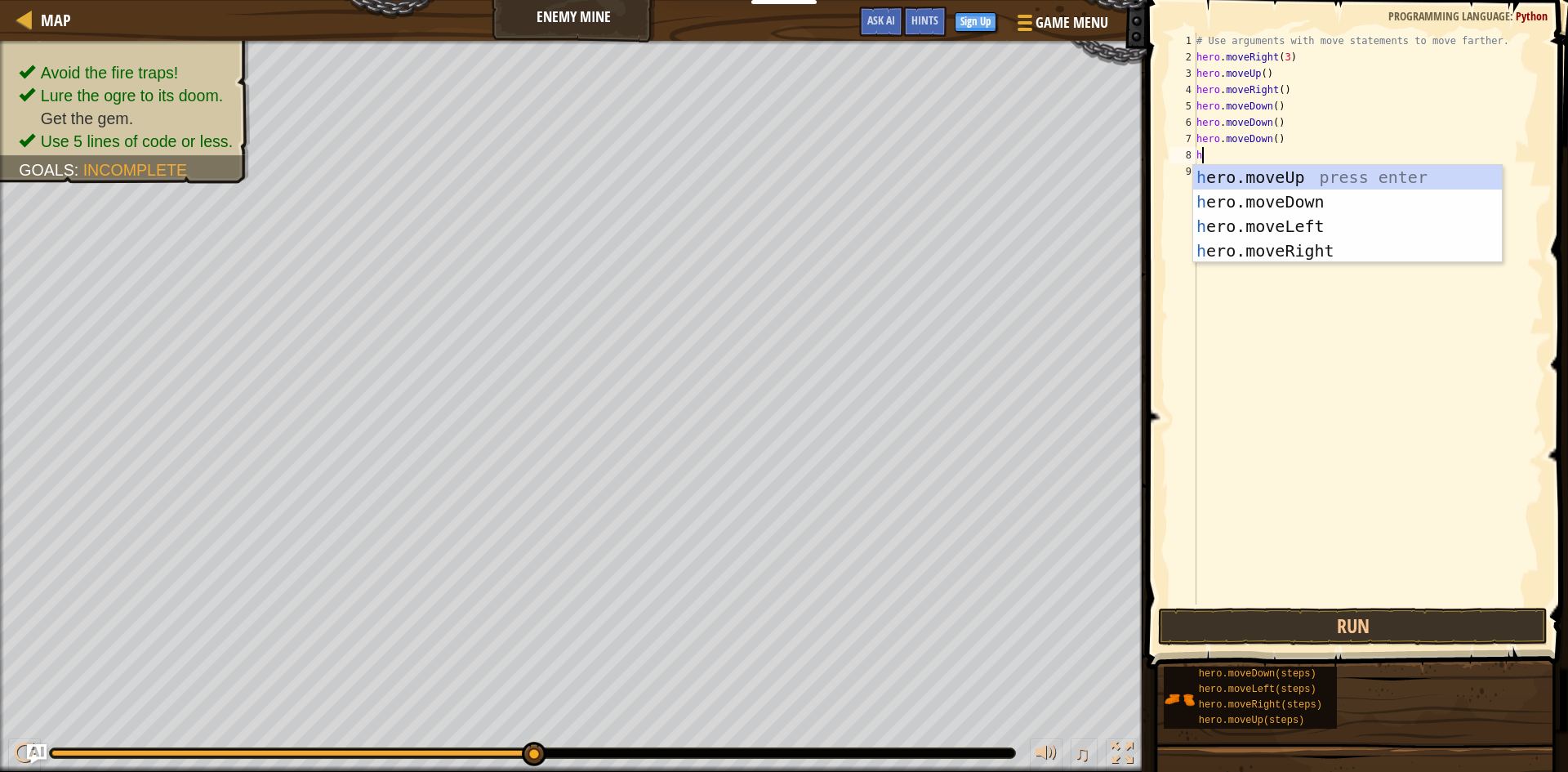
type textarea "h"
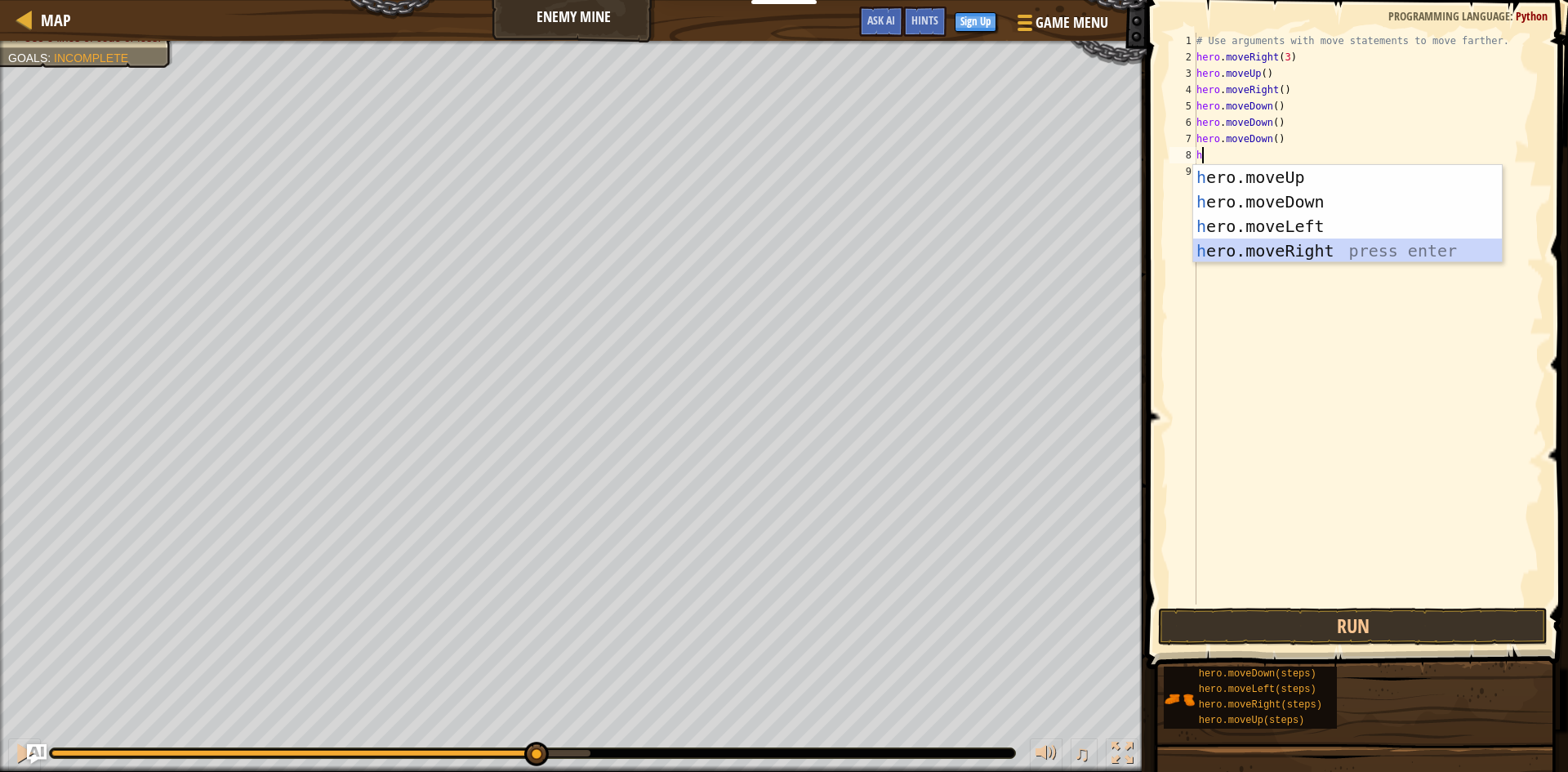
click at [1265, 258] on div "h ero.moveUp press enter h ero.moveDown press enter h ero.moveLeft press enter …" at bounding box center [1347, 238] width 308 height 147
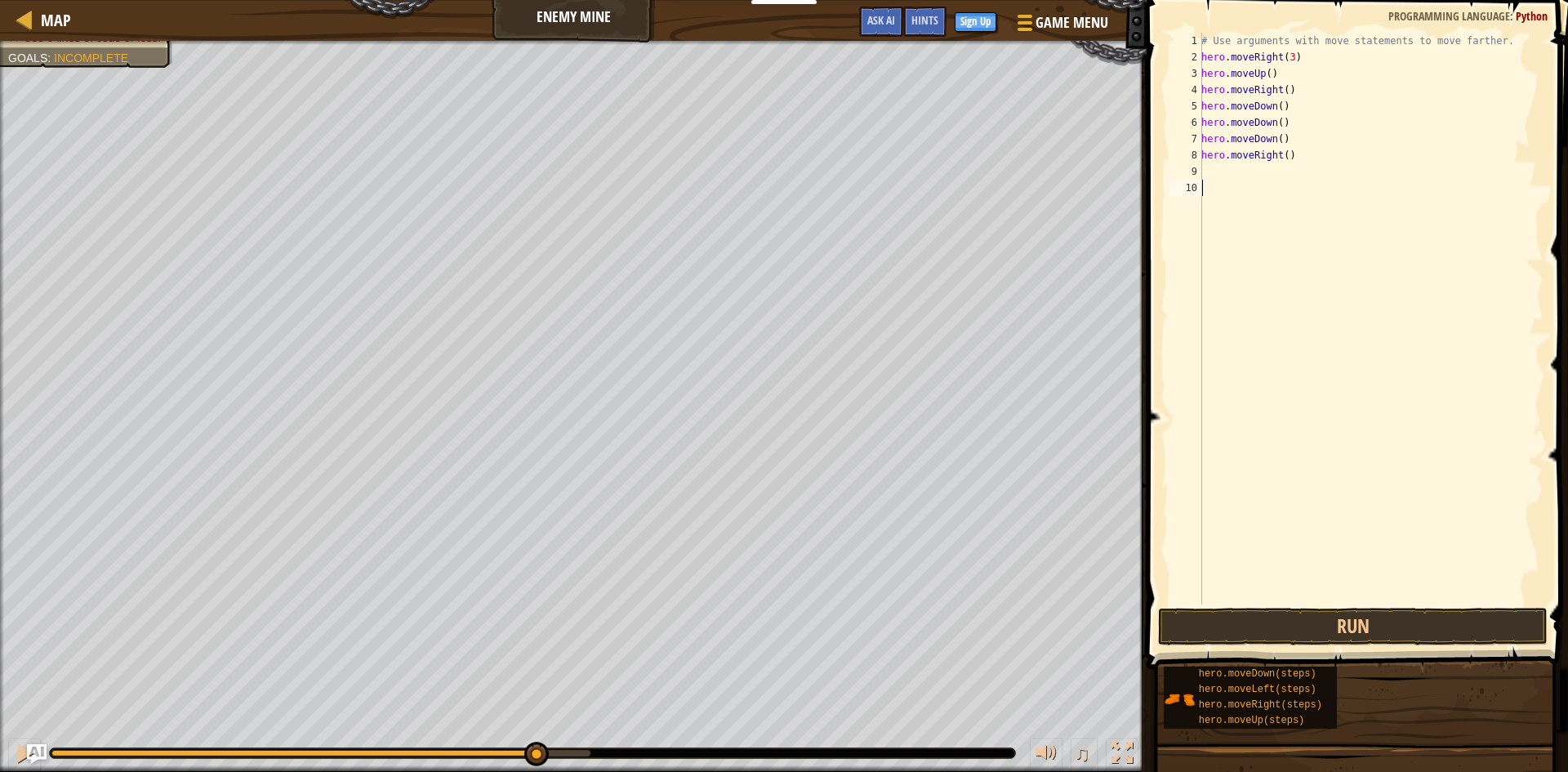
click at [1220, 183] on div "# Use arguments with move statements to move farther. hero . moveRight ( 3 ) he…" at bounding box center [1371, 334] width 345 height 604
click at [1190, 135] on div "7" at bounding box center [1186, 139] width 32 height 17
type textarea "hero.moveDown()"
click at [1199, 170] on div "9" at bounding box center [1186, 171] width 32 height 17
type textarea "h"
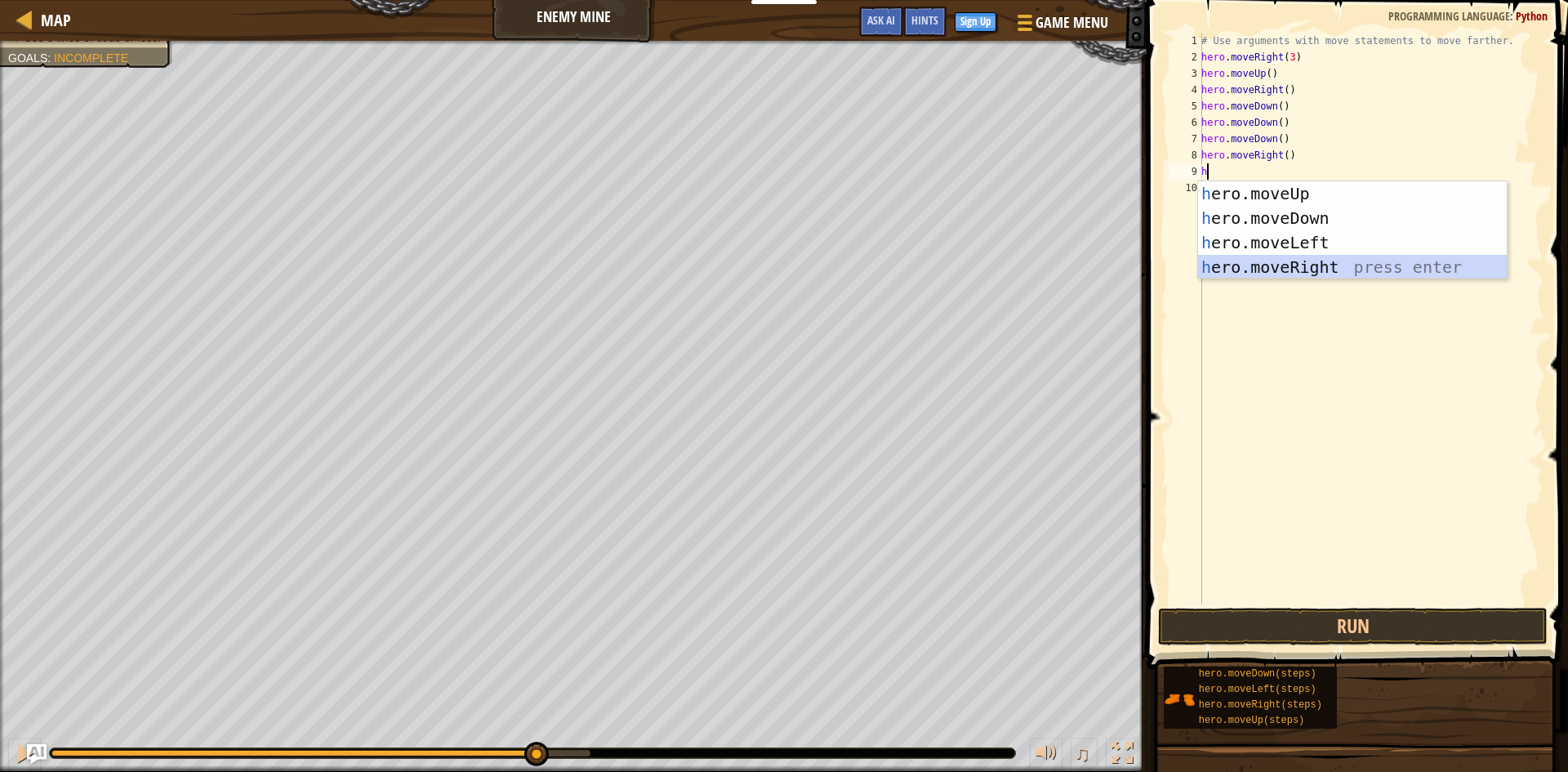
click at [1295, 262] on div "h ero.moveUp press enter h ero.moveDown press enter h ero.moveLeft press enter …" at bounding box center [1352, 255] width 308 height 147
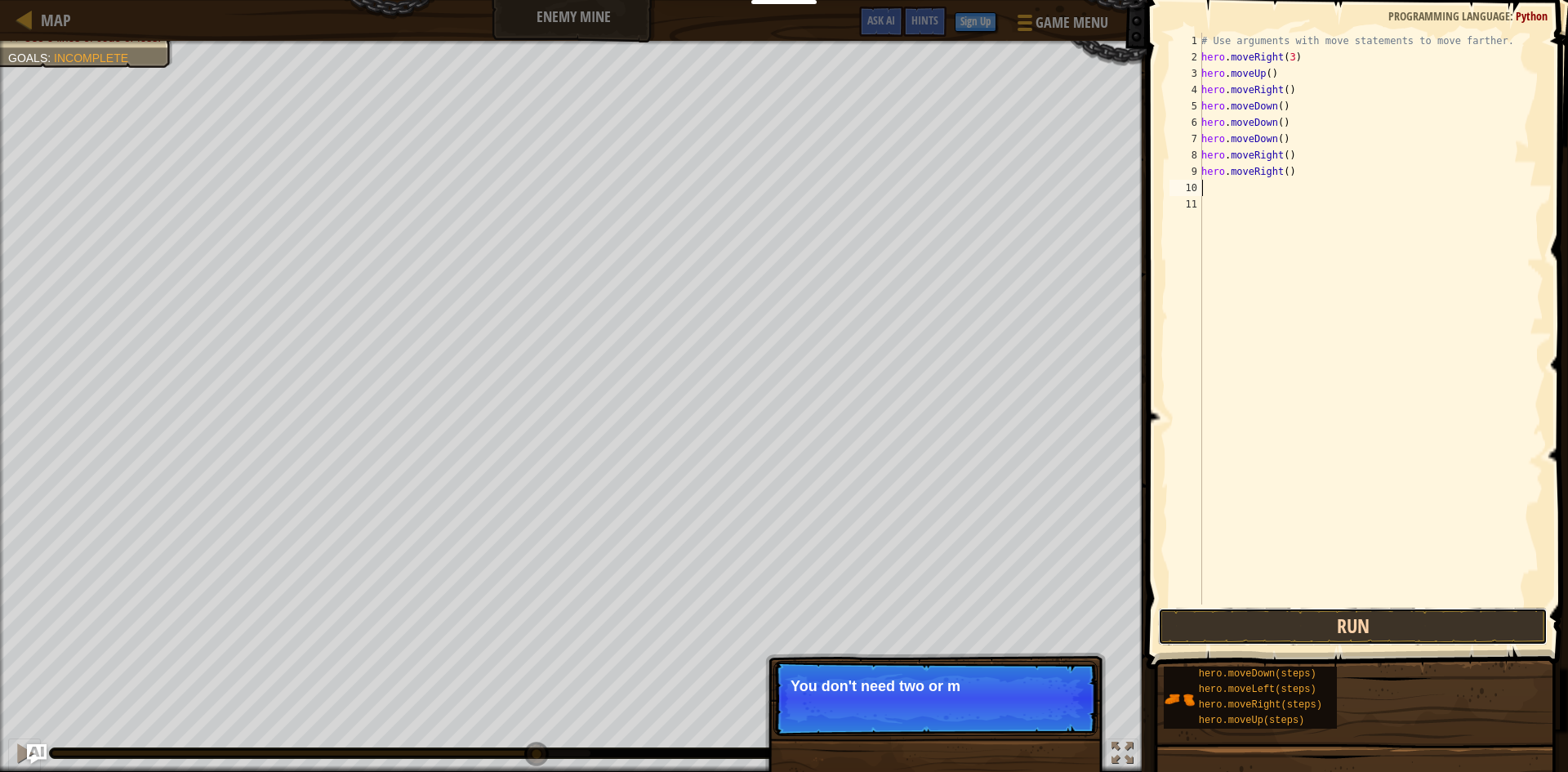
click at [1184, 632] on button "Run" at bounding box center [1352, 627] width 389 height 37
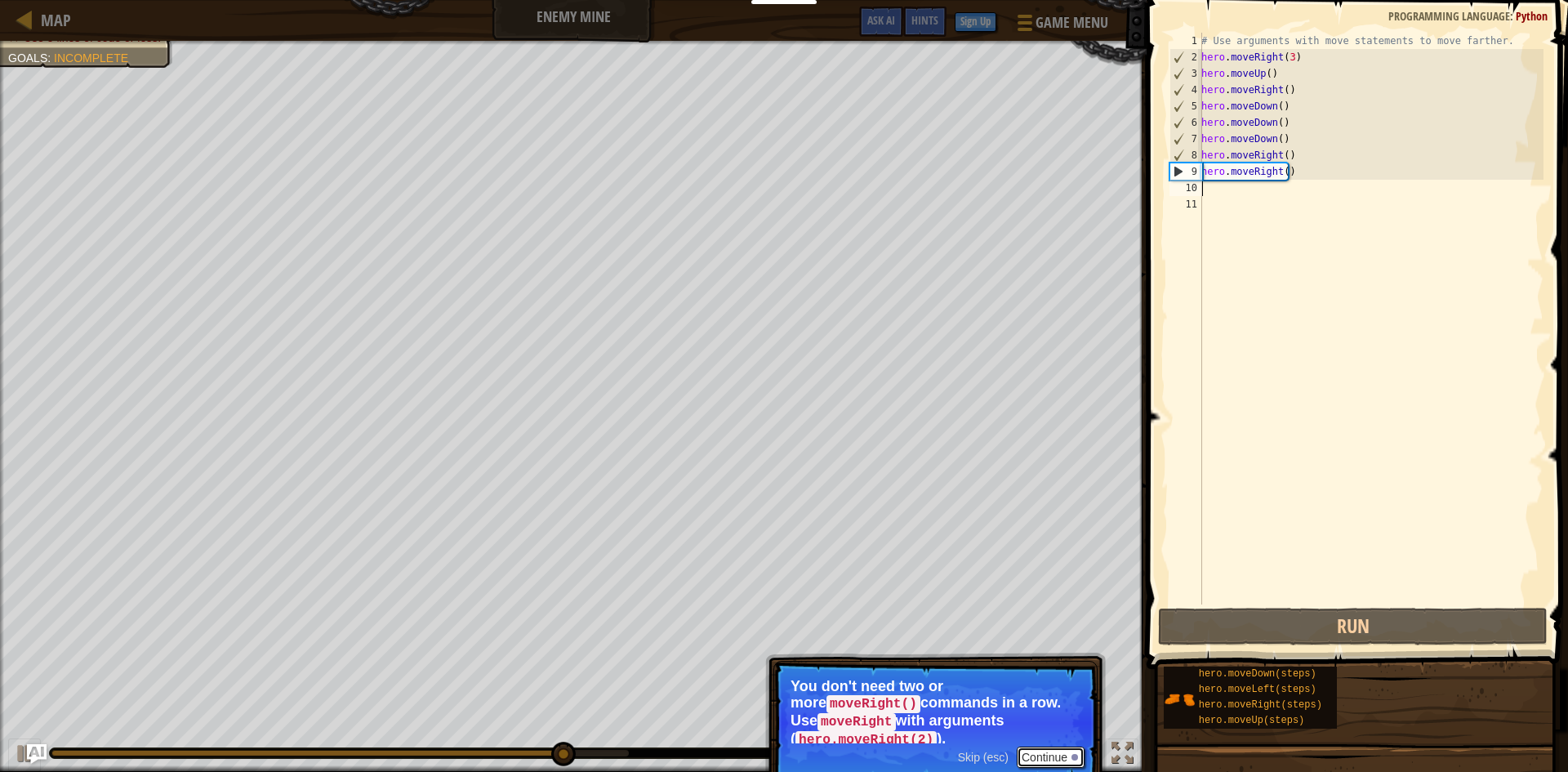
click at [1039, 747] on button "Continue" at bounding box center [1050, 757] width 67 height 21
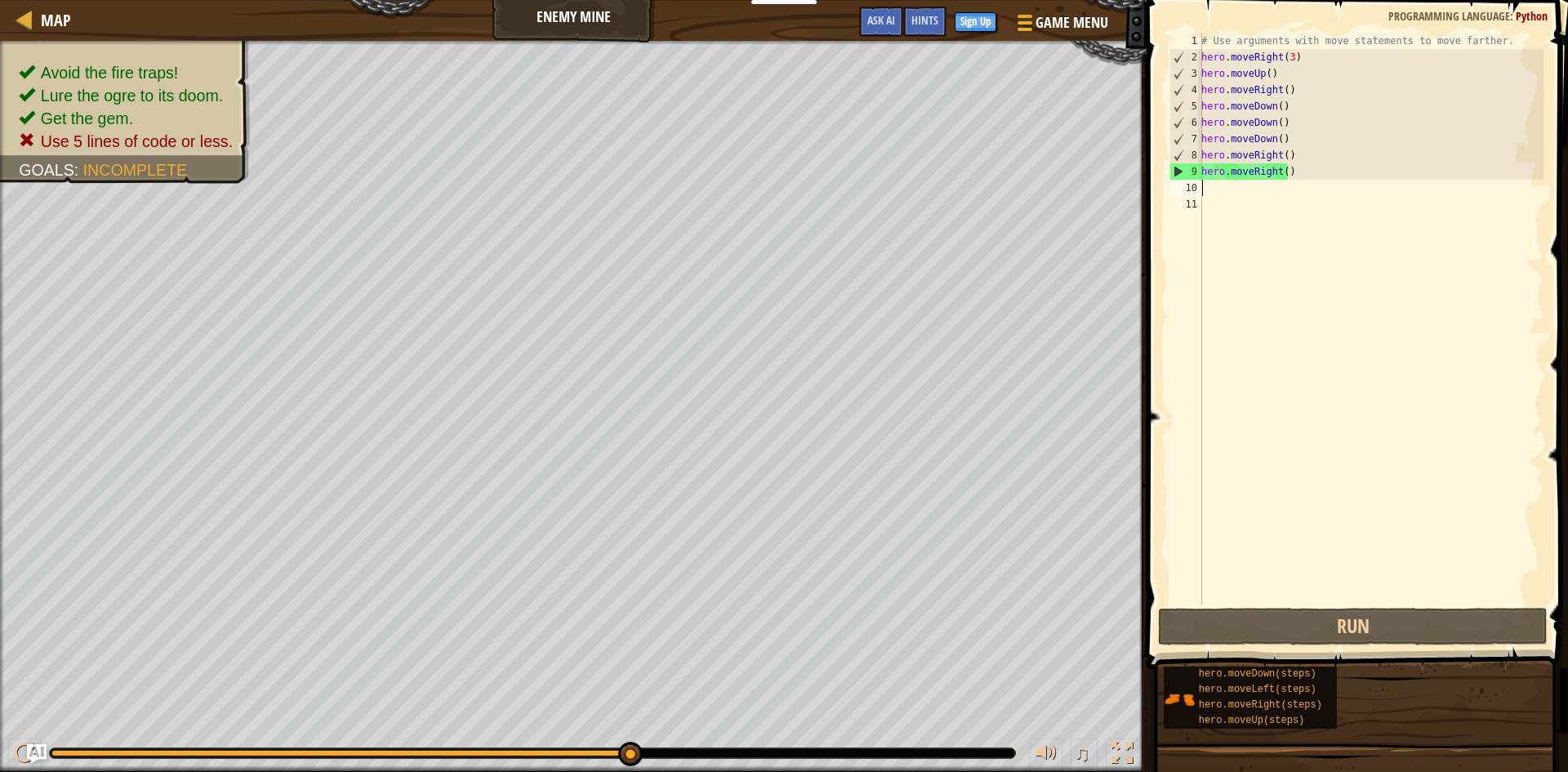
click at [1287, 180] on div "# Use arguments with move statements to move farther. hero . moveRight ( 3 ) he…" at bounding box center [1371, 334] width 345 height 604
click at [1288, 178] on div "# Use arguments with move statements to move farther. hero . moveRight ( 3 ) he…" at bounding box center [1371, 334] width 345 height 604
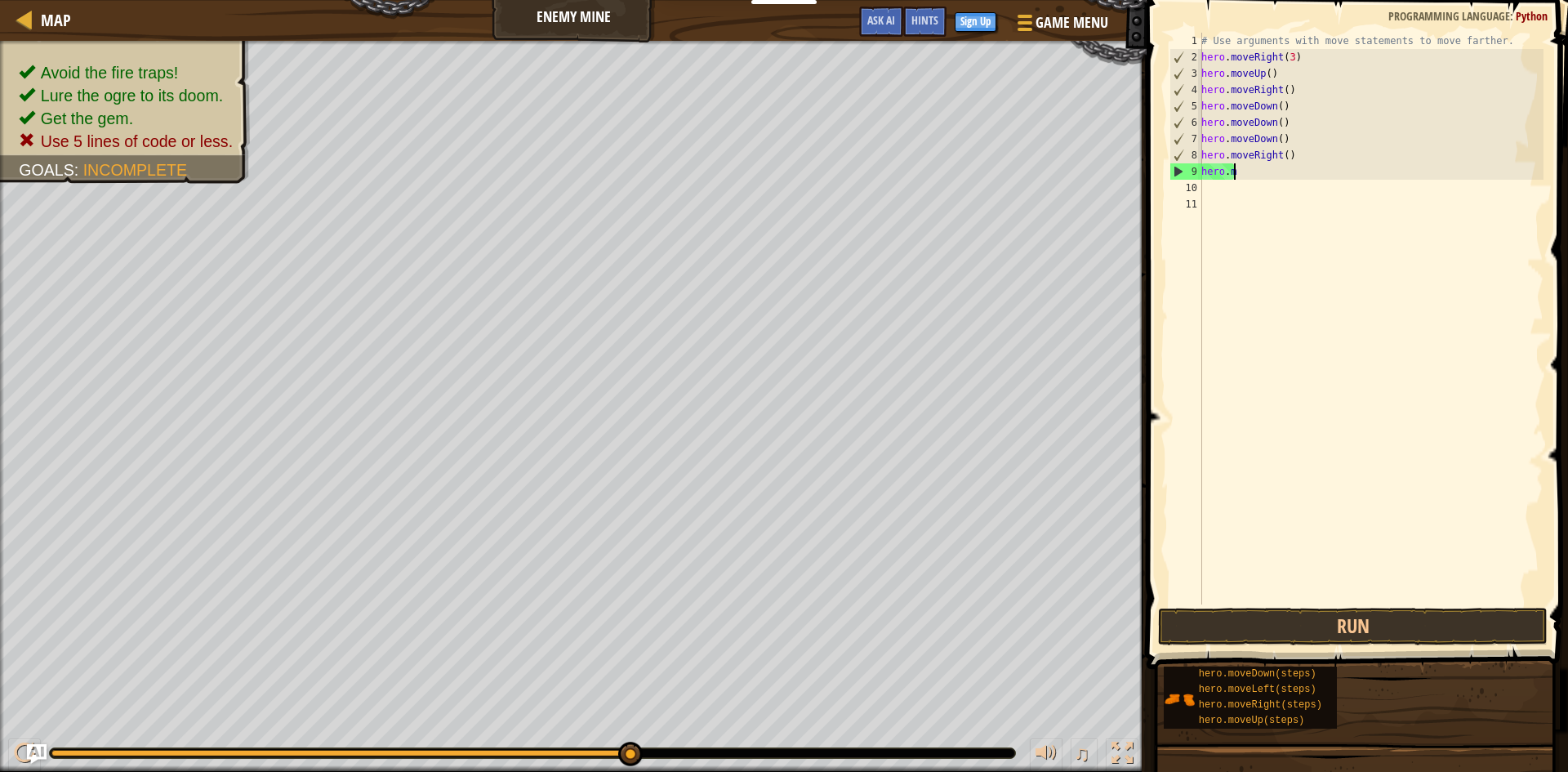
type textarea "h"
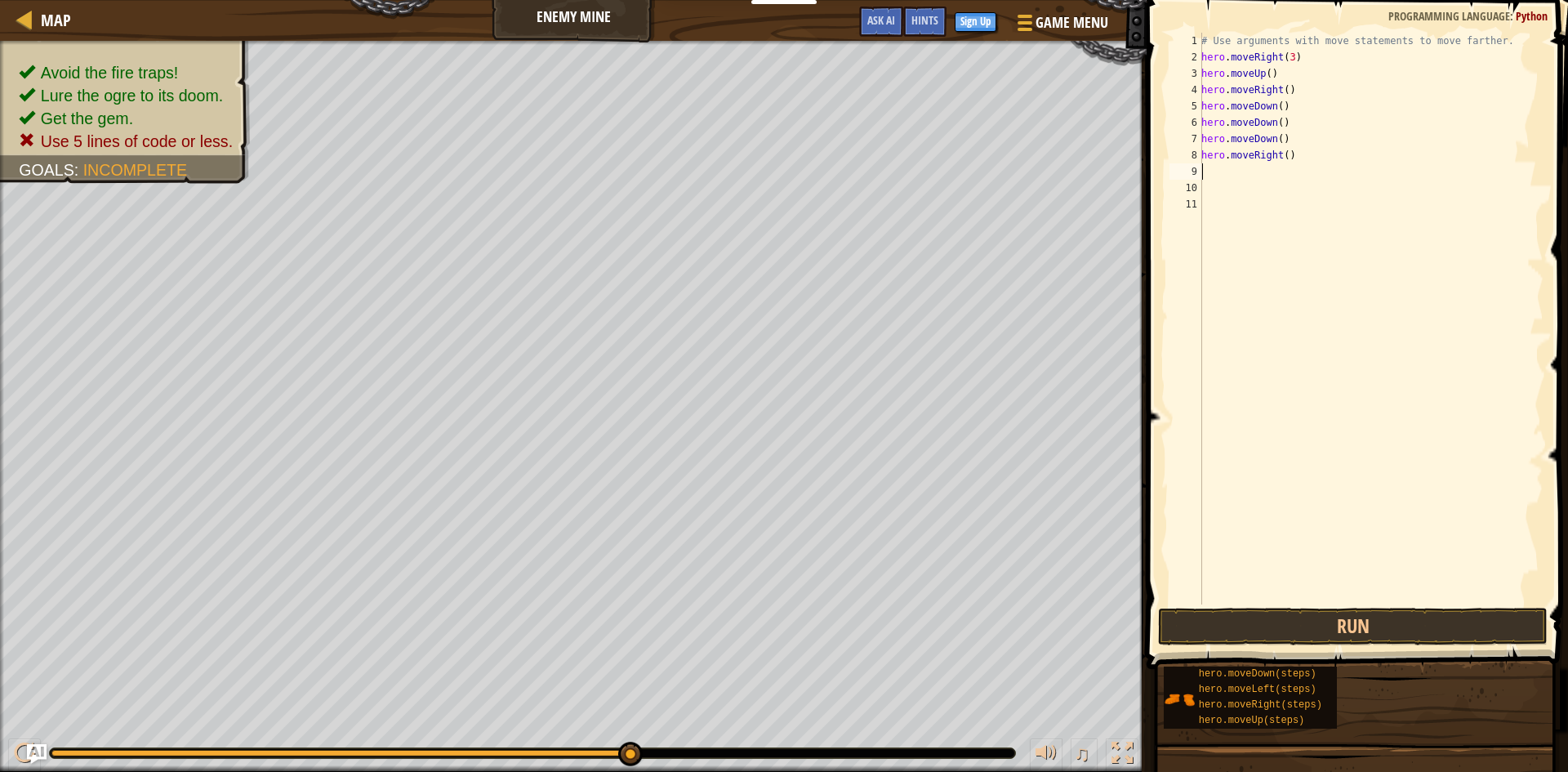
click at [1294, 138] on div "# Use arguments with move statements to move farther. hero . moveRight ( 3 ) he…" at bounding box center [1371, 334] width 345 height 604
click at [1295, 127] on div "# Use arguments with move statements to move farther. hero . moveRight ( 3 ) he…" at bounding box center [1371, 334] width 345 height 604
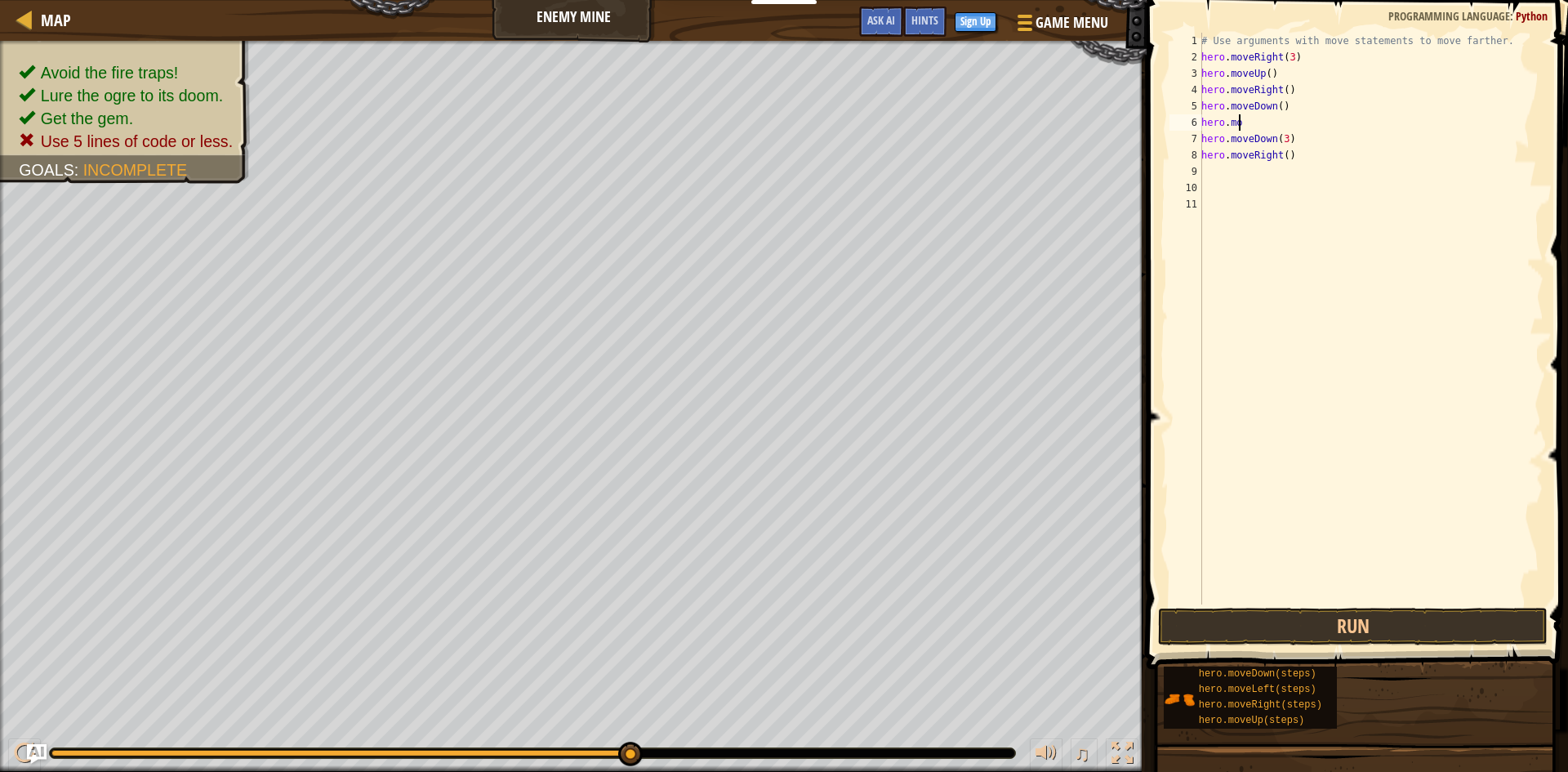
type textarea "h"
click at [1285, 113] on div "# Use arguments with move statements to move farther. hero . moveRight ( 3 ) he…" at bounding box center [1371, 334] width 345 height 604
type textarea "h"
click at [1295, 54] on div "# Use arguments with move statements to move farther. hero . moveRight ( 3 ) he…" at bounding box center [1371, 334] width 345 height 604
click at [1287, 61] on div "# Use arguments with move statements to move farther. hero . moveRight ( 3 ) he…" at bounding box center [1371, 334] width 345 height 604
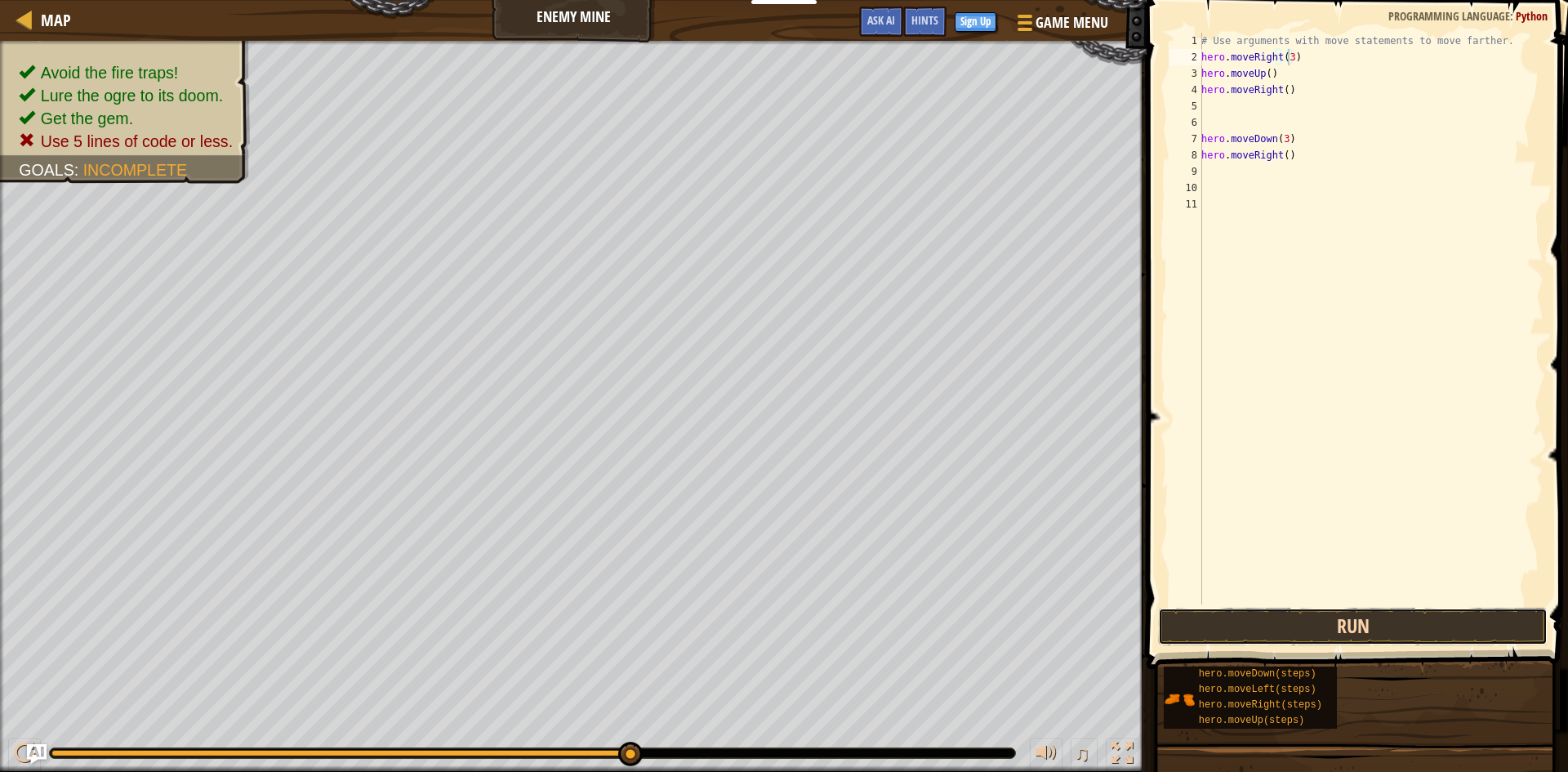
click at [1362, 624] on button "Run" at bounding box center [1352, 627] width 389 height 37
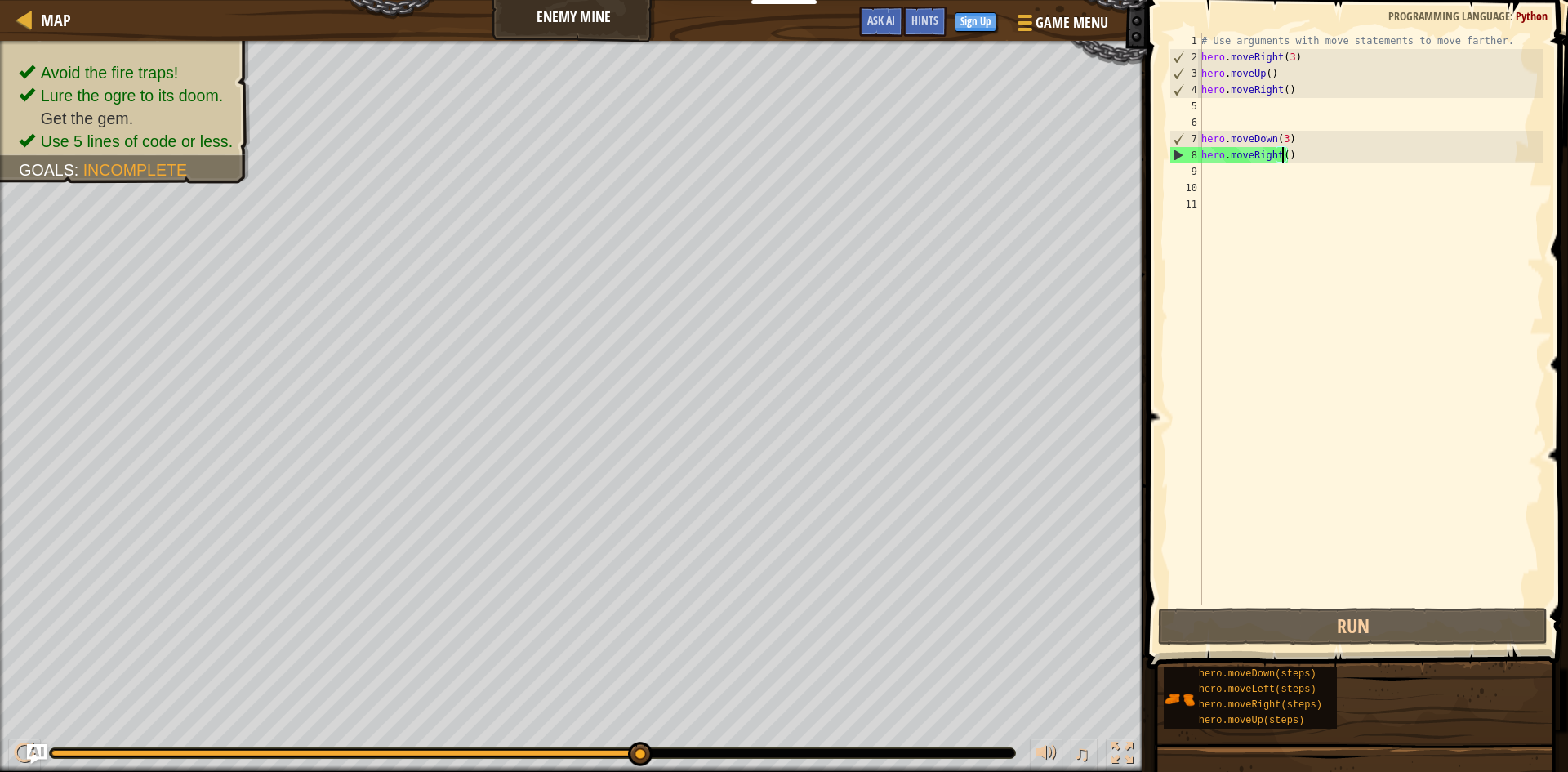
click at [1284, 160] on div "# Use arguments with move statements to move farther. hero . moveRight ( 3 ) he…" at bounding box center [1371, 334] width 345 height 604
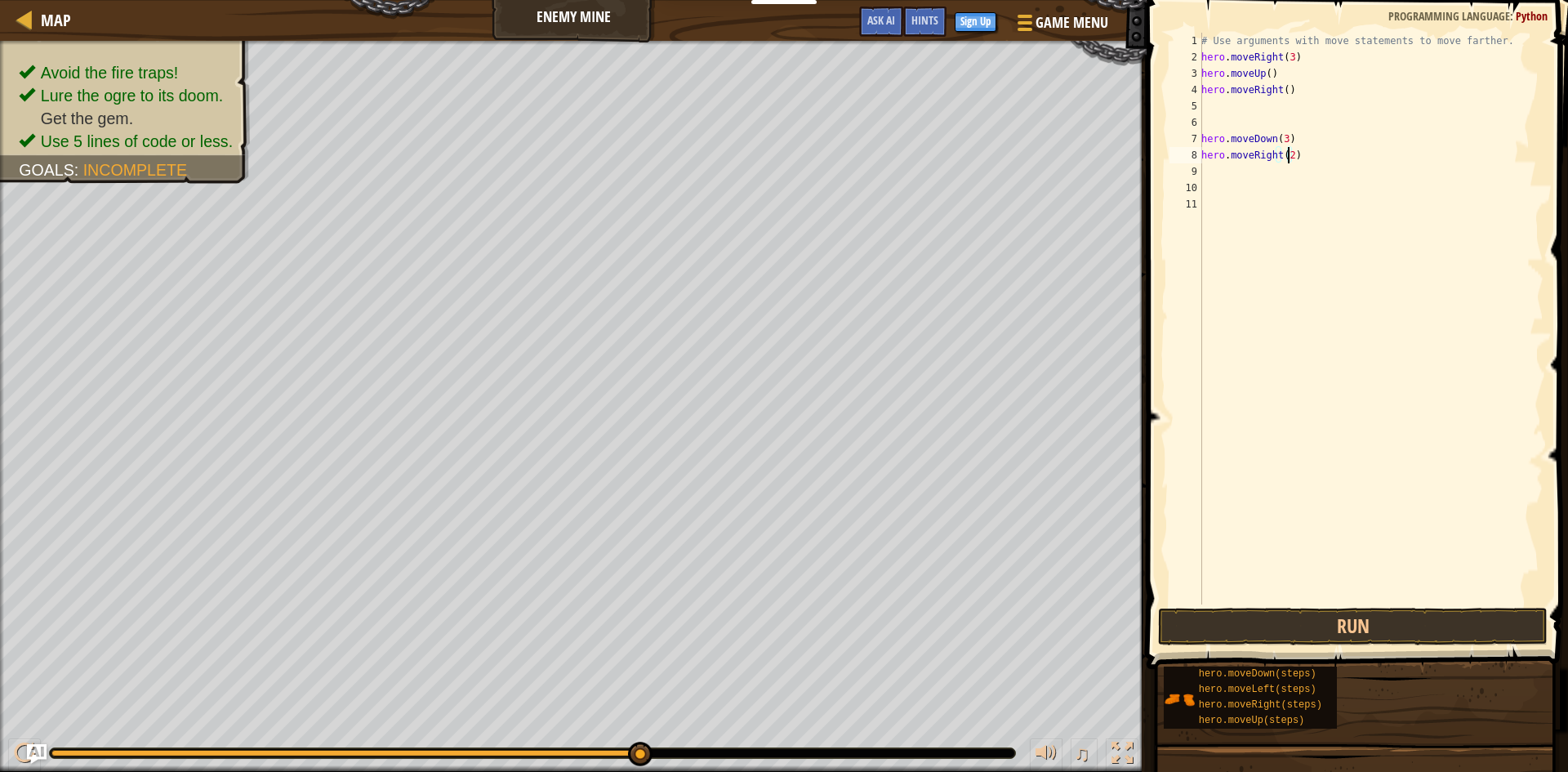
type textarea "hero.moveRight(2)"
drag, startPoint x: 1265, startPoint y: 645, endPoint x: 1267, endPoint y: 619, distance: 26.1
click at [1267, 619] on div "hero.moveRight(2) 1 2 3 4 5 6 7 8 9 10 11 # Use arguments with move statements …" at bounding box center [1354, 366] width 426 height 717
click at [1267, 619] on button "Run" at bounding box center [1352, 627] width 389 height 37
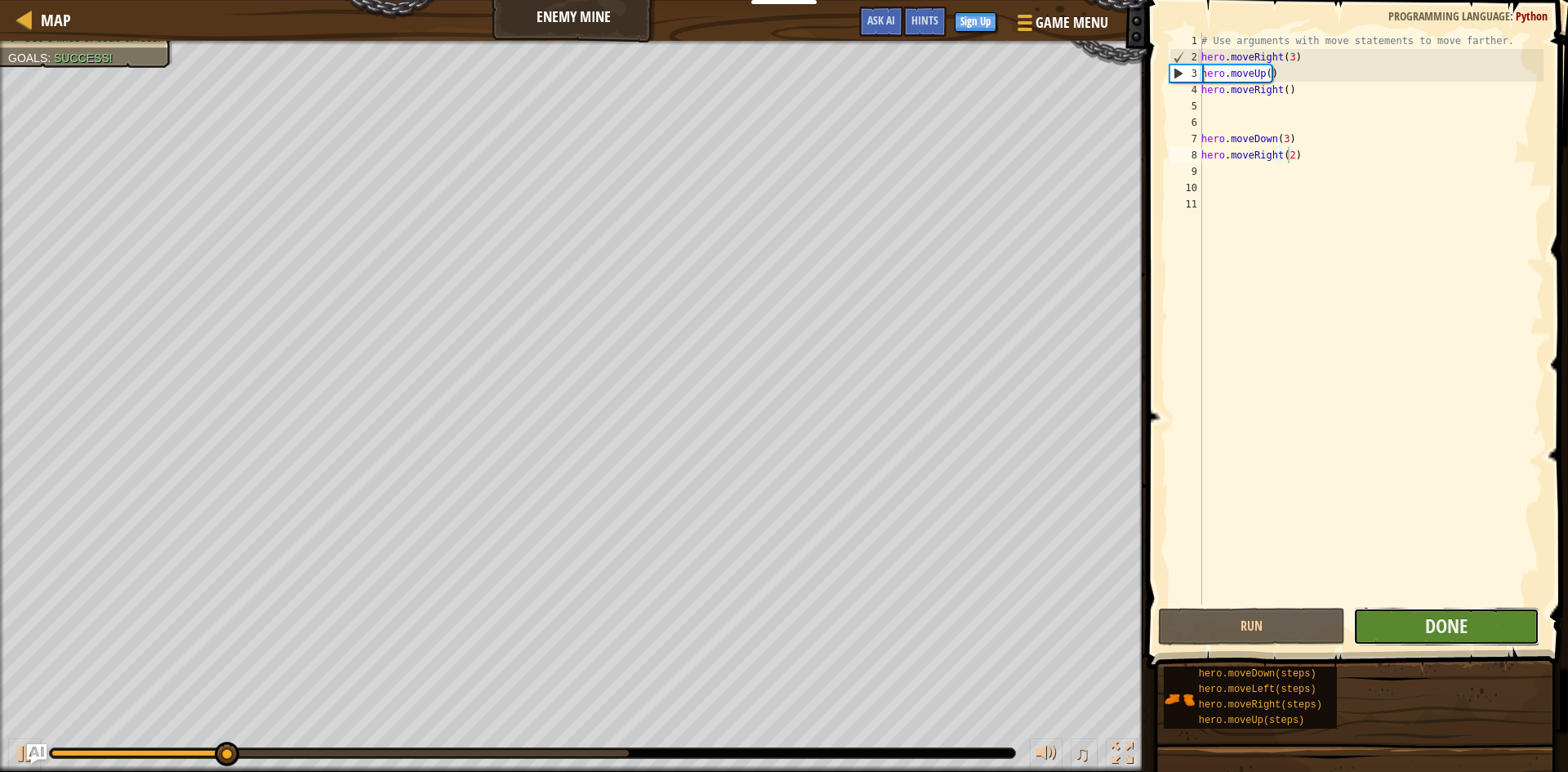
drag, startPoint x: 1410, startPoint y: 630, endPoint x: 1406, endPoint y: 619, distance: 11.7
click at [1406, 619] on button "Done" at bounding box center [1447, 627] width 187 height 37
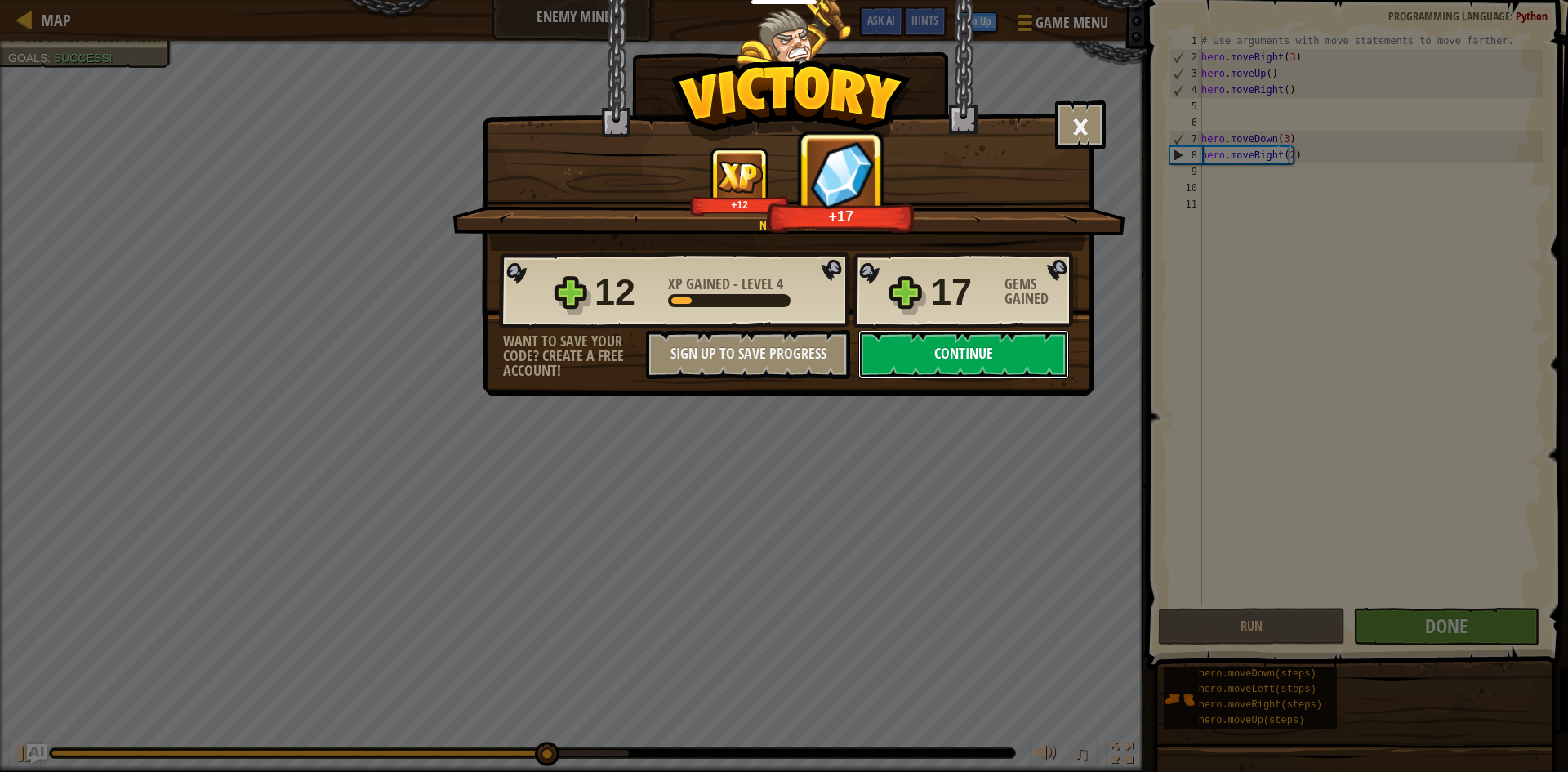
click at [919, 342] on button "Continue" at bounding box center [964, 354] width 211 height 49
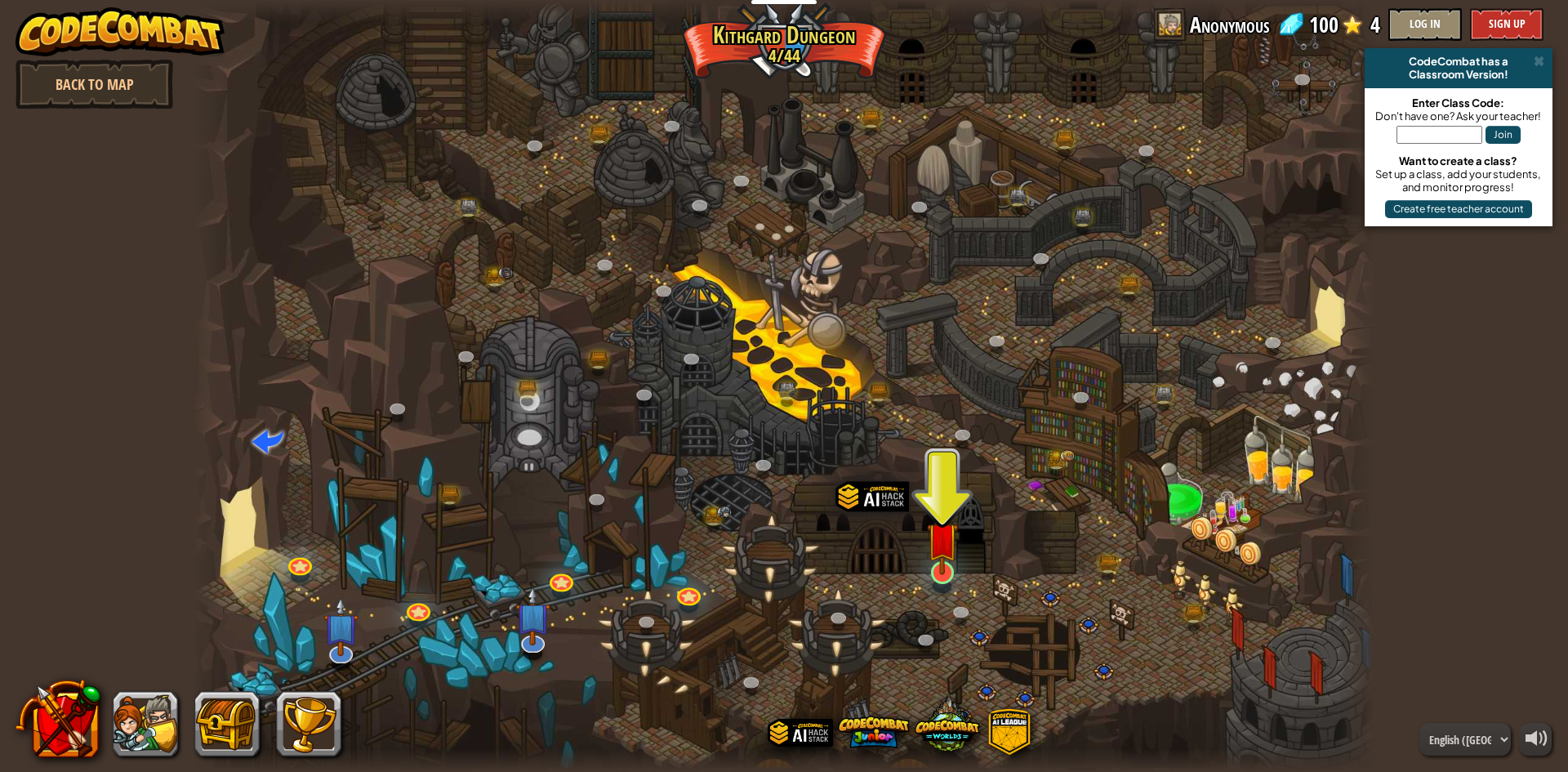
drag, startPoint x: 921, startPoint y: 564, endPoint x: 928, endPoint y: 570, distance: 9.2
click at [921, 565] on div at bounding box center [784, 386] width 1181 height 772
click at [928, 570] on img at bounding box center [943, 538] width 32 height 72
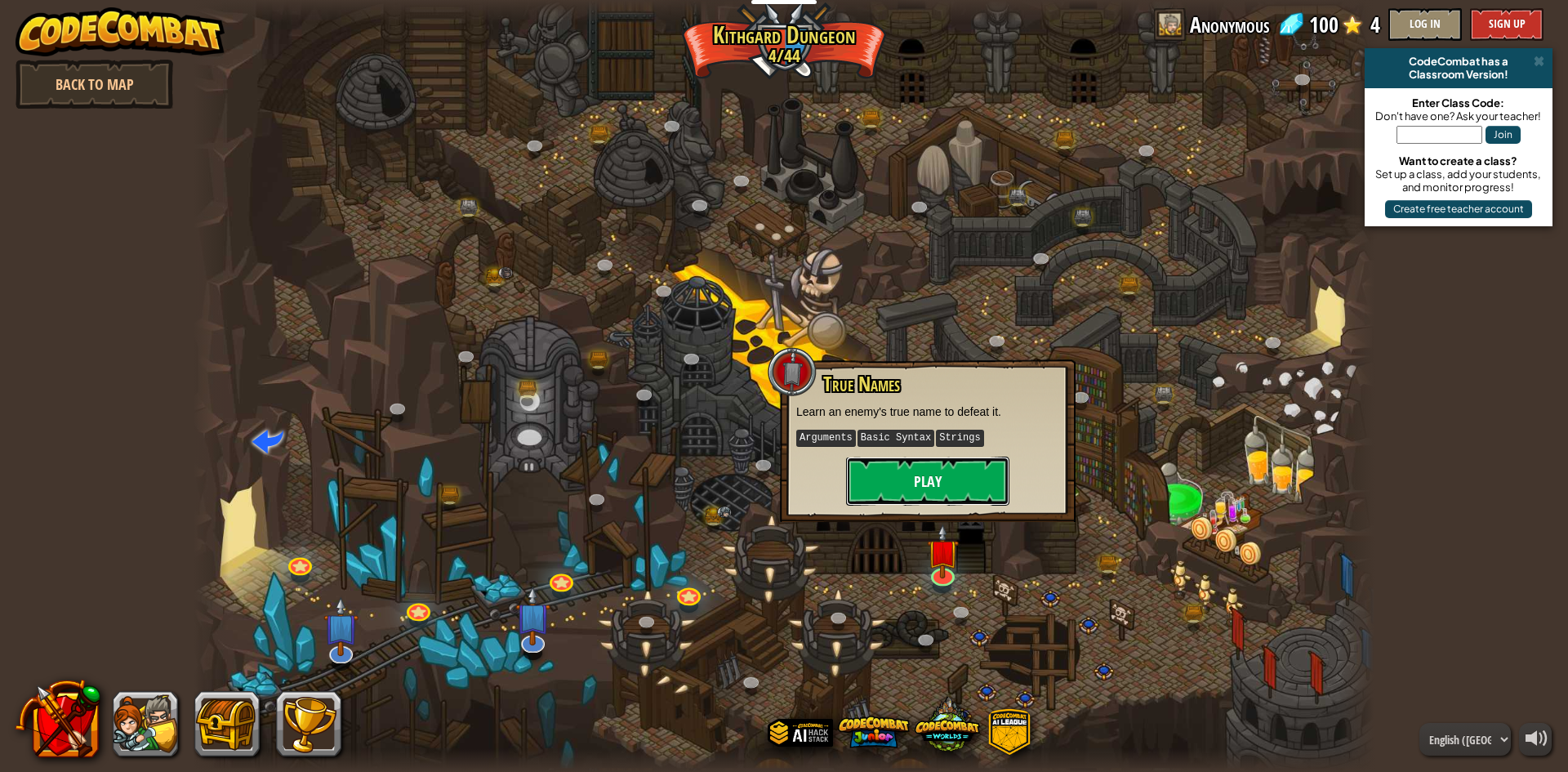
click at [869, 476] on button "Play" at bounding box center [927, 481] width 163 height 49
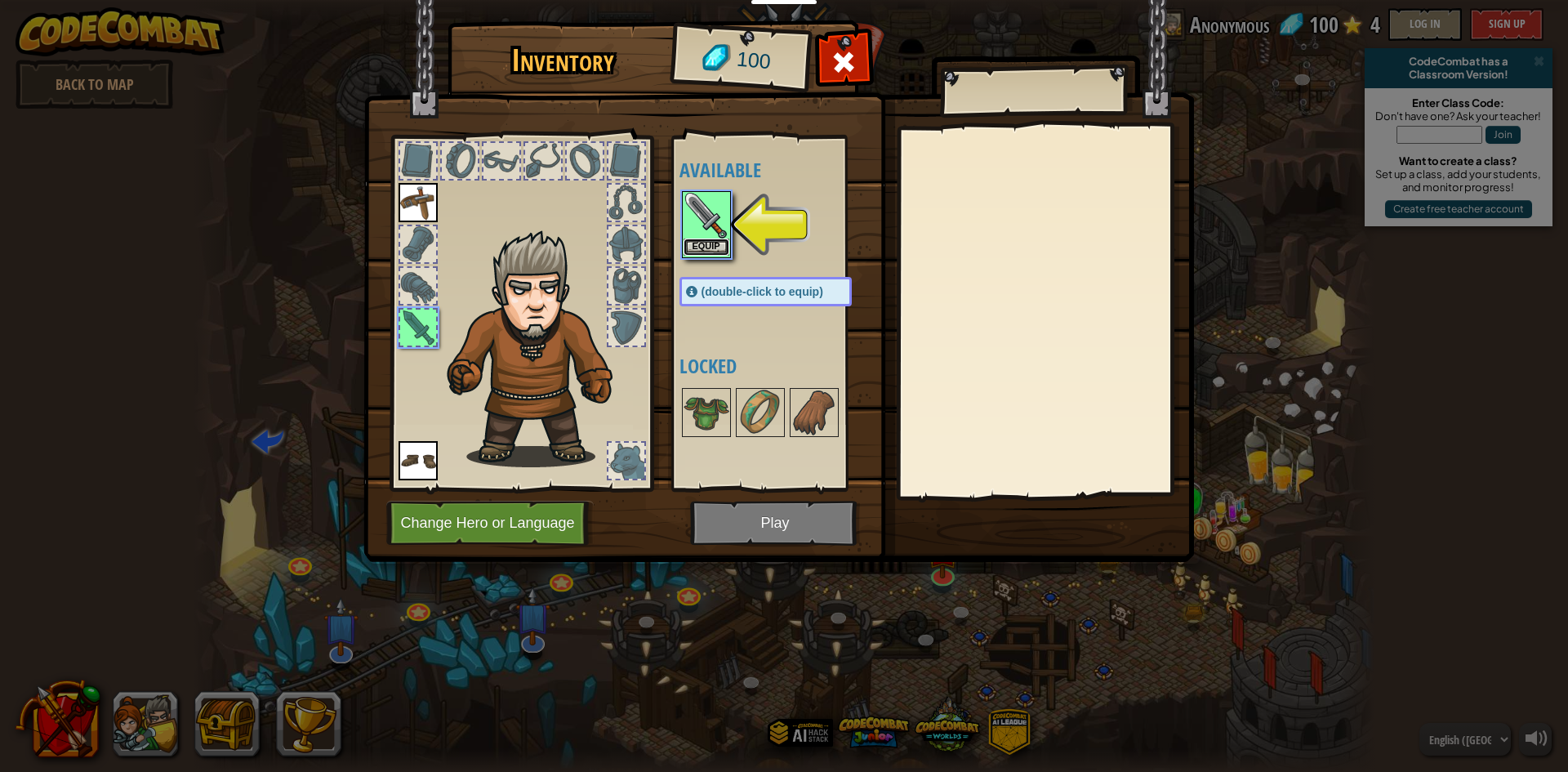
click at [694, 243] on button "Equip" at bounding box center [706, 247] width 46 height 18
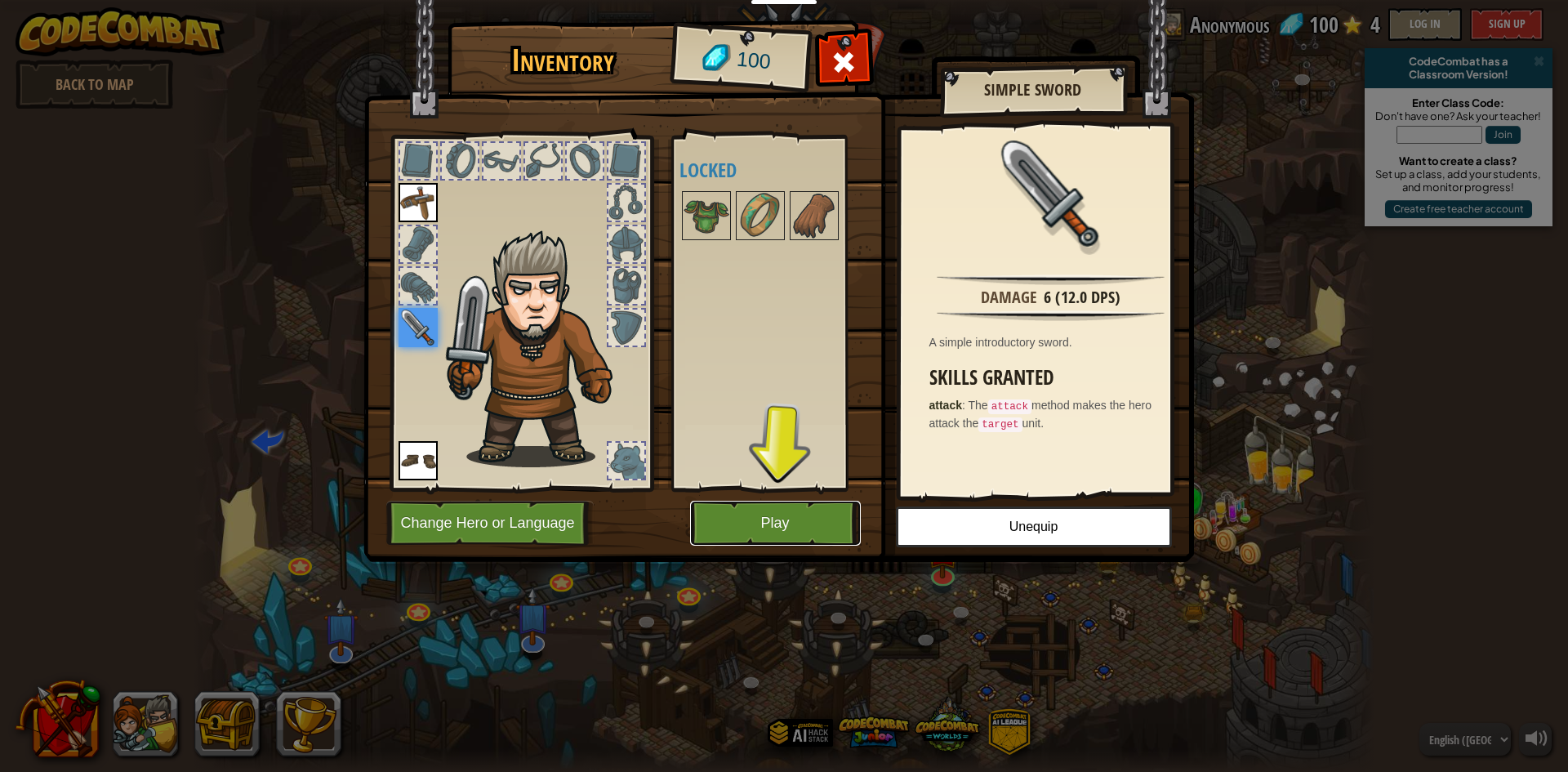
click at [768, 502] on button "Play" at bounding box center [775, 523] width 171 height 45
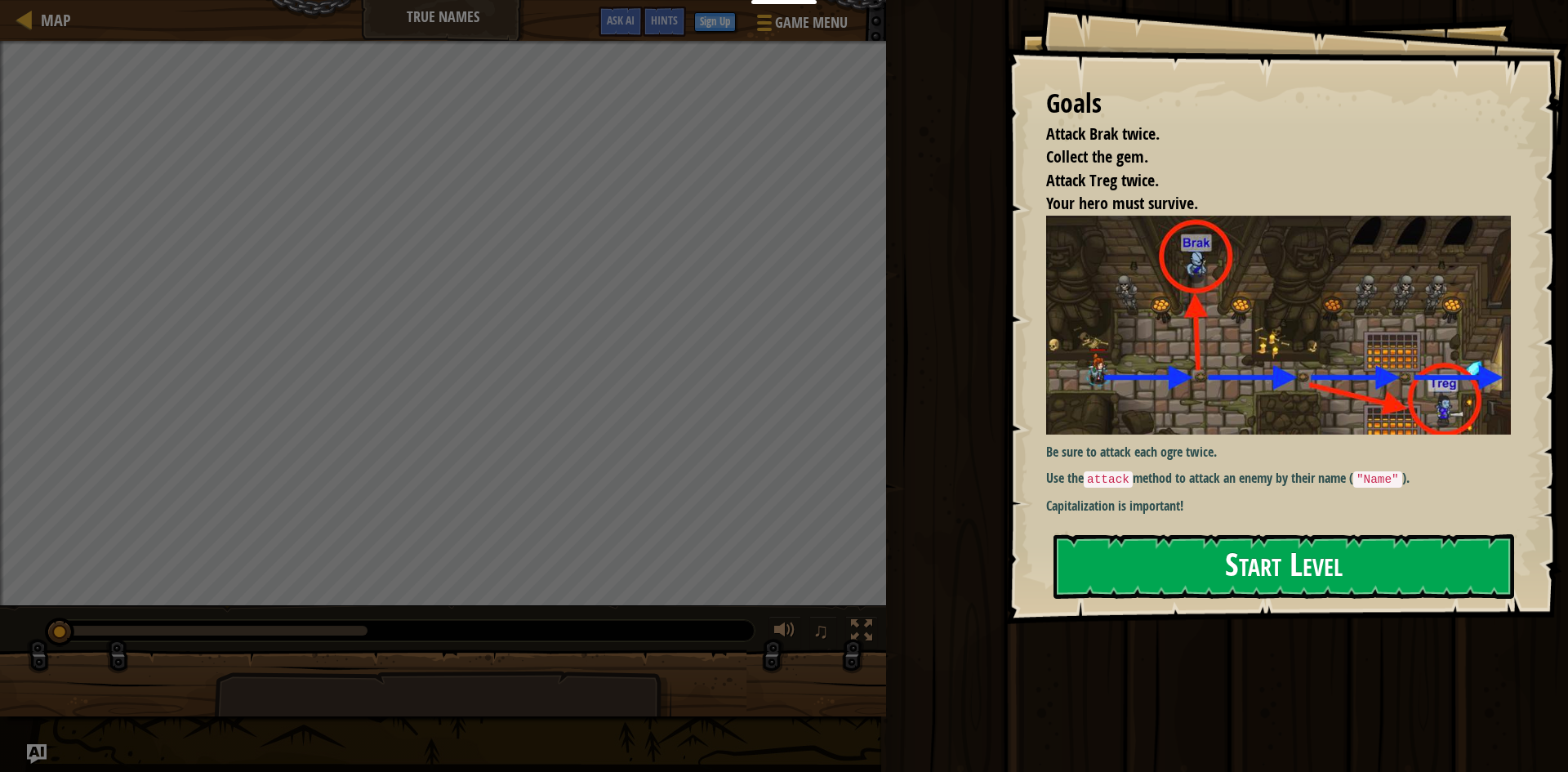
click at [1247, 568] on button "Start Level" at bounding box center [1284, 566] width 461 height 64
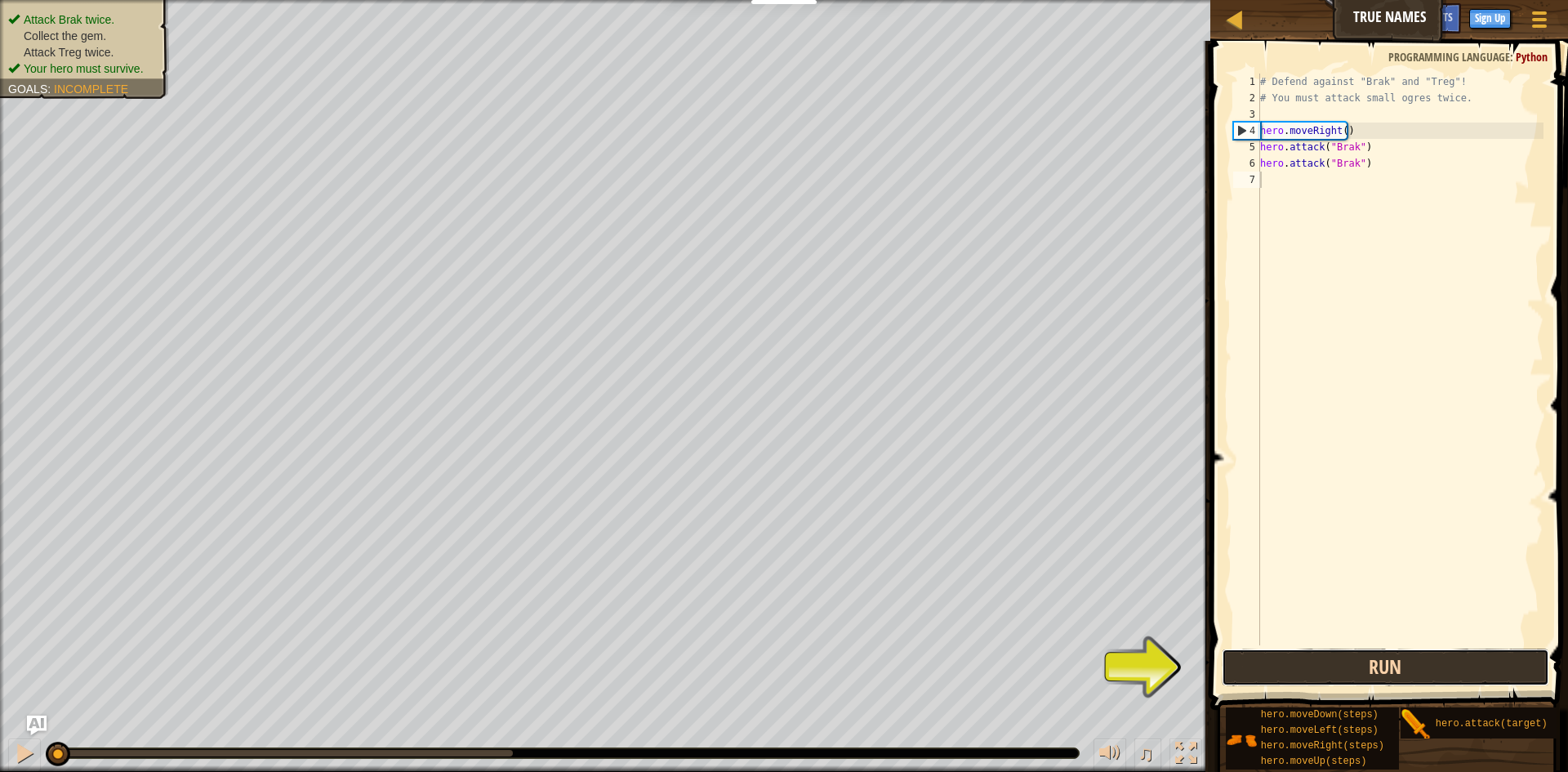
click at [1252, 664] on button "Run" at bounding box center [1386, 668] width 328 height 37
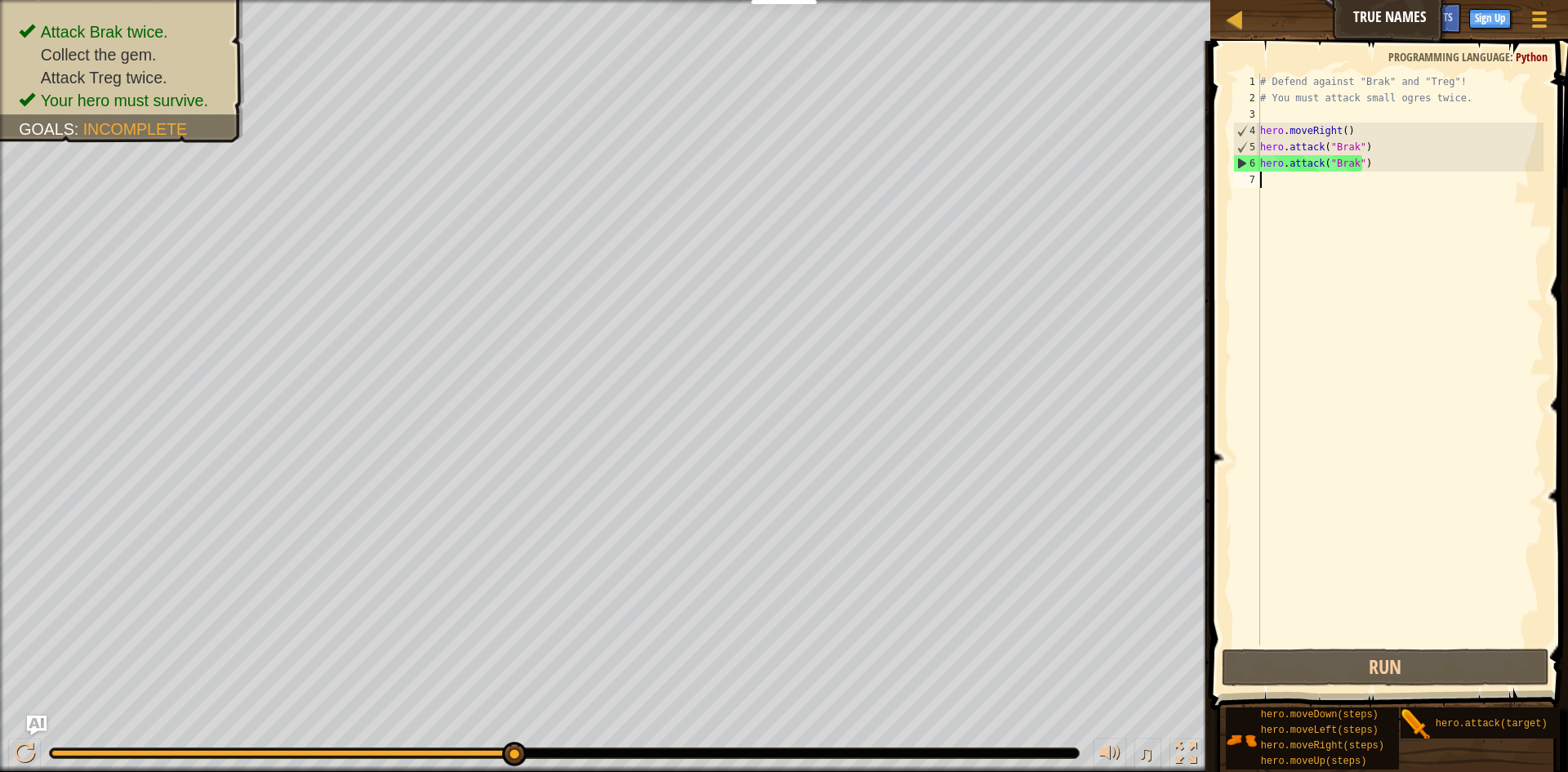
type textarea "h"
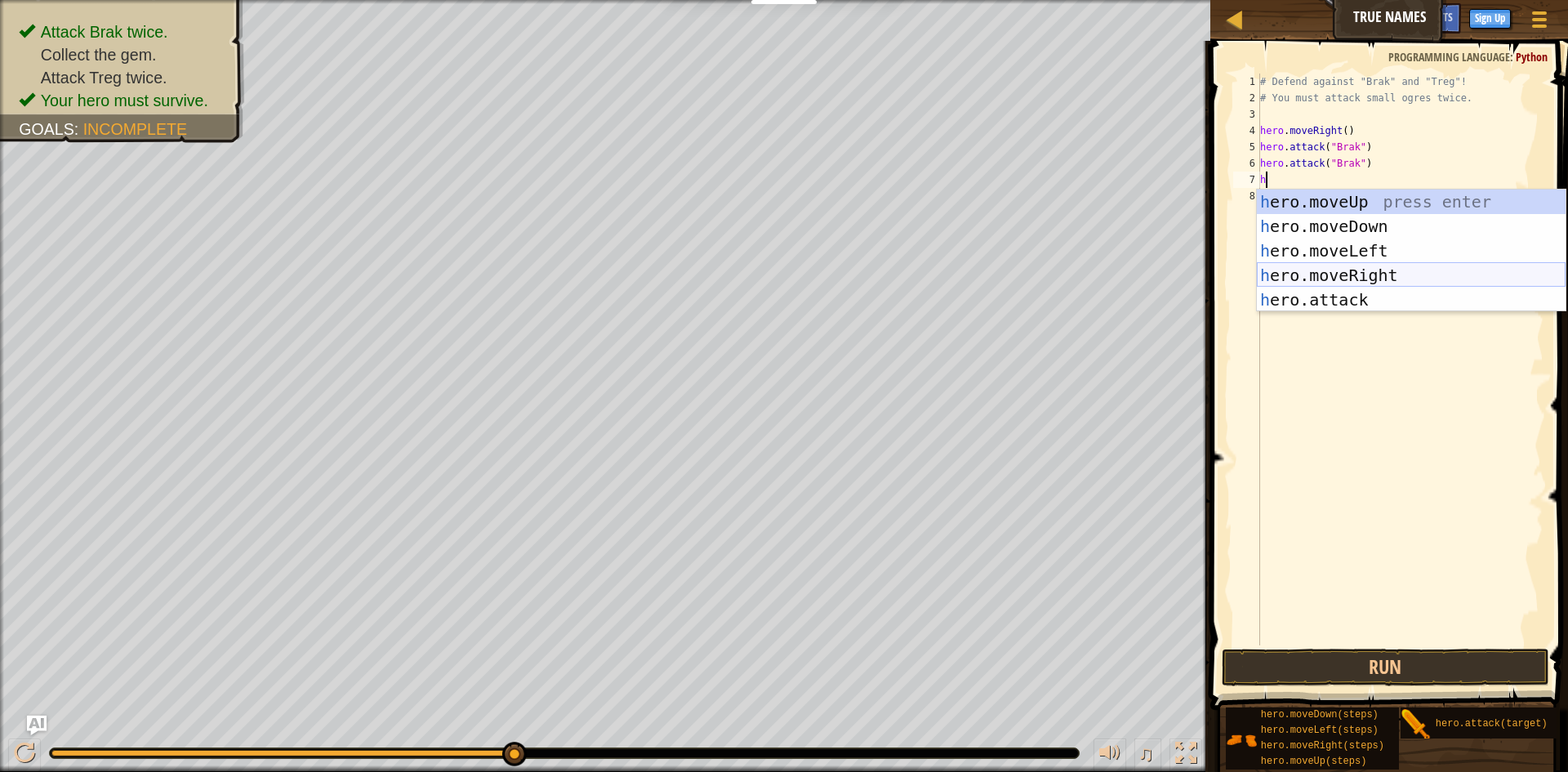
click at [1387, 268] on div "h ero.moveUp press enter h ero.moveDown press enter h ero.moveLeft press enter …" at bounding box center [1411, 275] width 308 height 172
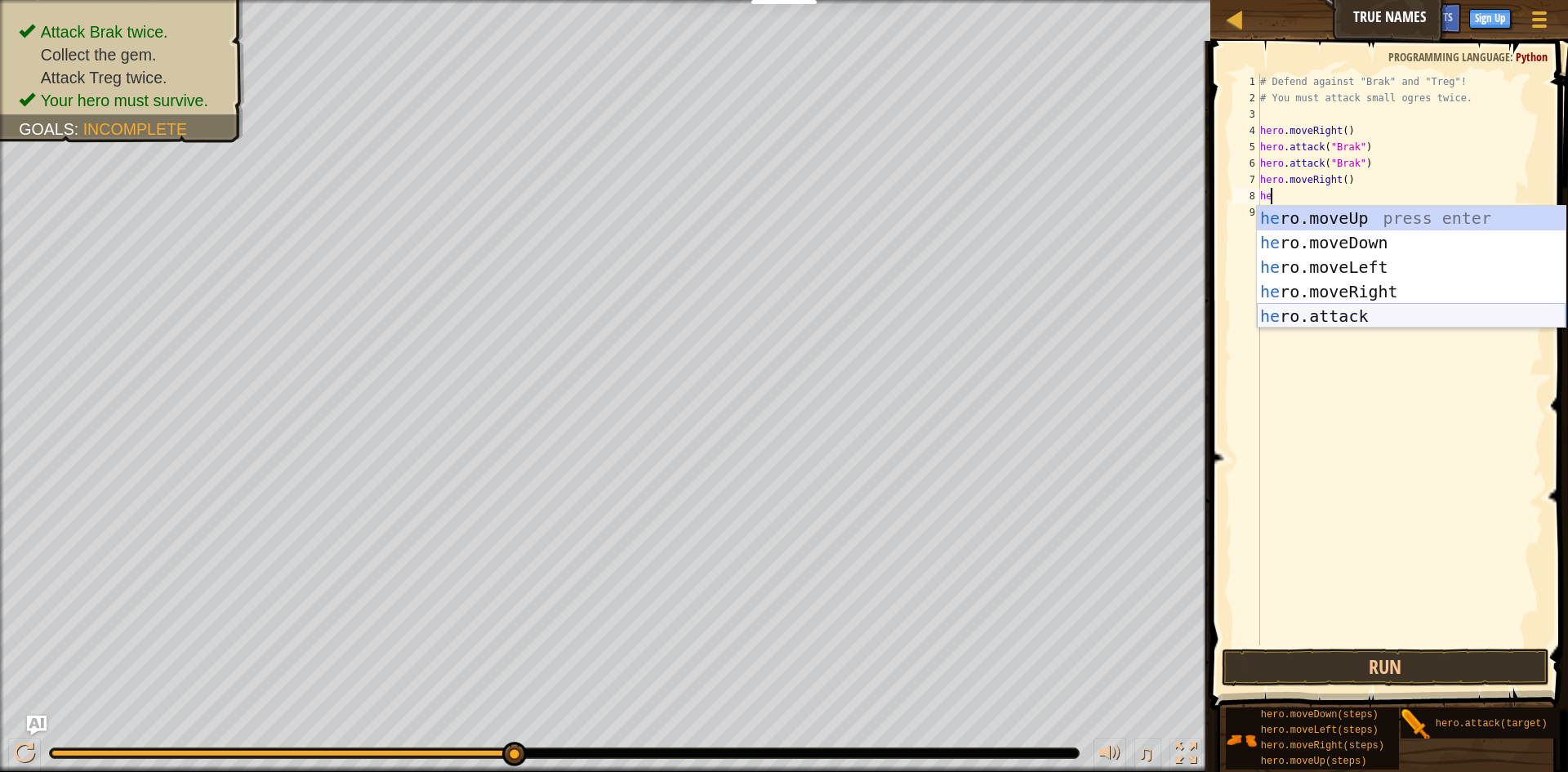
click at [1355, 312] on div "he ro.moveUp press enter he ro.moveDown press enter he ro.moveLeft press enter …" at bounding box center [1411, 292] width 308 height 172
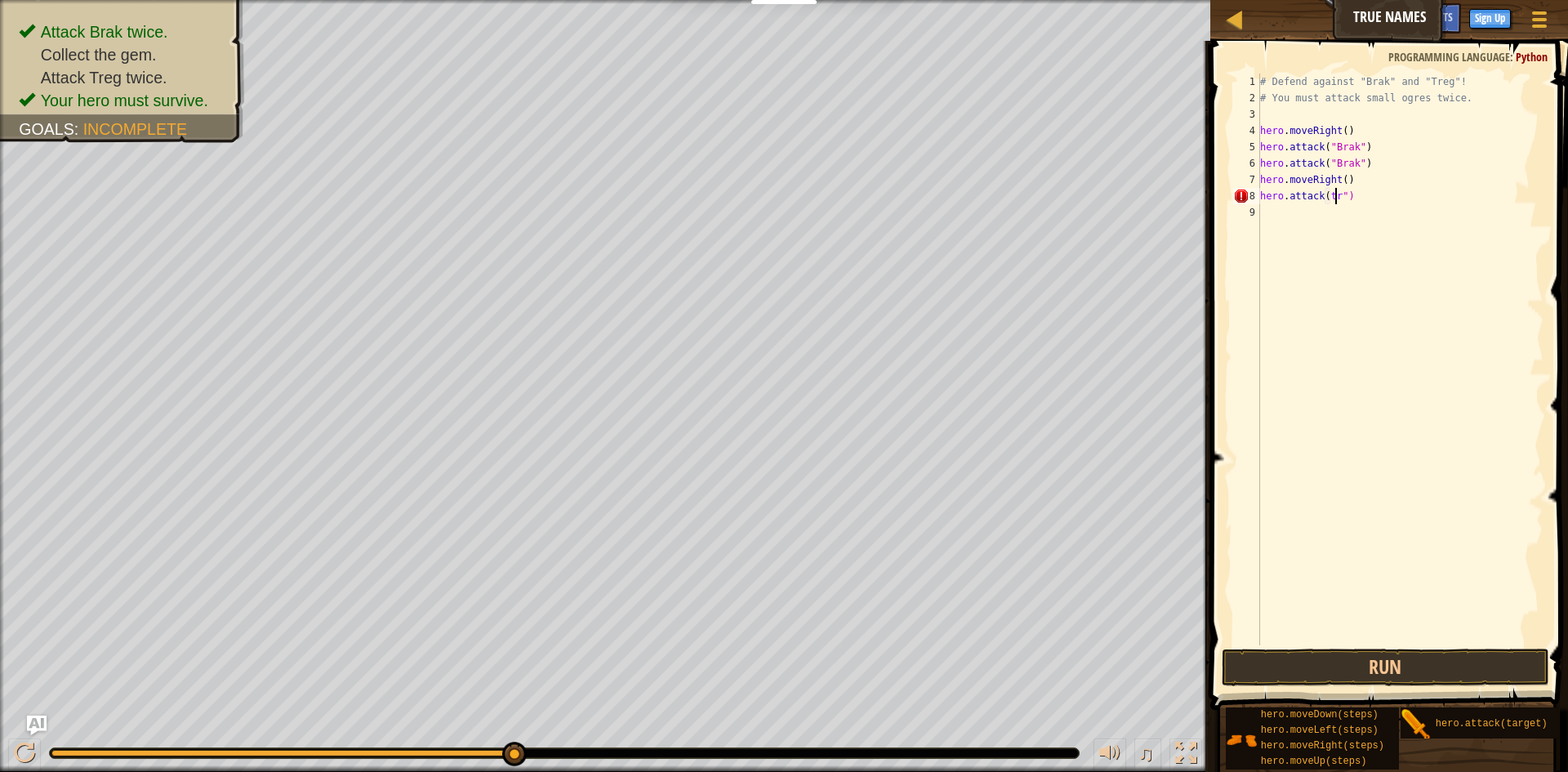
scroll to position [8, 7]
type textarea "hero.attack(treg")"
click at [1330, 192] on div "# Defend against "Brak" and "Treg"! # You must attack small ogres twice. hero .…" at bounding box center [1403, 375] width 282 height 604
type textarea "hero.attack(treg")"
